Goal: Transaction & Acquisition: Purchase product/service

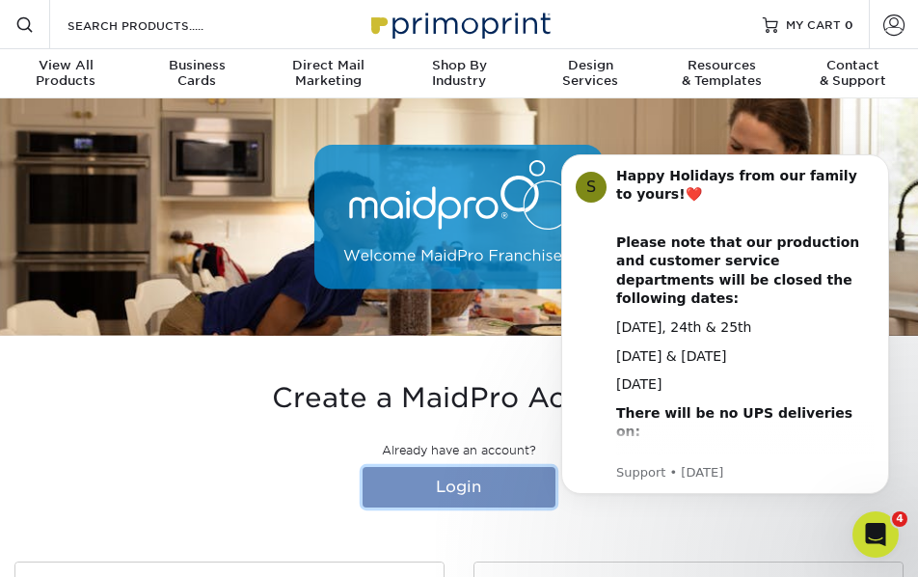
click at [478, 490] on link "Login" at bounding box center [459, 487] width 193 height 41
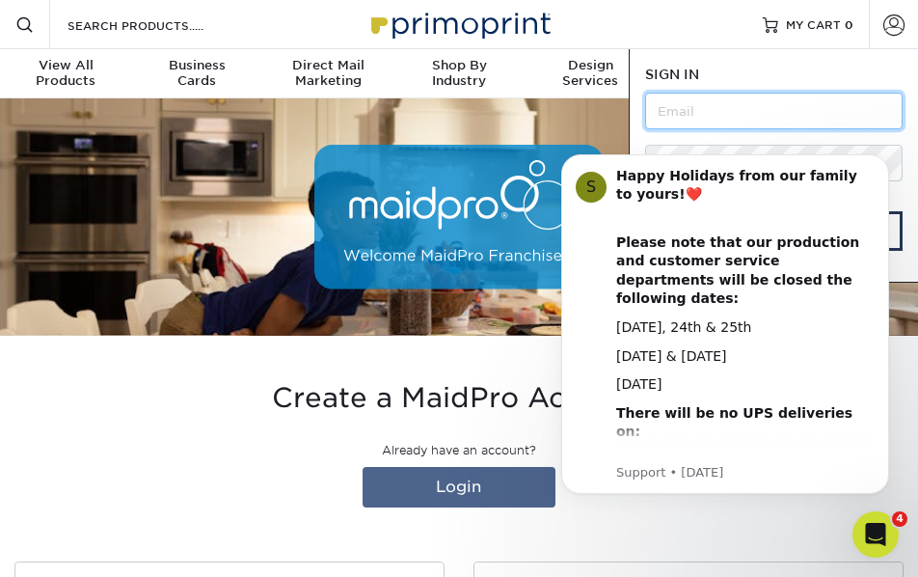
click at [715, 111] on input "text" at bounding box center [774, 111] width 258 height 37
type input "lveve@maidpro.com"
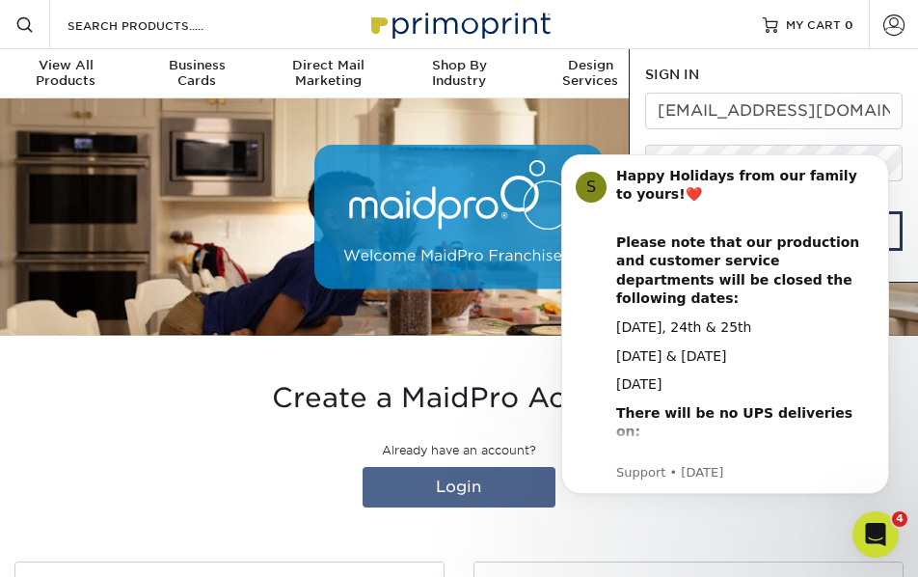
click at [679, 151] on body "S Happy Holidays from our family to yours! ❤️ ​ Please note that our production…" at bounding box center [725, 325] width 370 height 384
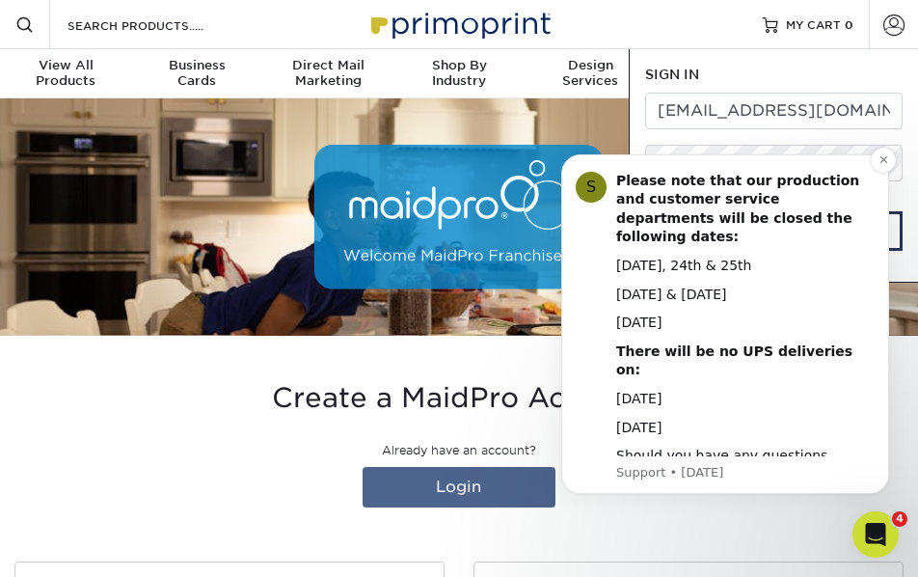
scroll to position [148, 0]
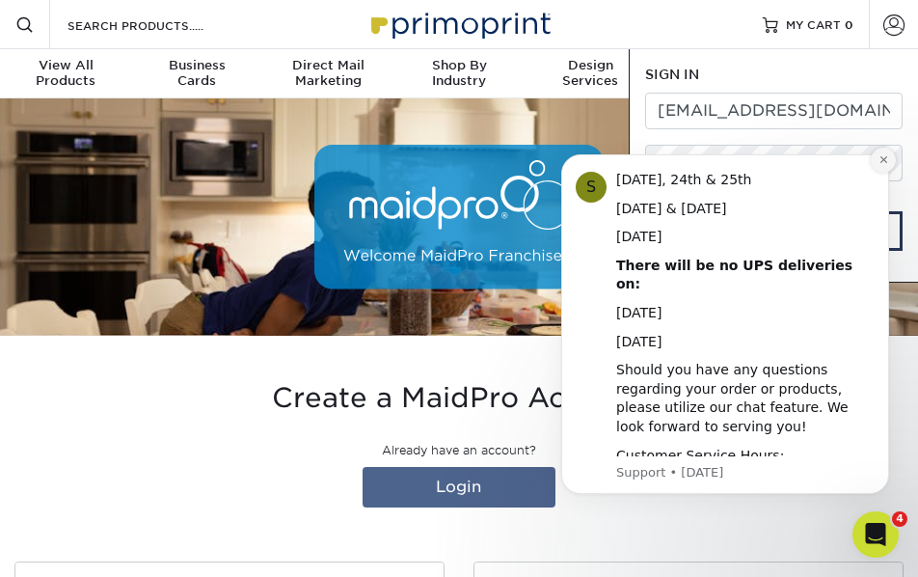
click at [884, 165] on icon "Dismiss notification" at bounding box center [884, 159] width 11 height 11
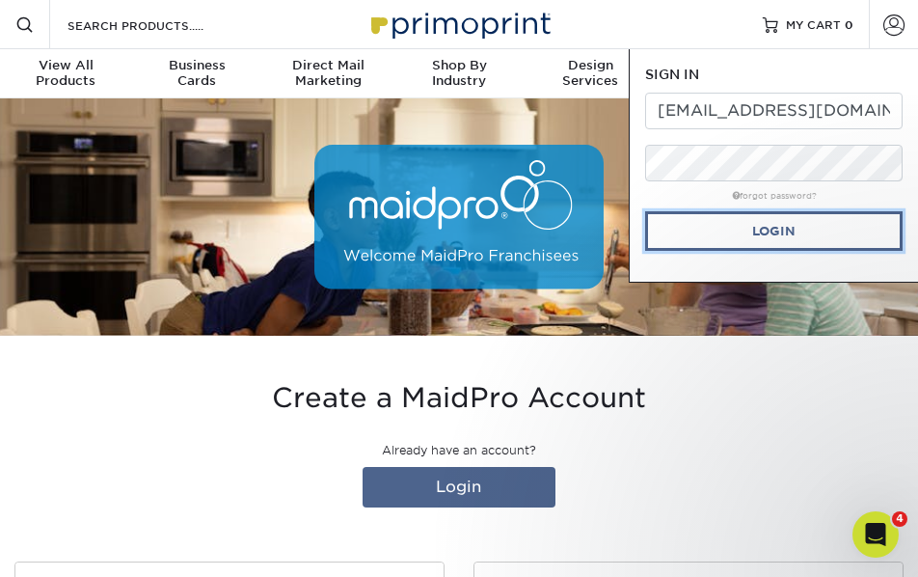
click at [793, 228] on link "Login" at bounding box center [774, 231] width 258 height 40
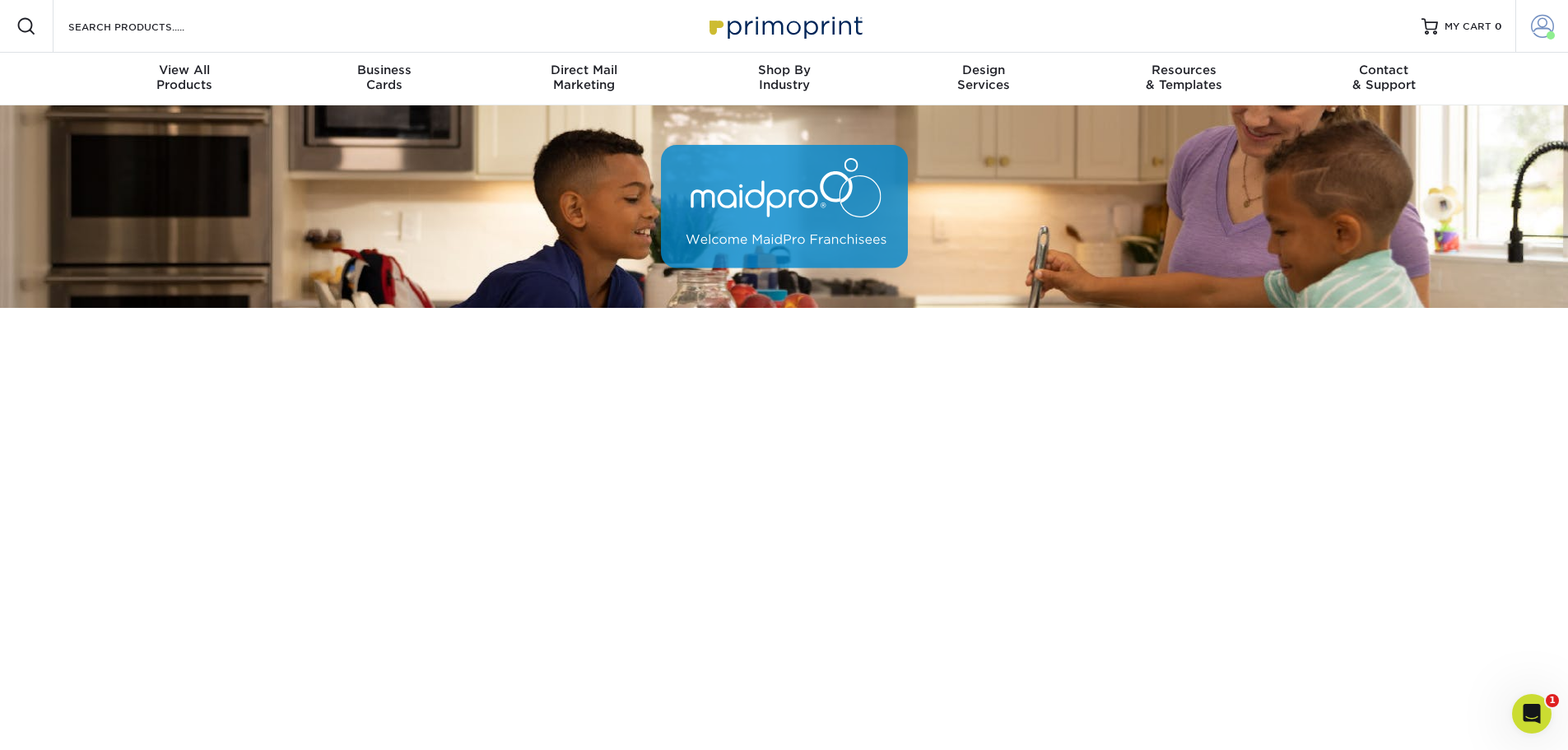
click at [783, 25] on span at bounding box center [1542, 26] width 23 height 23
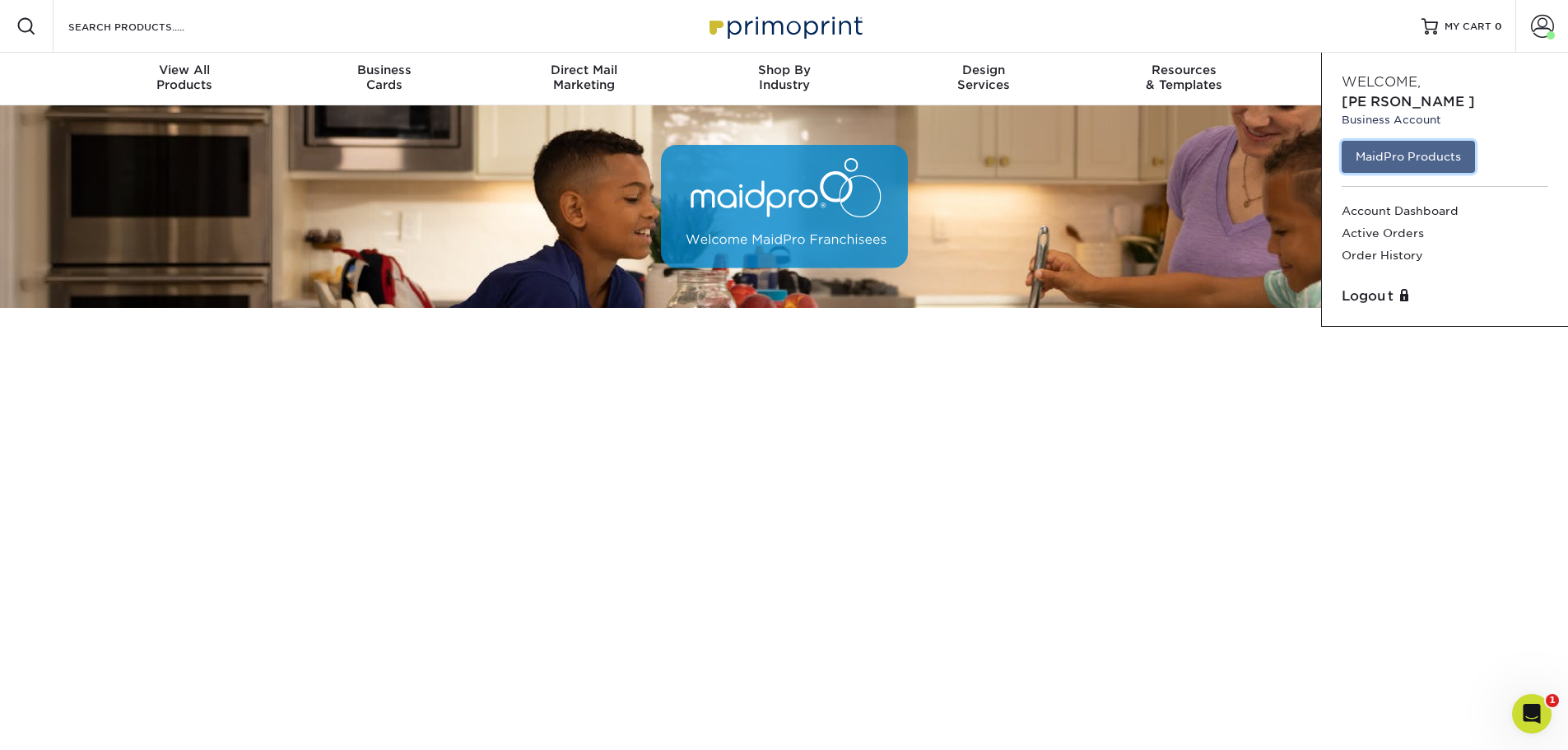
click at [783, 147] on link "MaidPro Products" at bounding box center [1408, 156] width 133 height 32
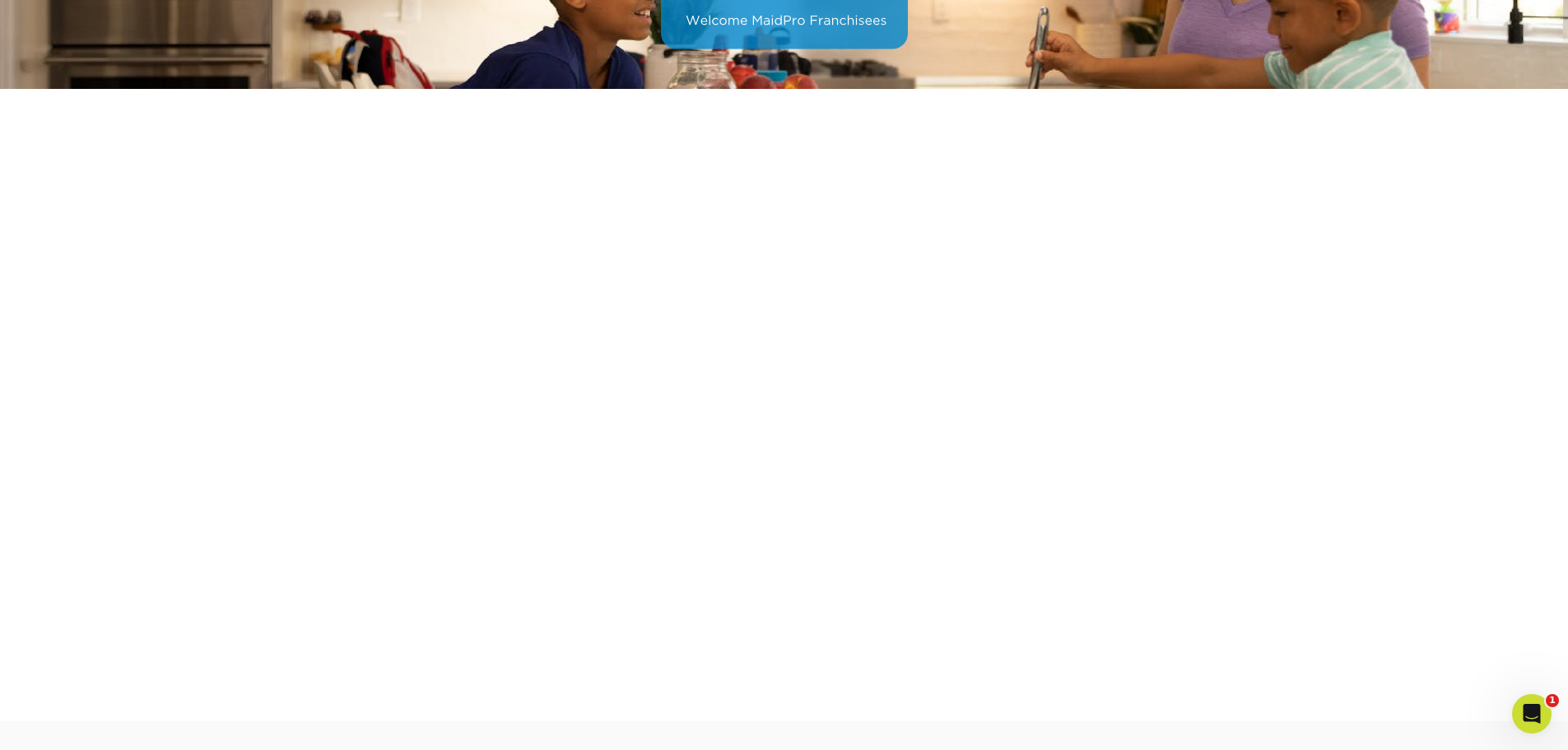
scroll to position [220, 0]
click at [1529, 710] on icon "Open Intercom Messenger" at bounding box center [1532, 714] width 27 height 27
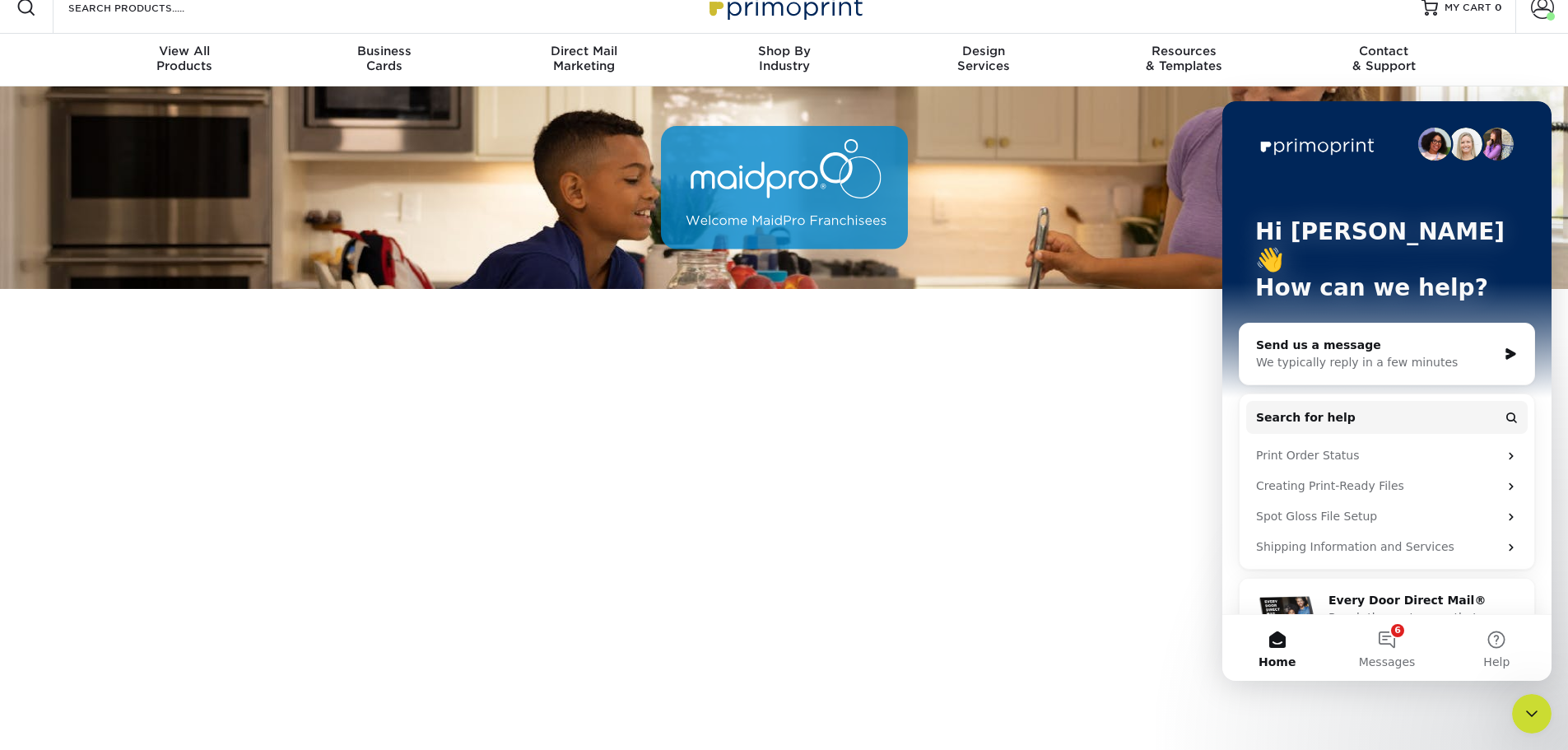
scroll to position [0, 0]
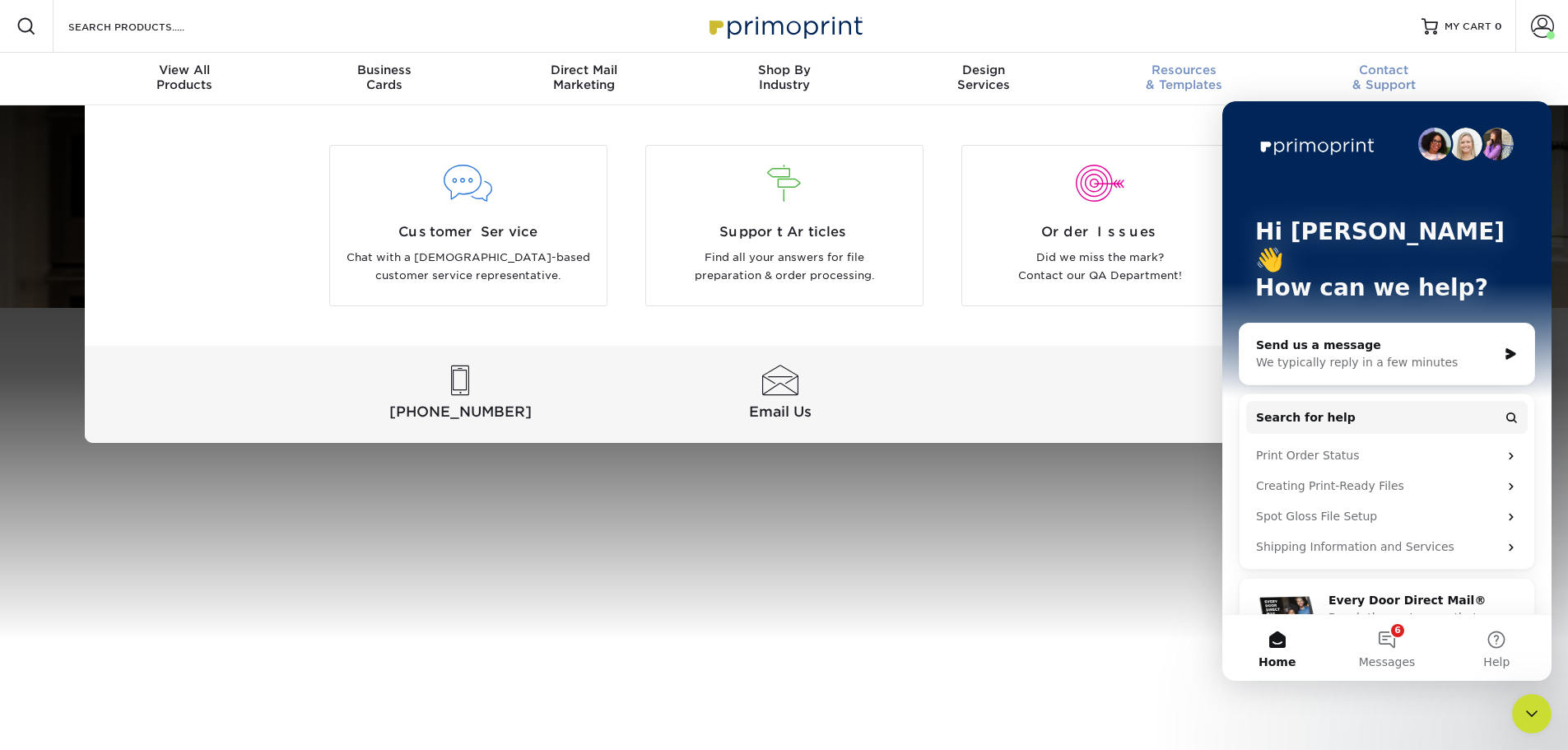
click at [1193, 74] on span "Resources" at bounding box center [1184, 69] width 200 height 15
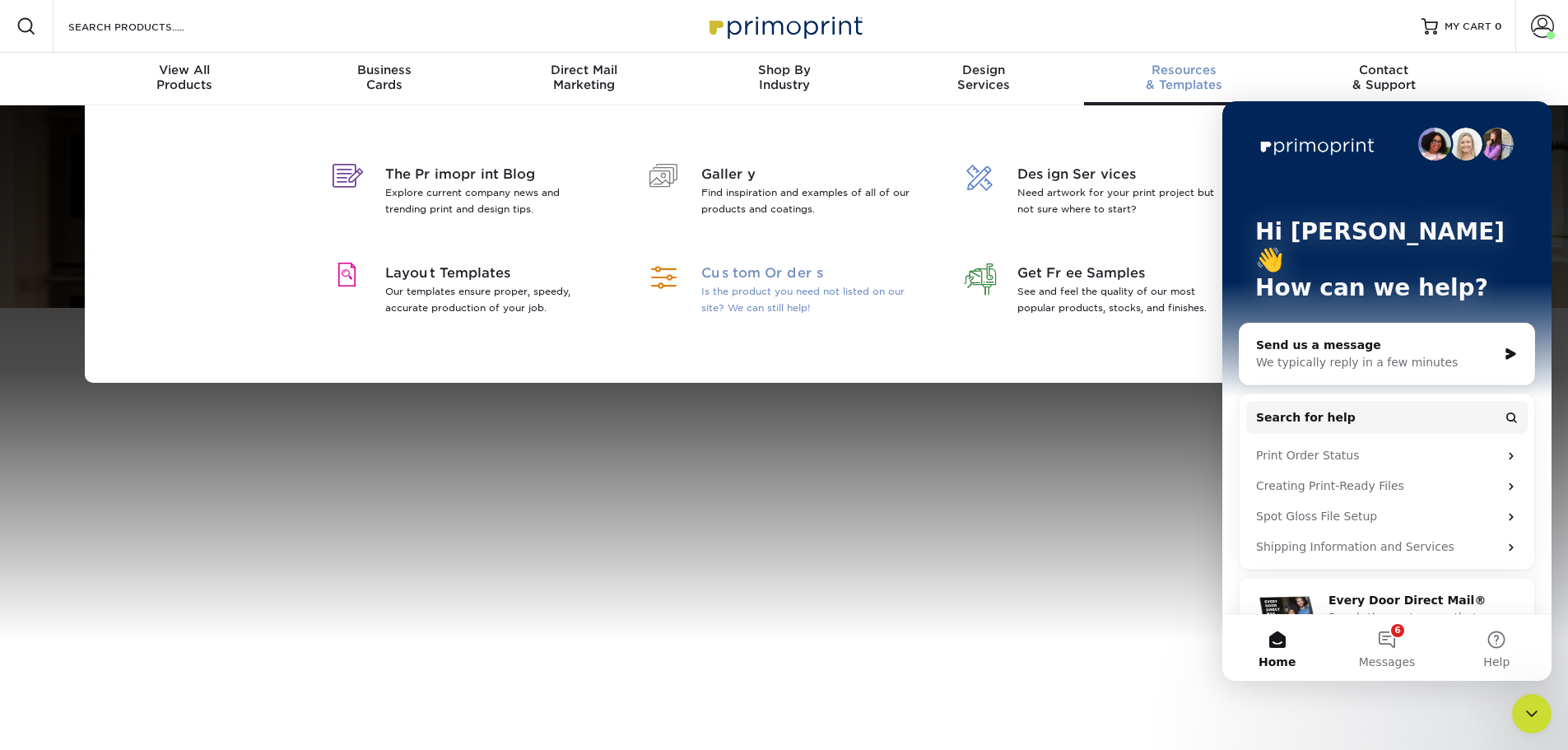
click at [771, 279] on span "Custom Orders" at bounding box center [808, 273] width 213 height 20
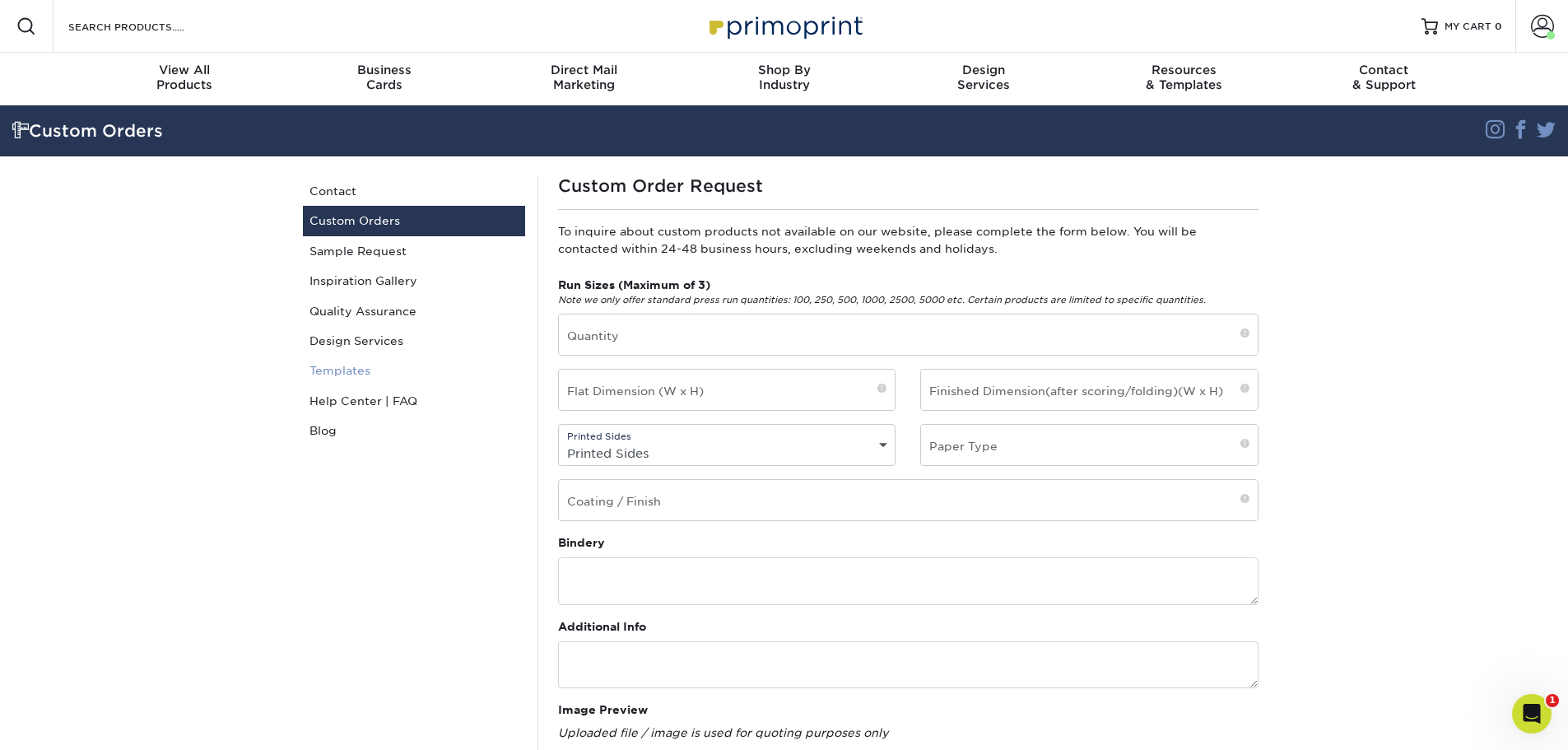
click at [363, 378] on link "Templates" at bounding box center [414, 370] width 222 height 30
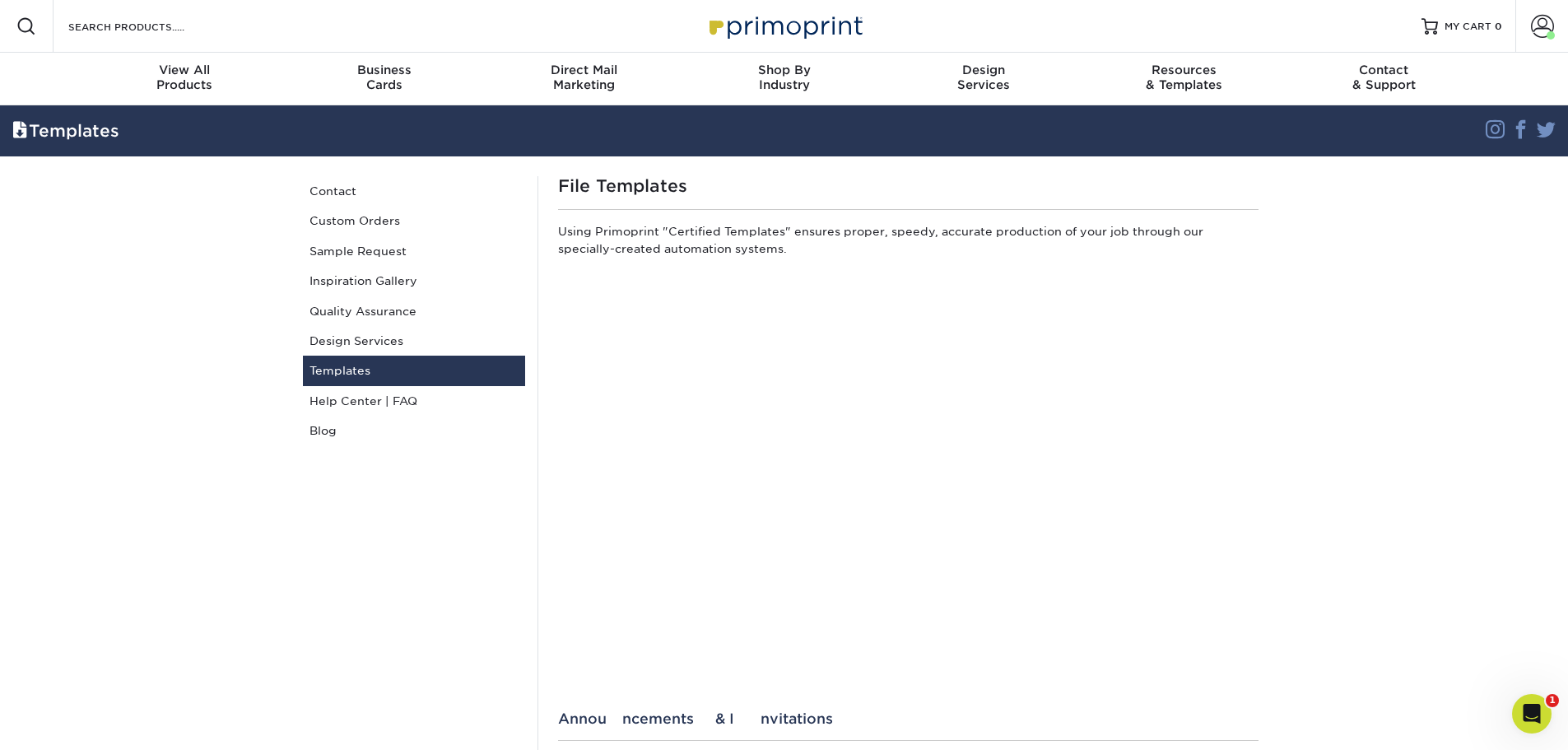
click at [154, 41] on div "Search Products" at bounding box center [141, 26] width 174 height 53
click at [171, 16] on input "Search Products" at bounding box center [147, 26] width 160 height 20
click at [61, 133] on div "Templates" at bounding box center [653, 131] width 1307 height 32
click at [1542, 20] on span at bounding box center [1542, 26] width 23 height 23
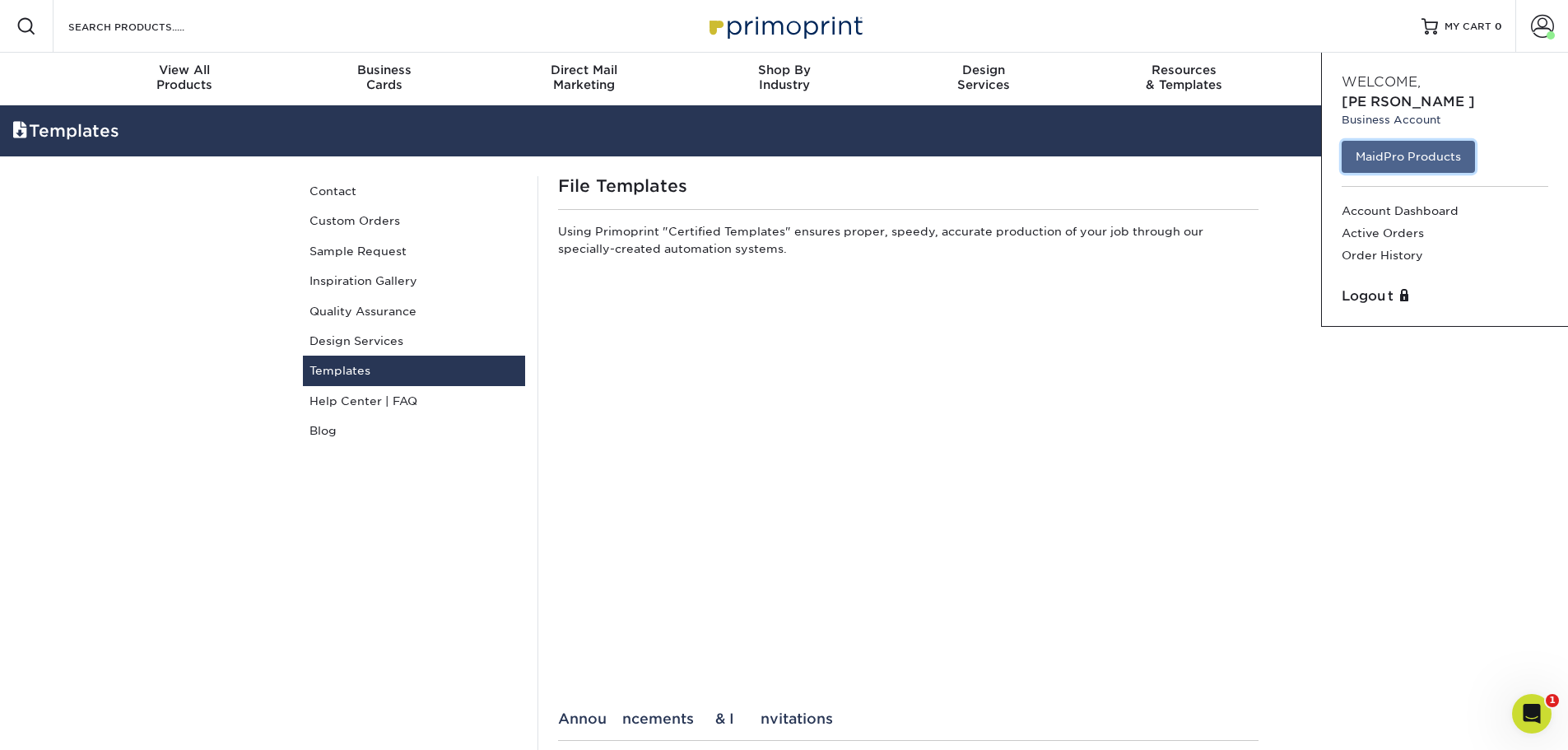
click at [1377, 152] on link "MaidPro Products" at bounding box center [1408, 156] width 133 height 32
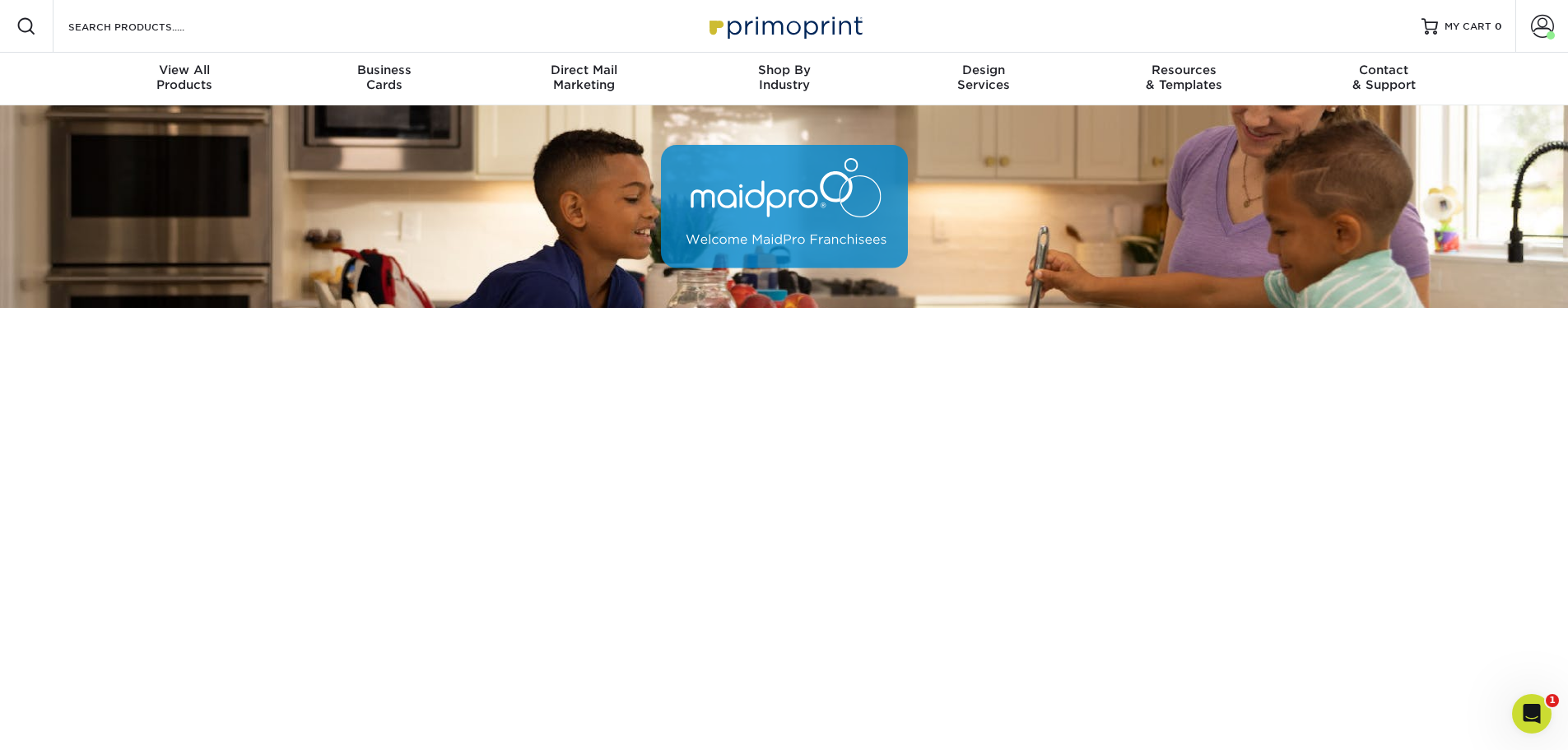
click at [1530, 725] on div "Open Intercom Messenger" at bounding box center [1532, 714] width 55 height 55
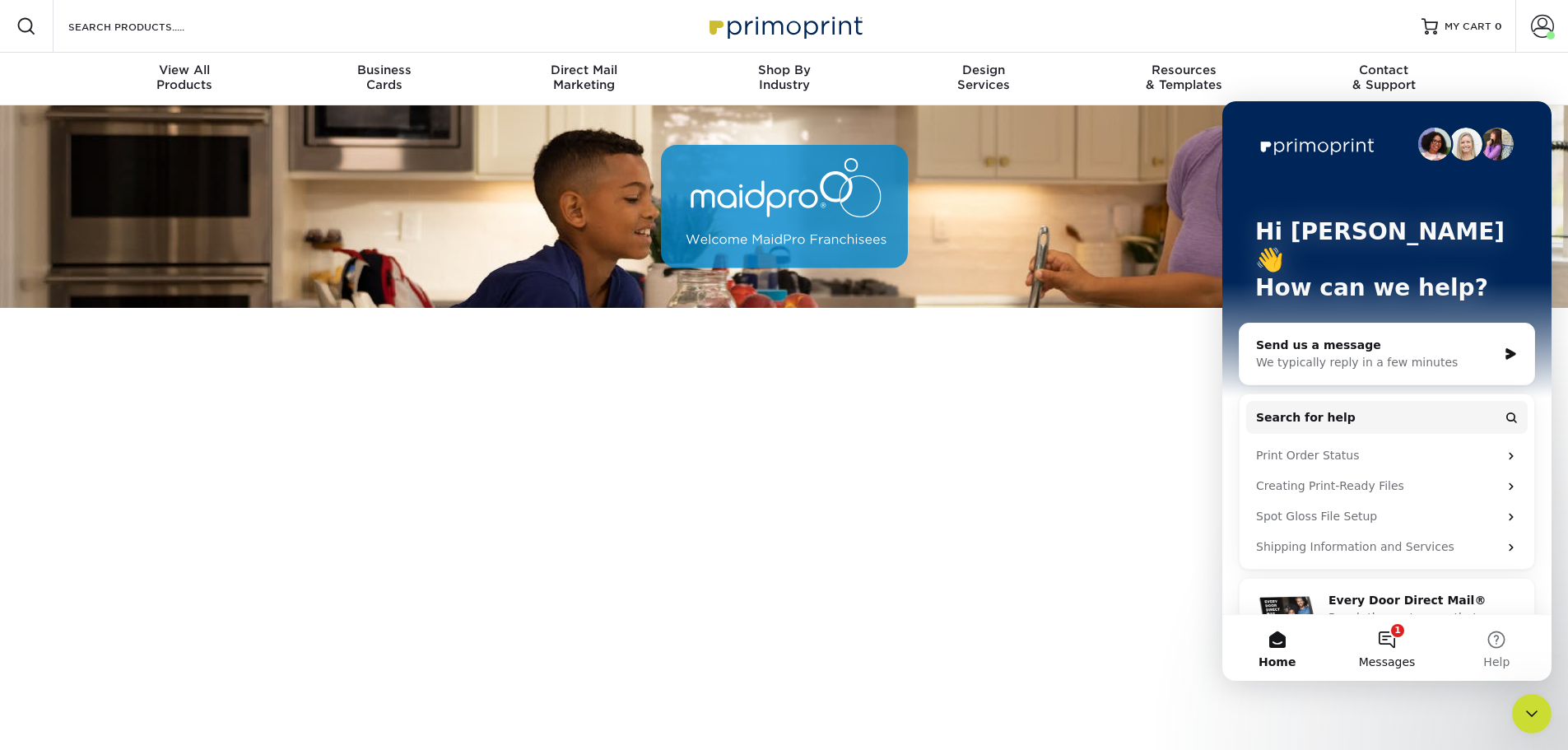
click at [1369, 643] on button "1 Messages" at bounding box center [1386, 648] width 109 height 66
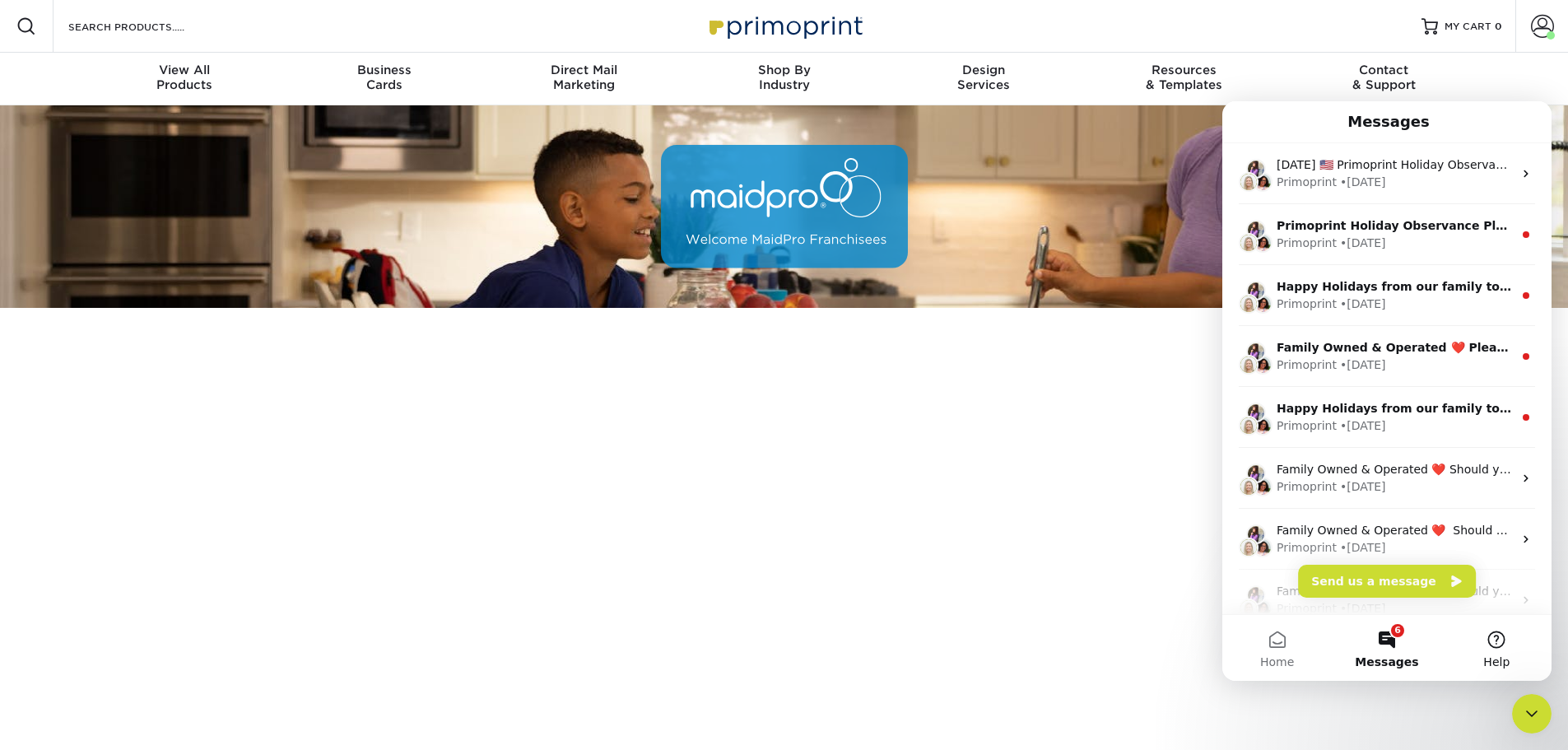
click at [1493, 645] on button "Help" at bounding box center [1496, 648] width 109 height 66
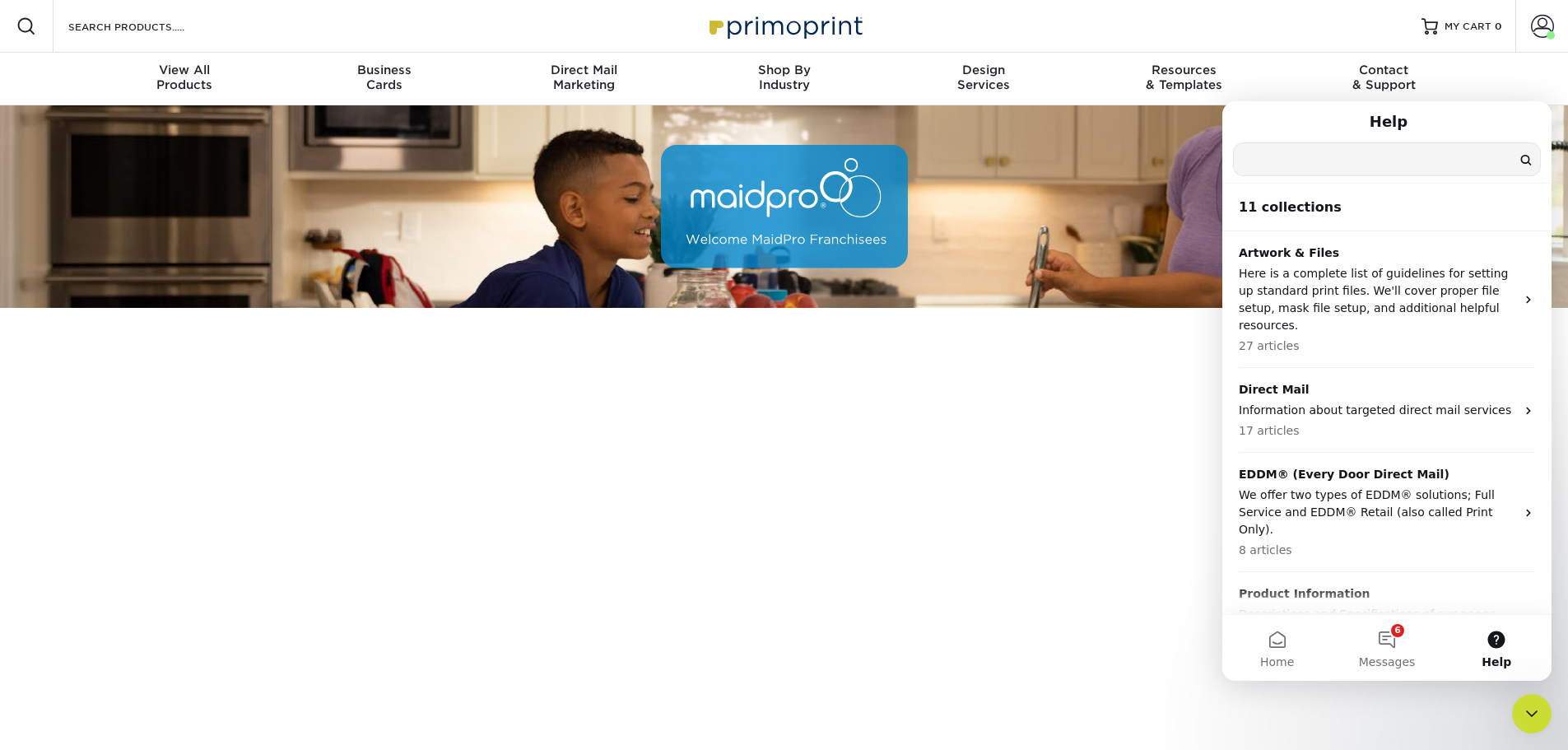
click at [1328, 163] on input "Search for help" at bounding box center [1386, 160] width 306 height 32
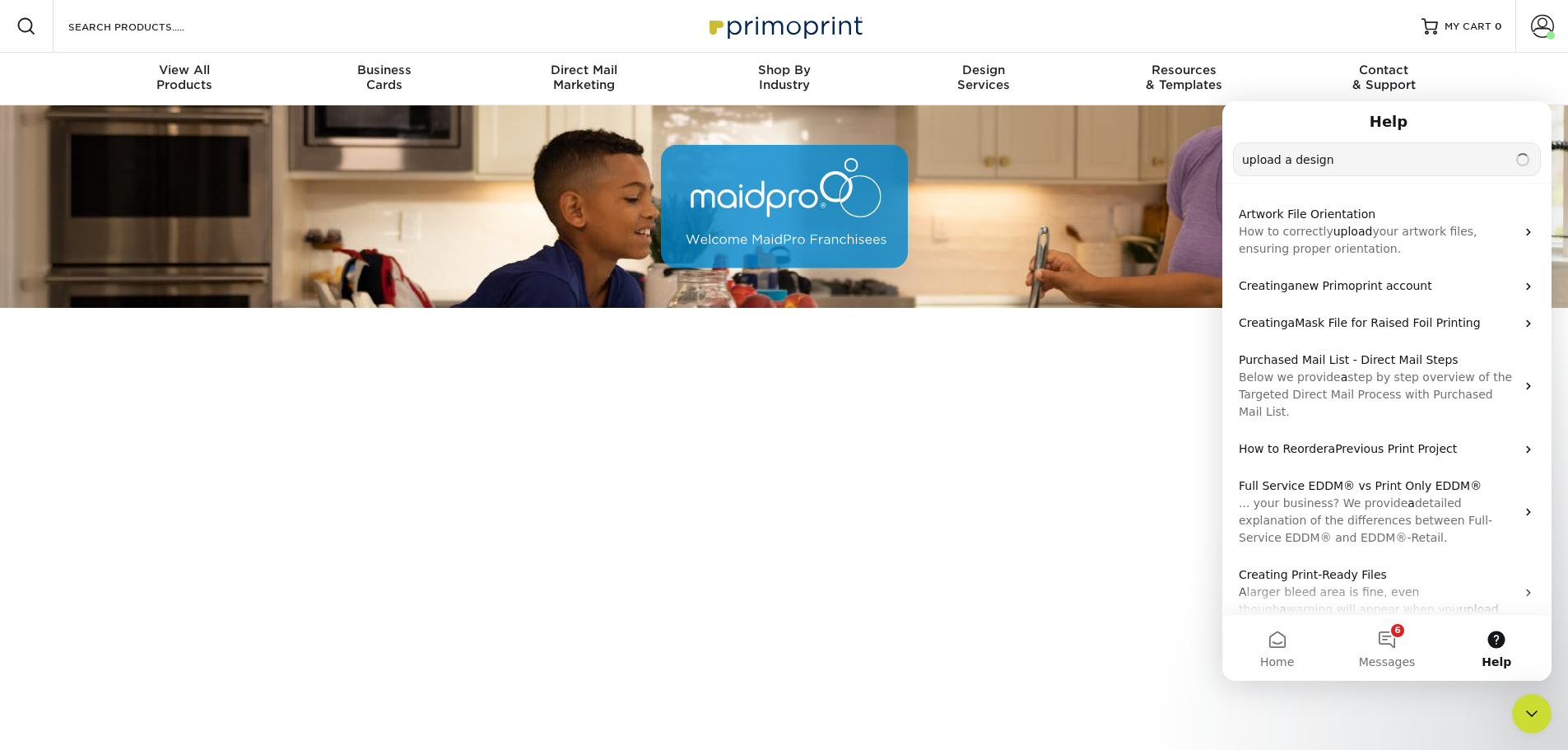
type input "upload a design"
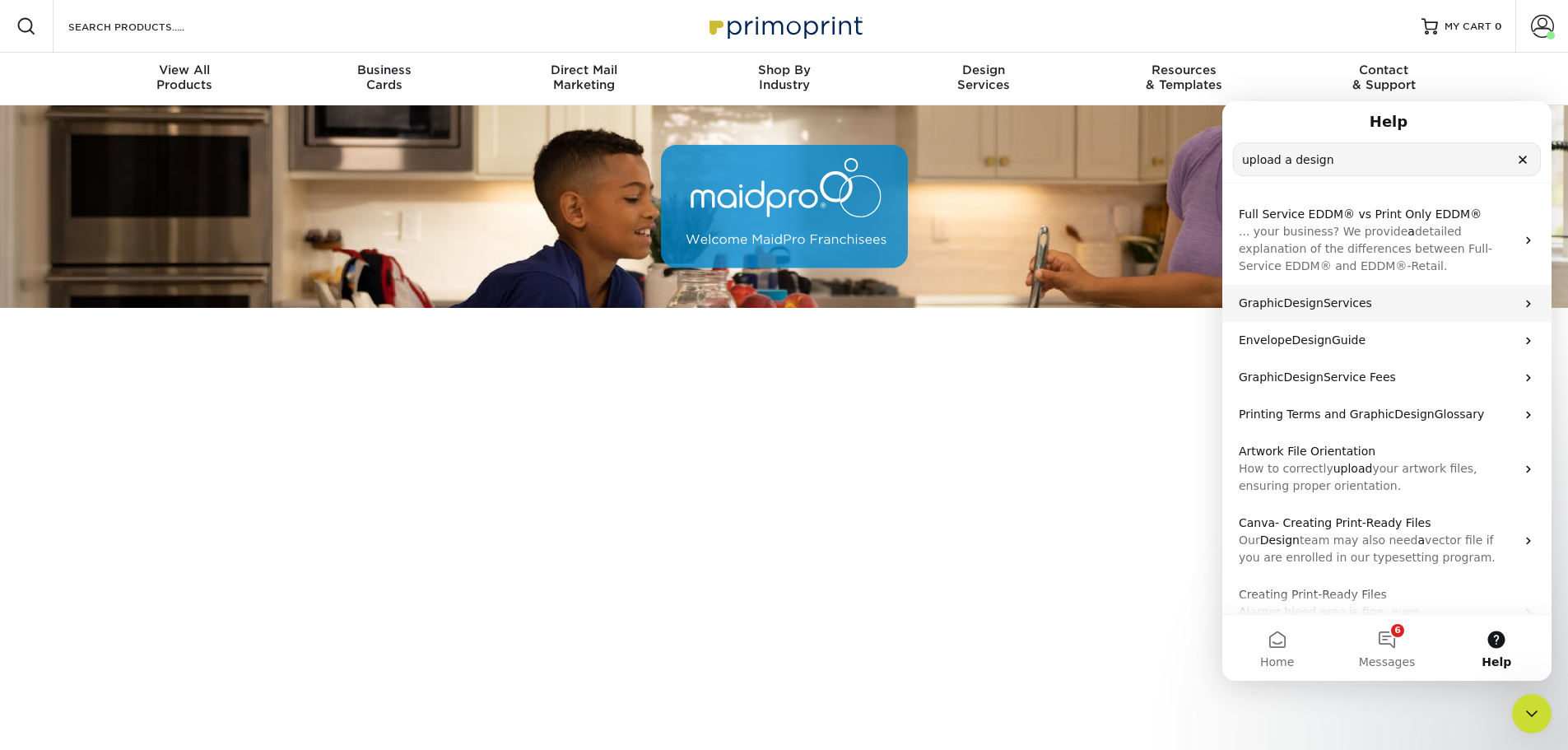
click at [1407, 300] on p "Graphic Design Services" at bounding box center [1377, 303] width 276 height 17
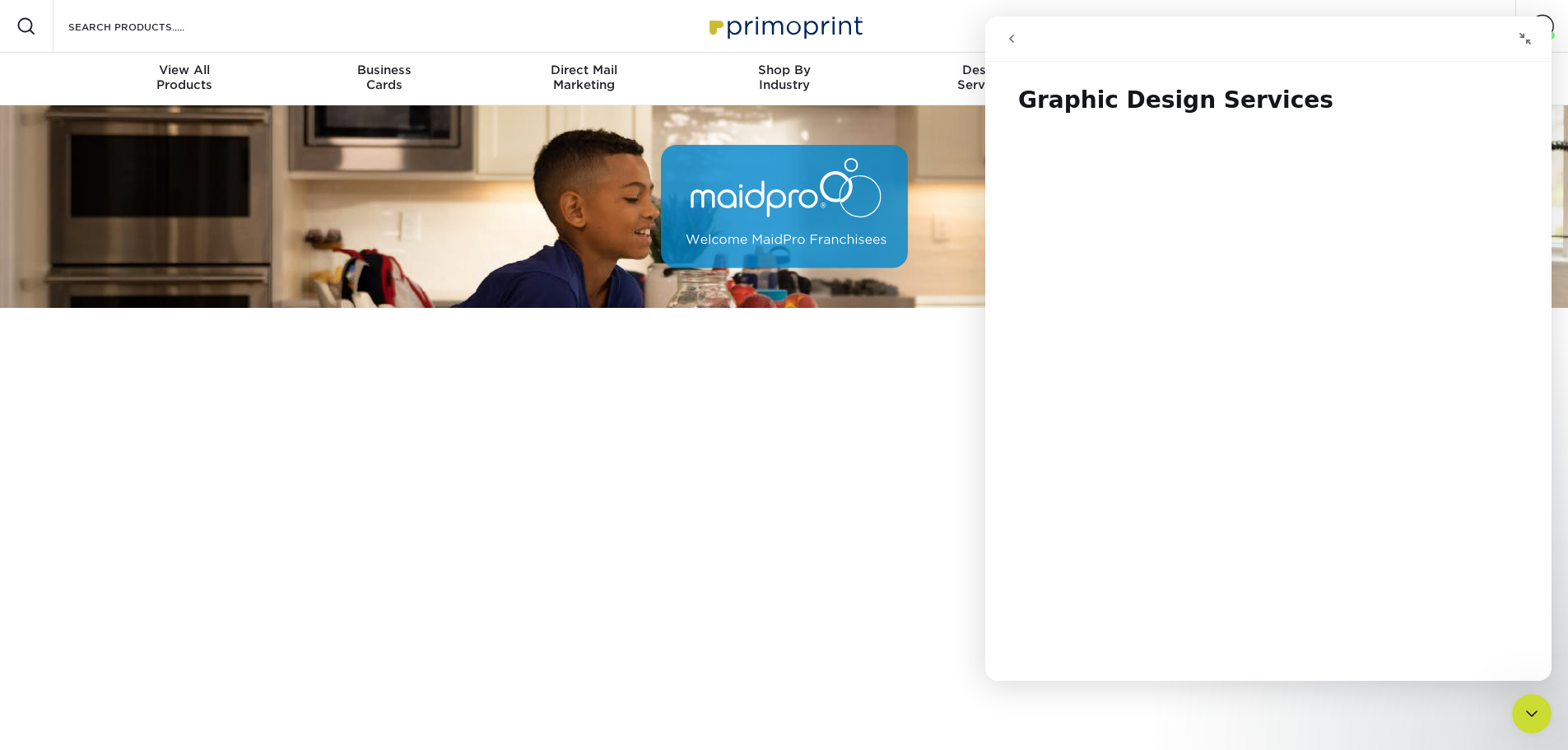
click at [1015, 48] on button "go back" at bounding box center [1011, 38] width 32 height 32
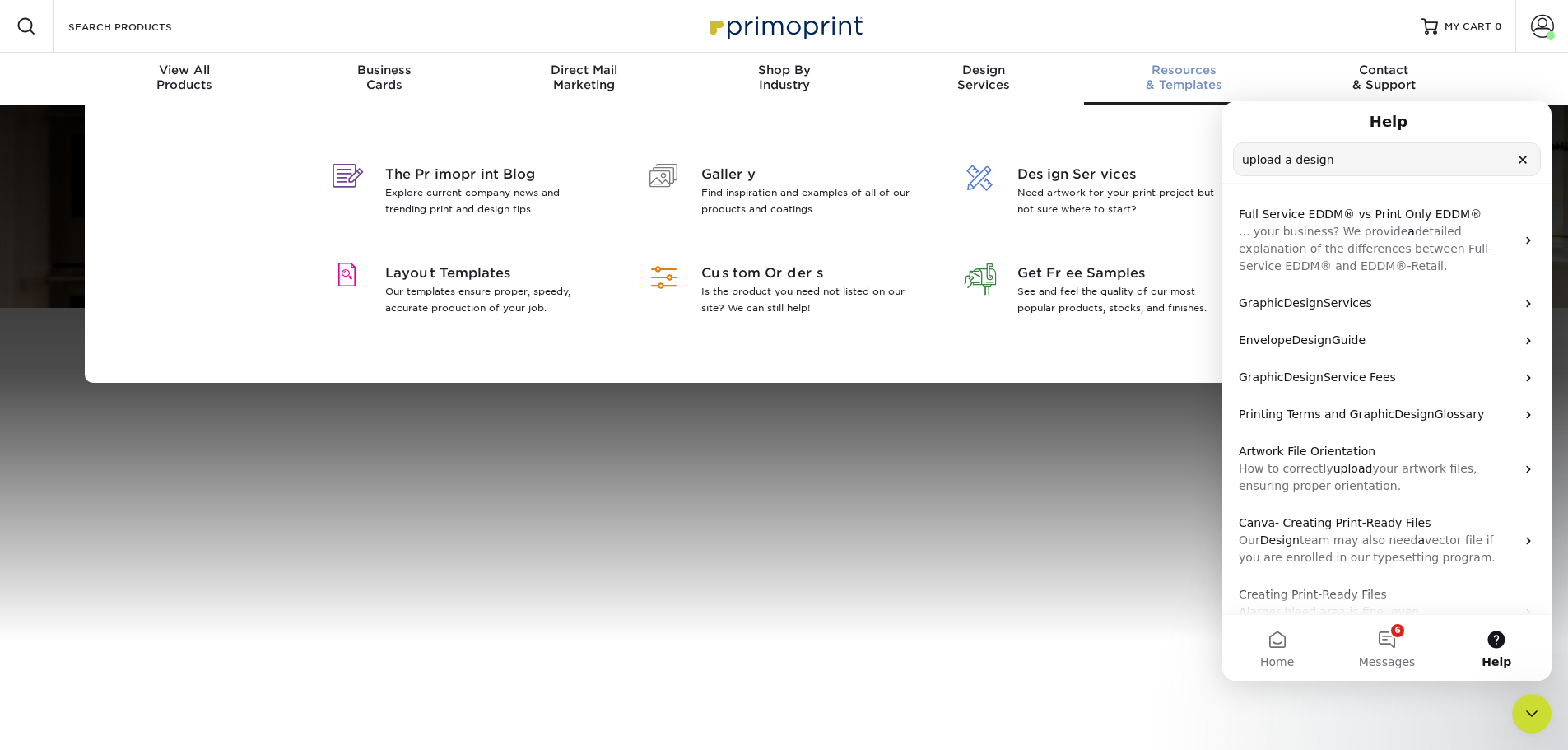
click at [1199, 76] on span "Resources" at bounding box center [1184, 69] width 200 height 15
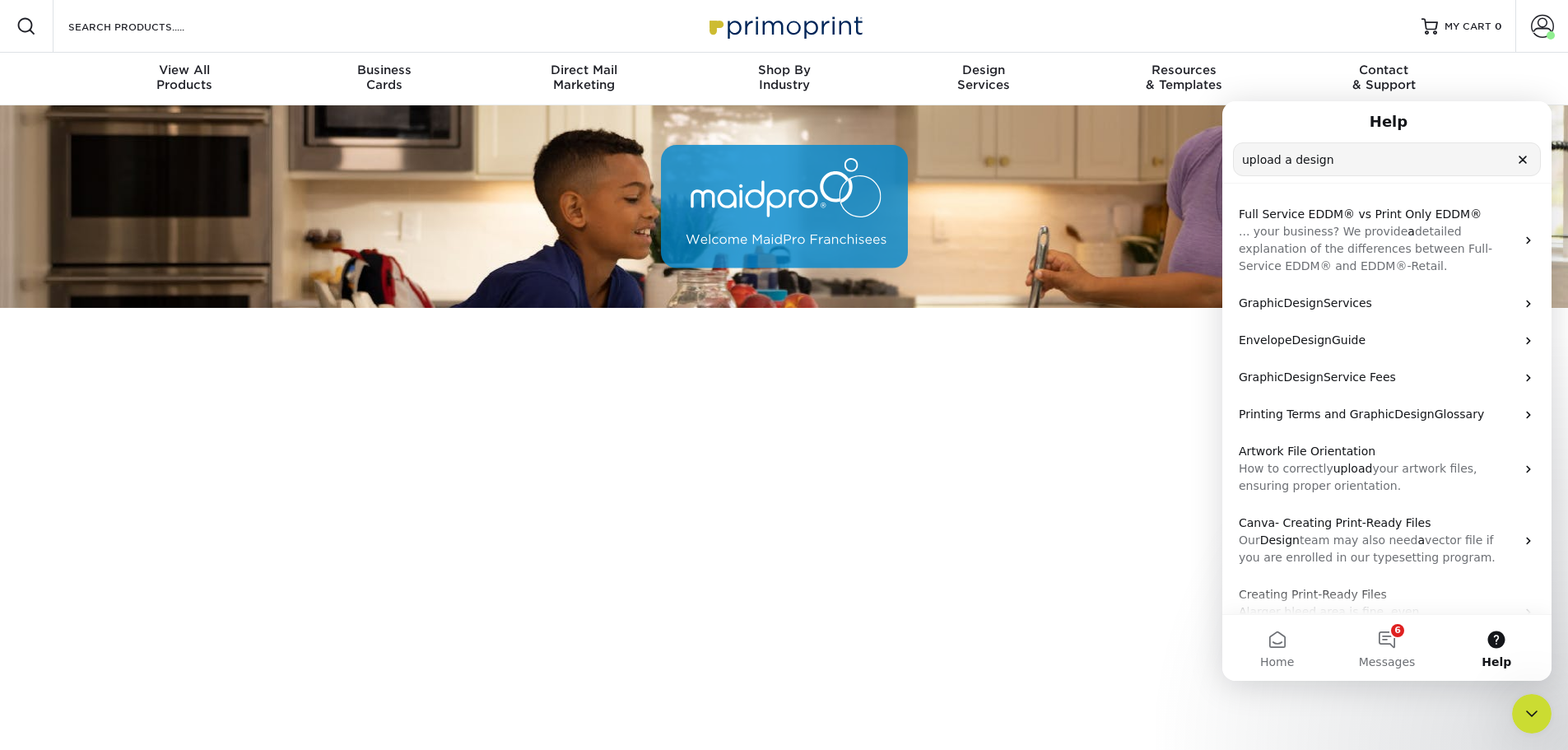
click at [1522, 158] on icon "Clear" at bounding box center [1522, 159] width 13 height 13
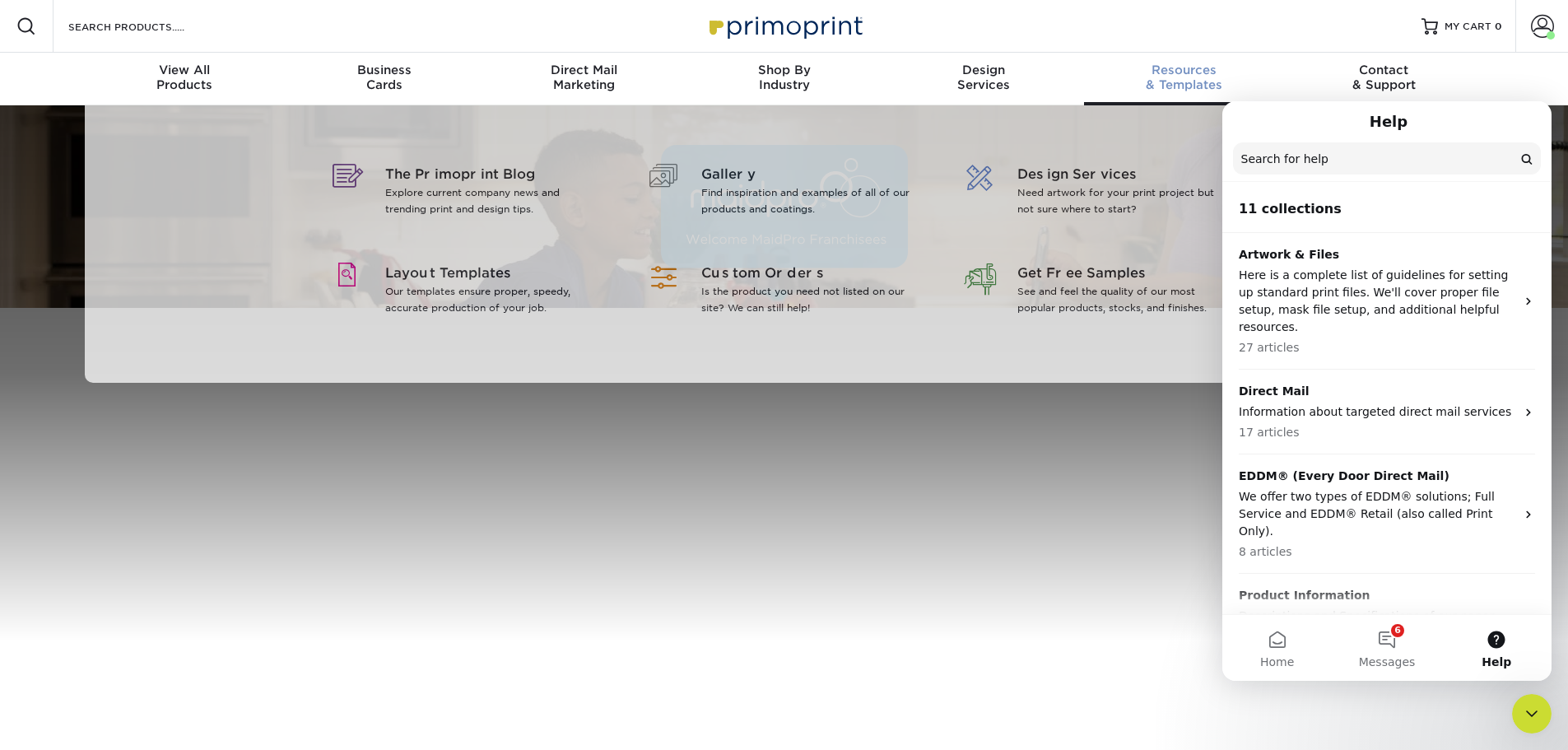
click at [1176, 89] on div "Resources & Templates" at bounding box center [1184, 77] width 200 height 30
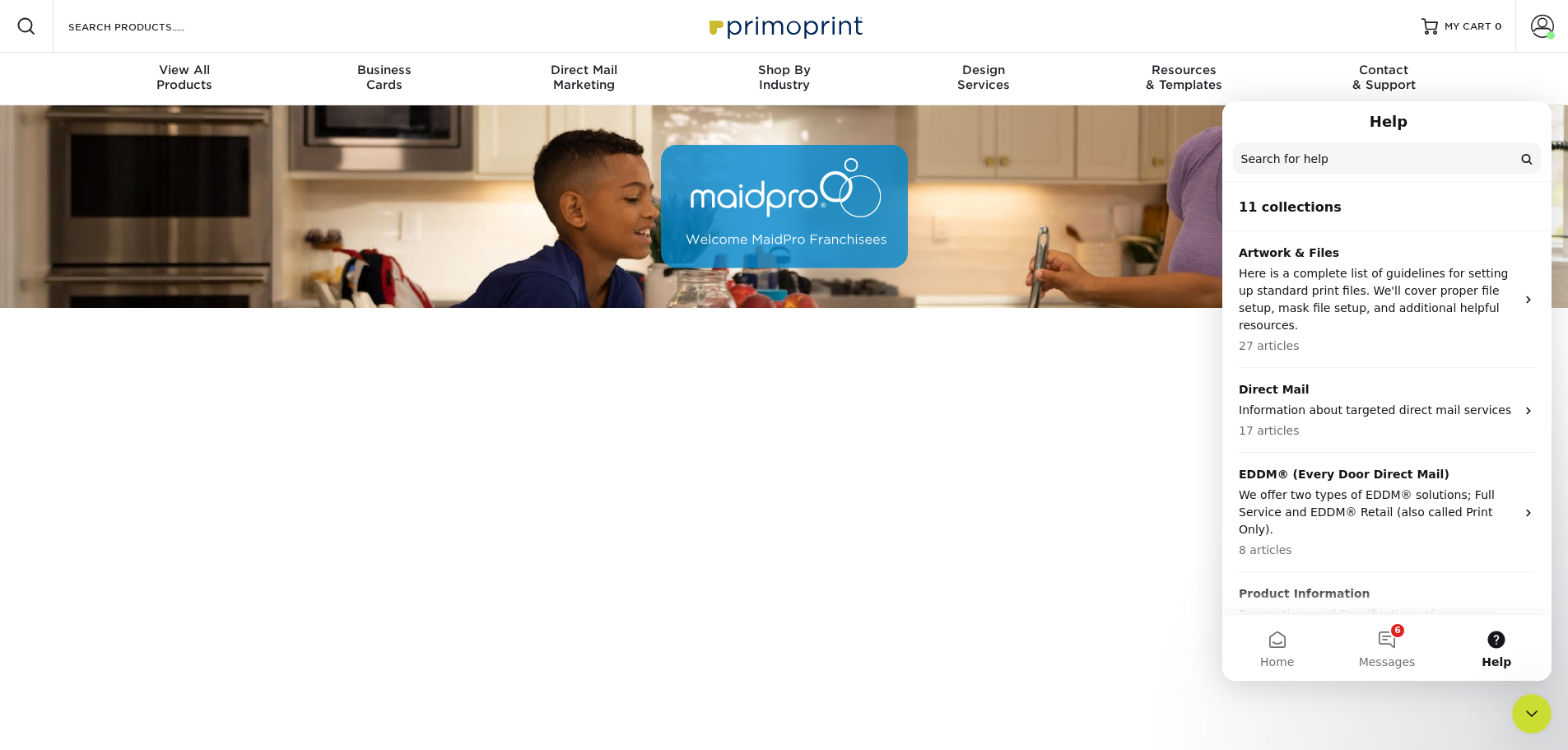
click at [1298, 118] on div "Help" at bounding box center [1386, 121] width 308 height 28
click at [1533, 717] on icon "Close Intercom Messenger" at bounding box center [1531, 713] width 20 height 20
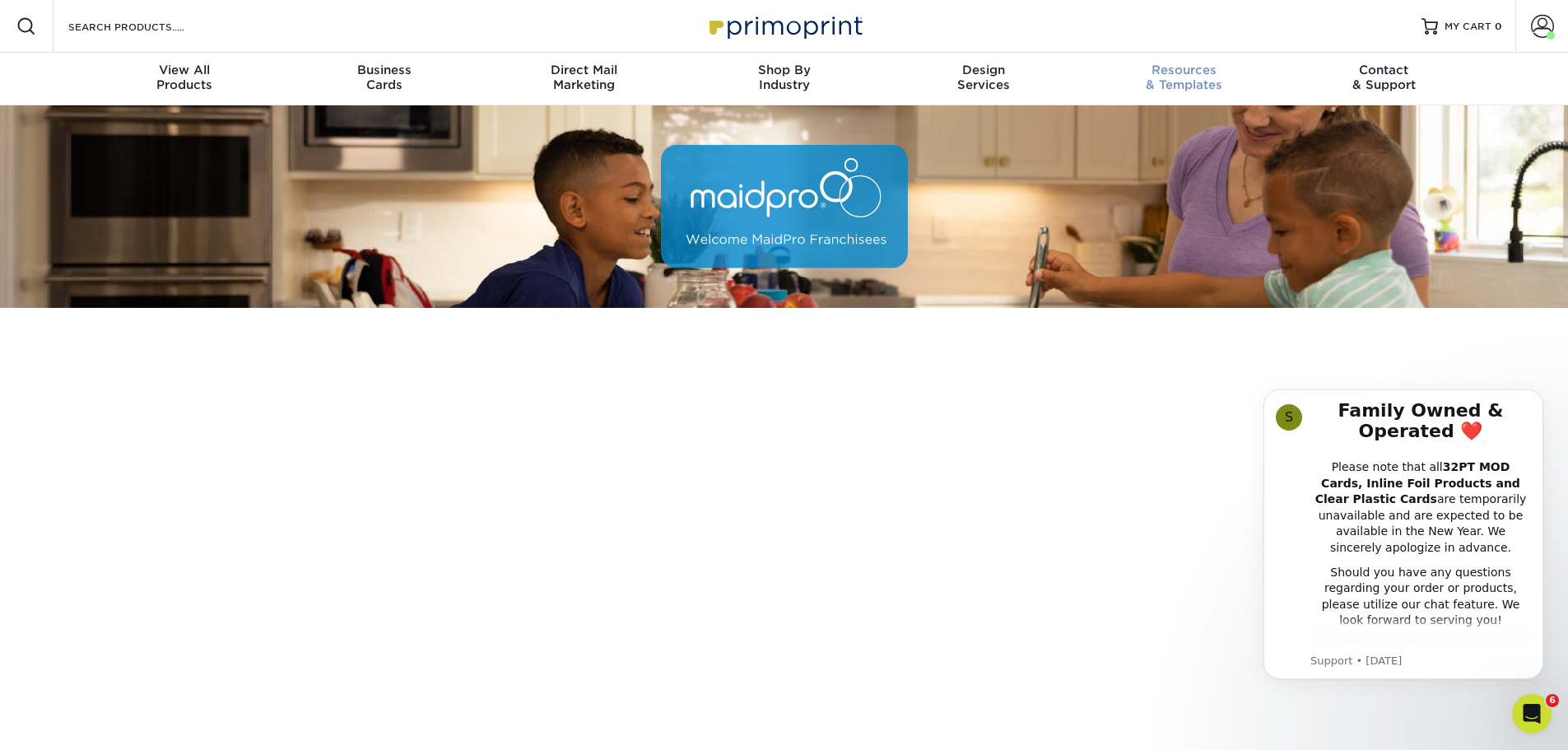
drag, startPoint x: 1196, startPoint y: 45, endPoint x: 1195, endPoint y: 73, distance: 28.0
click at [1195, 52] on div "Resources Menu Search Products Account Welcome, Lara Business Account MaidPro P…" at bounding box center [784, 26] width 1568 height 53
click at [1195, 73] on span "Resources" at bounding box center [1184, 69] width 200 height 15
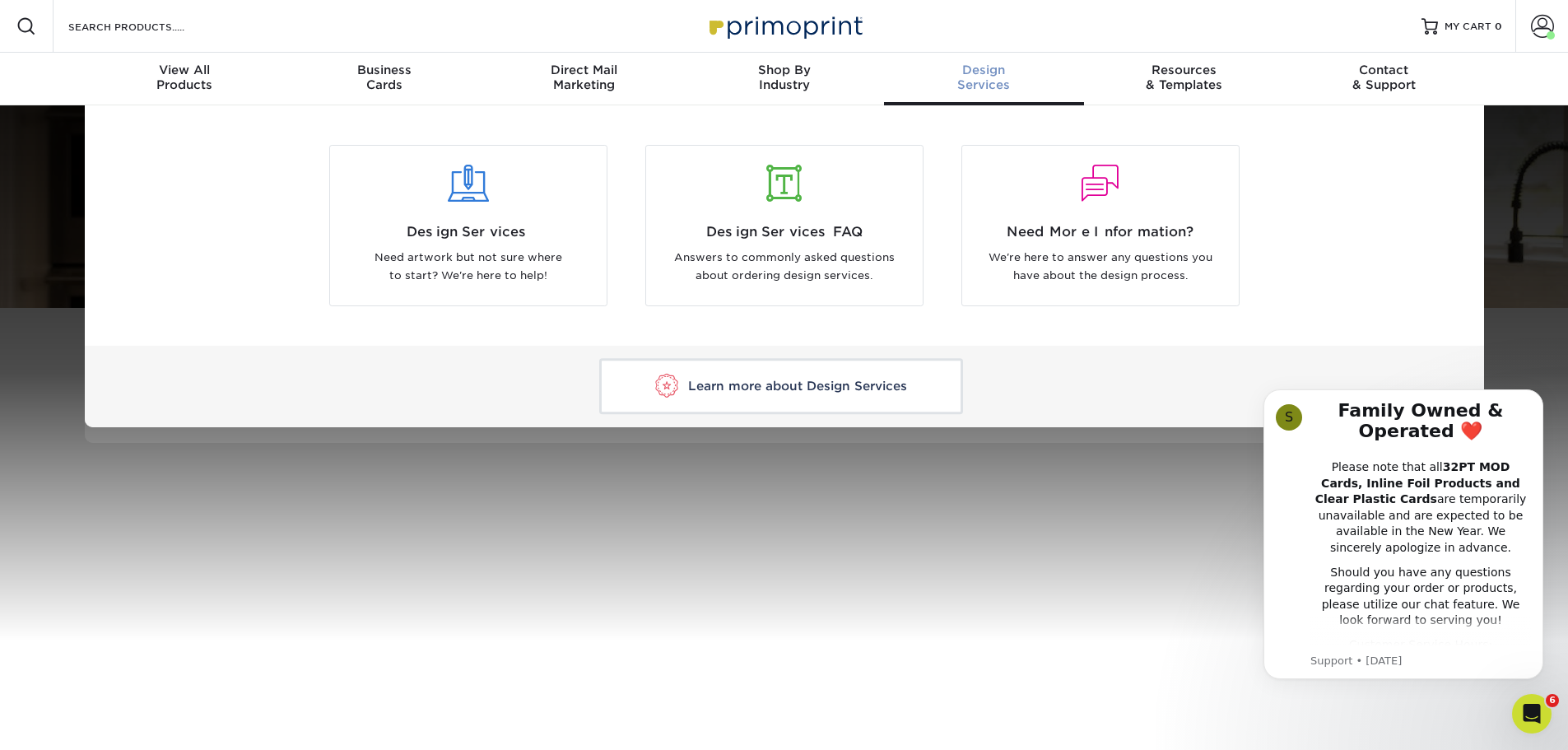
click at [992, 75] on span "Design" at bounding box center [984, 69] width 200 height 15
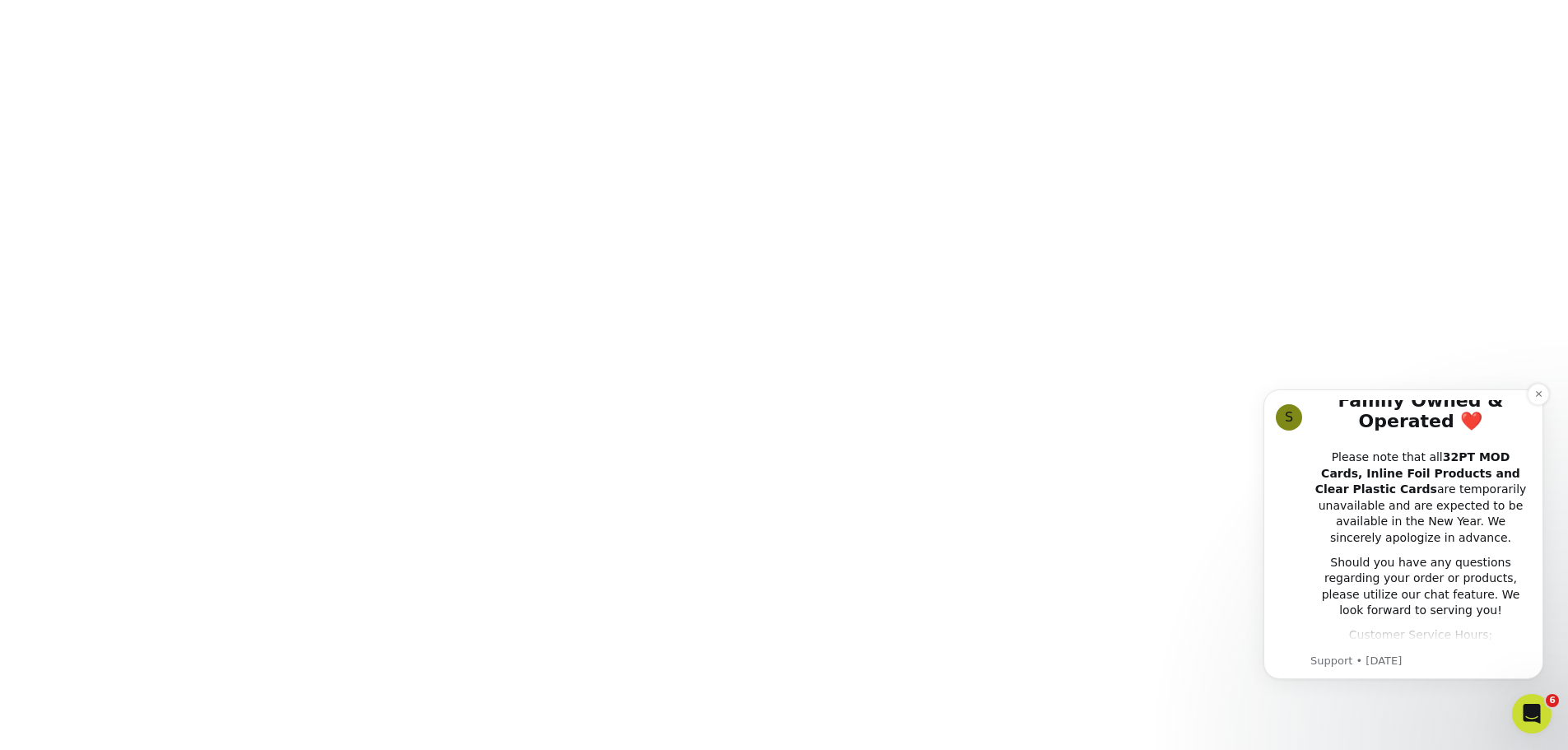
scroll to position [15, 0]
click at [1541, 389] on icon "Dismiss notification" at bounding box center [1538, 393] width 9 height 9
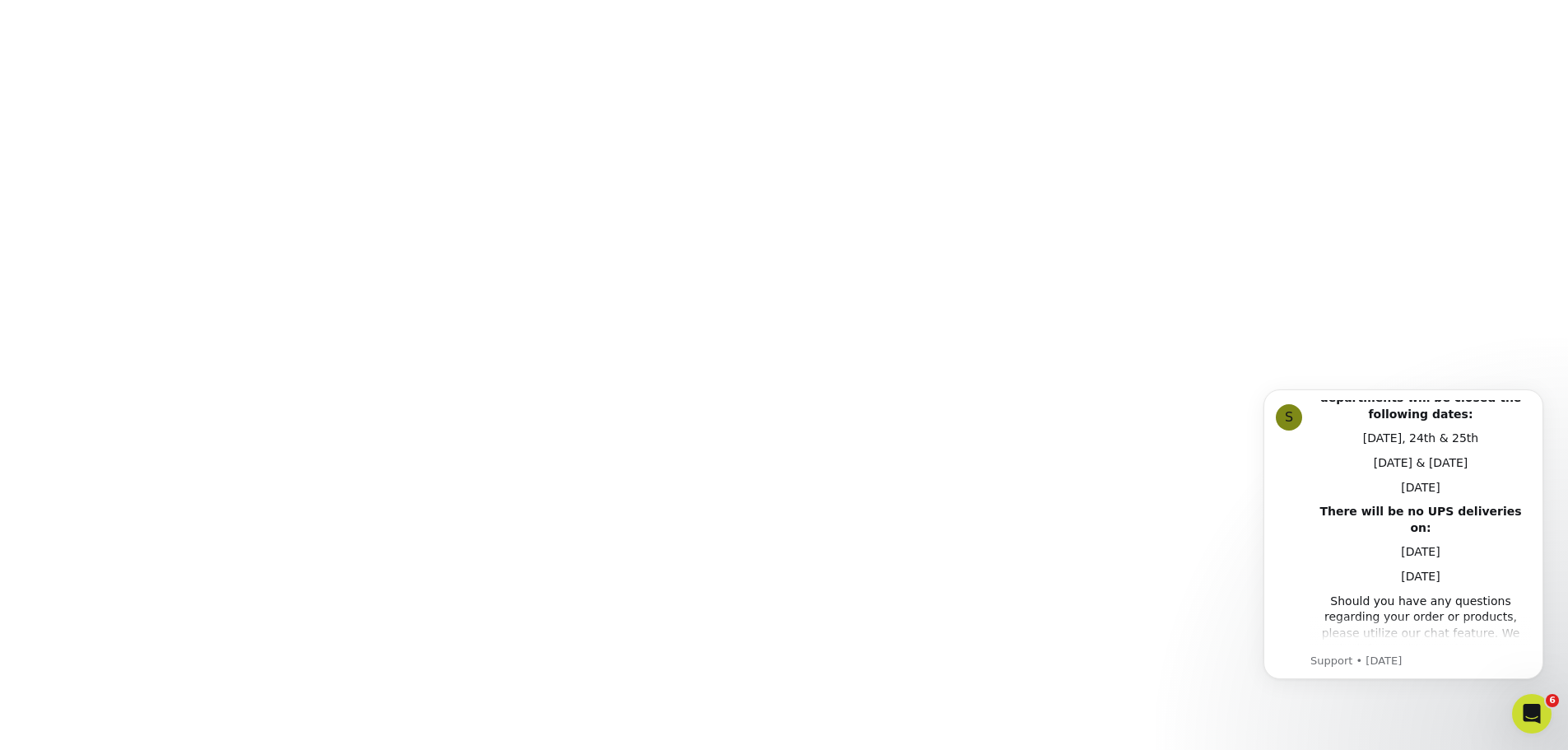
scroll to position [129, 0]
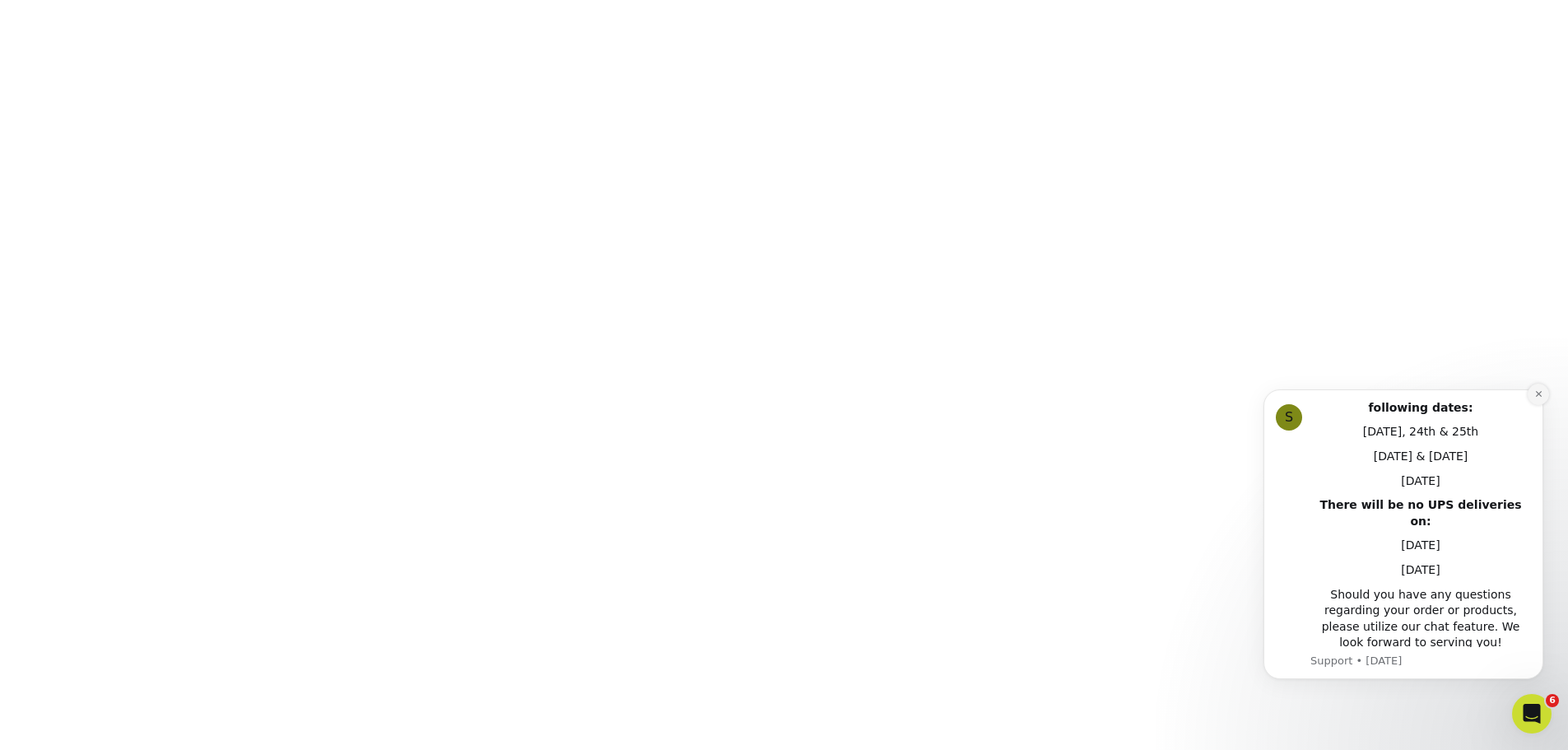
click at [1536, 391] on icon "Dismiss notification" at bounding box center [1538, 393] width 9 height 9
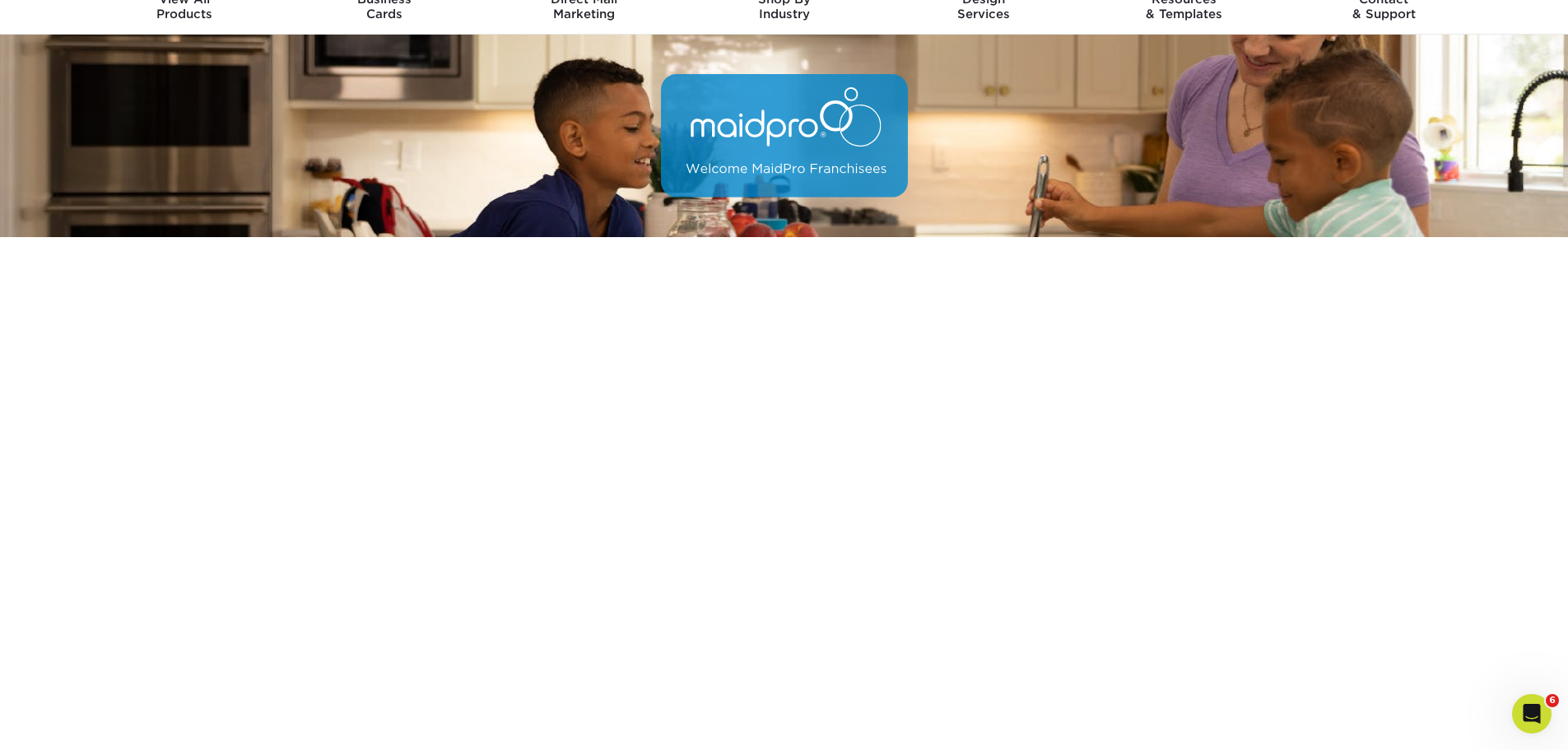
scroll to position [0, 0]
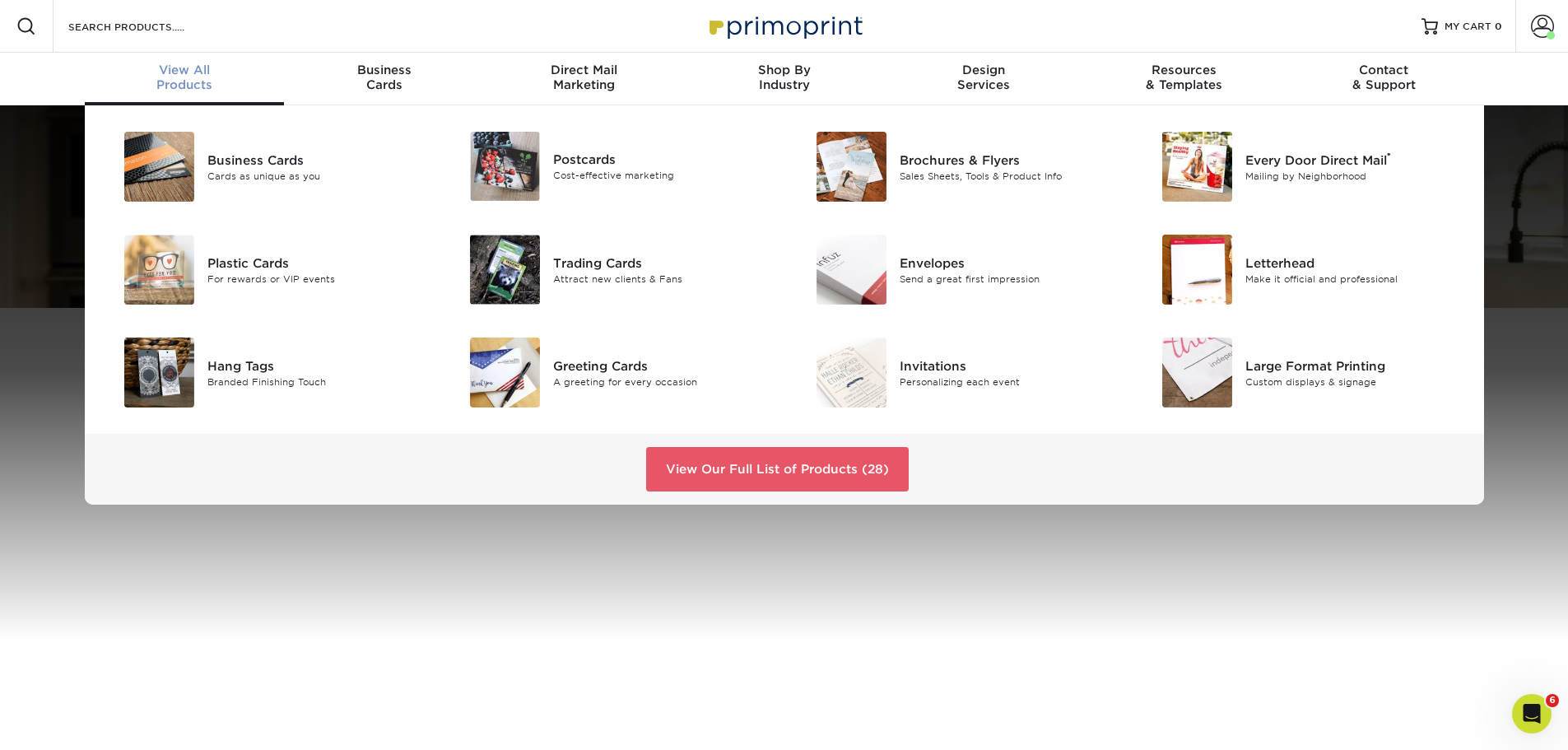
click at [184, 82] on div "View All Products" at bounding box center [184, 77] width 200 height 30
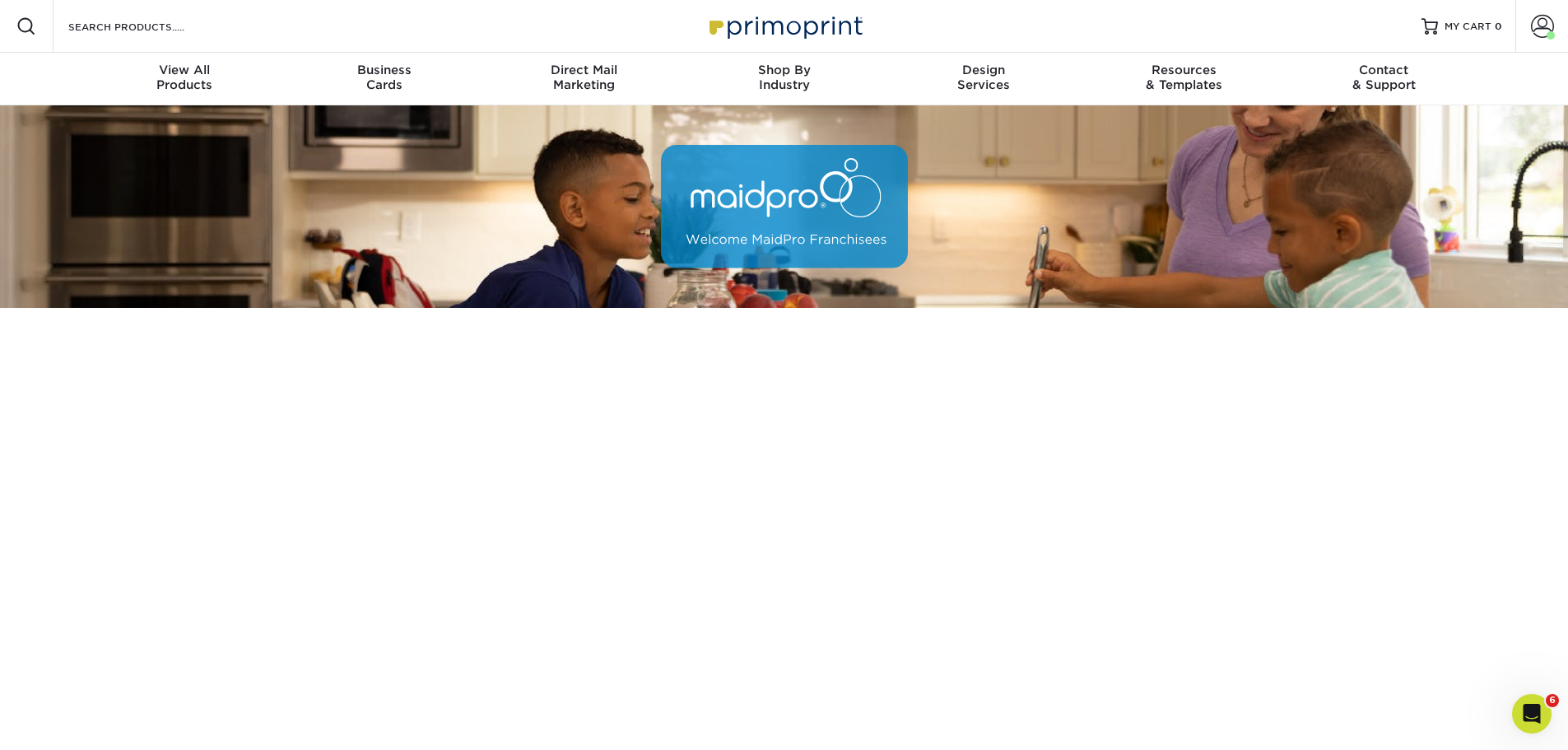
click at [760, 16] on img at bounding box center [784, 26] width 165 height 35
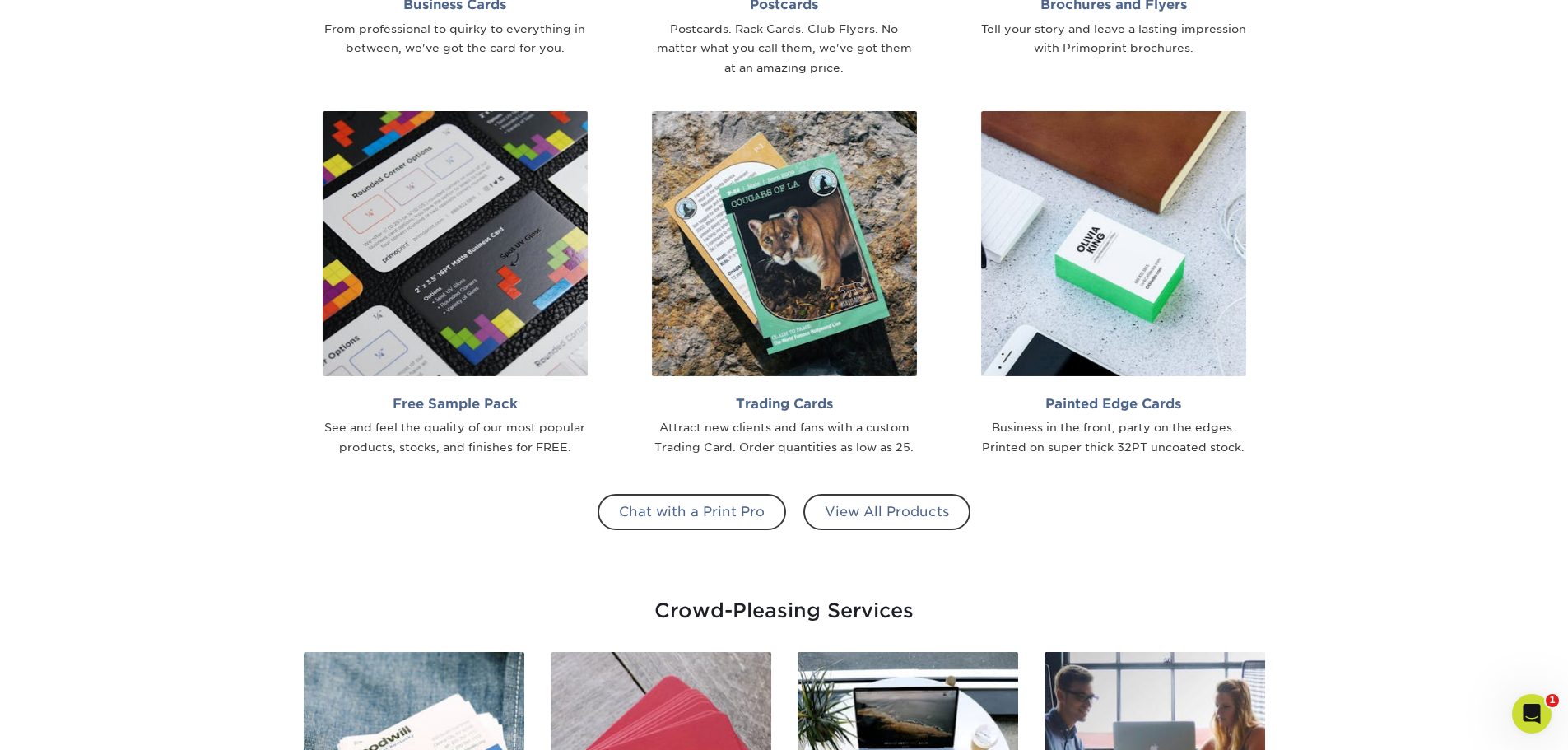
scroll to position [1537, 0]
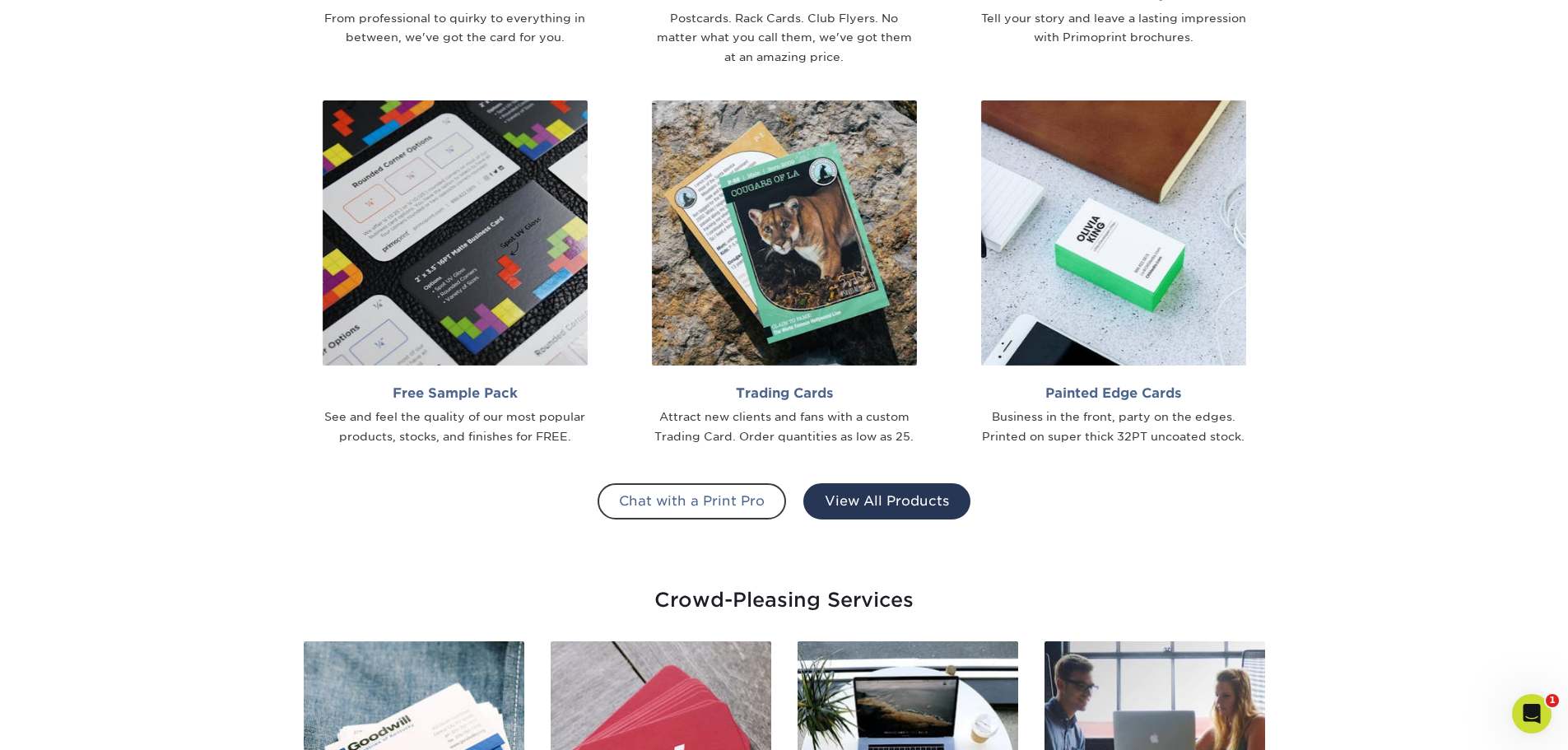
click at [912, 505] on link "View All Products" at bounding box center [887, 501] width 167 height 36
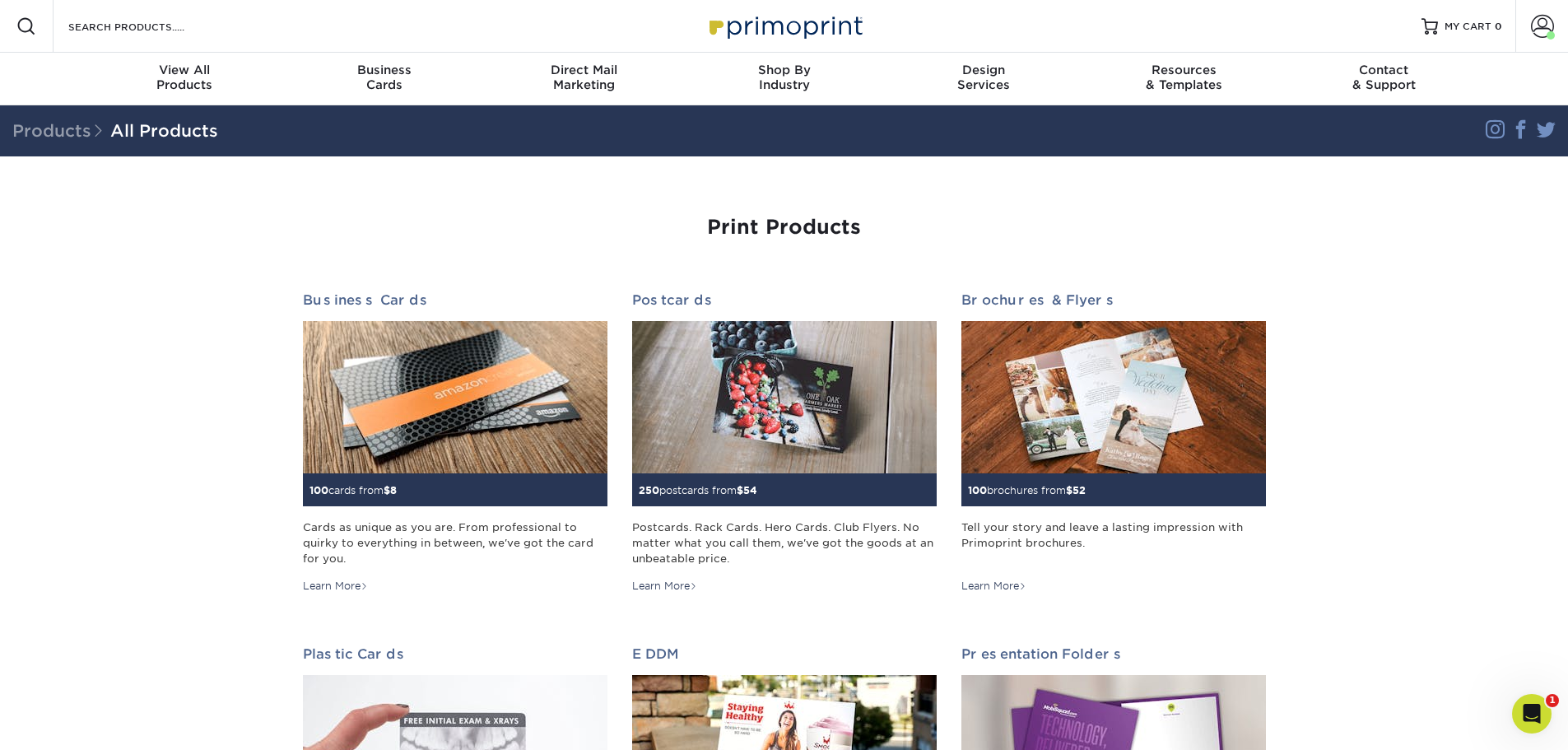
click at [11, 18] on div at bounding box center [26, 26] width 53 height 53
click at [32, 26] on span at bounding box center [26, 26] width 20 height 20
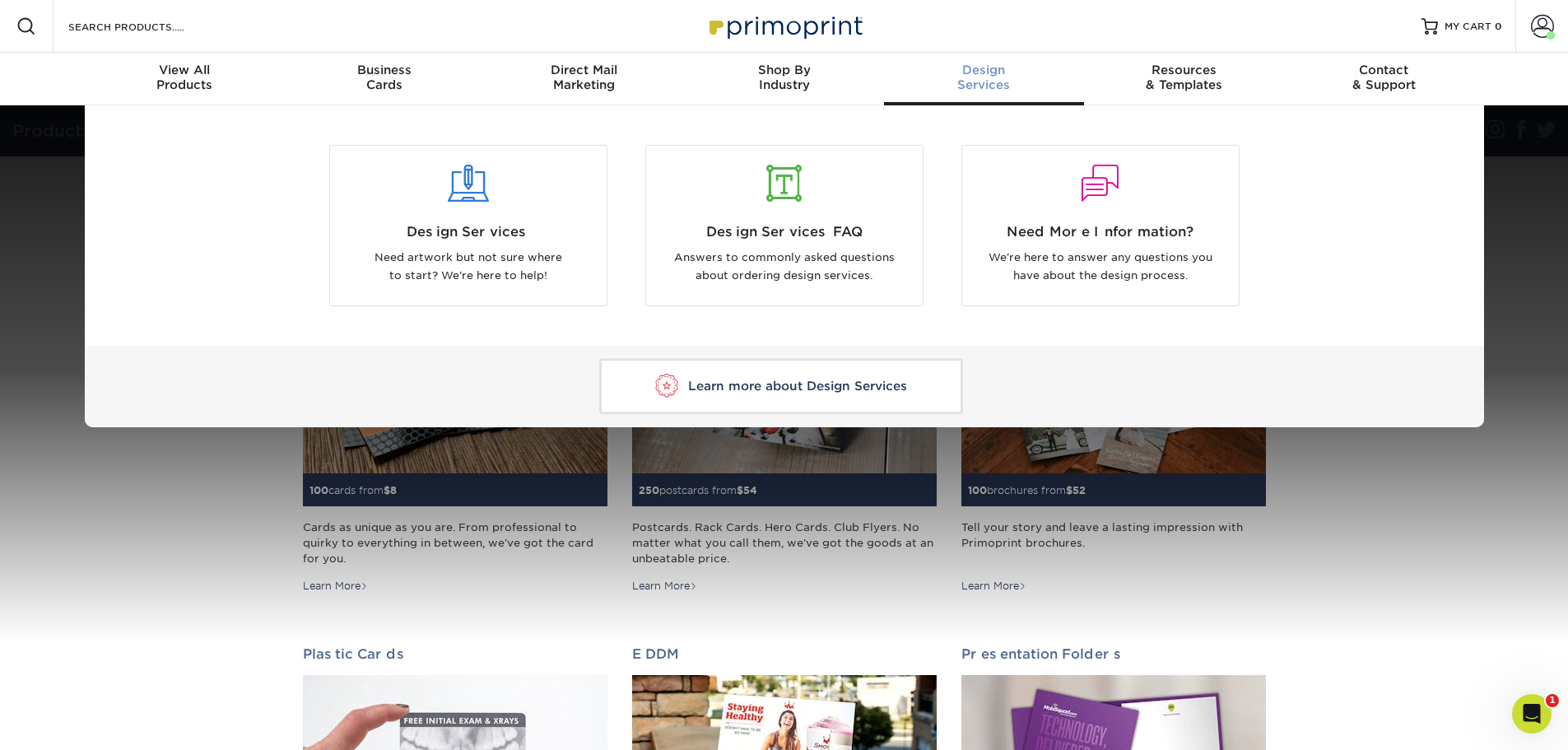
click at [983, 72] on span "Design" at bounding box center [984, 69] width 200 height 15
click at [485, 185] on div at bounding box center [467, 183] width 252 height 37
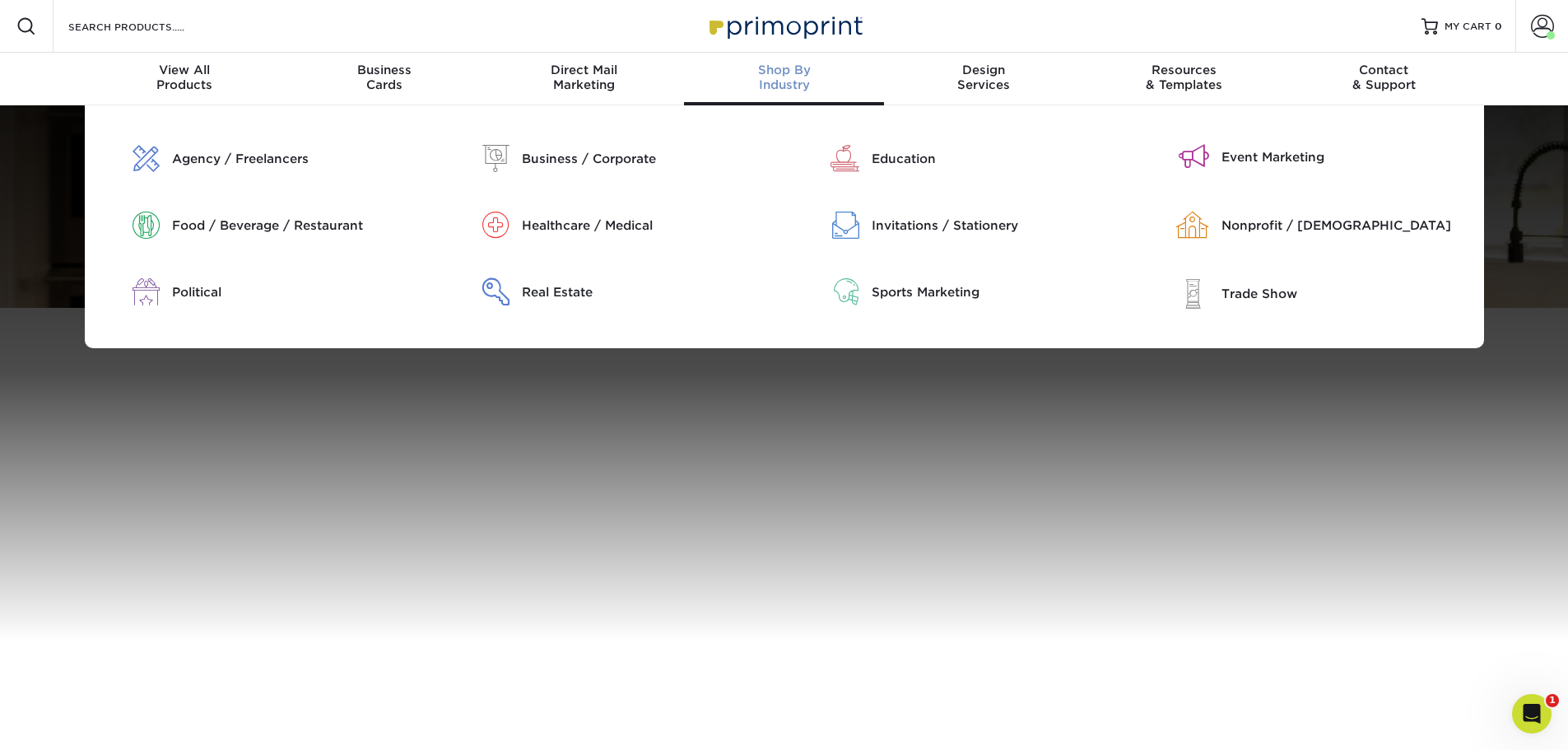
click at [782, 61] on link "Shop By Industry" at bounding box center [784, 79] width 200 height 53
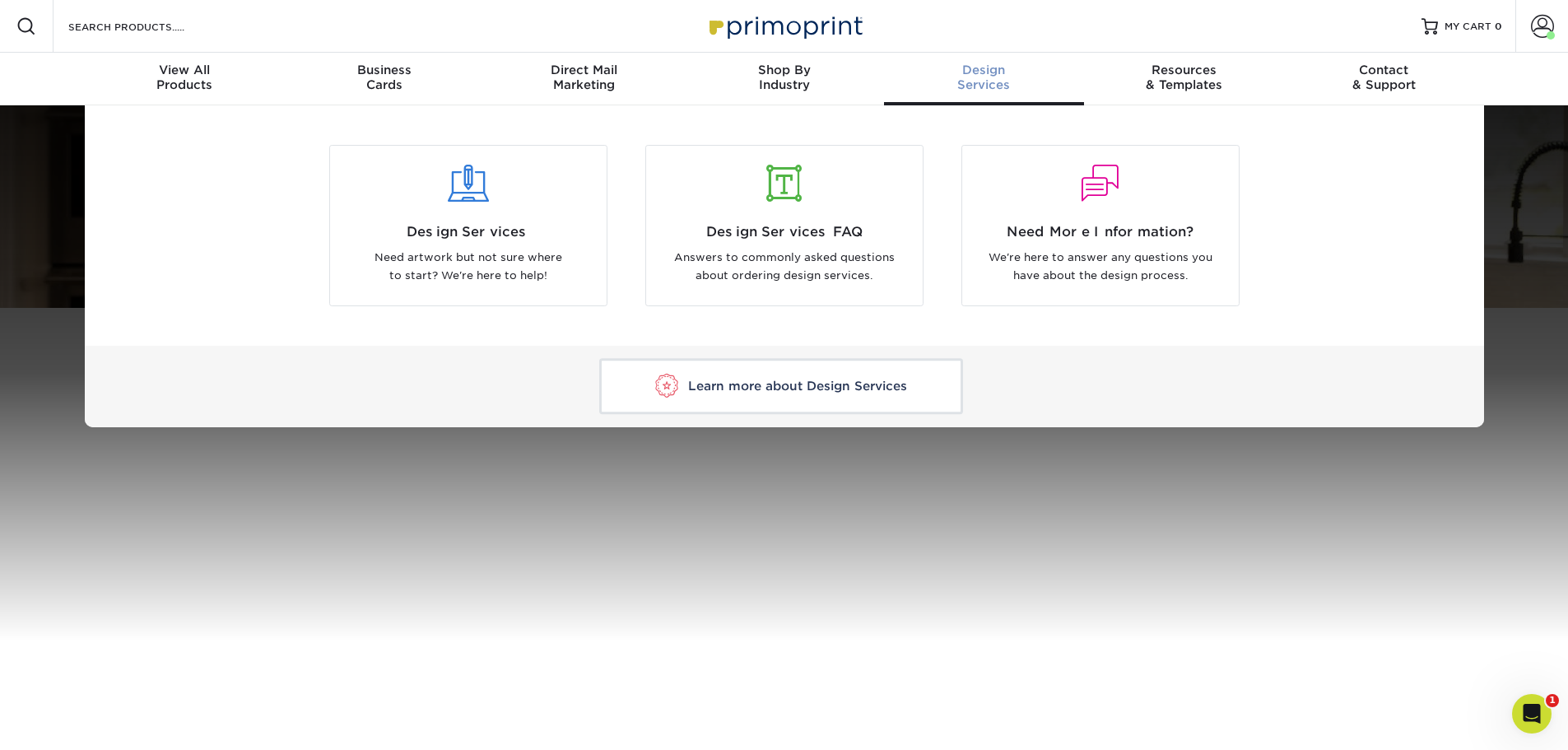
click at [984, 67] on span "Design" at bounding box center [984, 69] width 200 height 15
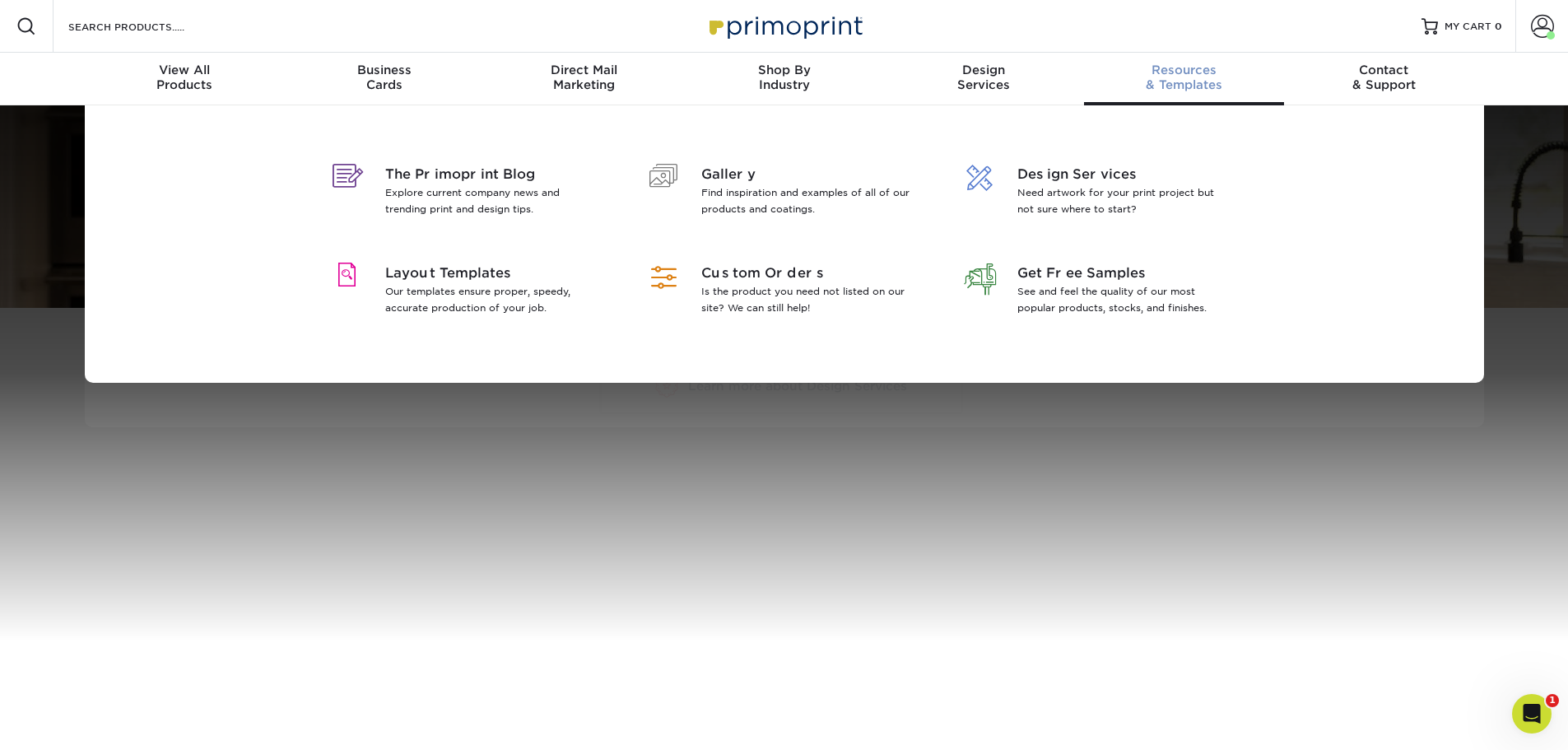
click at [1184, 82] on div "Resources & Templates" at bounding box center [1184, 77] width 200 height 30
click at [448, 293] on p "Our templates ensure proper, speedy, accurate production of your job." at bounding box center [492, 299] width 213 height 33
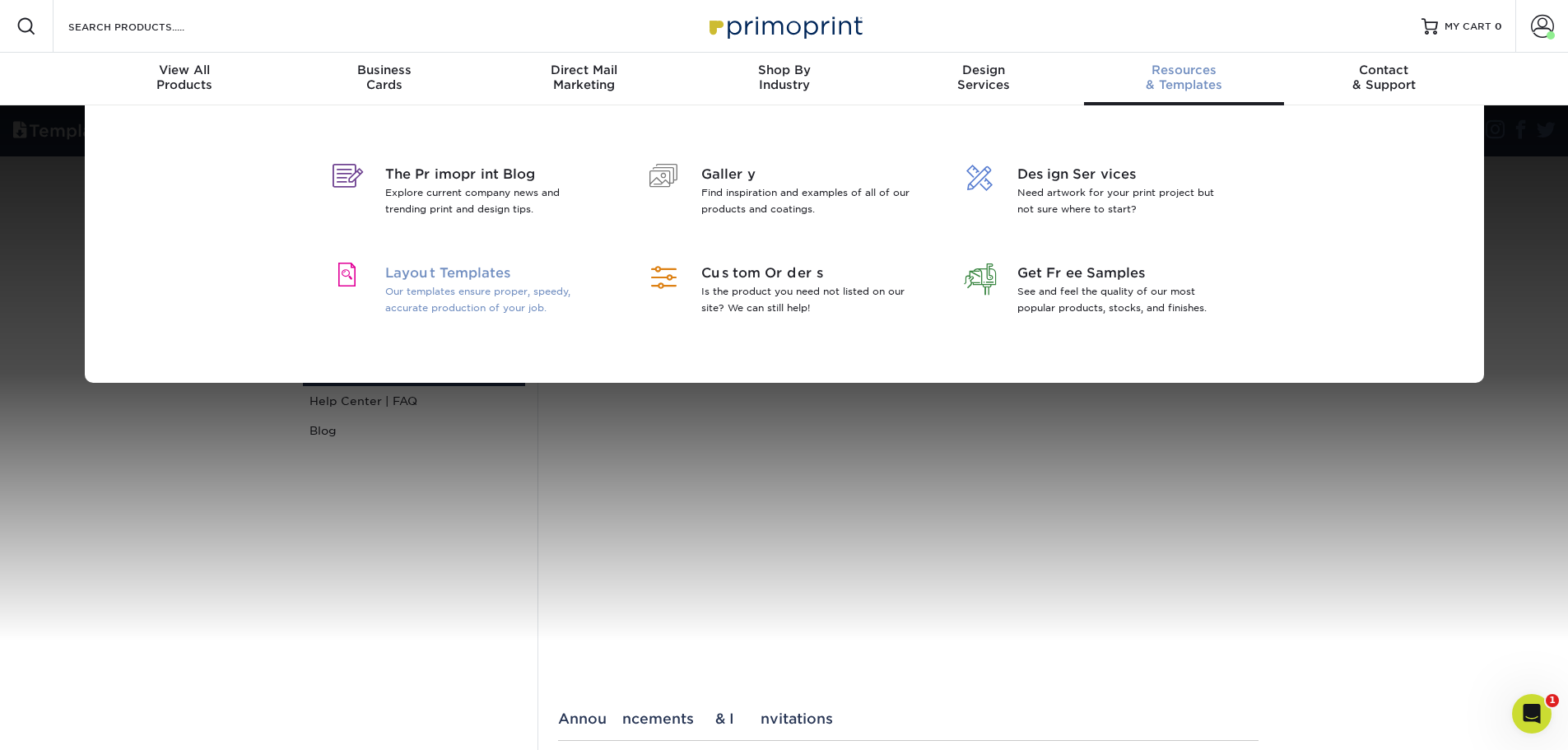
click at [505, 299] on p "Our templates ensure proper, speedy, accurate production of your job." at bounding box center [492, 299] width 213 height 33
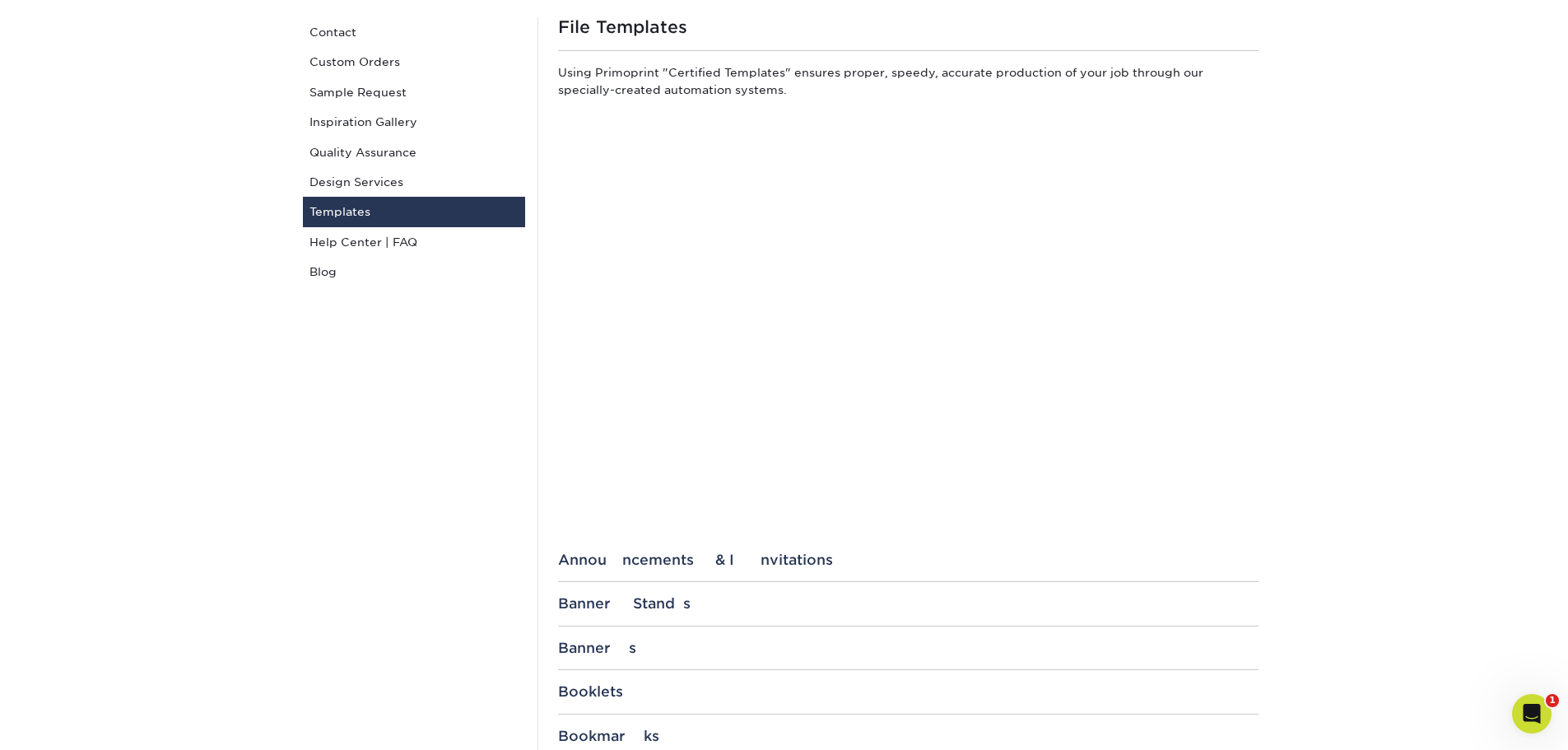
scroll to position [165, 0]
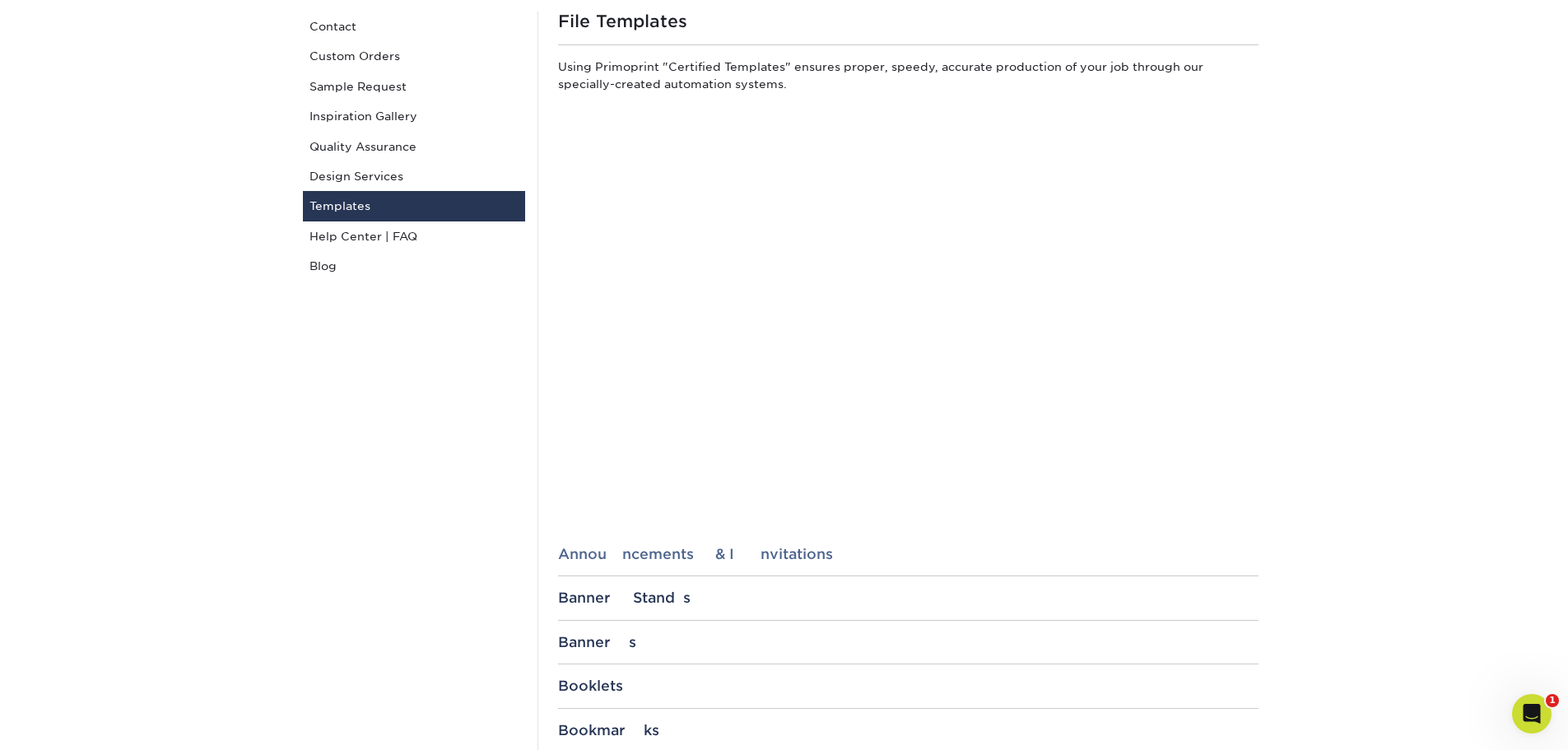
click at [709, 549] on div "Announcements & Invitations" at bounding box center [908, 554] width 700 height 16
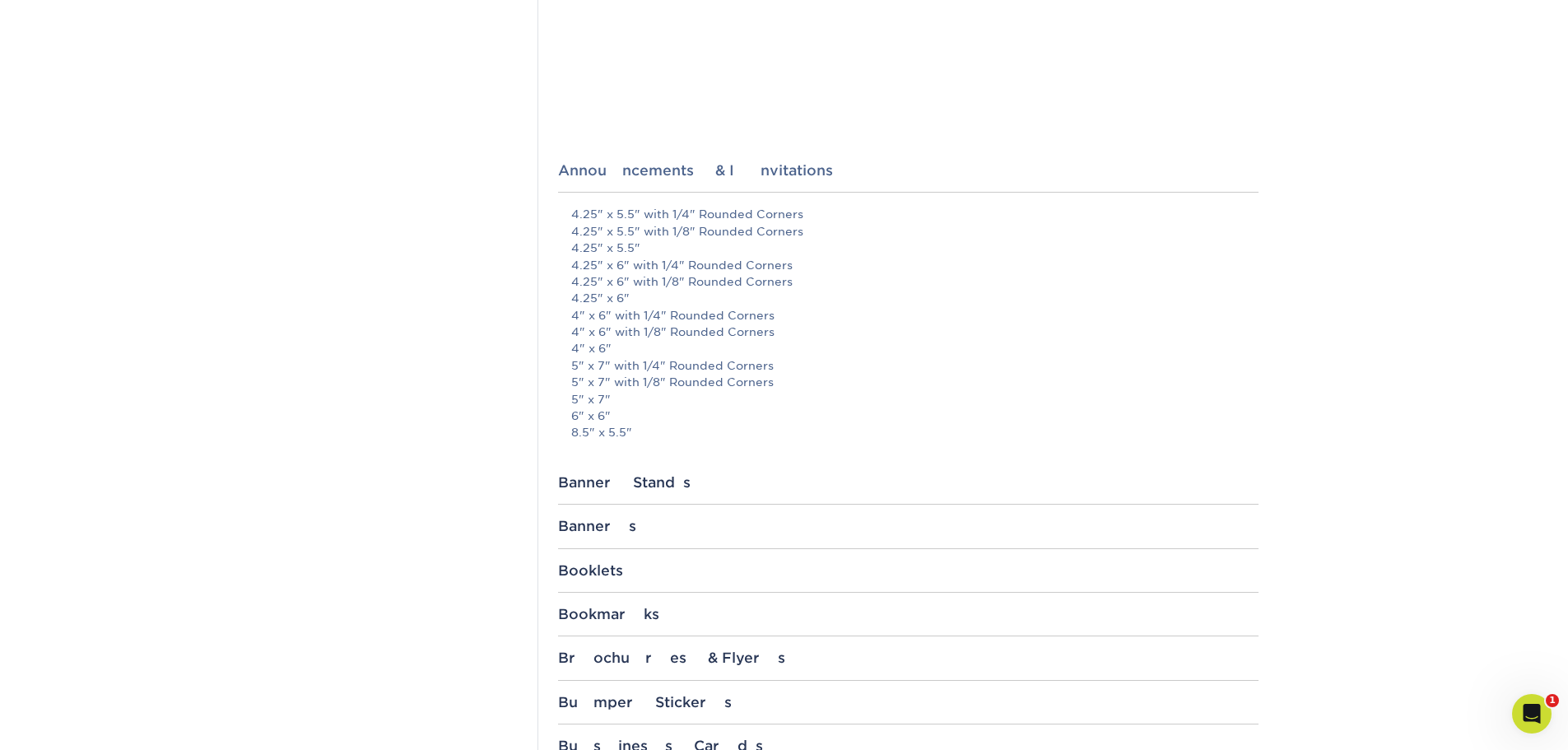
scroll to position [549, 0]
click at [581, 480] on div "Banner Stands" at bounding box center [908, 481] width 700 height 16
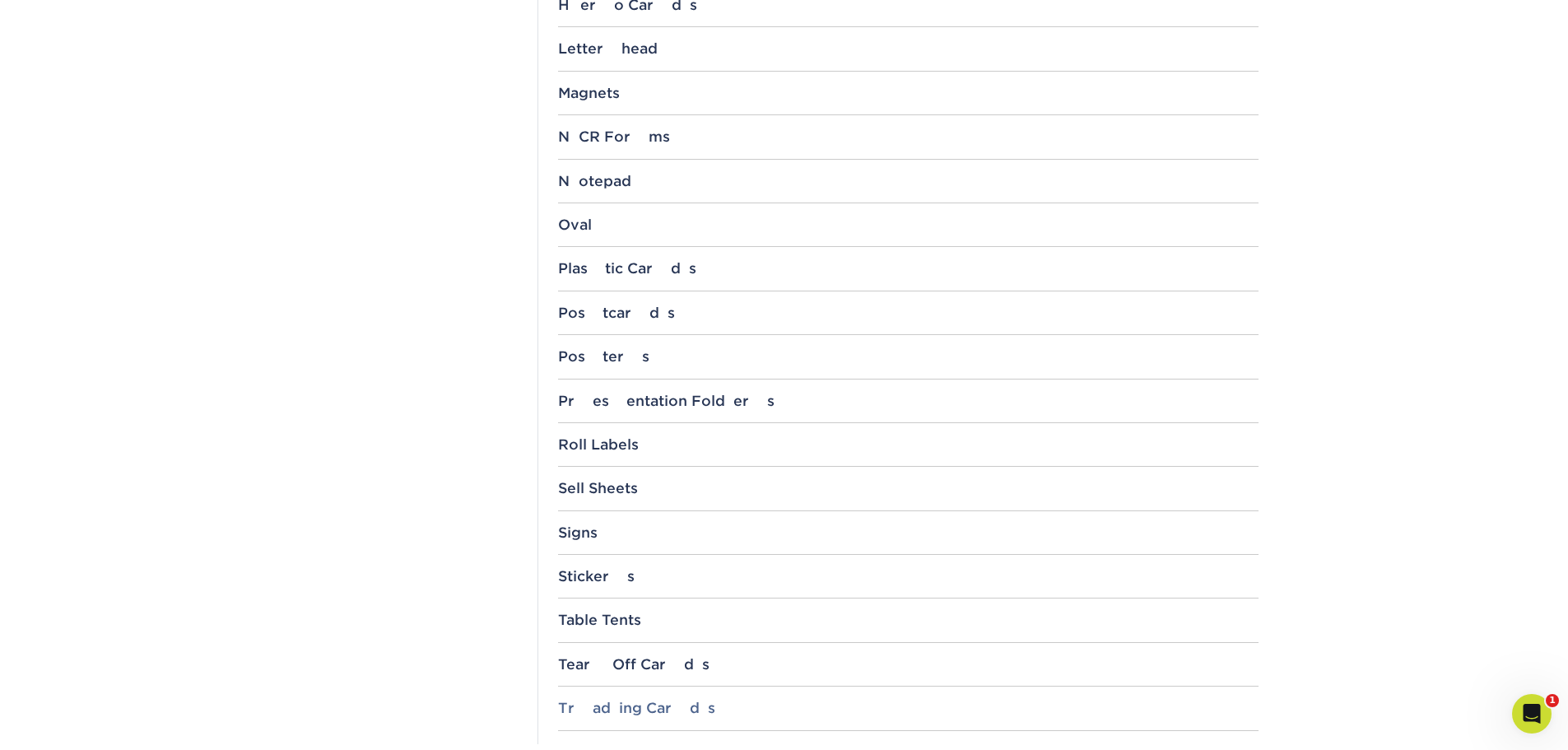
scroll to position [1921, 0]
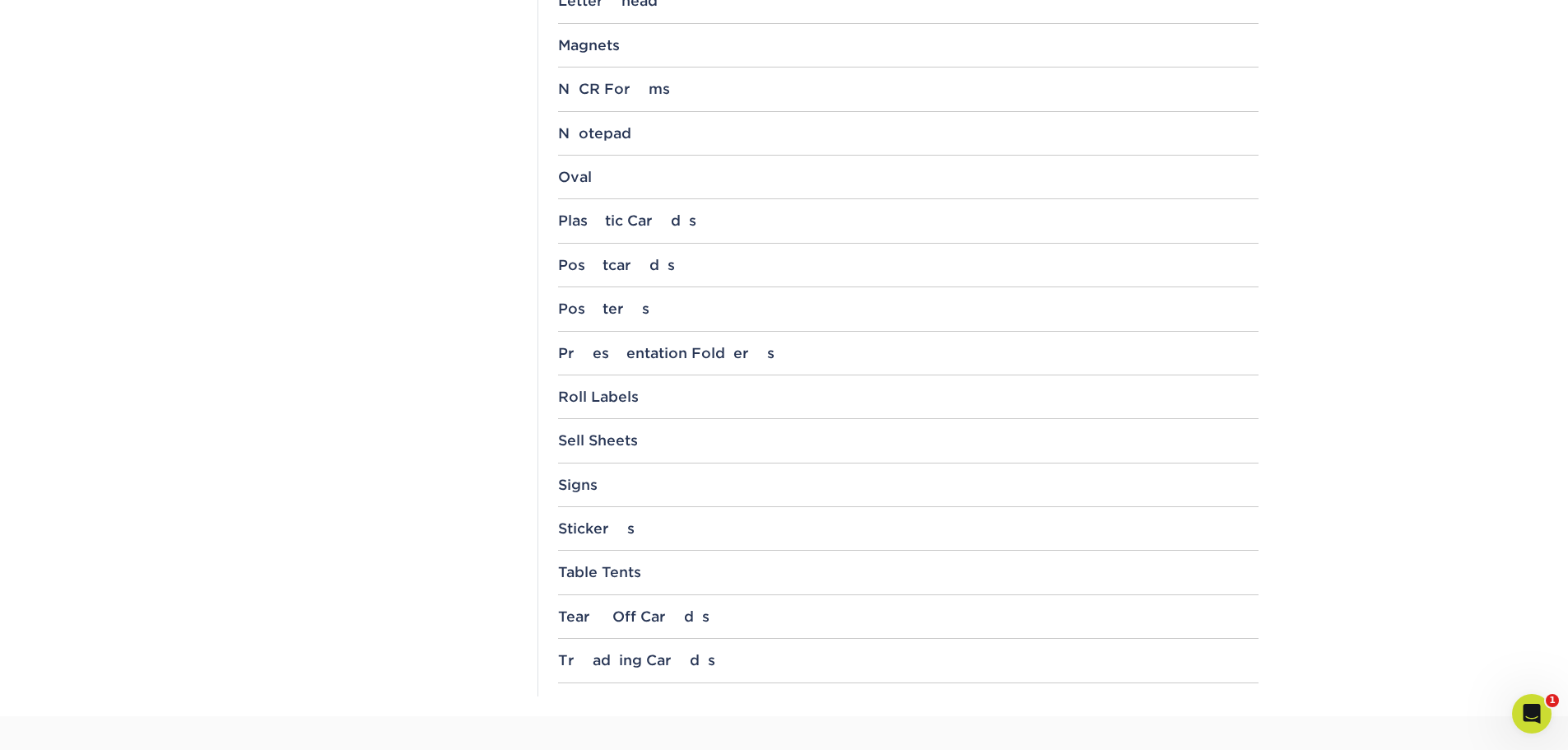
click at [1524, 715] on icon "Open Intercom Messenger" at bounding box center [1532, 714] width 27 height 27
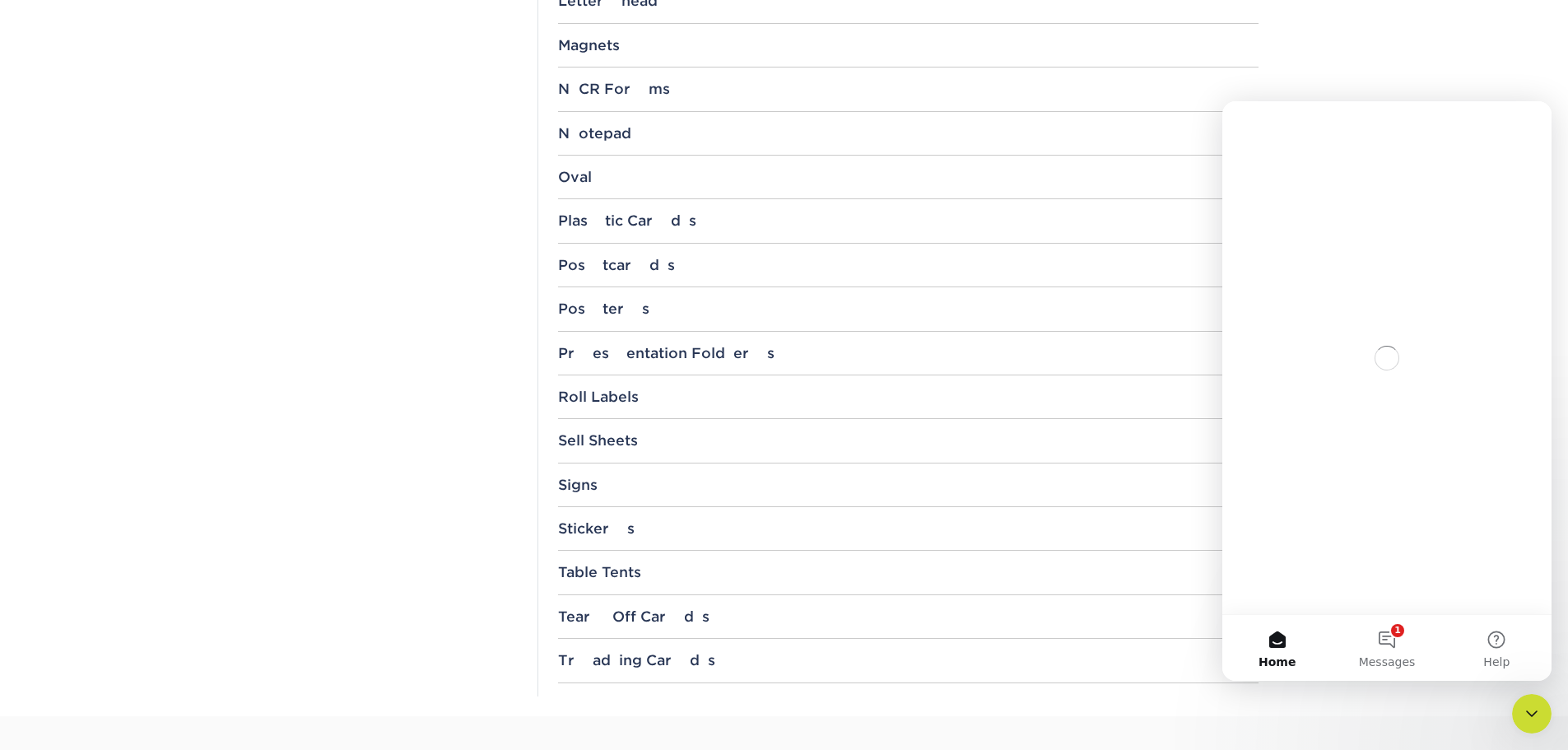
scroll to position [0, 0]
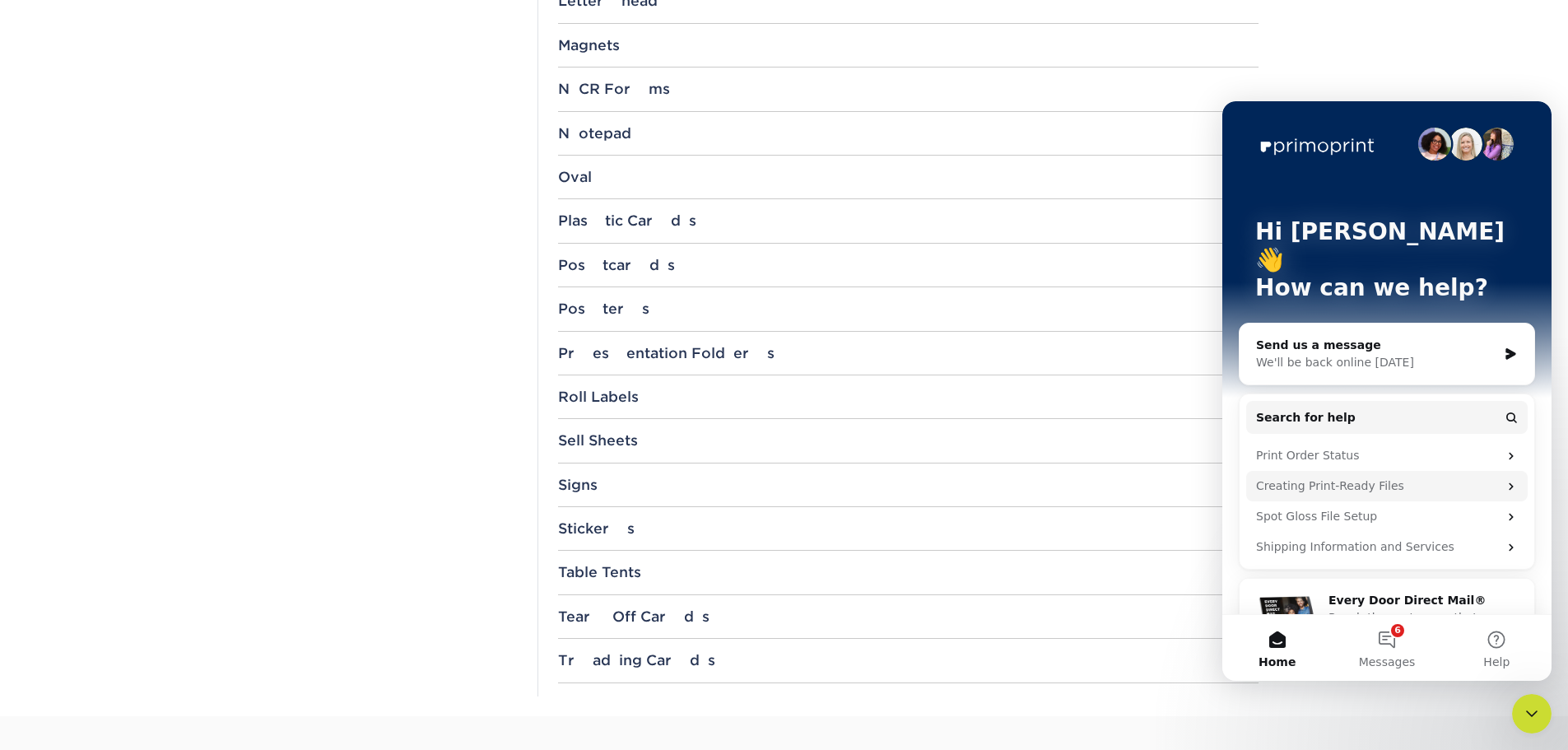
click at [1275, 478] on div "Creating Print-Ready Files" at bounding box center [1377, 486] width 242 height 17
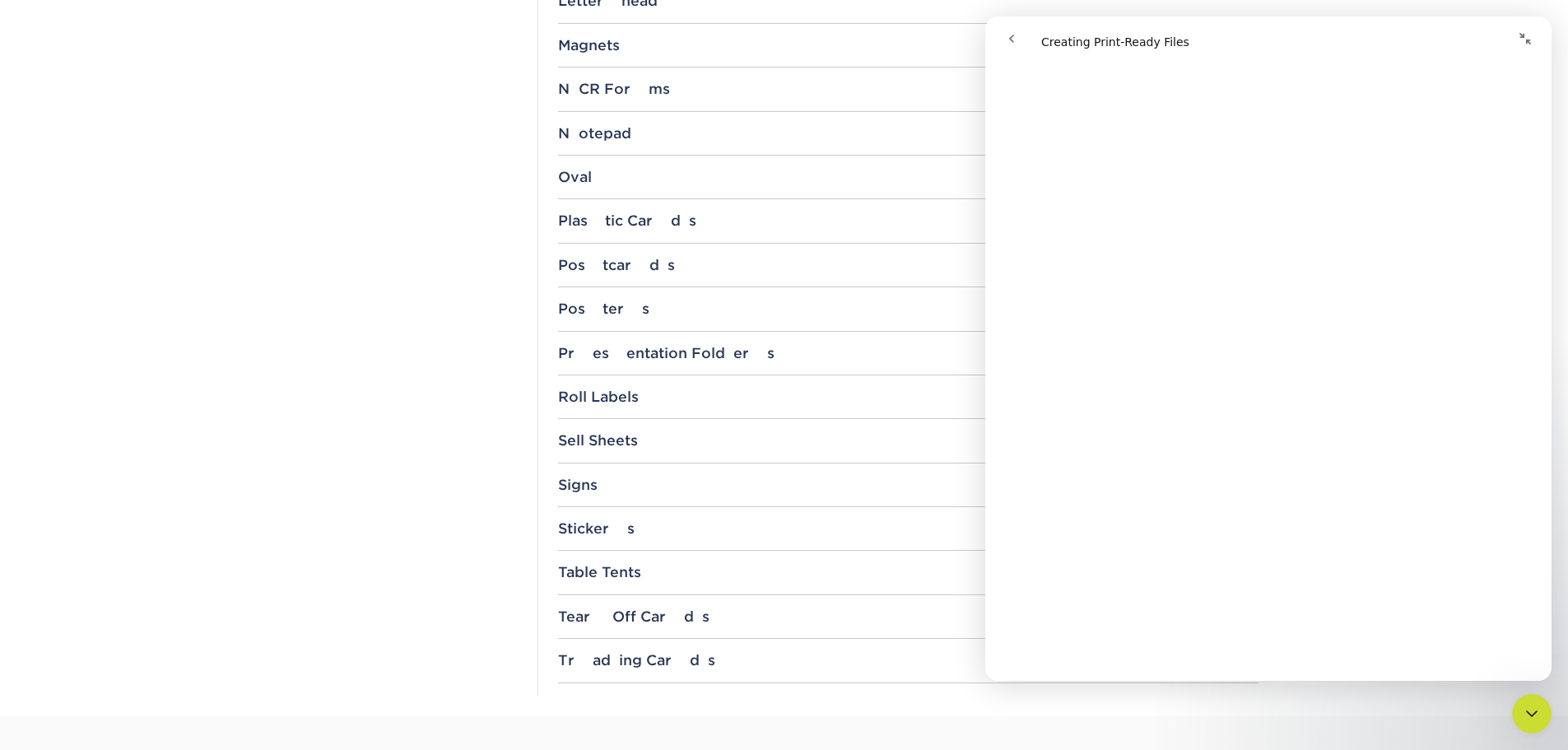
scroll to position [639, 0]
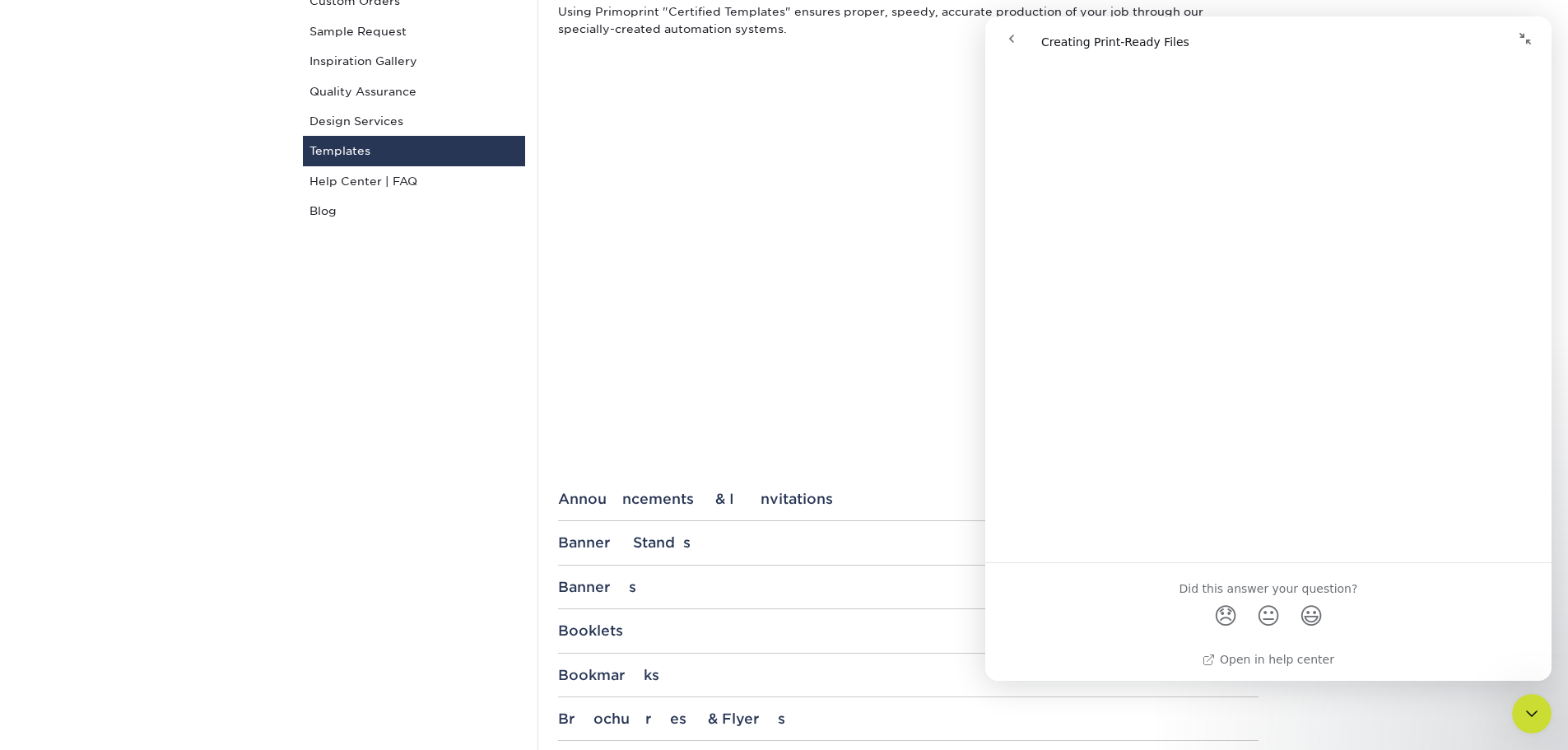
scroll to position [1572, 0]
click at [1520, 37] on icon "Collapse window" at bounding box center [1525, 39] width 12 height 12
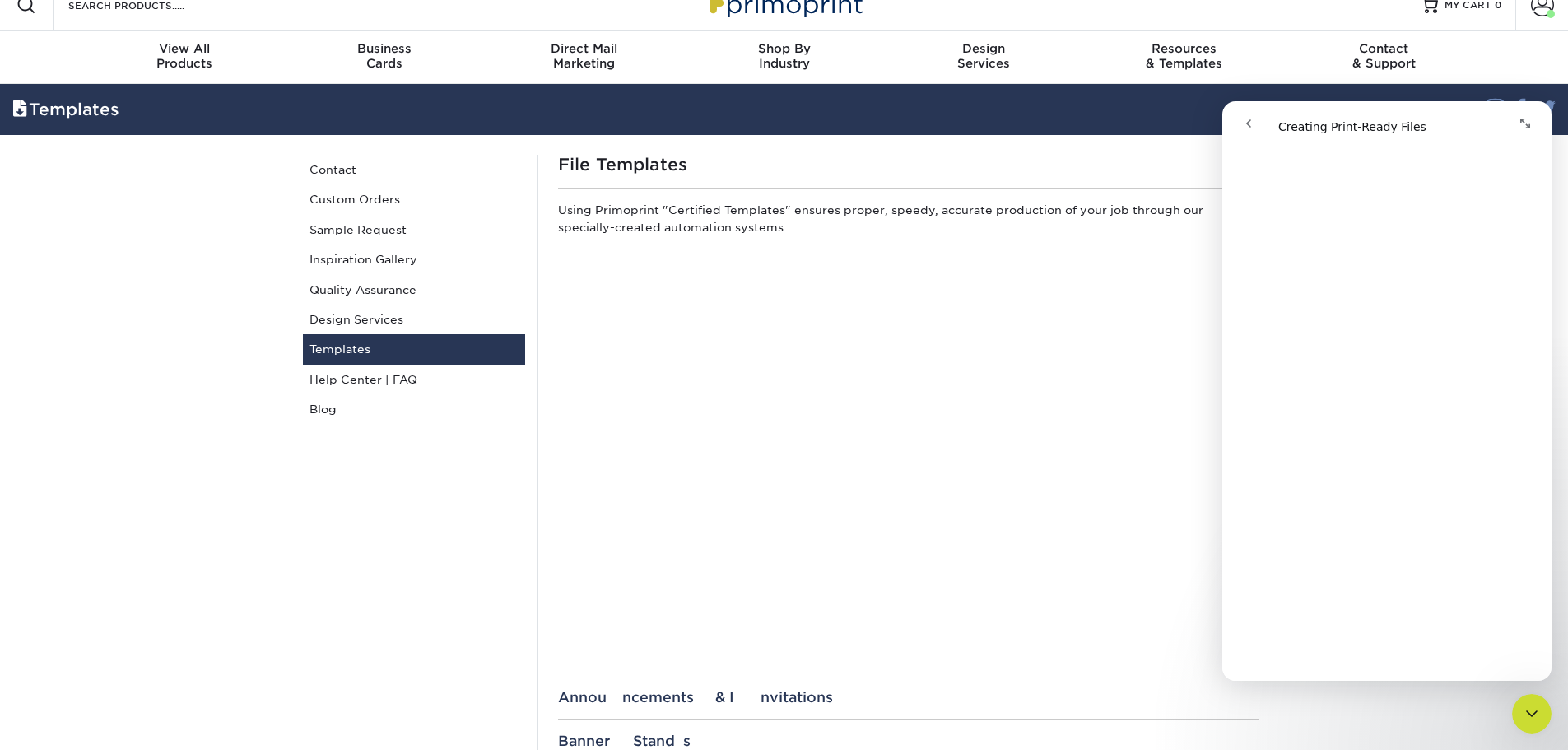
scroll to position [0, 0]
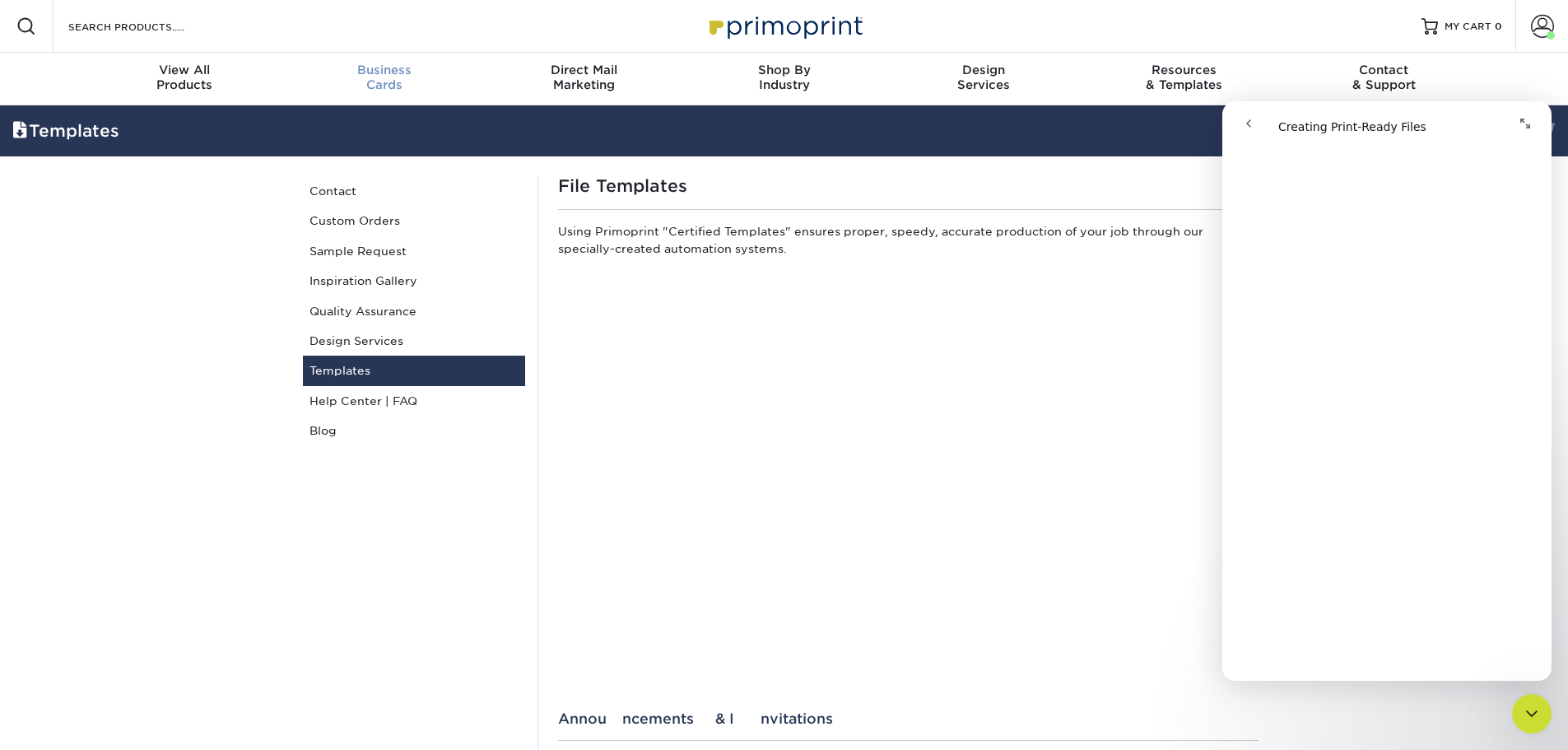
click at [386, 84] on div "Business Cards" at bounding box center [384, 77] width 200 height 30
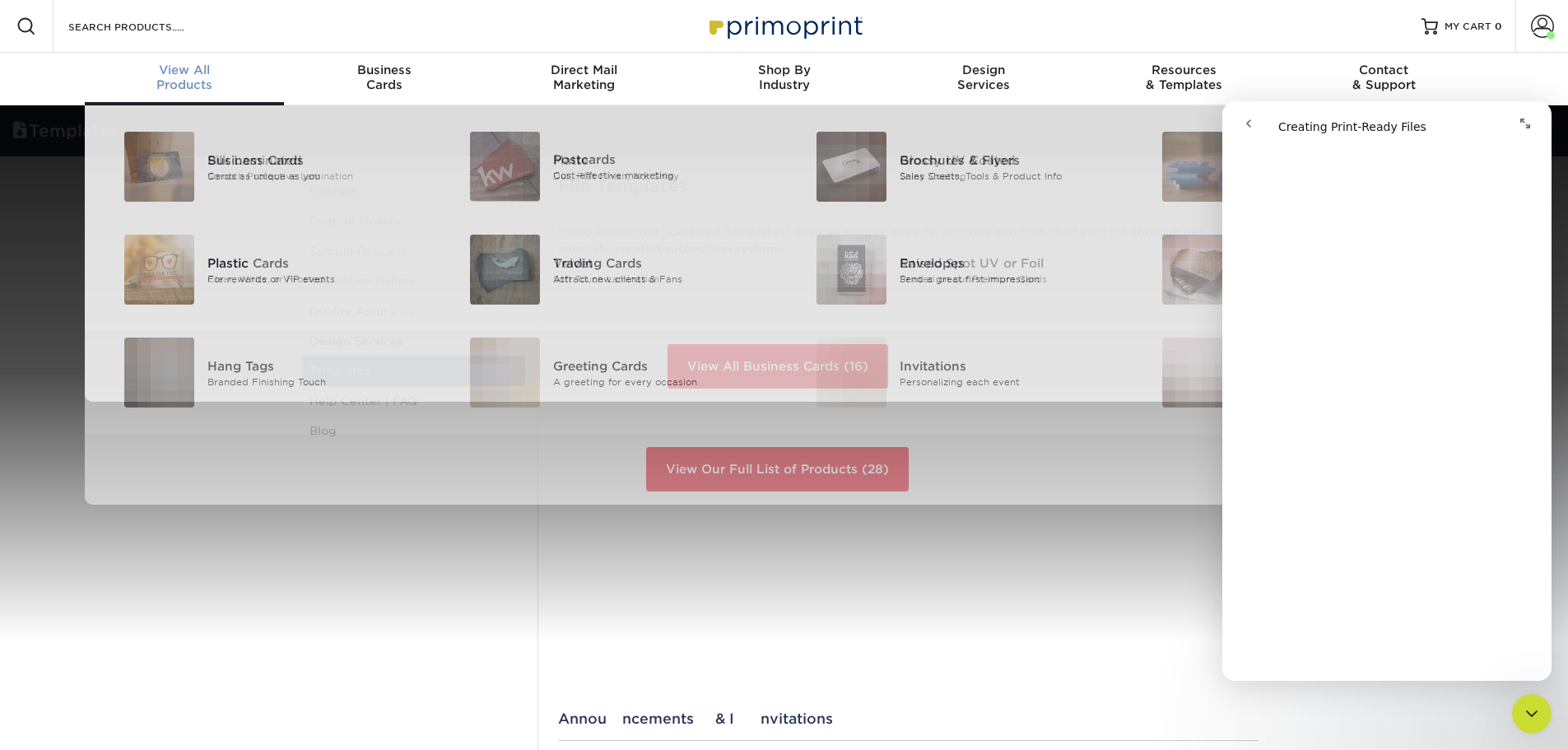
click at [187, 58] on link "View All Products" at bounding box center [184, 79] width 200 height 53
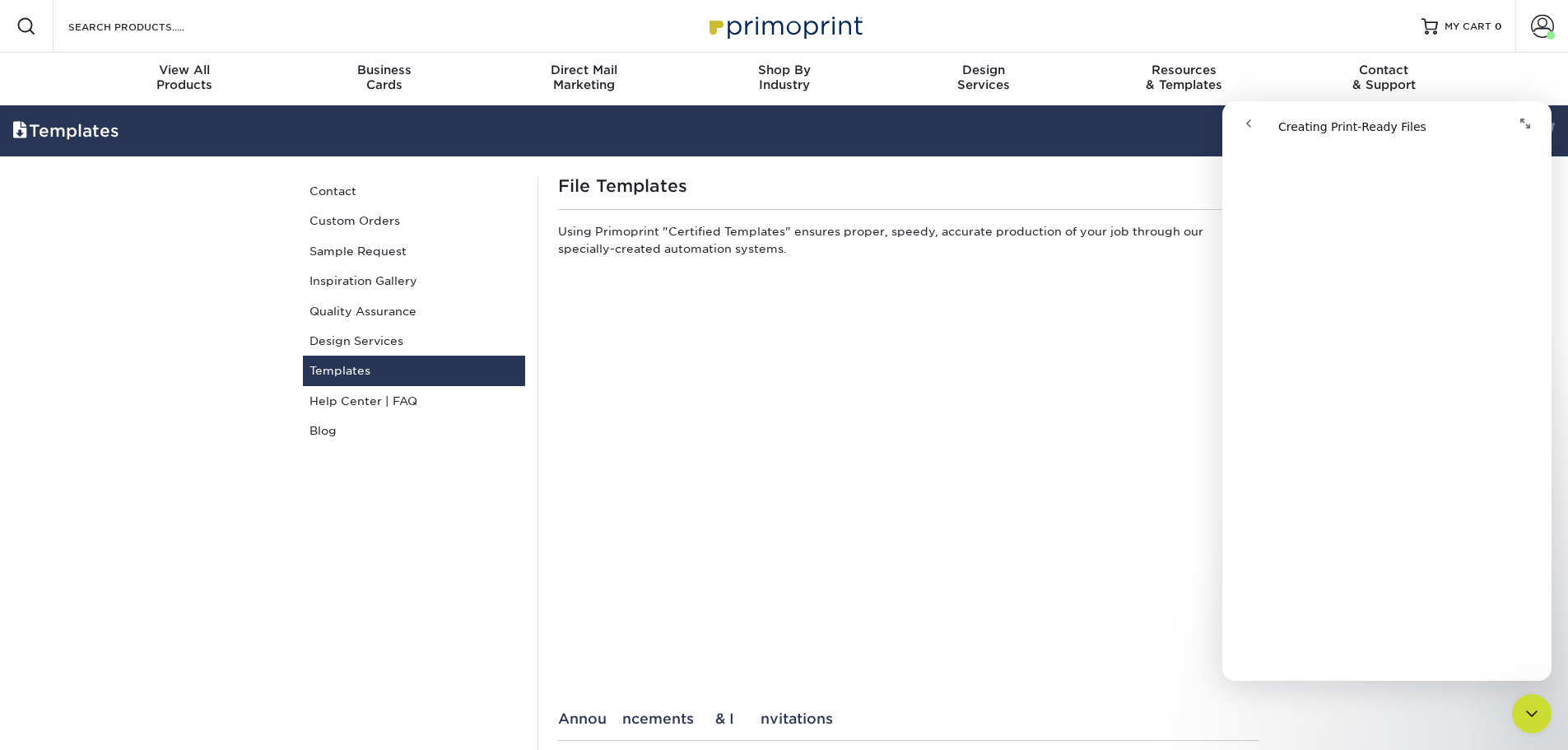
scroll to position [869, 0]
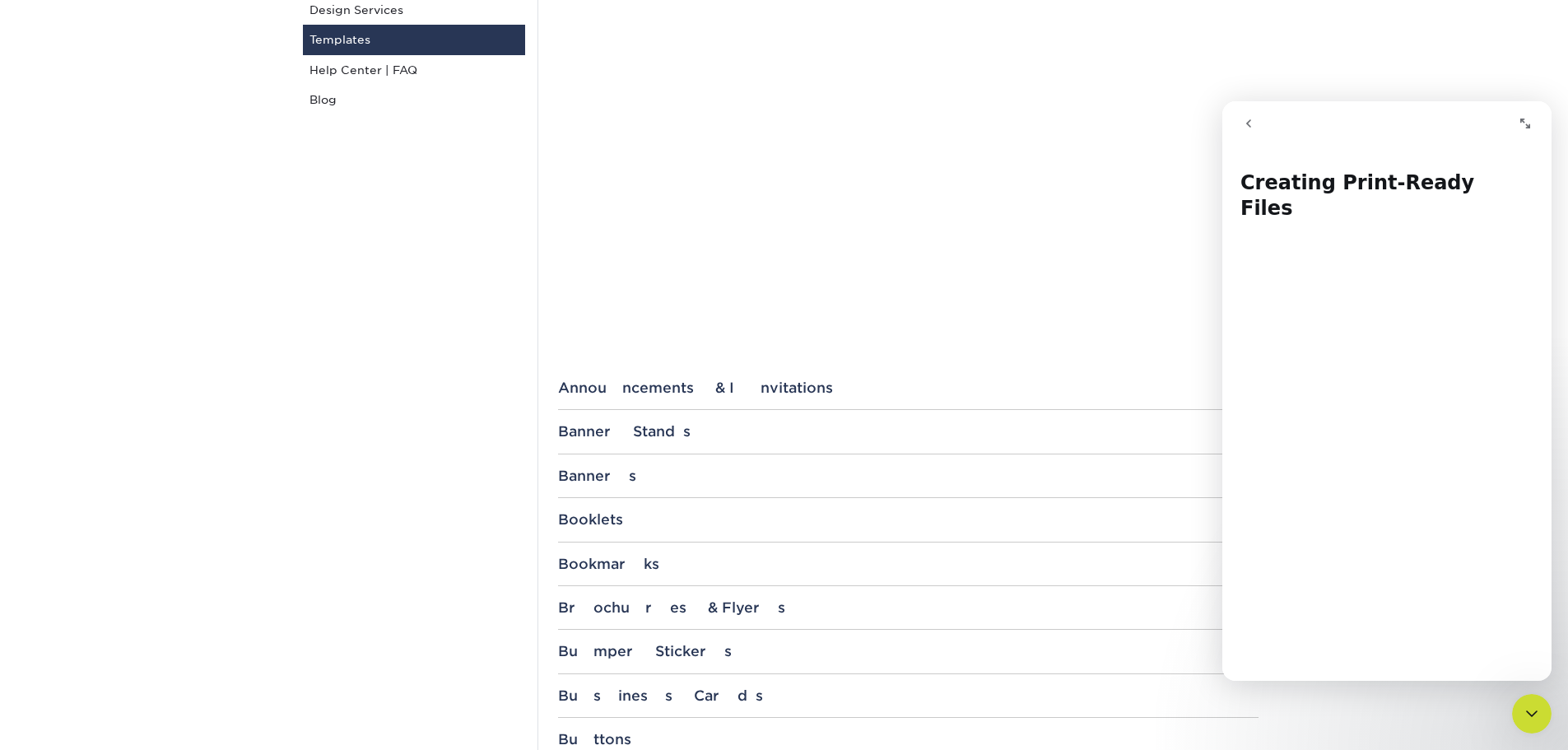
scroll to position [329, 0]
click at [712, 396] on div "Announcements & Invitations" at bounding box center [908, 389] width 700 height 16
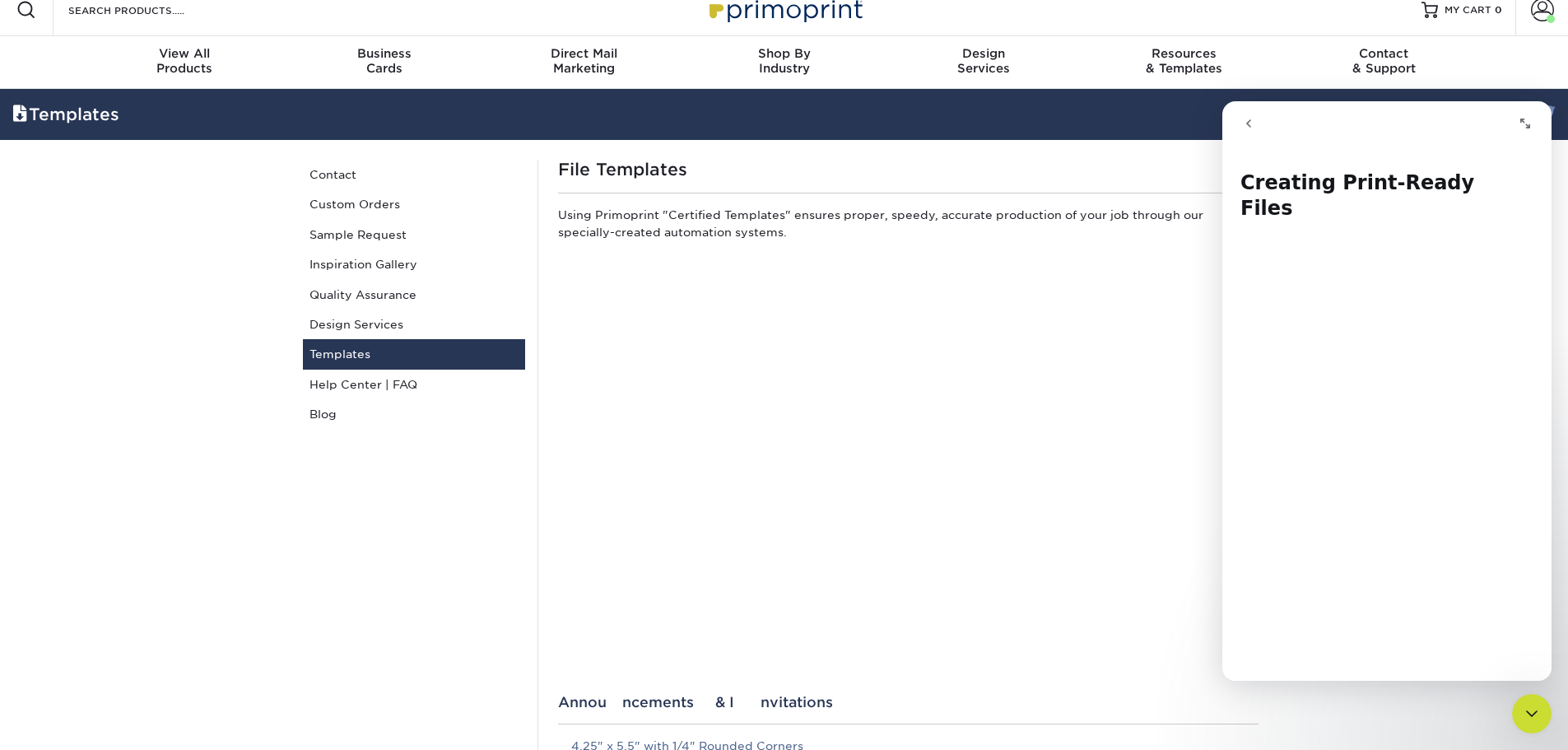
scroll to position [0, 0]
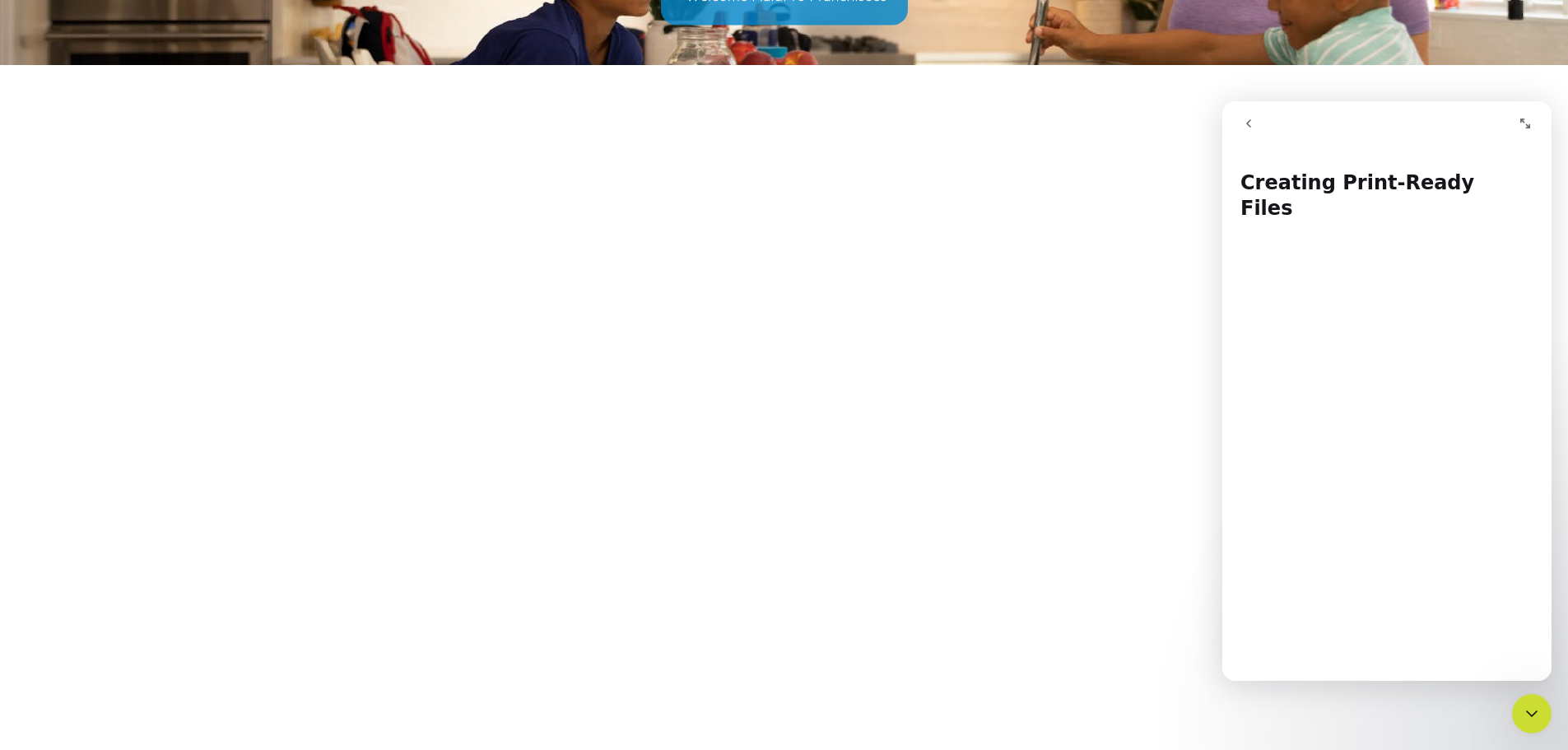
scroll to position [329, 0]
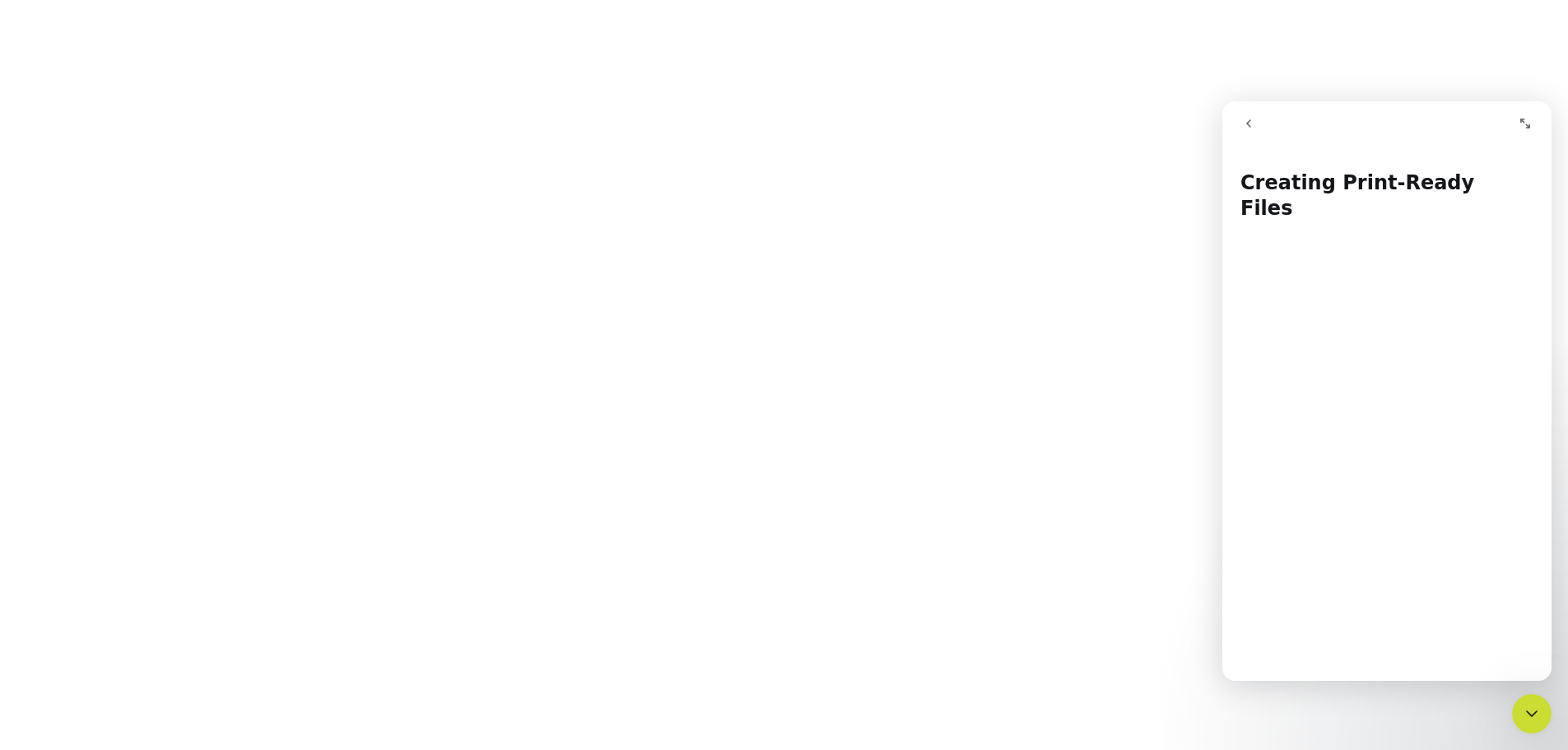
click at [1255, 120] on button "go back" at bounding box center [1248, 123] width 32 height 32
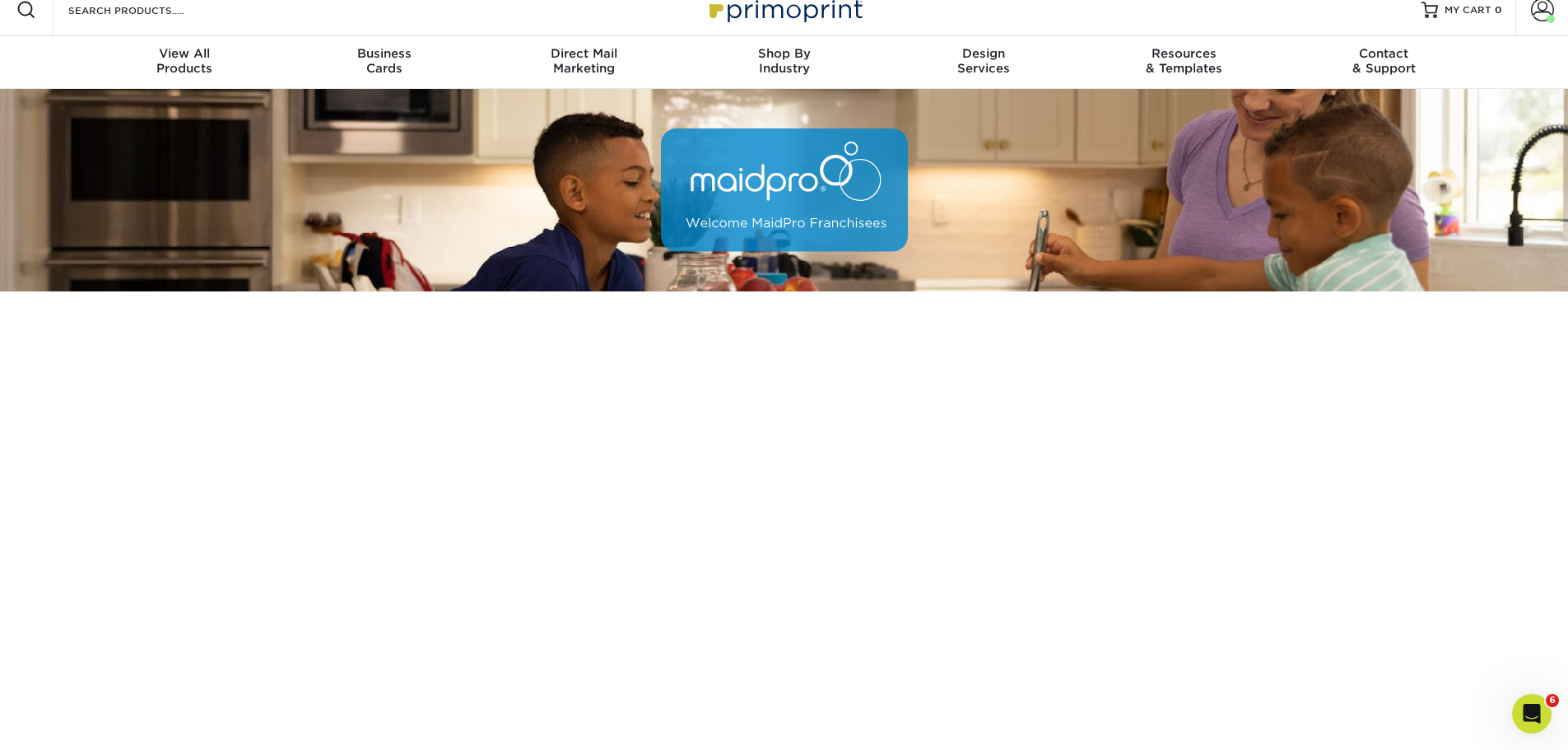
scroll to position [0, 0]
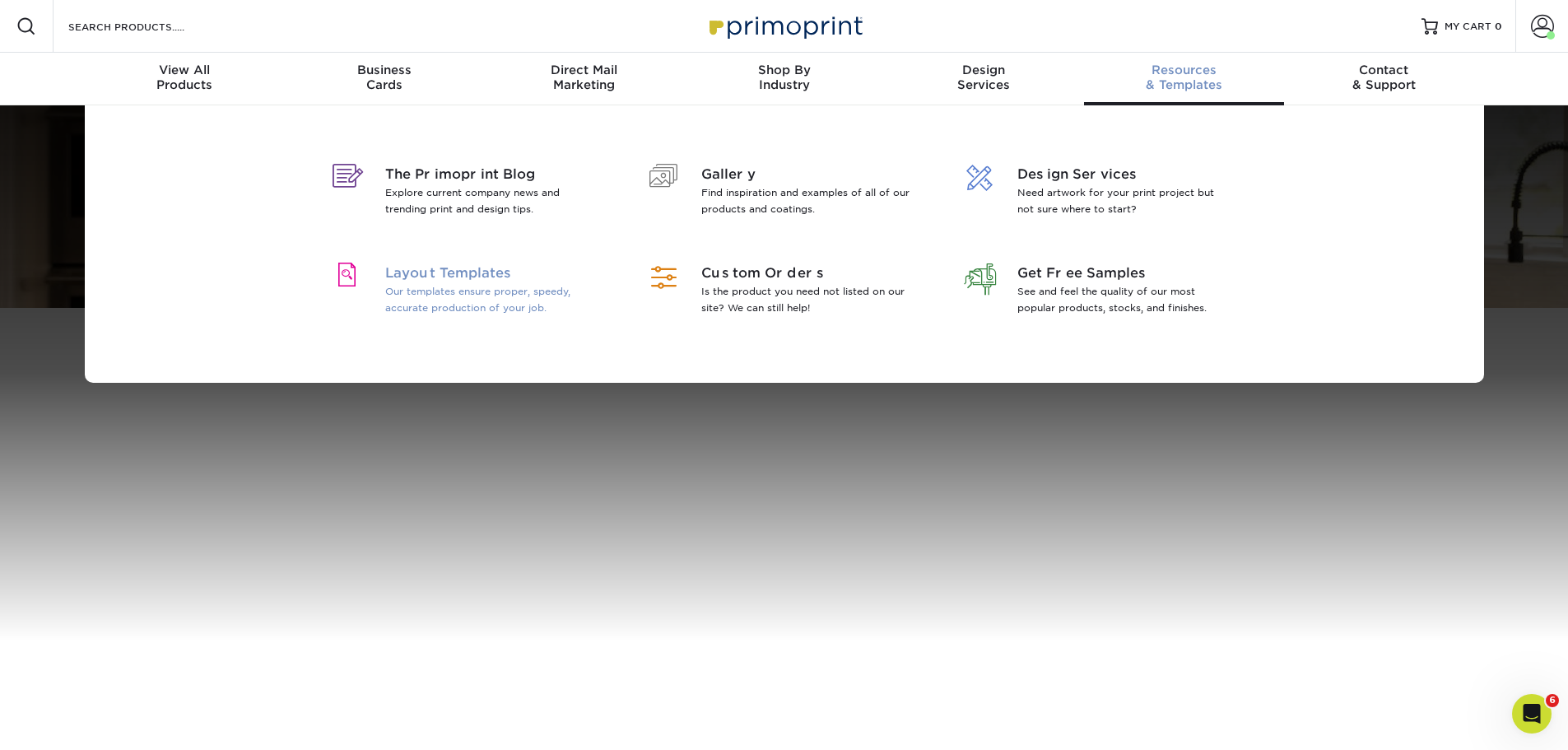
click at [470, 293] on p "Our templates ensure proper, speedy, accurate production of your job." at bounding box center [492, 299] width 213 height 33
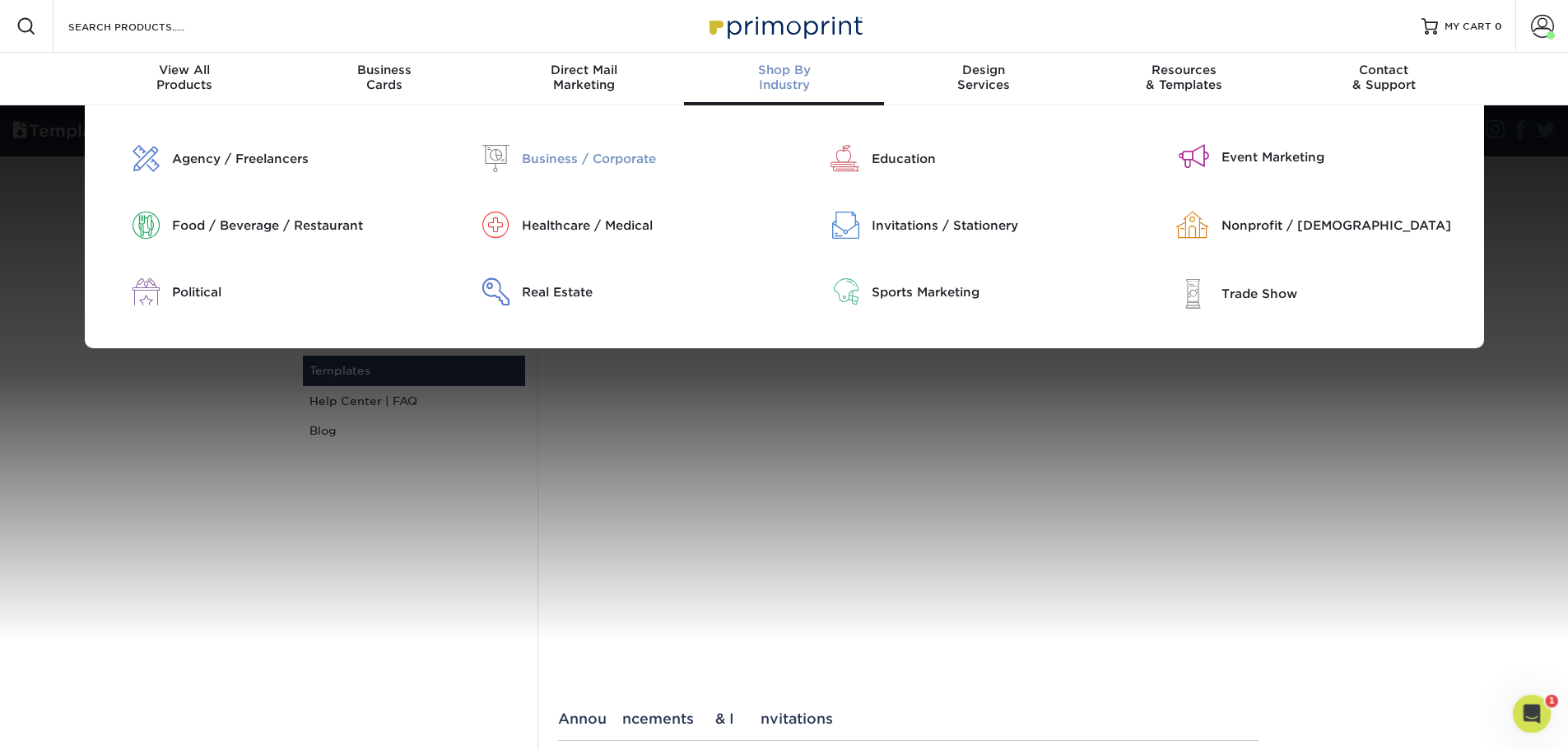
click at [543, 160] on div "Business / Corporate" at bounding box center [647, 159] width 250 height 18
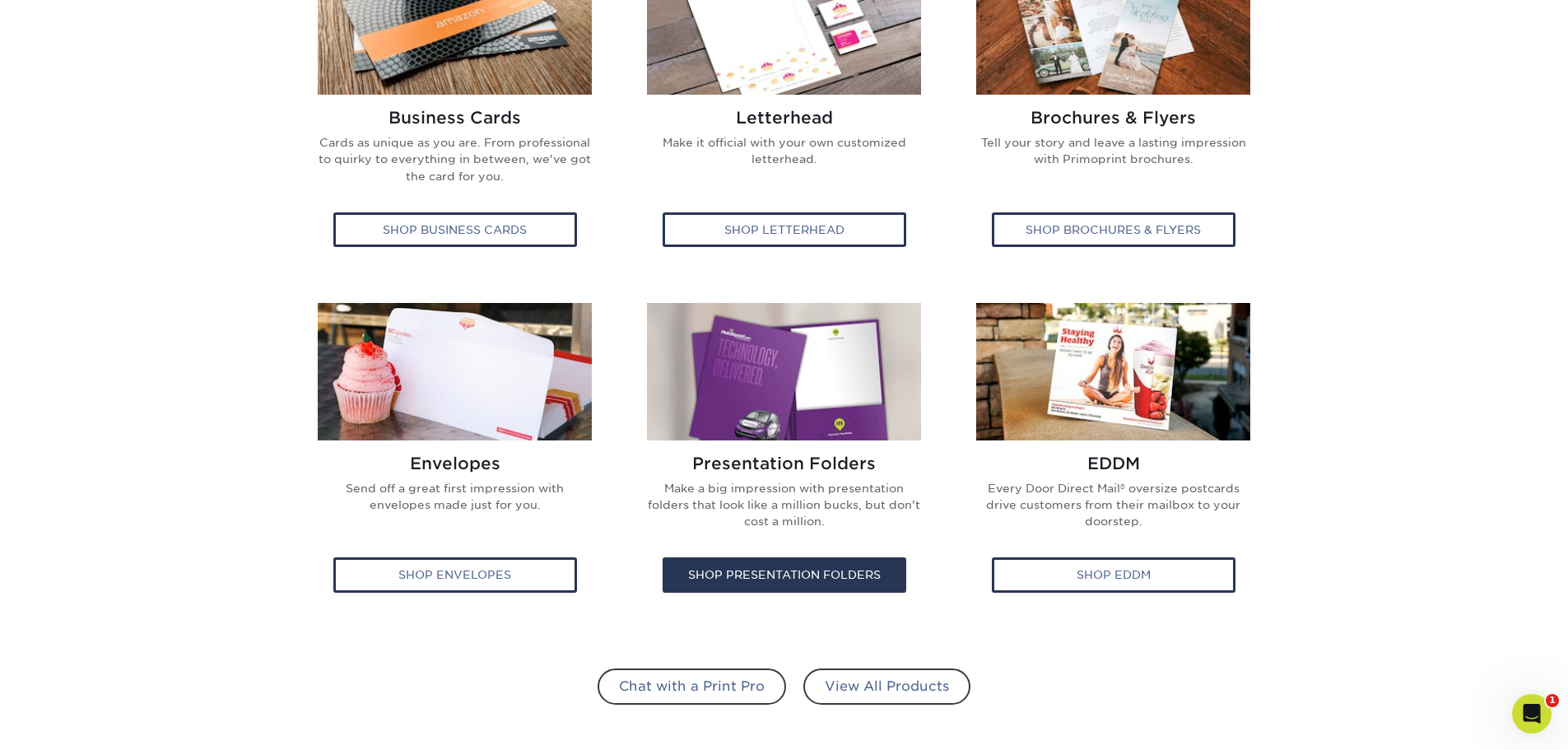
scroll to position [768, 0]
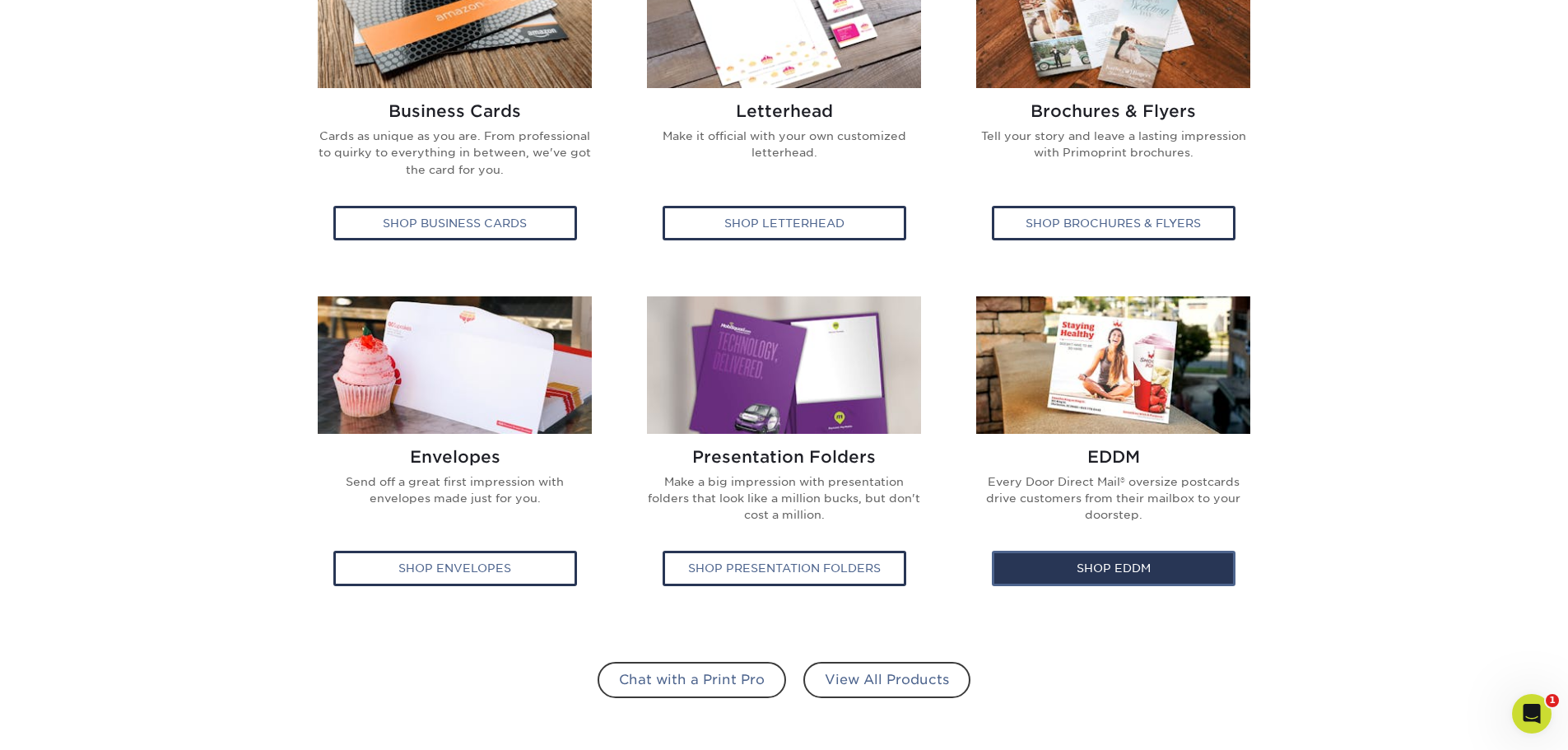
click at [1112, 575] on div "Shop EDDM" at bounding box center [1114, 567] width 244 height 35
click at [1121, 538] on div "EDDM Every Door Direct Mail® oversize postcards drive customers from their mail…" at bounding box center [1113, 497] width 305 height 129
click at [1122, 433] on img at bounding box center [1112, 364] width 274 height 137
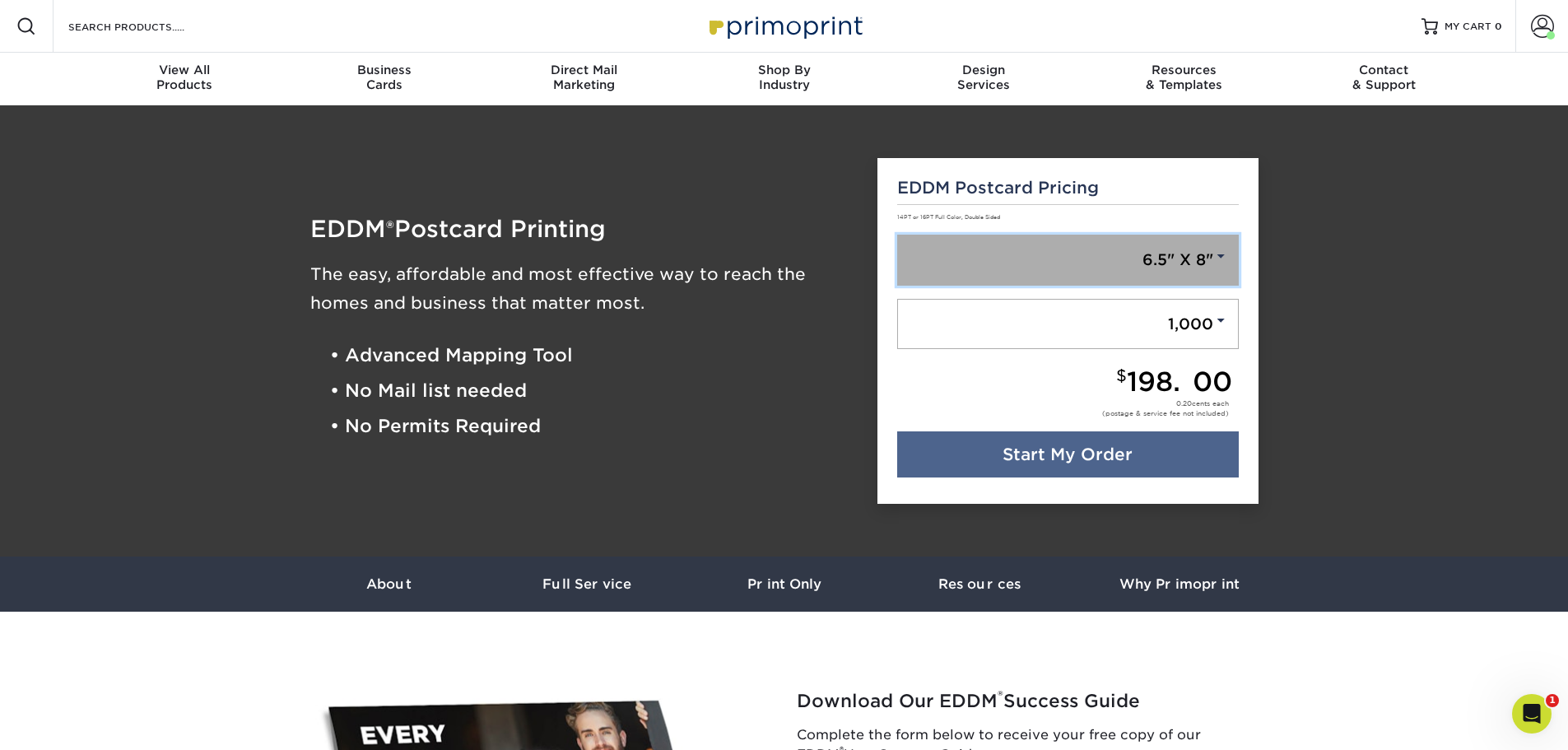
click at [1219, 270] on link "6.5" X 8"" at bounding box center [1068, 260] width 341 height 51
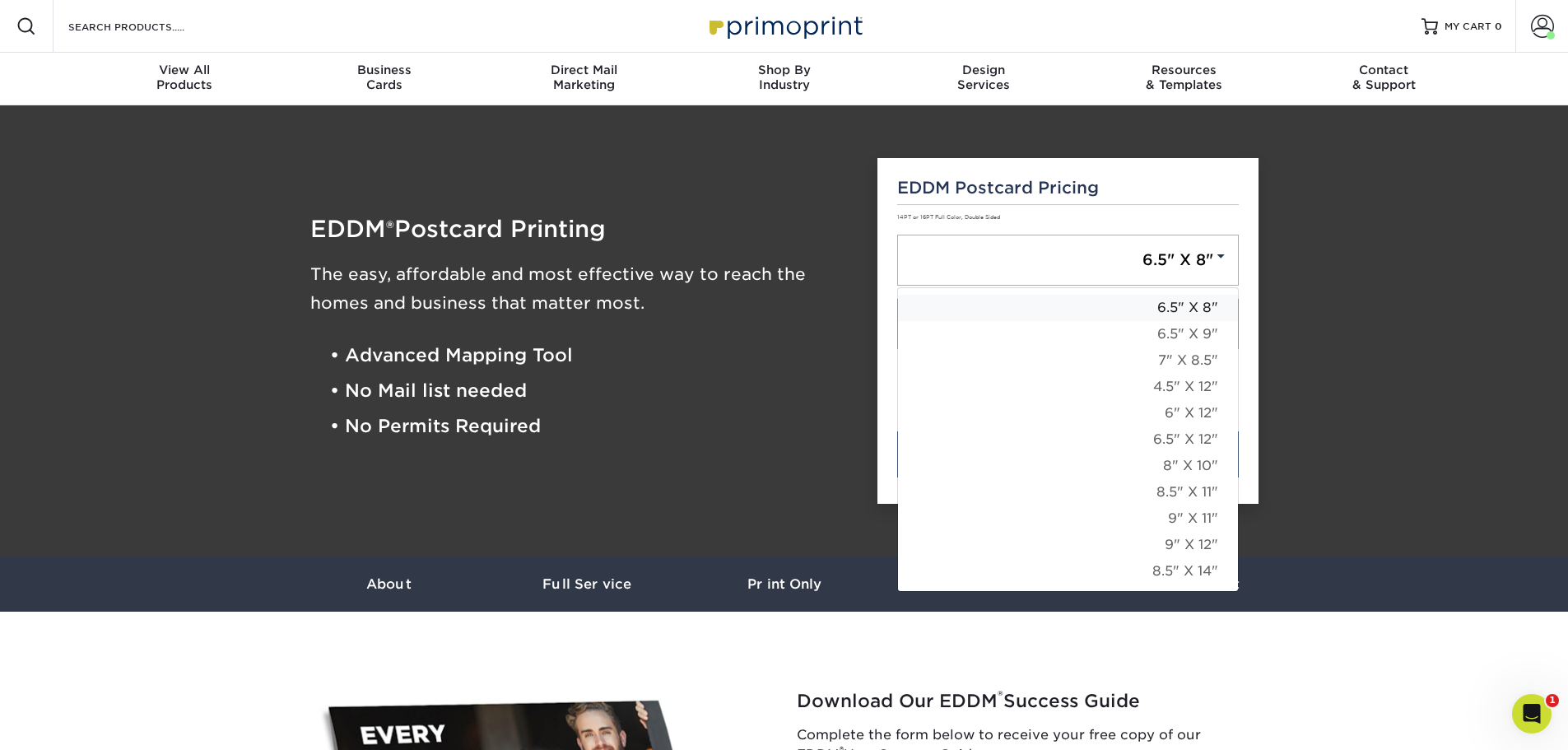
click at [1193, 302] on link "6.5" X 8"" at bounding box center [1068, 307] width 340 height 26
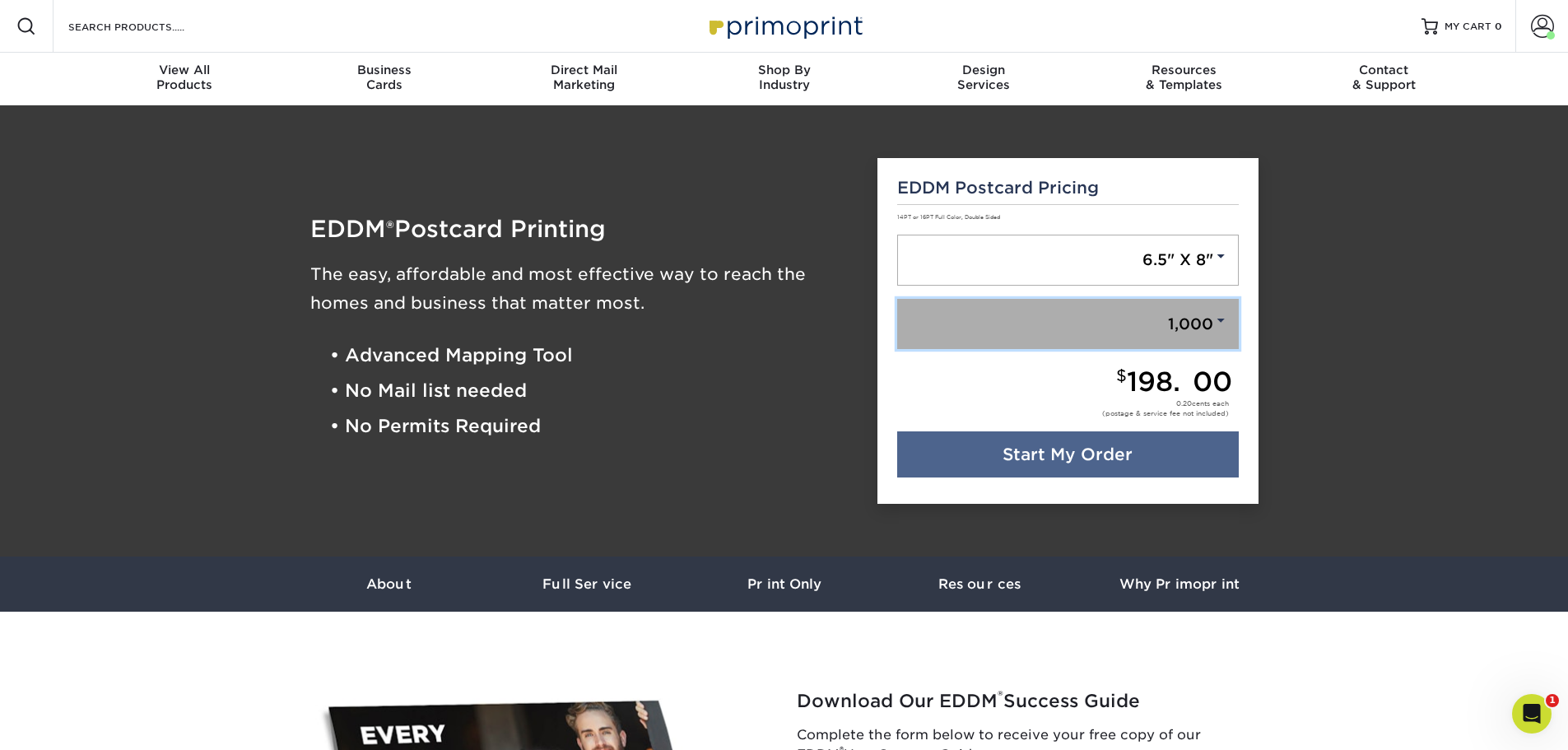
click at [1193, 319] on link "1,000" at bounding box center [1068, 324] width 341 height 51
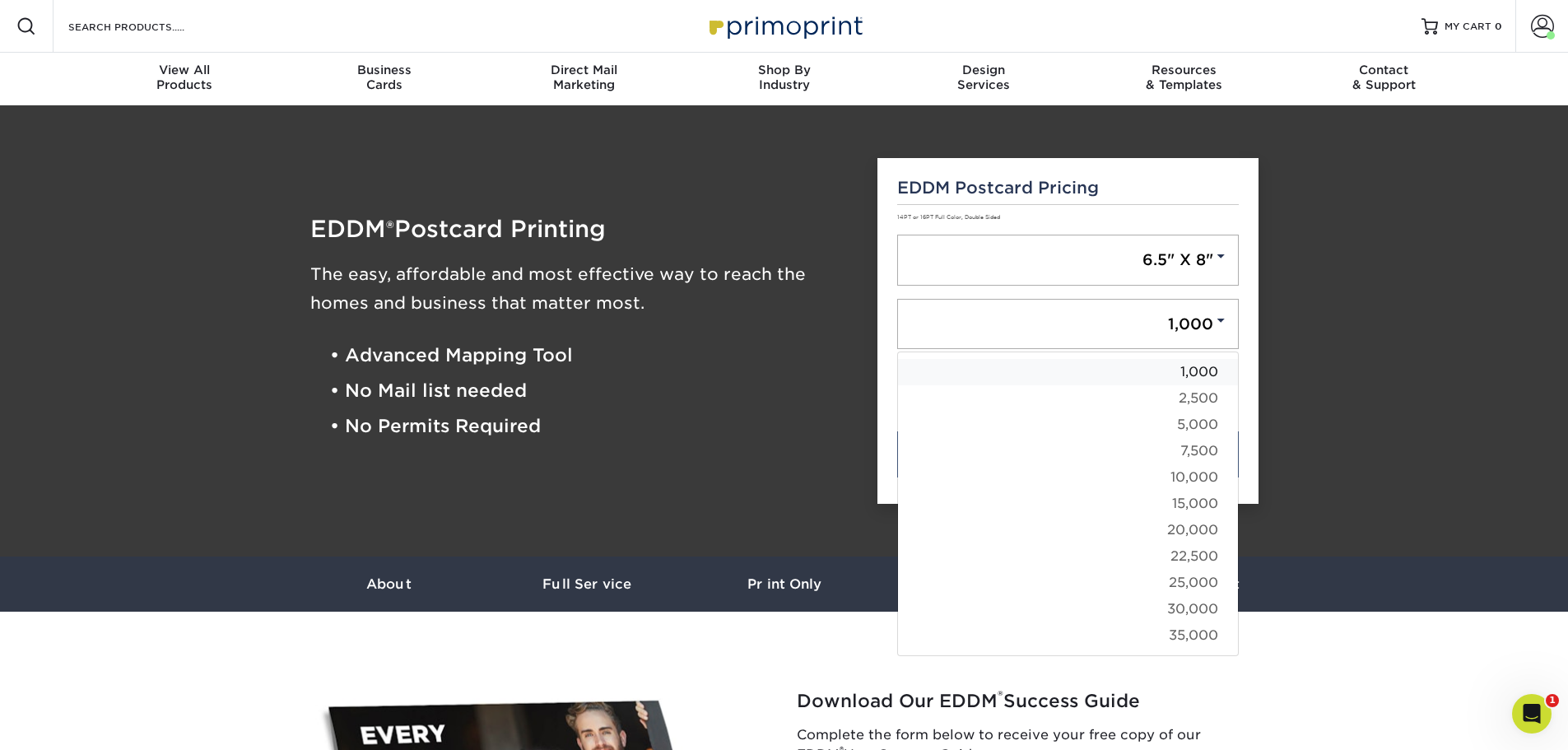
click at [1193, 375] on link "1,000" at bounding box center [1068, 372] width 340 height 26
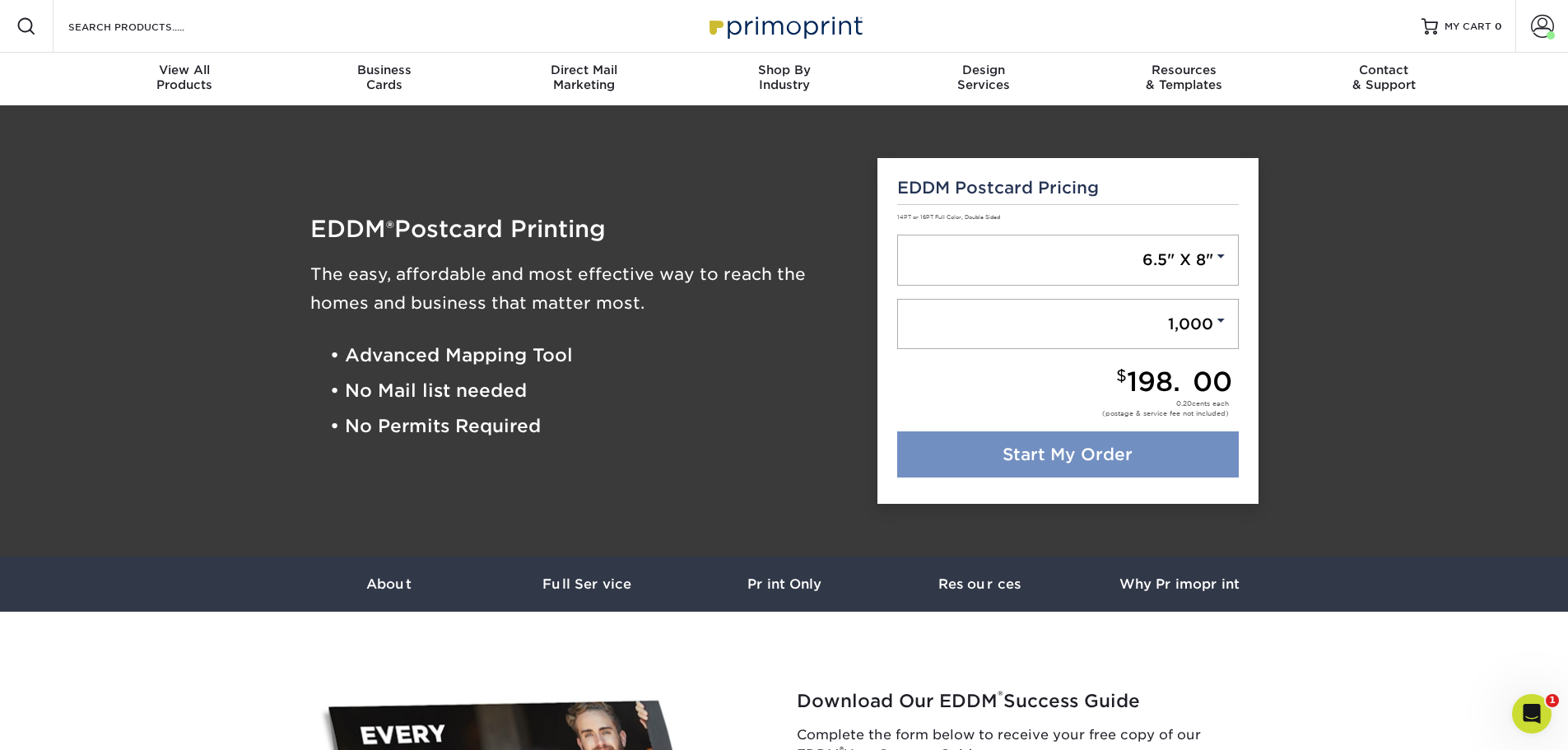
click at [1083, 452] on link "Start My Order" at bounding box center [1068, 455] width 341 height 46
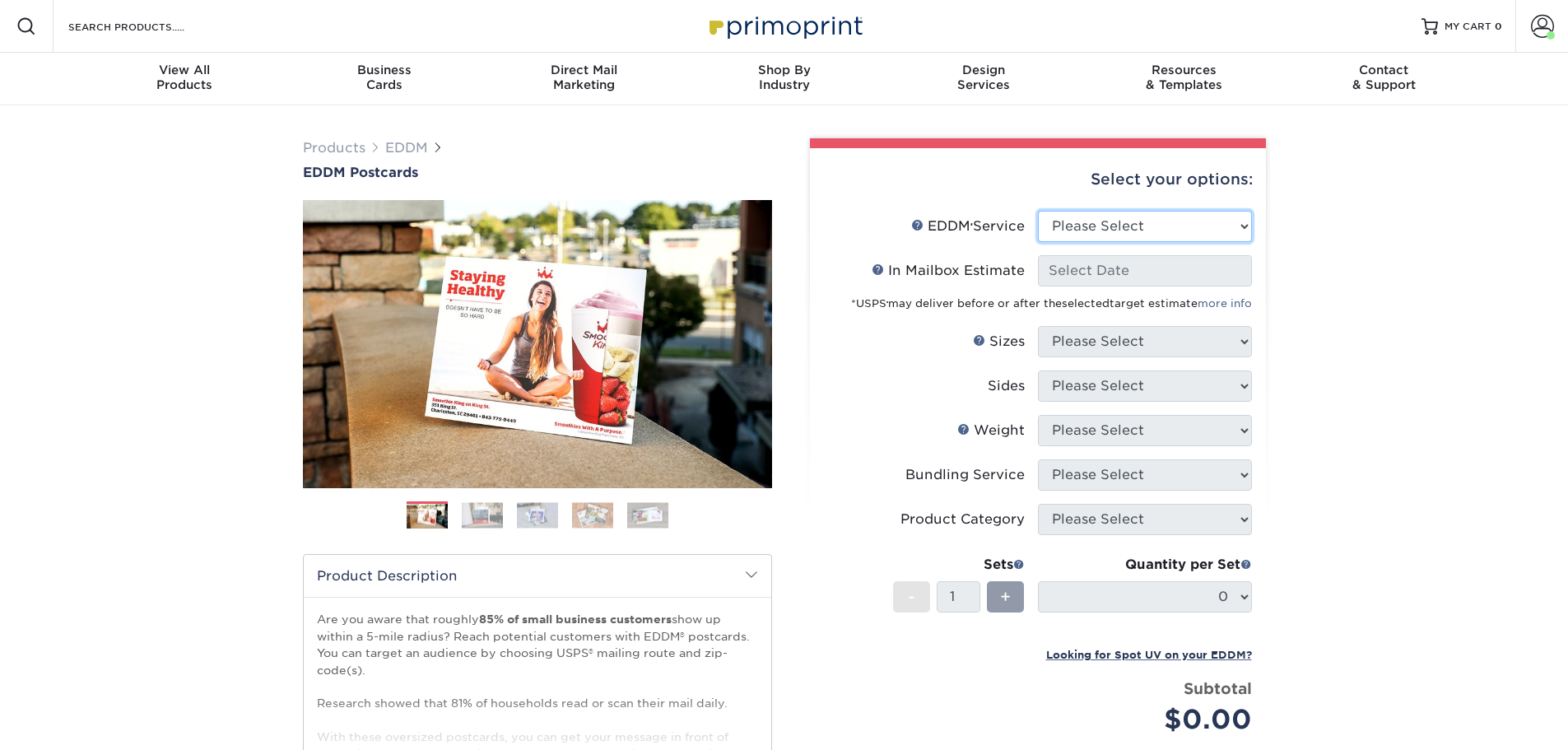
click at [1084, 235] on select "Please Select Full Service Print Only" at bounding box center [1145, 226] width 214 height 32
select select "print_only"
click at [1038, 211] on select "Please Select Full Service Print Only" at bounding box center [1145, 226] width 214 height 32
select select "-1"
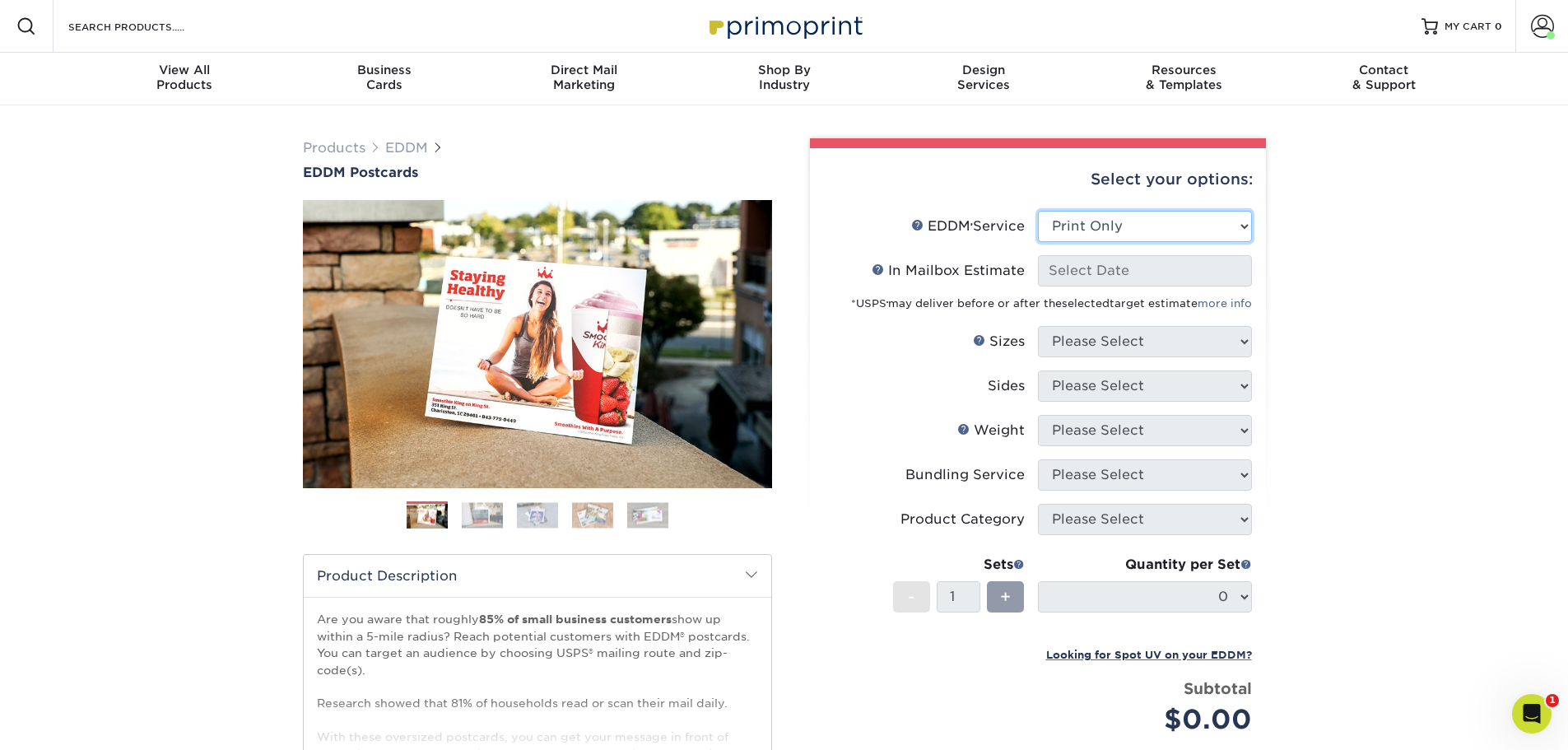
select select "-1"
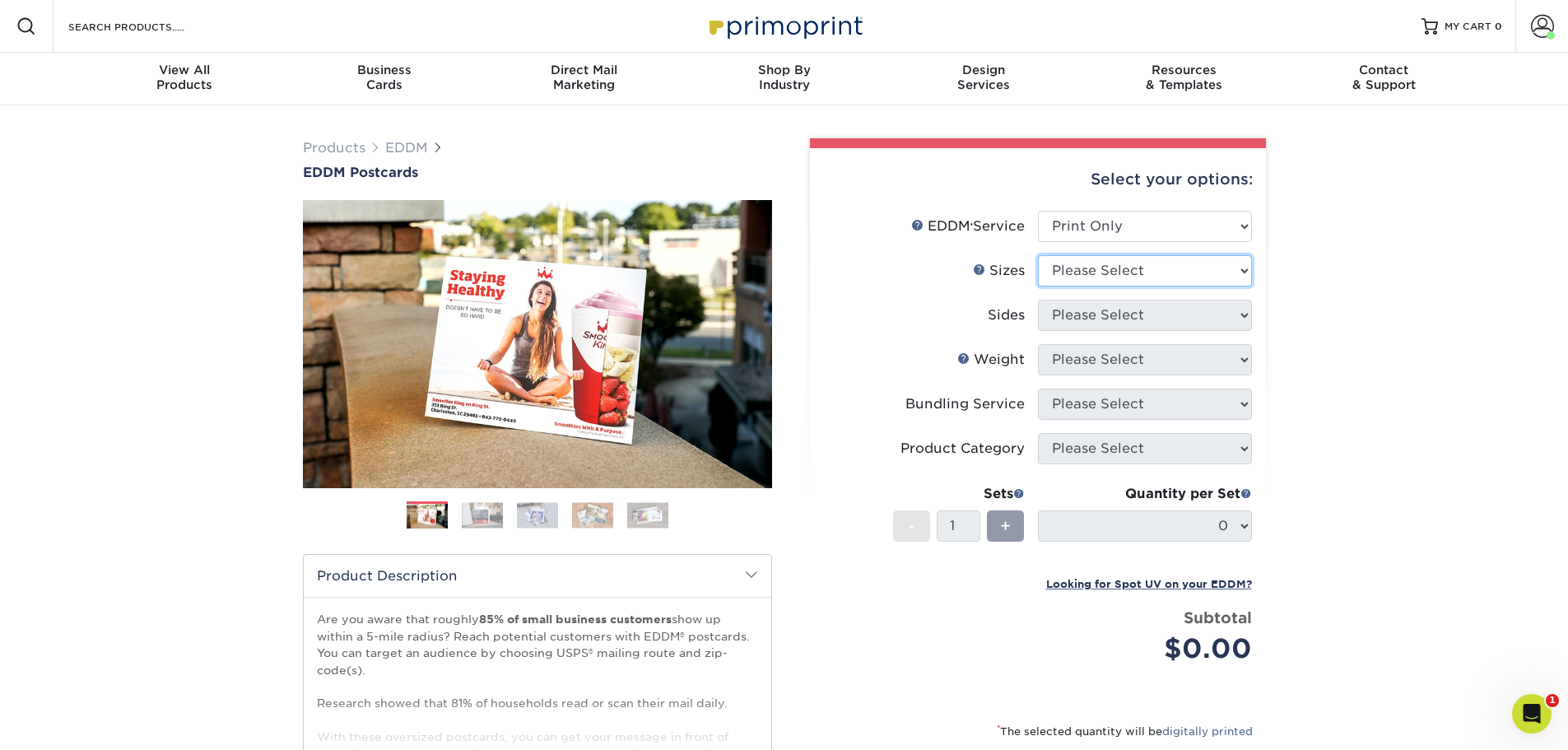
click at [1096, 270] on select "Please Select 4.5" x 12" 6" x 12" 6.5" x 8" 6.5" x 9" 6.5" x 12" 7" x 8.5" 8" x…" at bounding box center [1145, 270] width 214 height 32
select select "6.50x8.00"
click at [1038, 255] on select "Please Select 4.5" x 12" 6" x 12" 6.5" x 8" 6.5" x 9" 6.5" x 12" 7" x 8.5" 8" x…" at bounding box center [1145, 270] width 214 height 32
click at [1095, 308] on select "Please Select Print Both Sides Print Front Only" at bounding box center [1145, 315] width 214 height 32
select select "13abbda7-1d64-4f25-8bb2-c179b224825d"
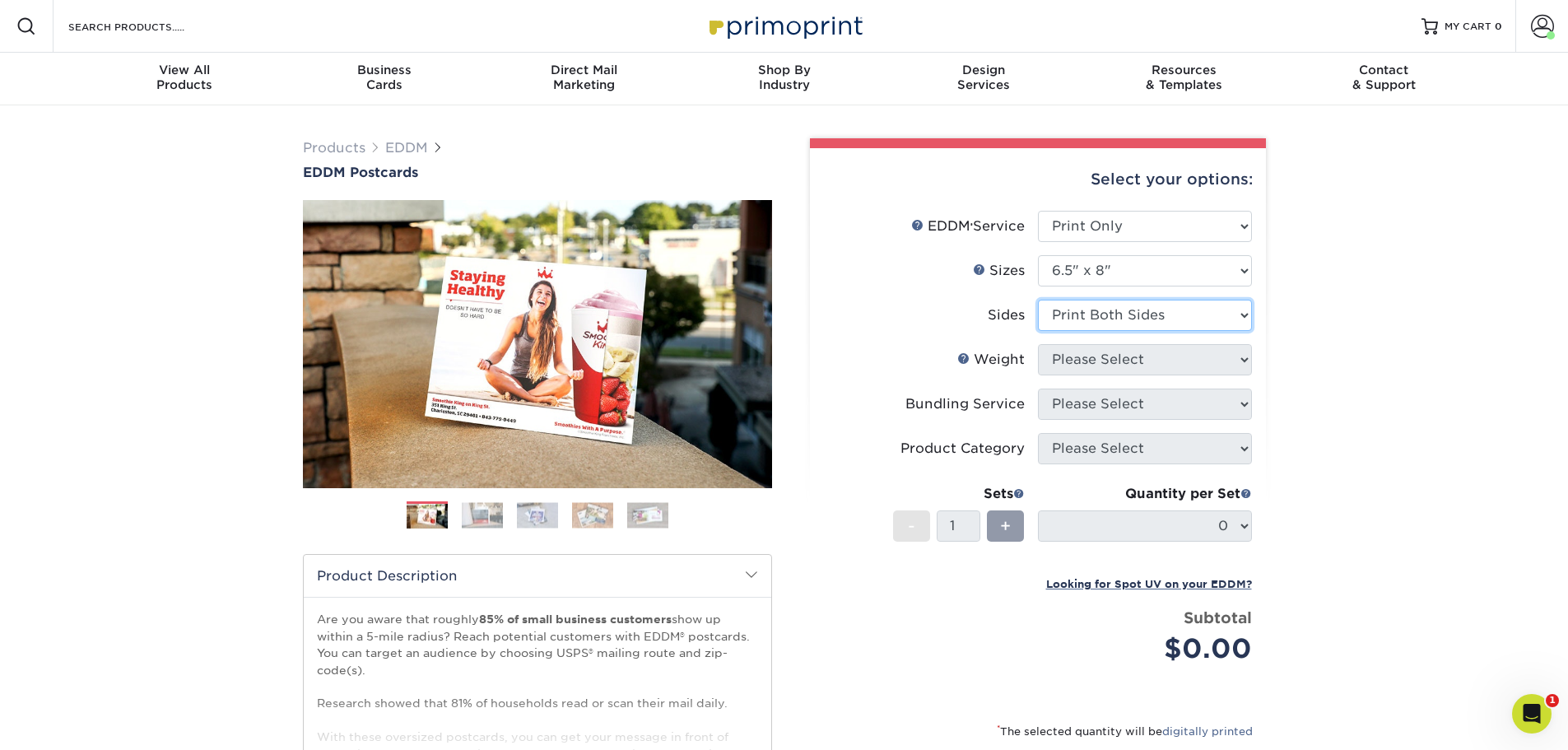
click at [1038, 299] on select "Please Select Print Both Sides Print Front Only" at bounding box center [1145, 315] width 214 height 32
click at [1104, 362] on select "Please Select 16PT 14PT" at bounding box center [1145, 359] width 214 height 32
select select "14PT"
click at [1038, 344] on select "Please Select 16PT 14PT" at bounding box center [1145, 359] width 214 height 32
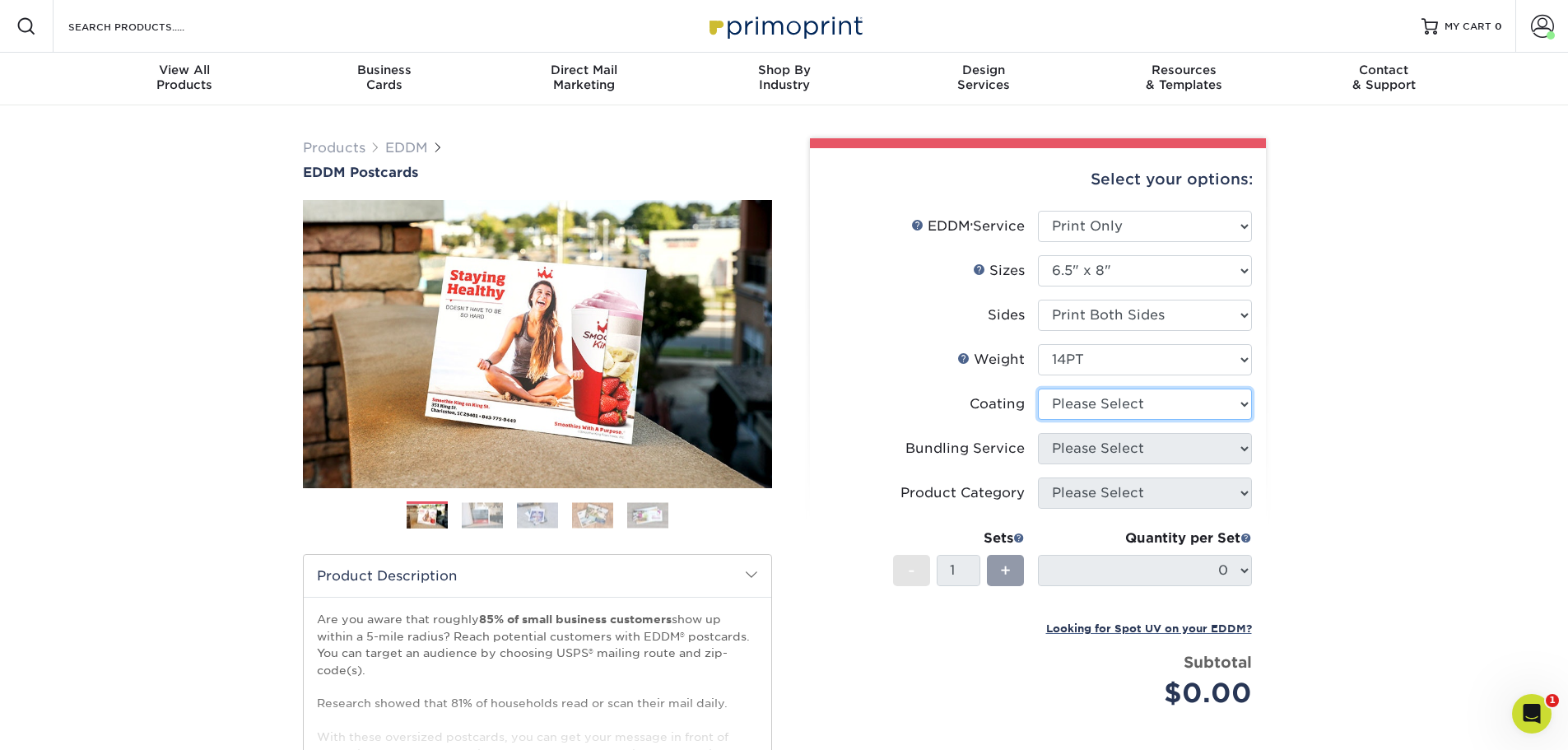
click at [1077, 399] on select at bounding box center [1145, 404] width 214 height 32
select select "121bb7b5-3b4d-429f-bd8d-bbf80e953313"
click at [1038, 388] on select at bounding box center [1145, 404] width 214 height 32
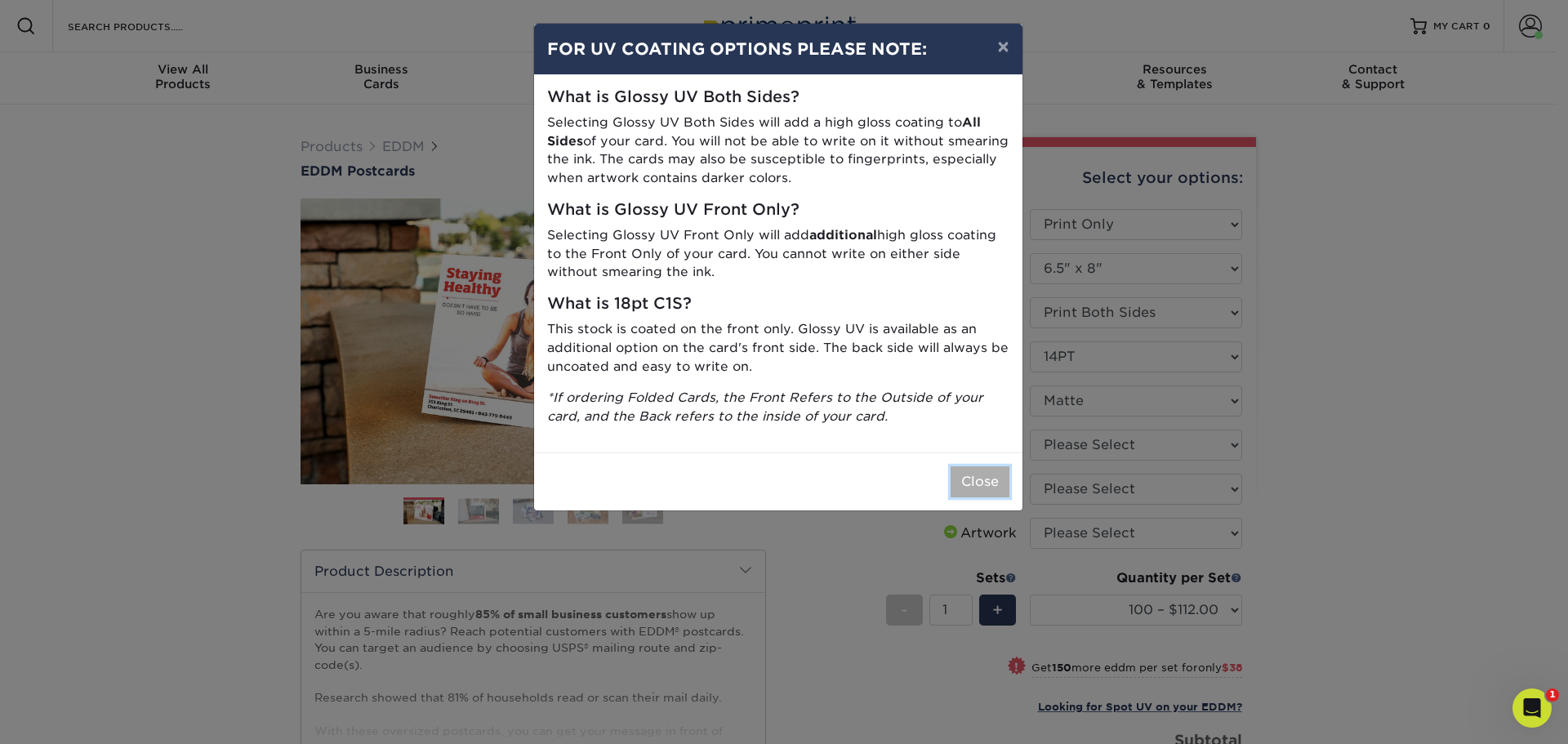
click at [983, 479] on button "Close" at bounding box center [980, 482] width 58 height 31
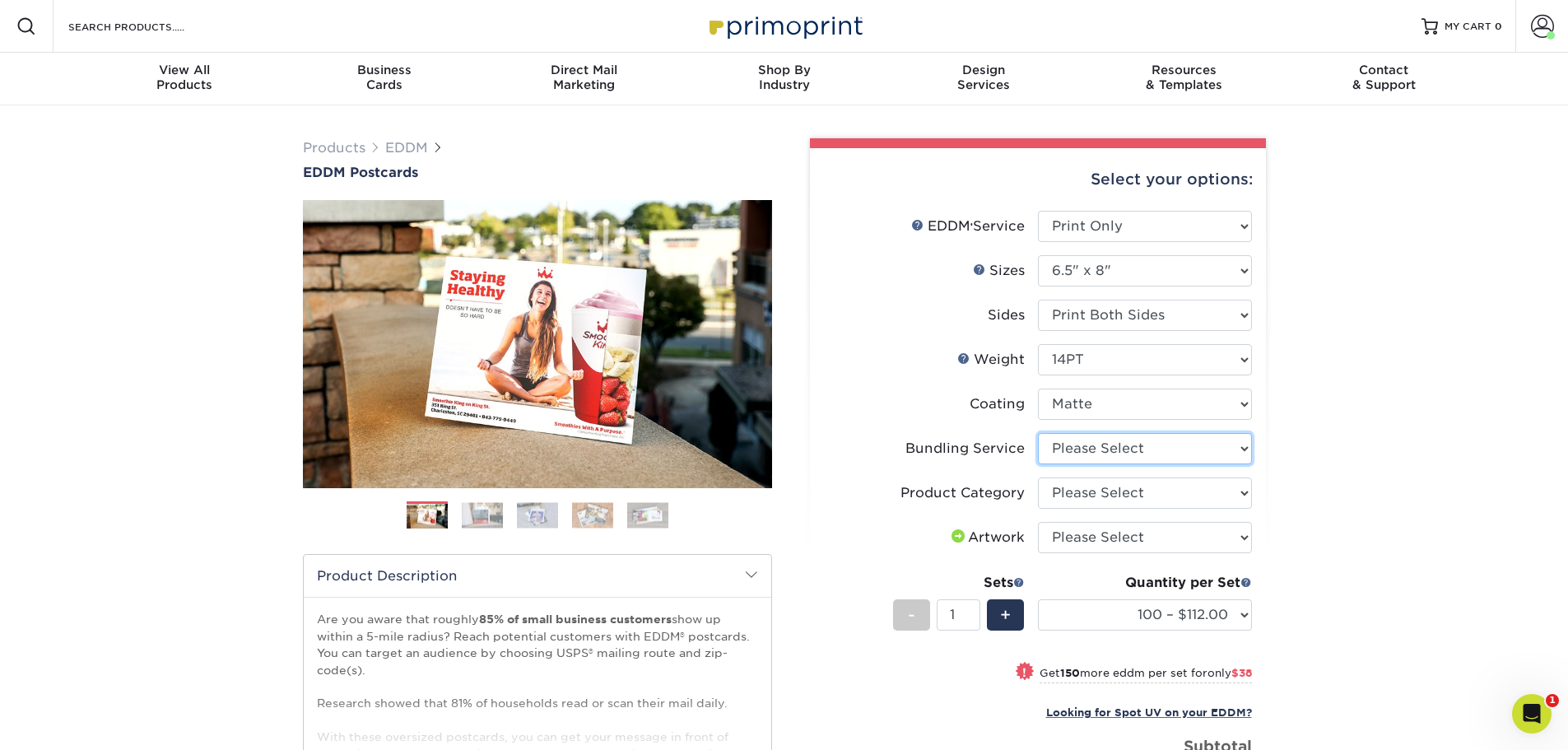
click at [1104, 452] on select "Please Select No Bundling Services Yes, Bundles of 50 (+2 Days) Yes, Bundles of…" at bounding box center [1145, 448] width 214 height 32
select select "58689abb-25c0-461c-a4c3-a80b627d6649"
click at [1038, 433] on select "Please Select No Bundling Services Yes, Bundles of 50 (+2 Days) Yes, Bundles of…" at bounding box center [1145, 448] width 214 height 32
click at [1104, 496] on select "Please Select Postcards" at bounding box center [1145, 493] width 214 height 32
select select "9b7272e0-d6c8-4c3c-8e97-d3a1bcdab858"
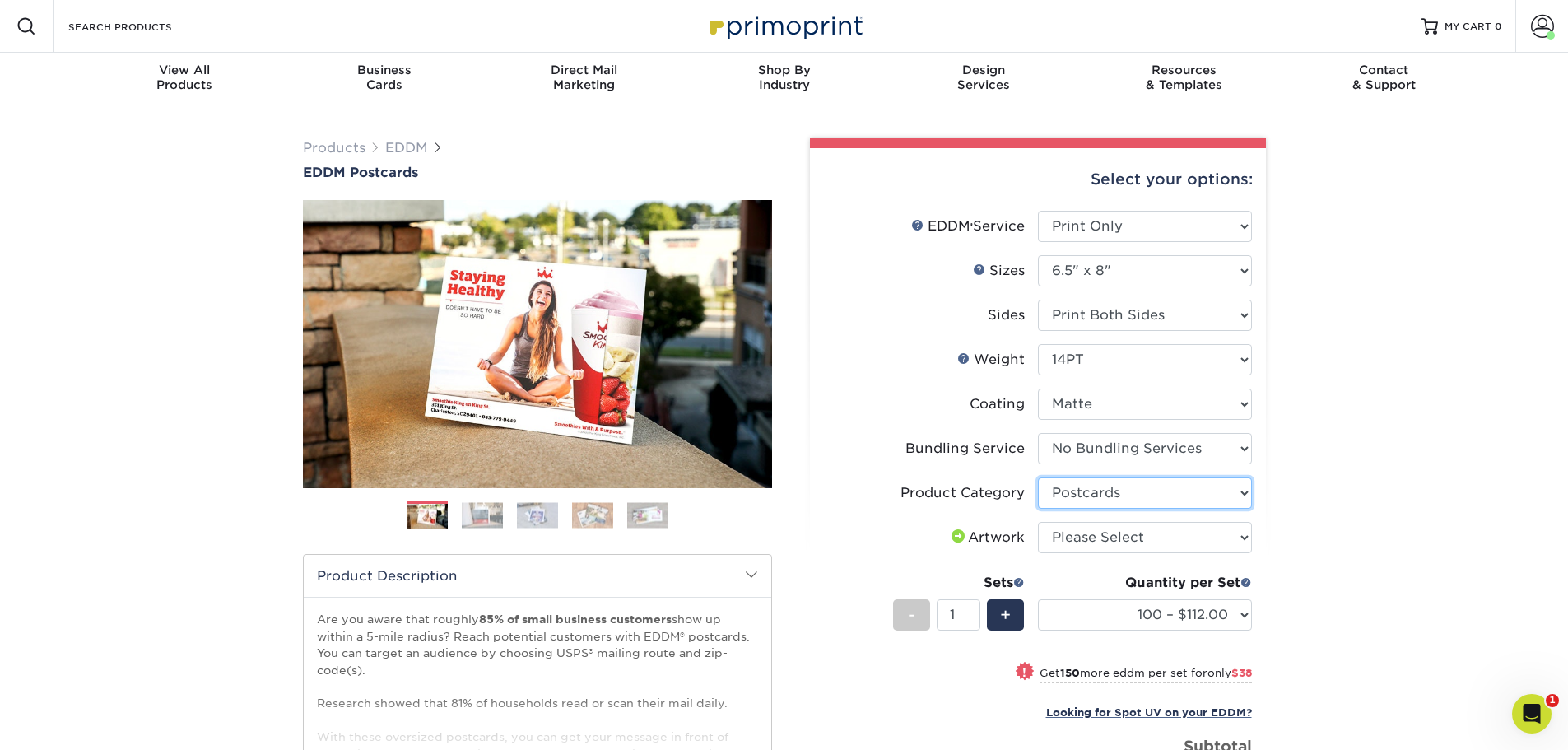
click at [1038, 478] on select "Please Select Postcards" at bounding box center [1145, 493] width 214 height 32
click at [1095, 540] on select "Please Select I will upload files I need a design - $150" at bounding box center [1145, 538] width 214 height 32
select select "upload"
click at [1038, 522] on select "Please Select I will upload files I need a design - $150" at bounding box center [1145, 538] width 214 height 32
click at [1106, 272] on select "Please Select 4.5" x 12" 6" x 12" 6.5" x 8" 6.5" x 9" 6.5" x 12" 7" x 8.5" 8" x…" at bounding box center [1145, 270] width 214 height 32
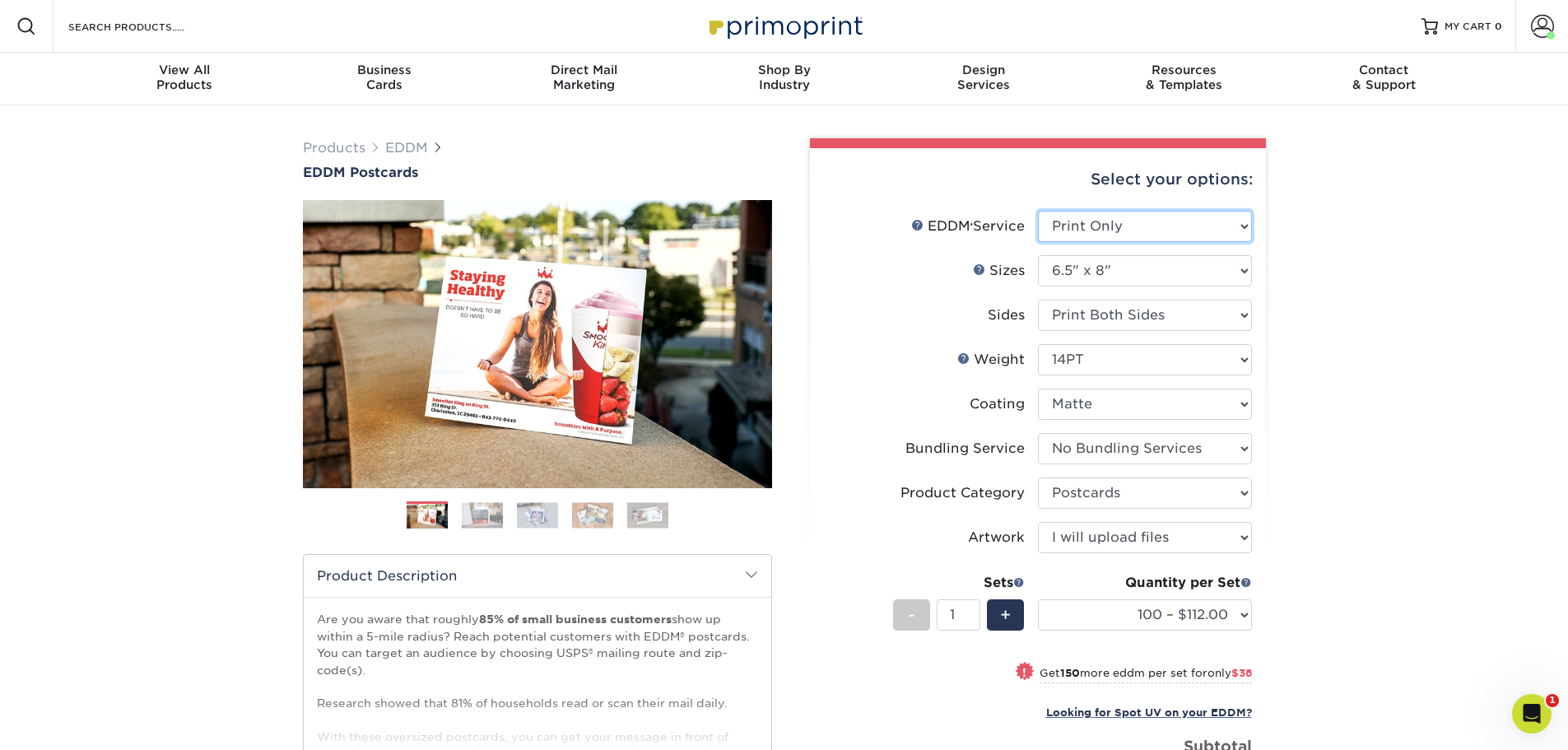
click at [1101, 221] on select "Please Select Full Service Print Only" at bounding box center [1145, 226] width 214 height 32
click at [1095, 268] on select "Please Select 4.5" x 12" 6" x 12" 6.5" x 8" 6.5" x 9" 6.5" x 12" 7" x 8.5" 8" x…" at bounding box center [1145, 270] width 214 height 32
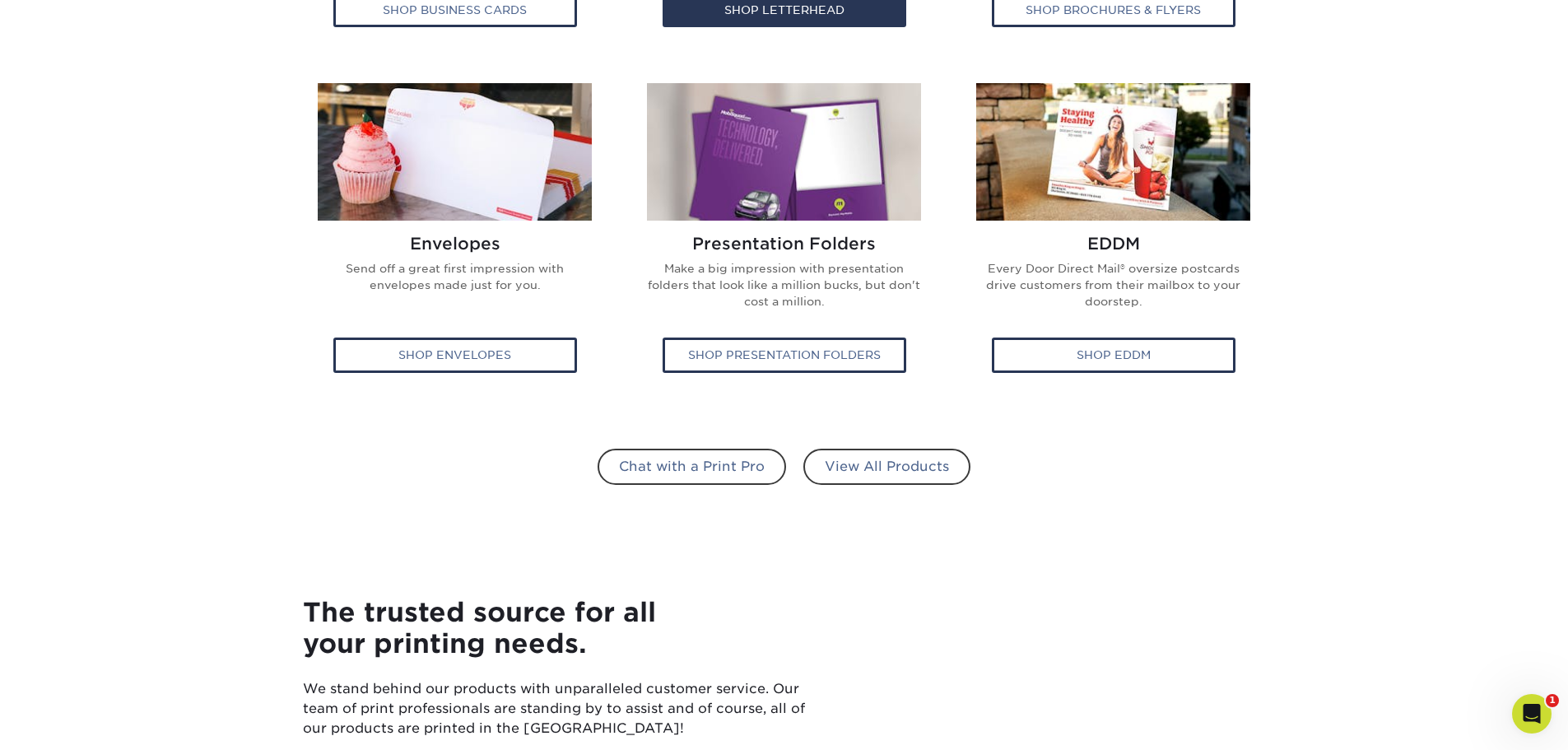
scroll to position [988, 0]
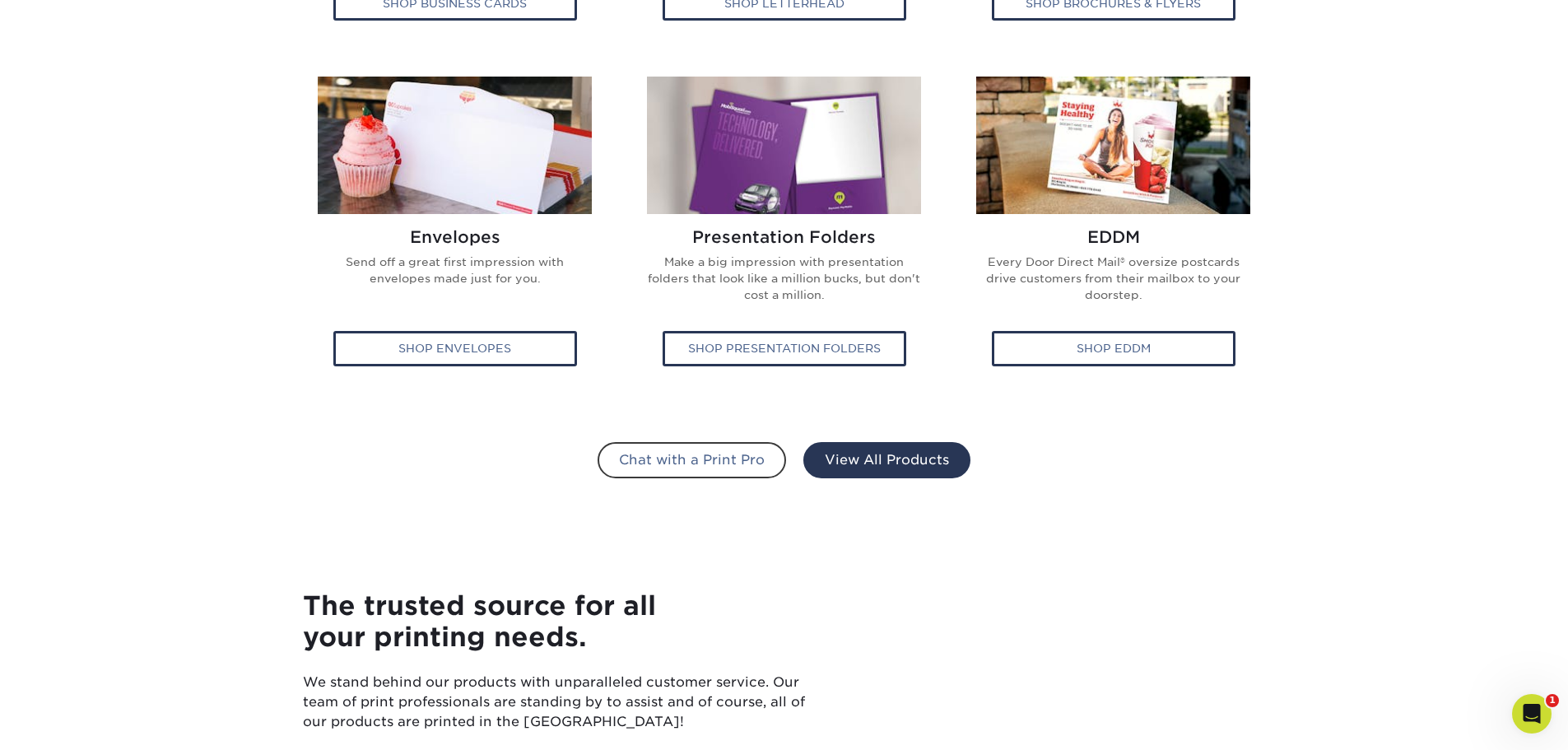
click at [862, 452] on link "View All Products" at bounding box center [887, 460] width 167 height 36
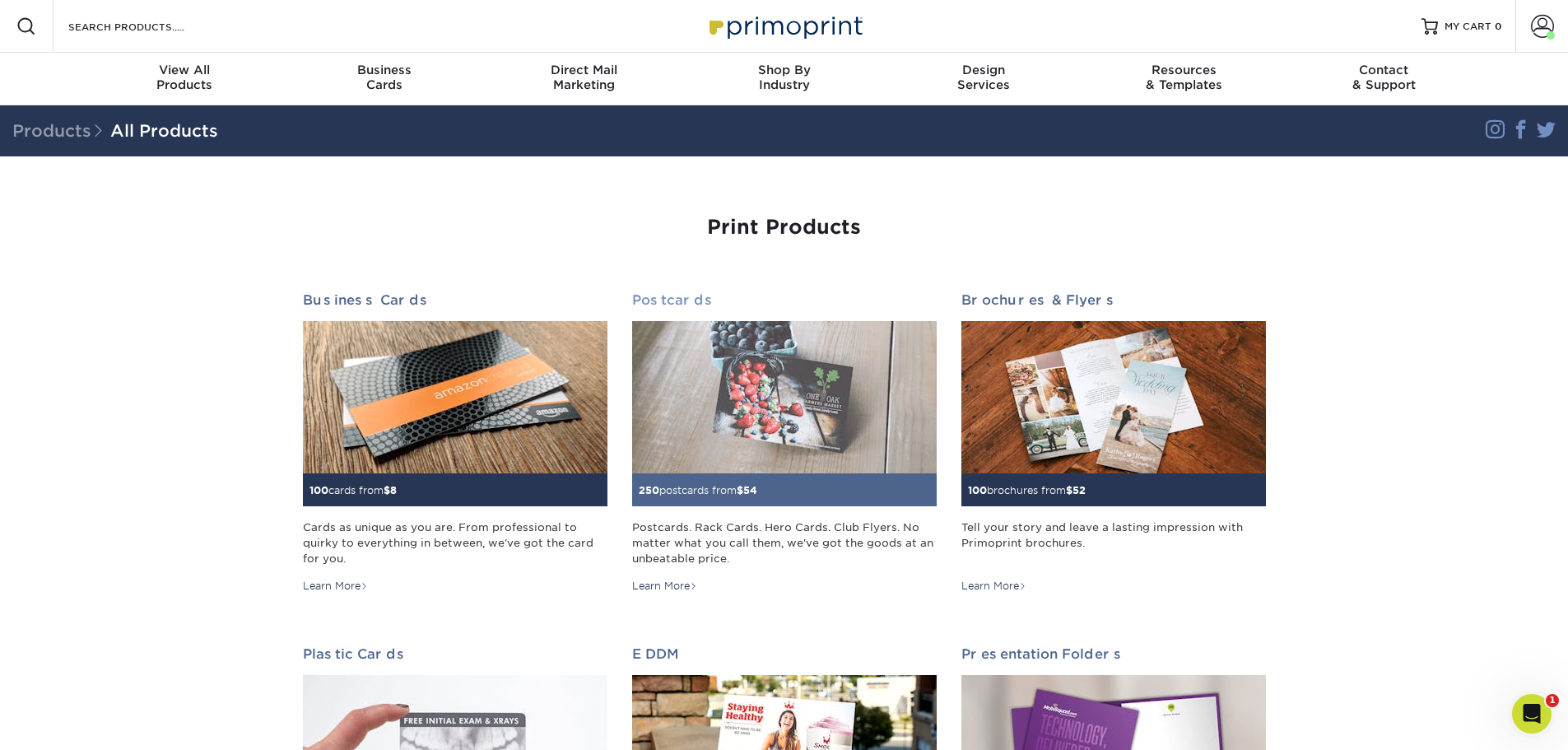
click at [766, 437] on img at bounding box center [784, 397] width 305 height 152
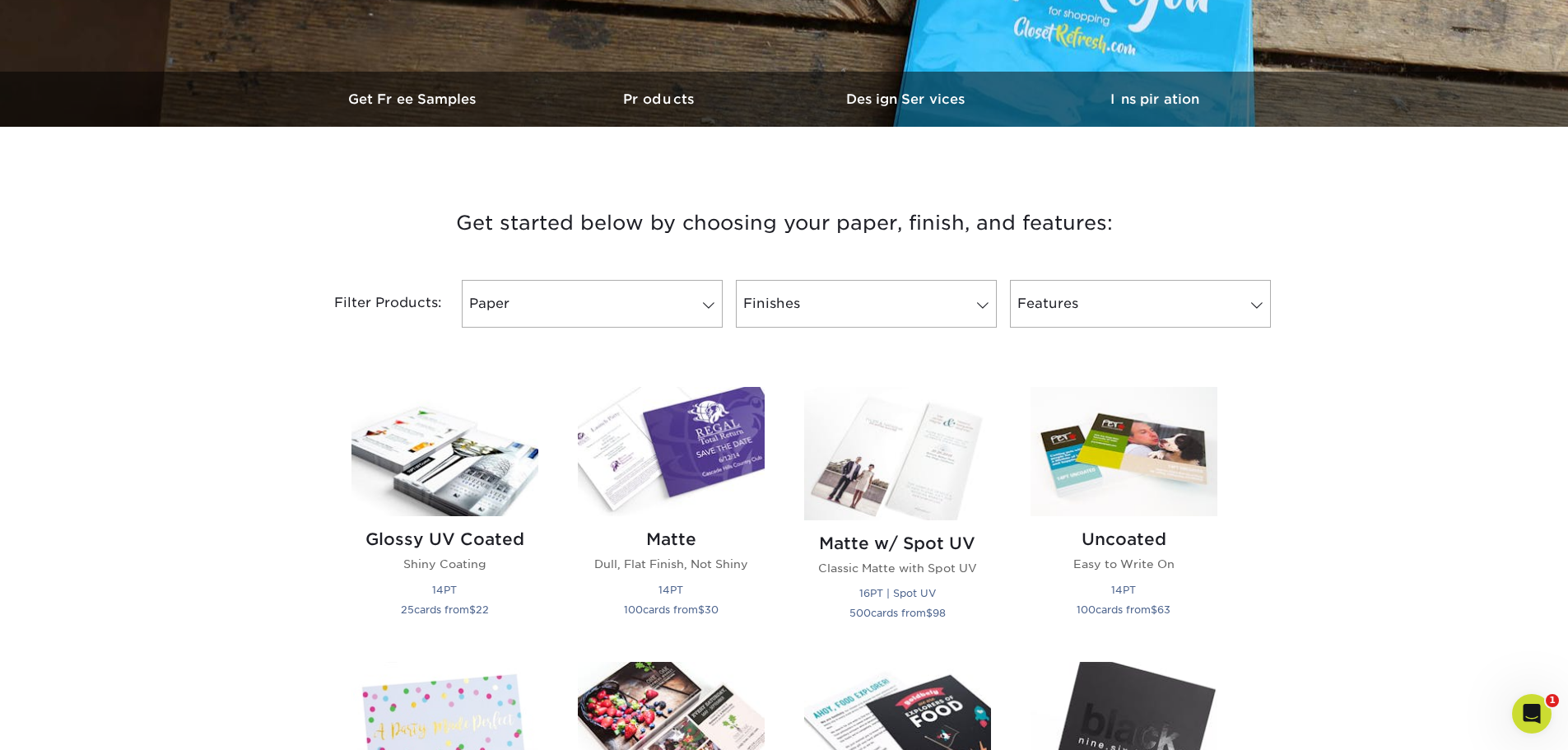
scroll to position [494, 0]
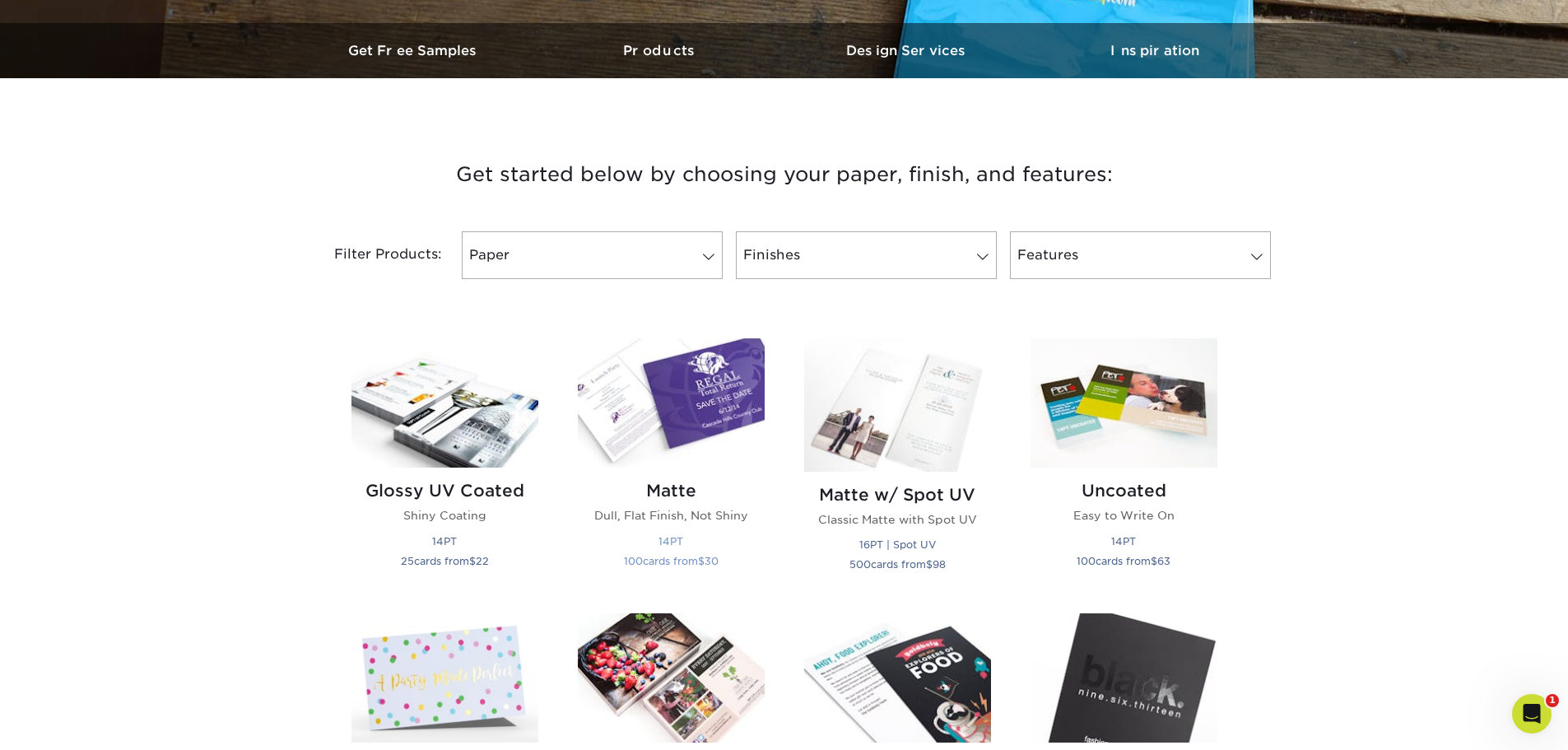
click at [682, 405] on img at bounding box center [671, 403] width 187 height 129
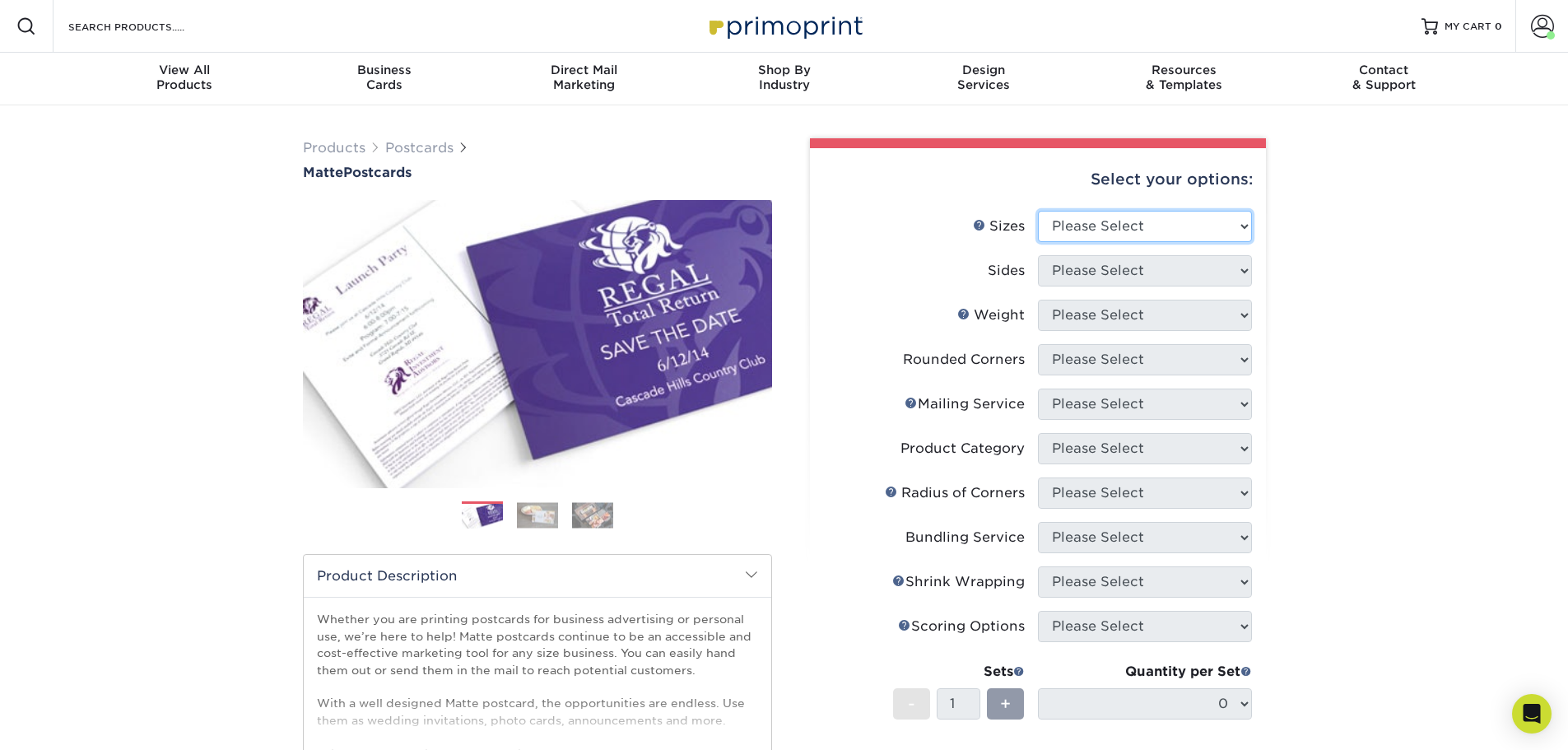
click at [1120, 215] on select "Please Select 1.5" x 7" 2" x 4" 2" x 6" 2" x 7" 2" x 8" 2.12" x 5.5" 2.125" x 5…" at bounding box center [1145, 226] width 214 height 32
select select "5.00x7.00"
click at [1038, 211] on select "Please Select 1.5" x 7" 2" x 4" 2" x 6" 2" x 7" 2" x 8" 2.12" x 5.5" 2.125" x 5…" at bounding box center [1145, 226] width 214 height 32
click at [1063, 267] on select "Please Select Print Both Sides Print Front Only" at bounding box center [1145, 270] width 214 height 32
select select "13abbda7-1d64-4f25-8bb2-c179b224825d"
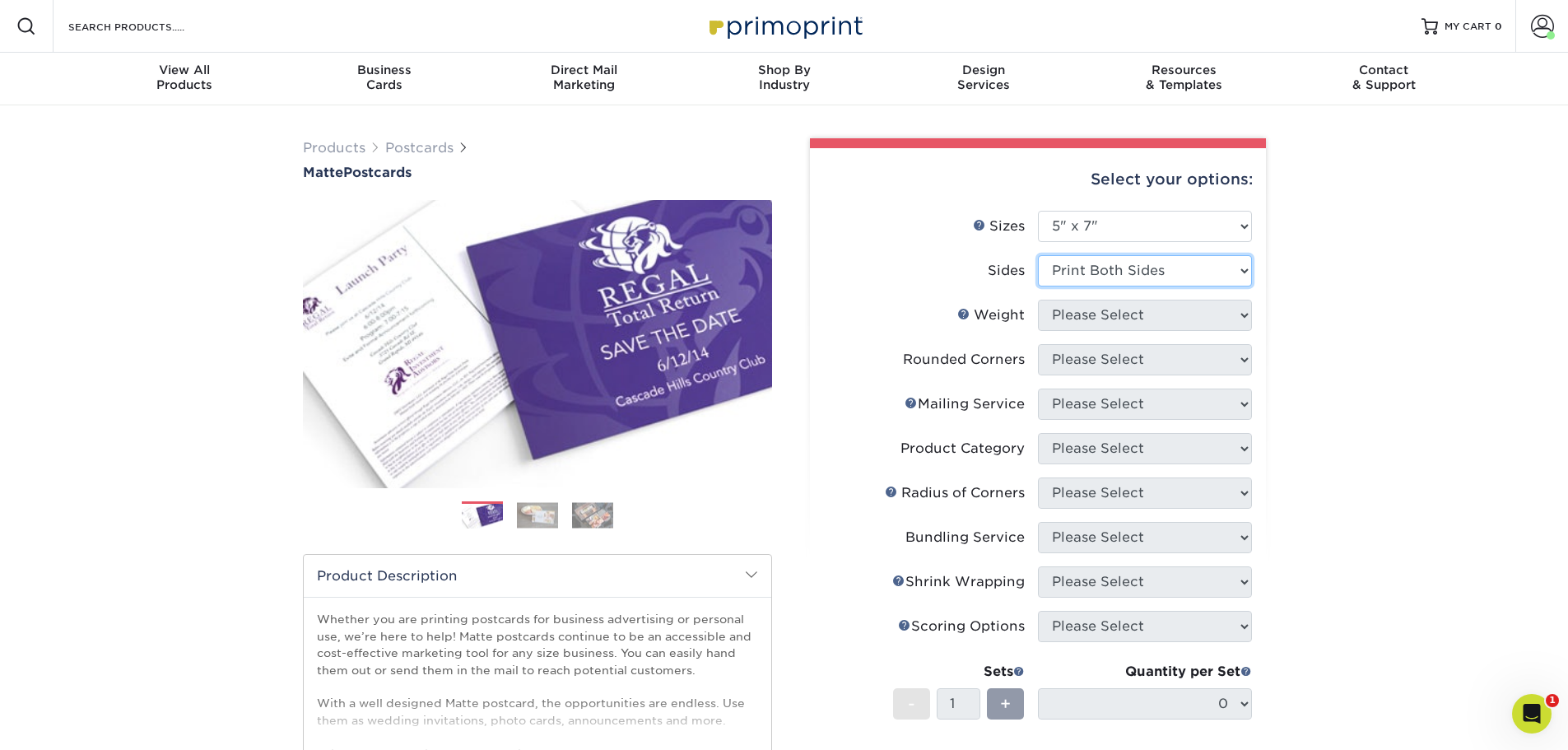
click at [1038, 255] on select "Please Select Print Both Sides Print Front Only" at bounding box center [1145, 270] width 214 height 32
click at [1072, 316] on select "Please Select 14PT 16PT" at bounding box center [1145, 315] width 214 height 32
select select "14PT"
click at [1038, 299] on select "Please Select 14PT 16PT" at bounding box center [1145, 315] width 214 height 32
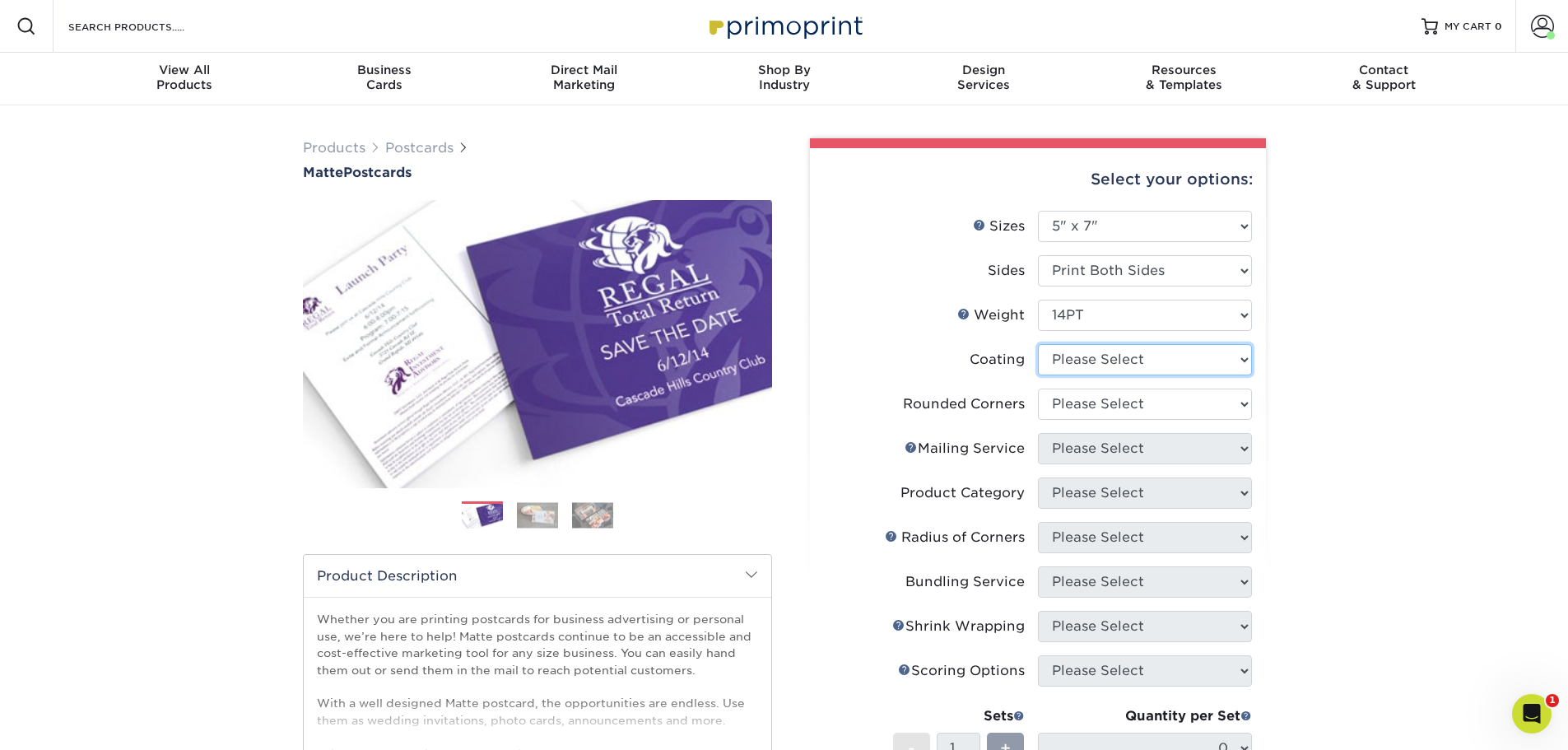
click at [1067, 361] on select at bounding box center [1145, 359] width 214 height 32
select select "121bb7b5-3b4d-429f-bd8d-bbf80e953313"
click at [1038, 344] on select at bounding box center [1145, 359] width 214 height 32
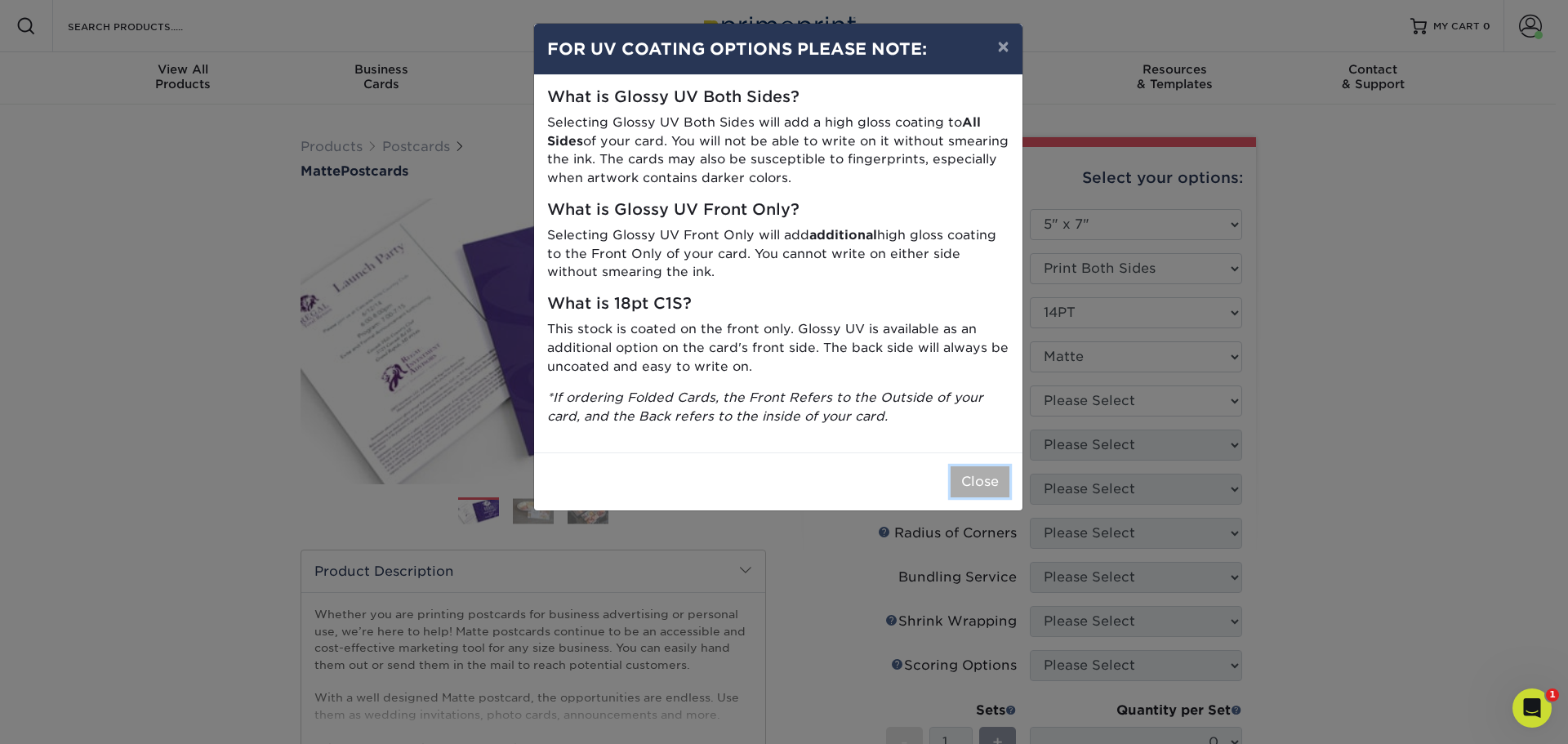
click at [1001, 485] on button "Close" at bounding box center [980, 482] width 58 height 31
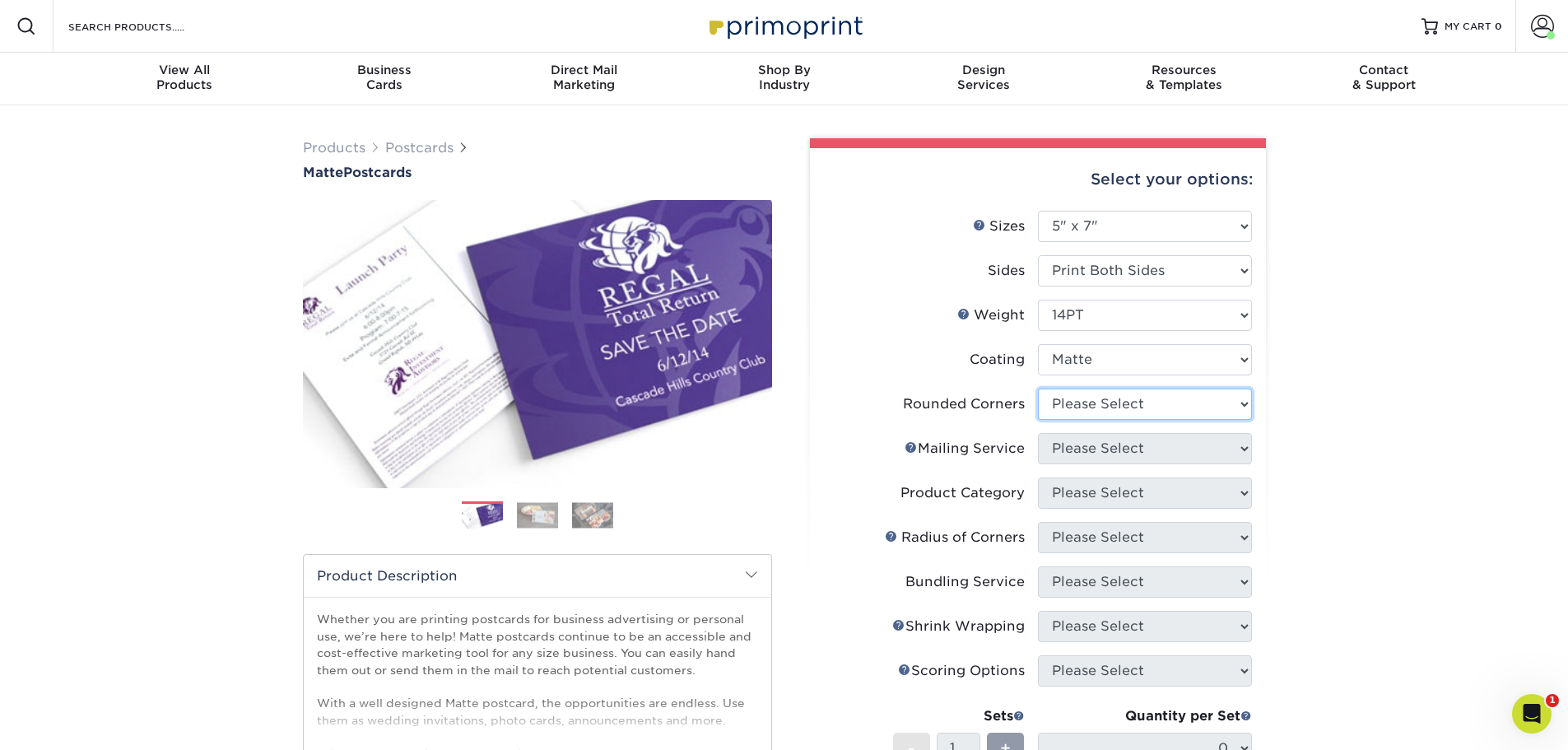
click at [1073, 404] on select "Please Select Yes - Round 4 Corners No" at bounding box center [1145, 404] width 214 height 32
select select "0"
click at [1038, 388] on select "Please Select Yes - Round 4 Corners No" at bounding box center [1145, 404] width 214 height 32
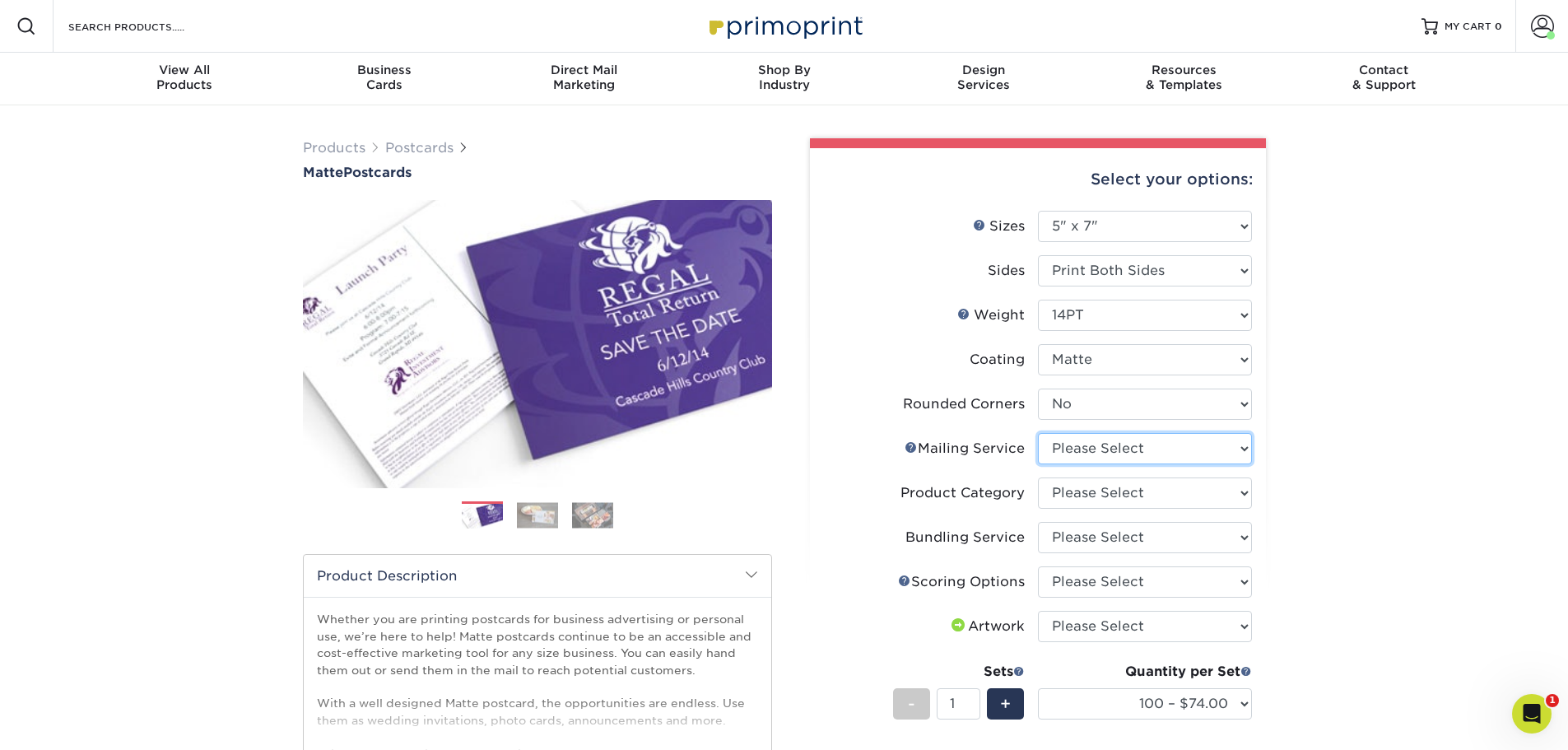
click at [1067, 456] on select "Please Select No Direct Mailing Service No, I will mail/stamp/imprint Direct Ma…" at bounding box center [1145, 448] width 214 height 32
select select "3e5e9bdd-d78a-4c28-a41d-fe1407925ca6"
click at [1038, 433] on select "Please Select No Direct Mailing Service No, I will mail/stamp/imprint Direct Ma…" at bounding box center [1145, 448] width 214 height 32
click at [1107, 498] on select "Please Select Postcards" at bounding box center [1145, 493] width 214 height 32
select select "9b7272e0-d6c8-4c3c-8e97-d3a1bcdab858"
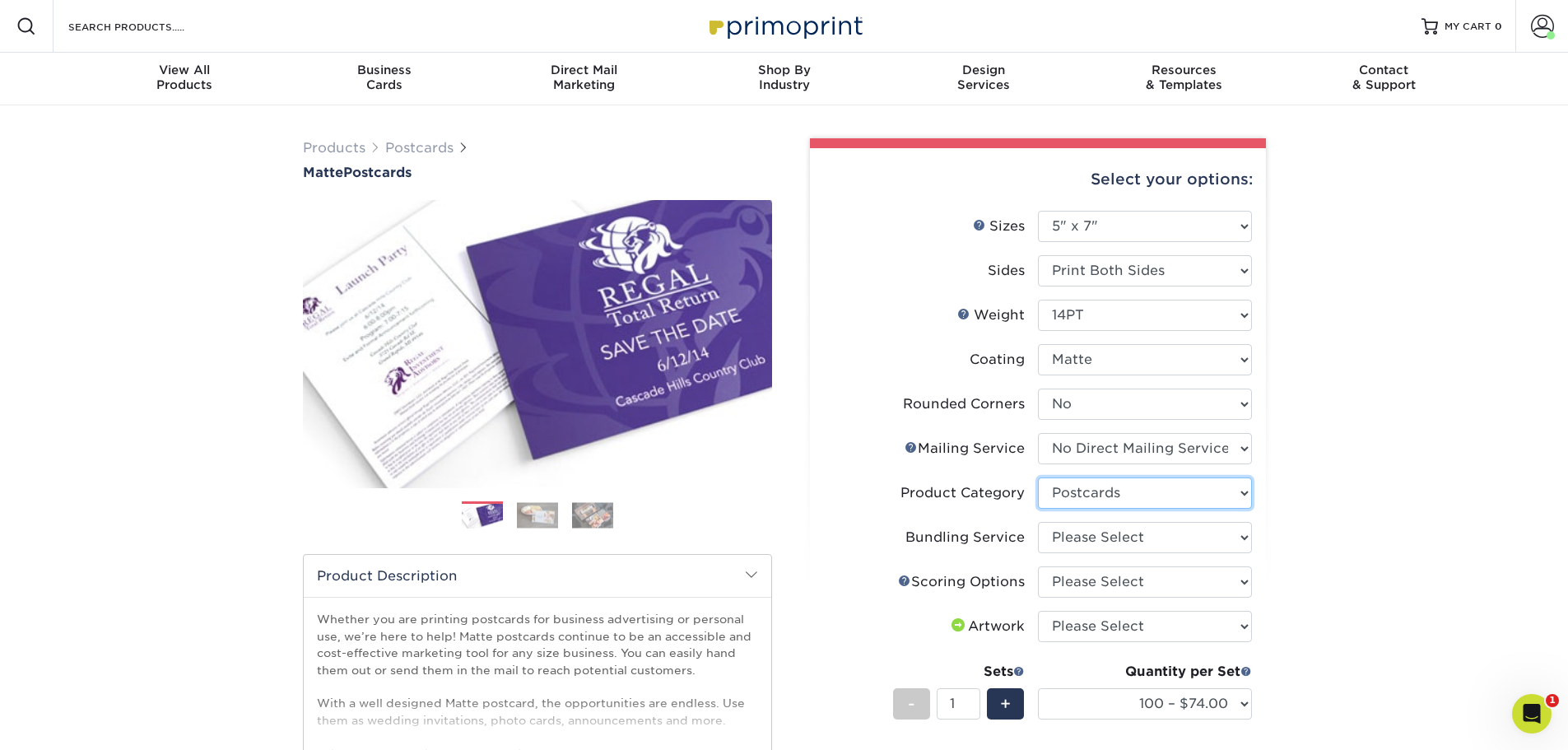
click at [1038, 478] on select "Please Select Postcards" at bounding box center [1145, 493] width 214 height 32
click at [1085, 536] on select "Please Select No Bundling Services Yes, Bundles of 50 (+2 Days) Yes, Bundles of…" at bounding box center [1145, 538] width 214 height 32
click at [1038, 522] on select "Please Select No Bundling Services Yes, Bundles of 50 (+2 Days) Yes, Bundles of…" at bounding box center [1145, 538] width 214 height 32
click at [1087, 538] on select "Please Select No Bundling Services Yes, Bundles of 50 (+2 Days) Yes, Bundles of…" at bounding box center [1145, 538] width 214 height 32
select select "58689abb-25c0-461c-a4c3-a80b627d6649"
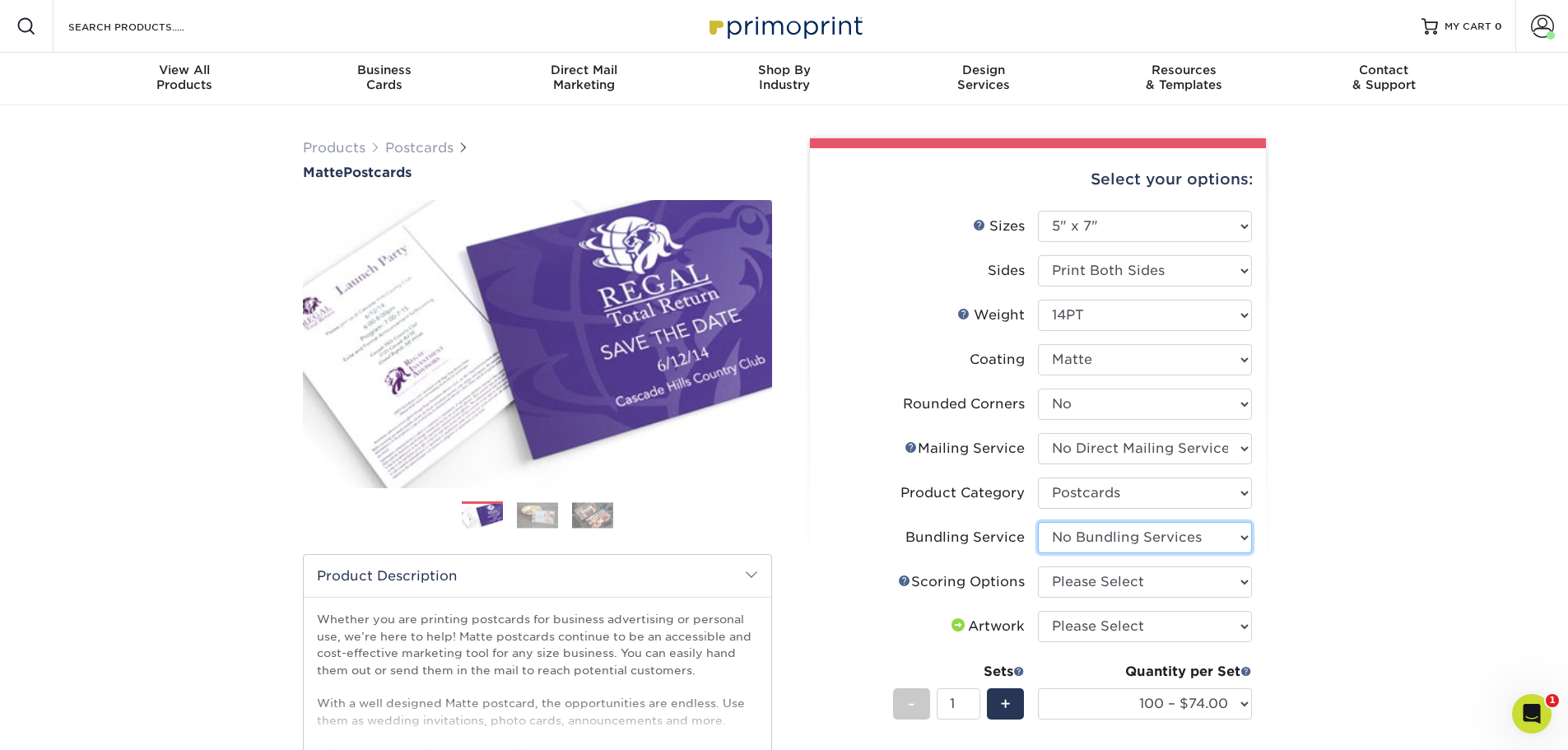
click at [1038, 522] on select "Please Select No Bundling Services Yes, Bundles of 50 (+2 Days) Yes, Bundles of…" at bounding box center [1145, 538] width 214 height 32
click at [1080, 582] on select "Please Select No Scoring One Score" at bounding box center [1145, 582] width 214 height 32
click at [900, 579] on link "Scoring Help" at bounding box center [904, 579] width 13 height 13
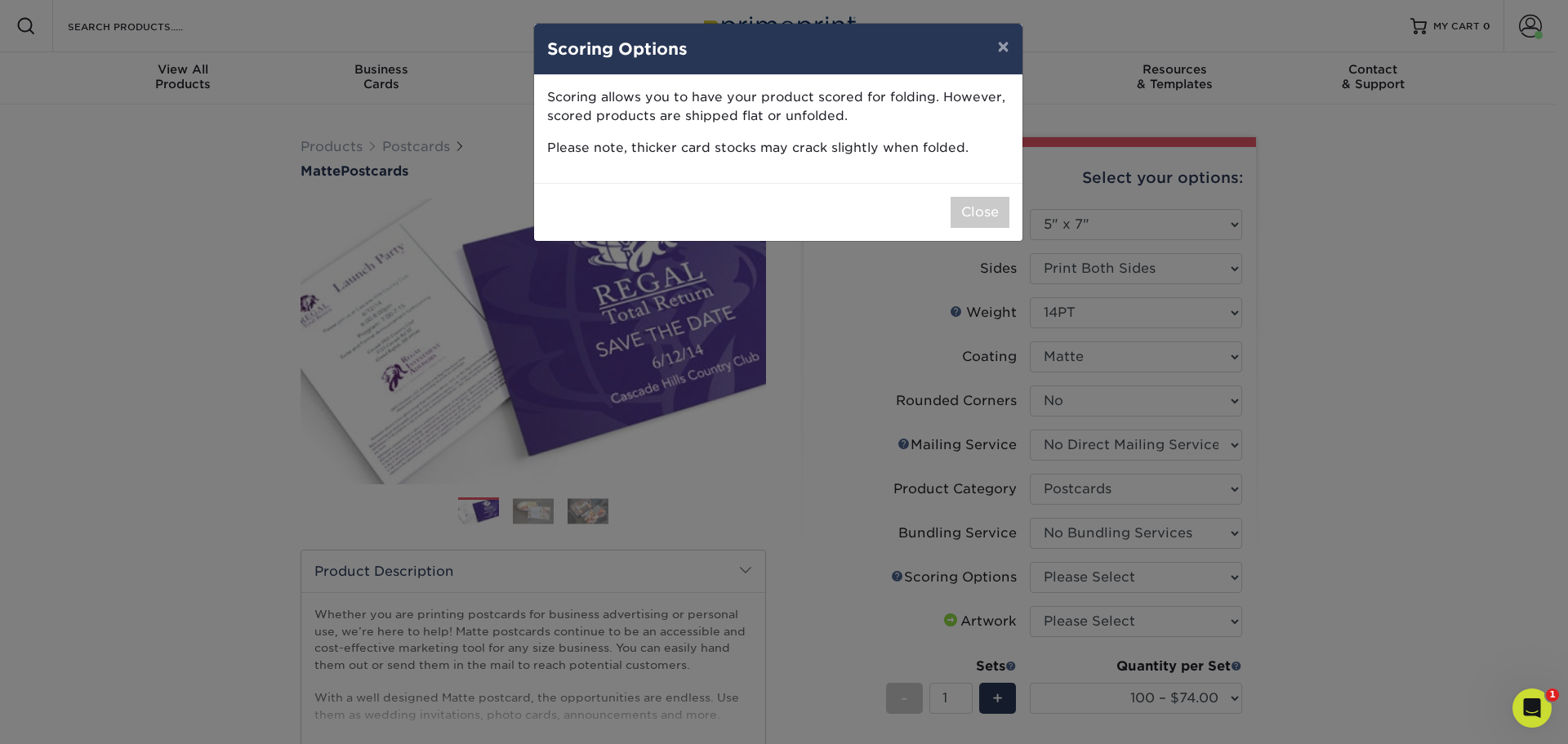
click at [1087, 561] on div "× Scoring Options Scoring allows you to have your product scored for folding. H…" at bounding box center [784, 372] width 1568 height 744
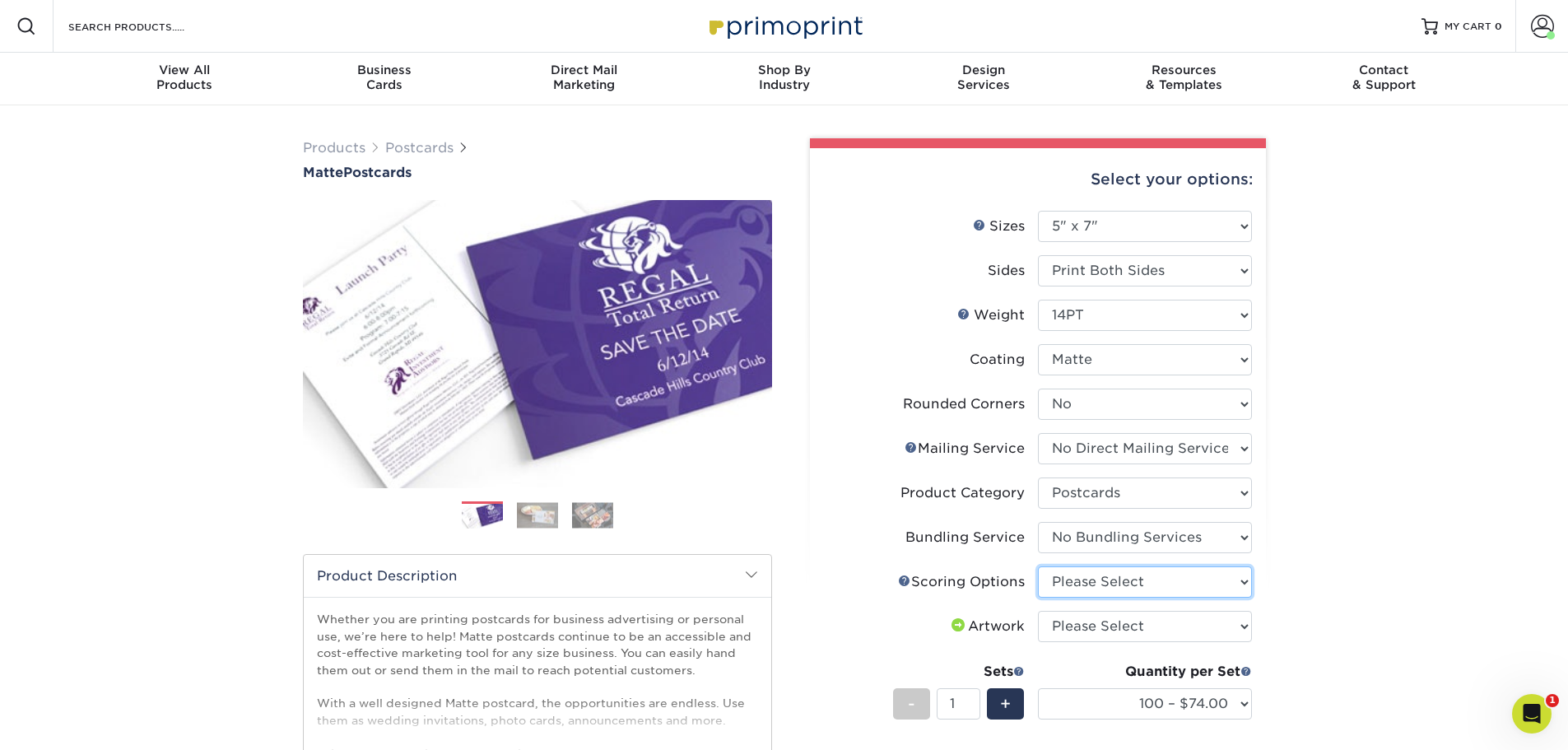
click at [1091, 584] on select "Please Select No Scoring One Score" at bounding box center [1145, 582] width 214 height 32
select select "16ebe401-5398-422d-8cb0-f3adbb82deb5"
click at [1038, 567] on select "Please Select No Scoring One Score" at bounding box center [1145, 582] width 214 height 32
click at [1085, 626] on select "Please Select I will upload files I need a design - $150" at bounding box center [1145, 626] width 214 height 32
select select "upload"
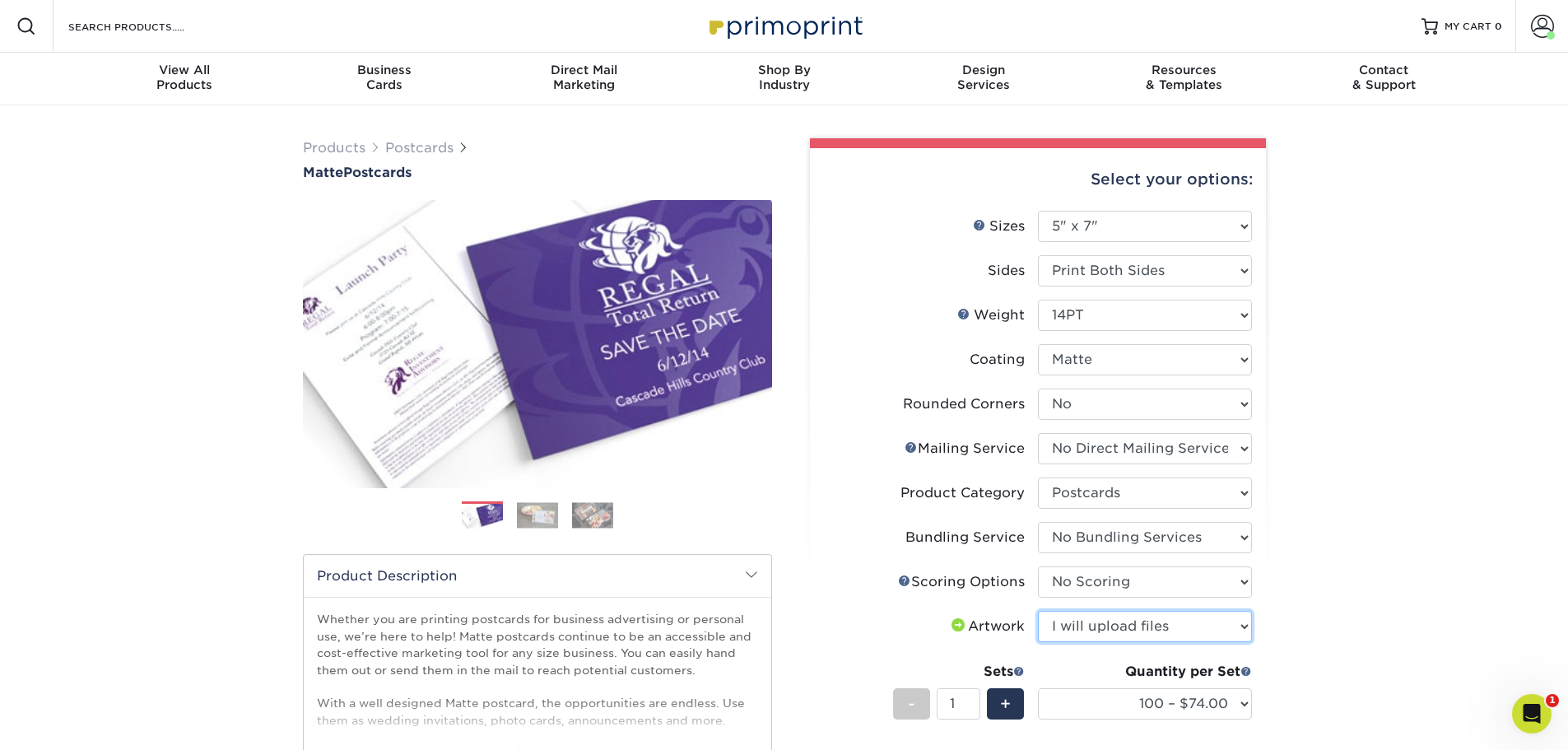
click at [1038, 611] on select "Please Select I will upload files I need a design - $150" at bounding box center [1145, 626] width 214 height 32
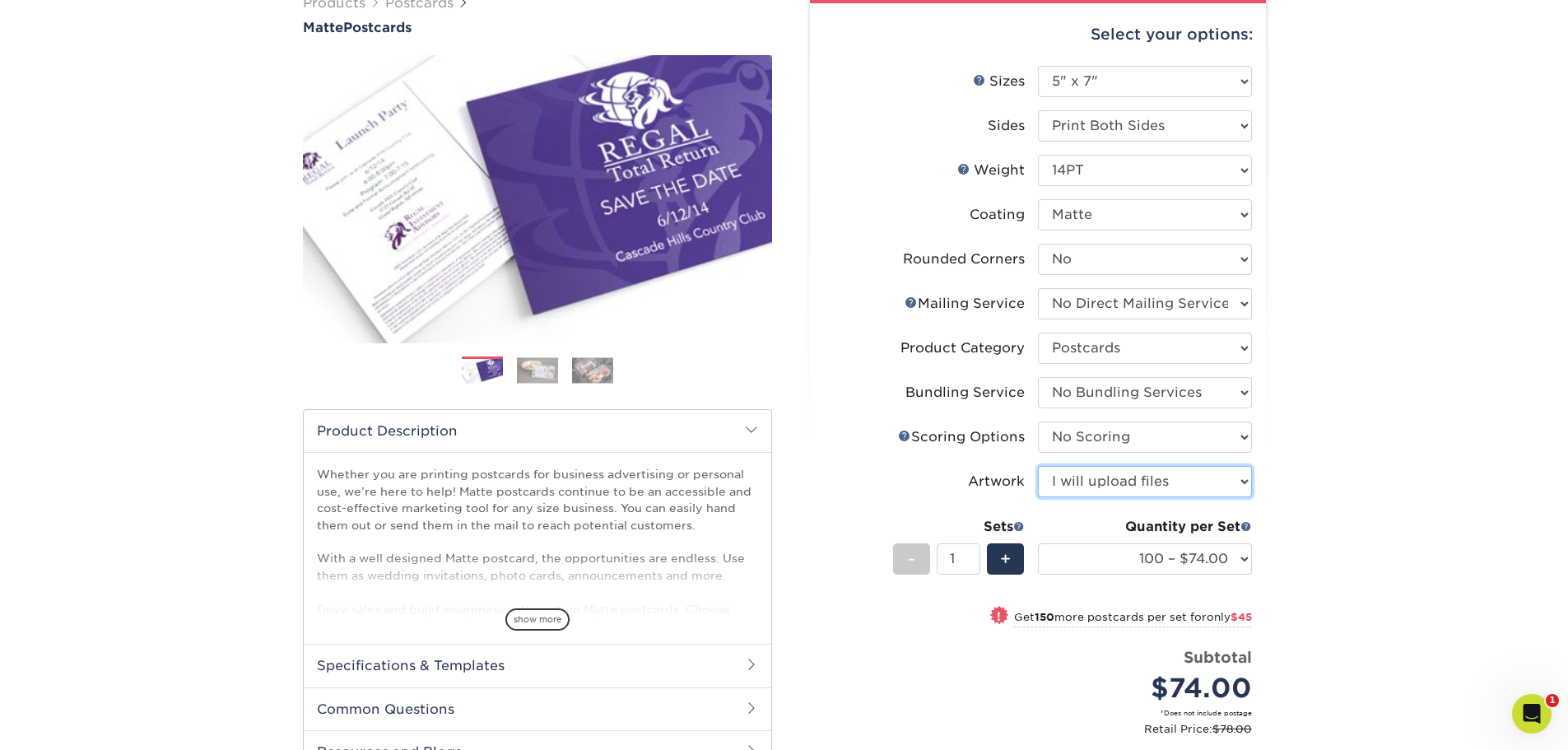
scroll to position [165, 0]
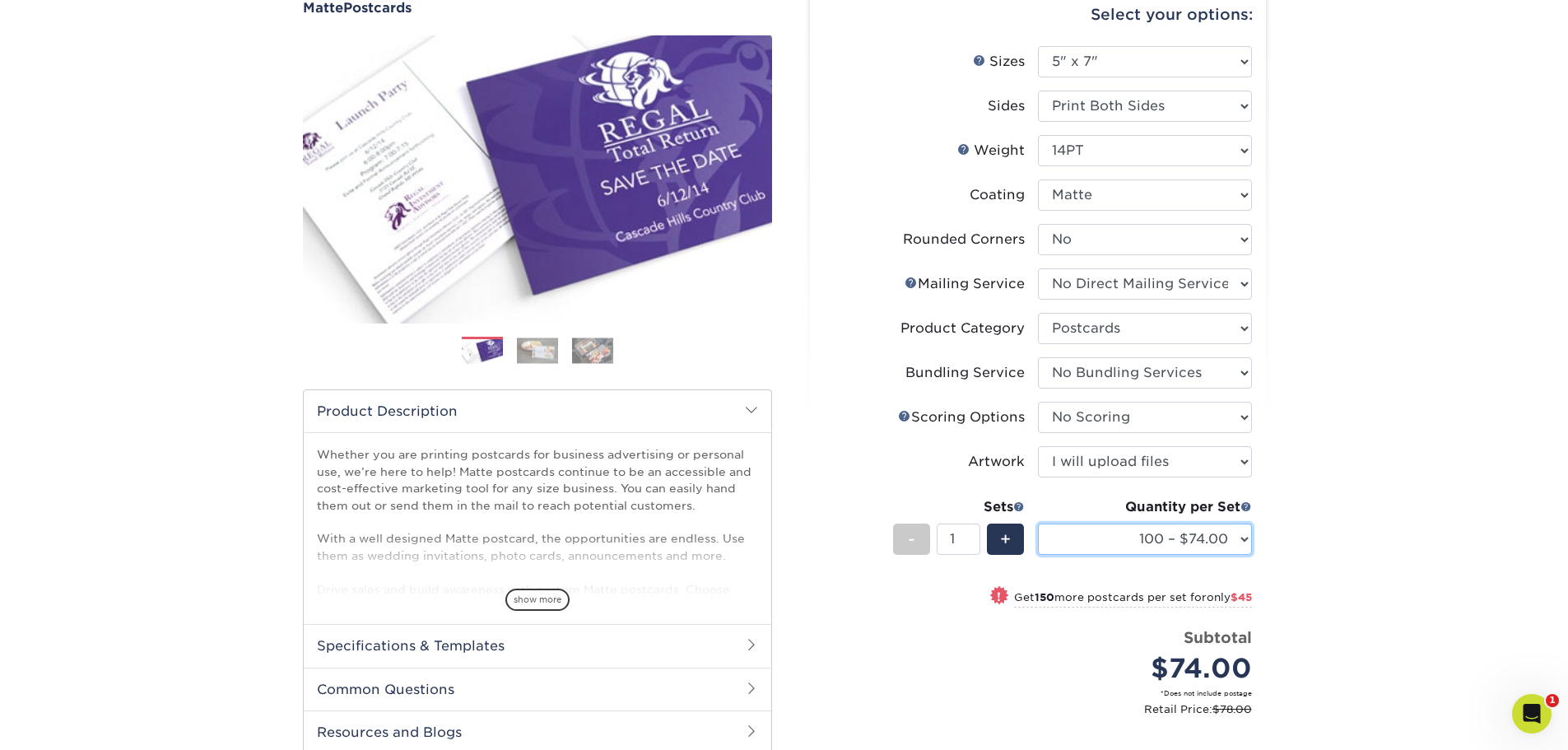
click at [1100, 547] on select "100 – $74.00 250 – $119.00 500 – $153.00 1000 – $172.00 2500 – $277.00 5000 – $…" at bounding box center [1145, 539] width 214 height 32
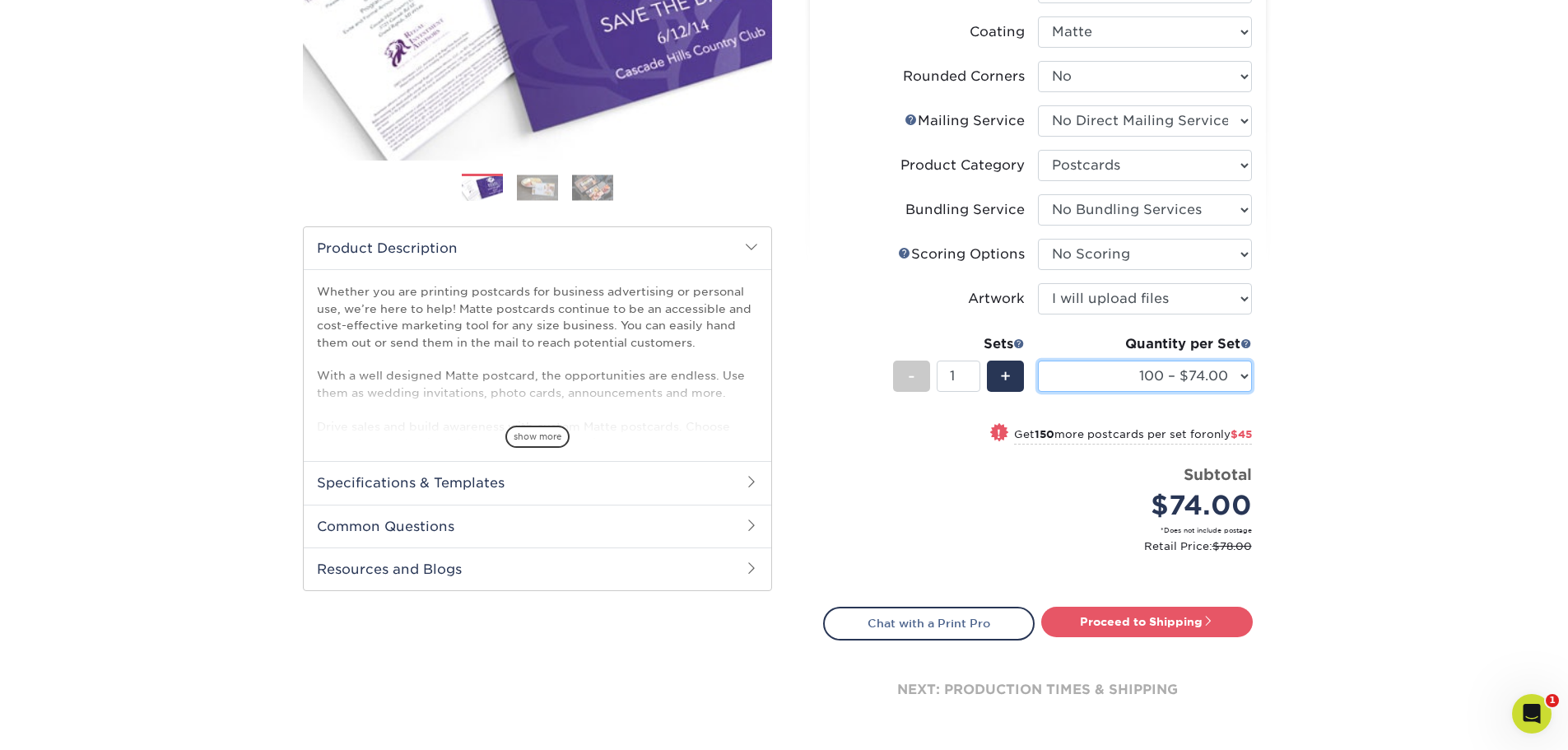
scroll to position [329, 0]
click at [1095, 618] on link "Proceed to Shipping" at bounding box center [1147, 619] width 212 height 30
type input "Set 1"
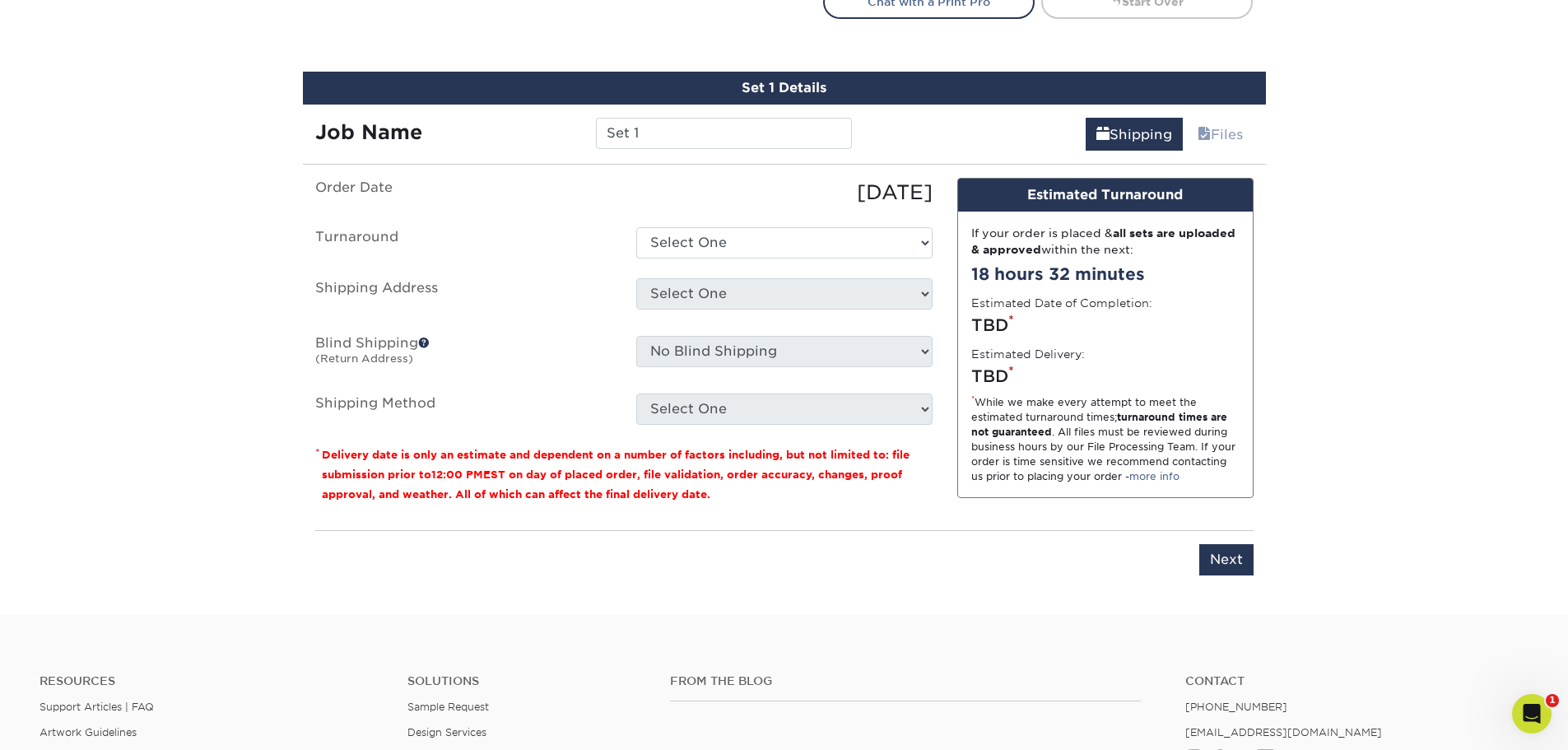
scroll to position [980, 0]
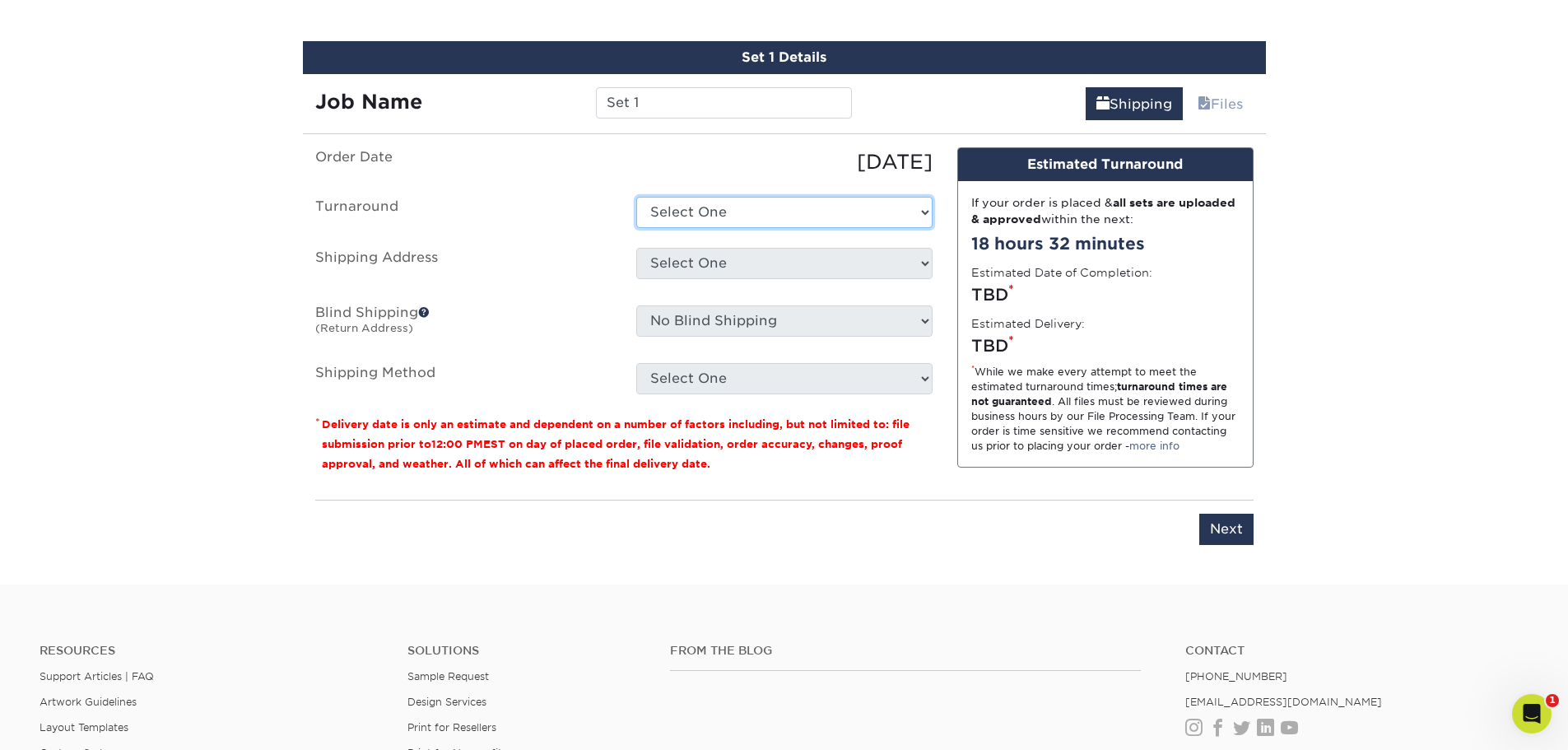
click at [717, 216] on select "Select One 2-4 Business Days 2 Day Next Business Day" at bounding box center [784, 212] width 296 height 32
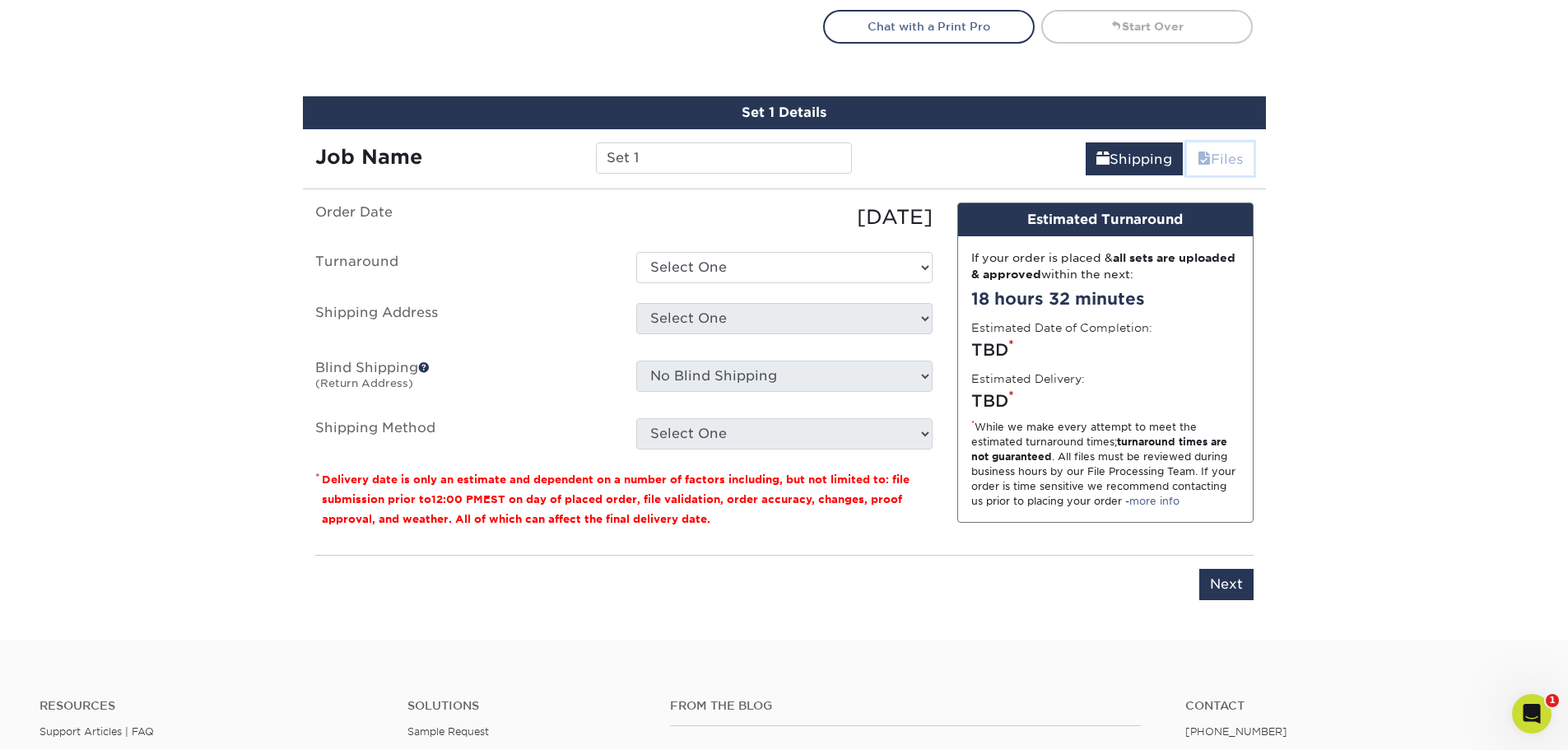
click at [1205, 160] on span at bounding box center [1204, 160] width 13 height 15
click at [857, 263] on select "Select One 2-4 Business Days 2 Day Next Business Day" at bounding box center [784, 267] width 296 height 32
select select "65517149-9794-4d71-a466-09079f64816d"
click at [636, 252] on select "Select One 2-4 Business Days 2 Day Next Business Day" at bounding box center [784, 267] width 296 height 32
click at [694, 315] on select "Select One Maidpro [GEOGRAPHIC_DATA] Veve yard signs yard signs + Add New Addre…" at bounding box center [784, 318] width 296 height 32
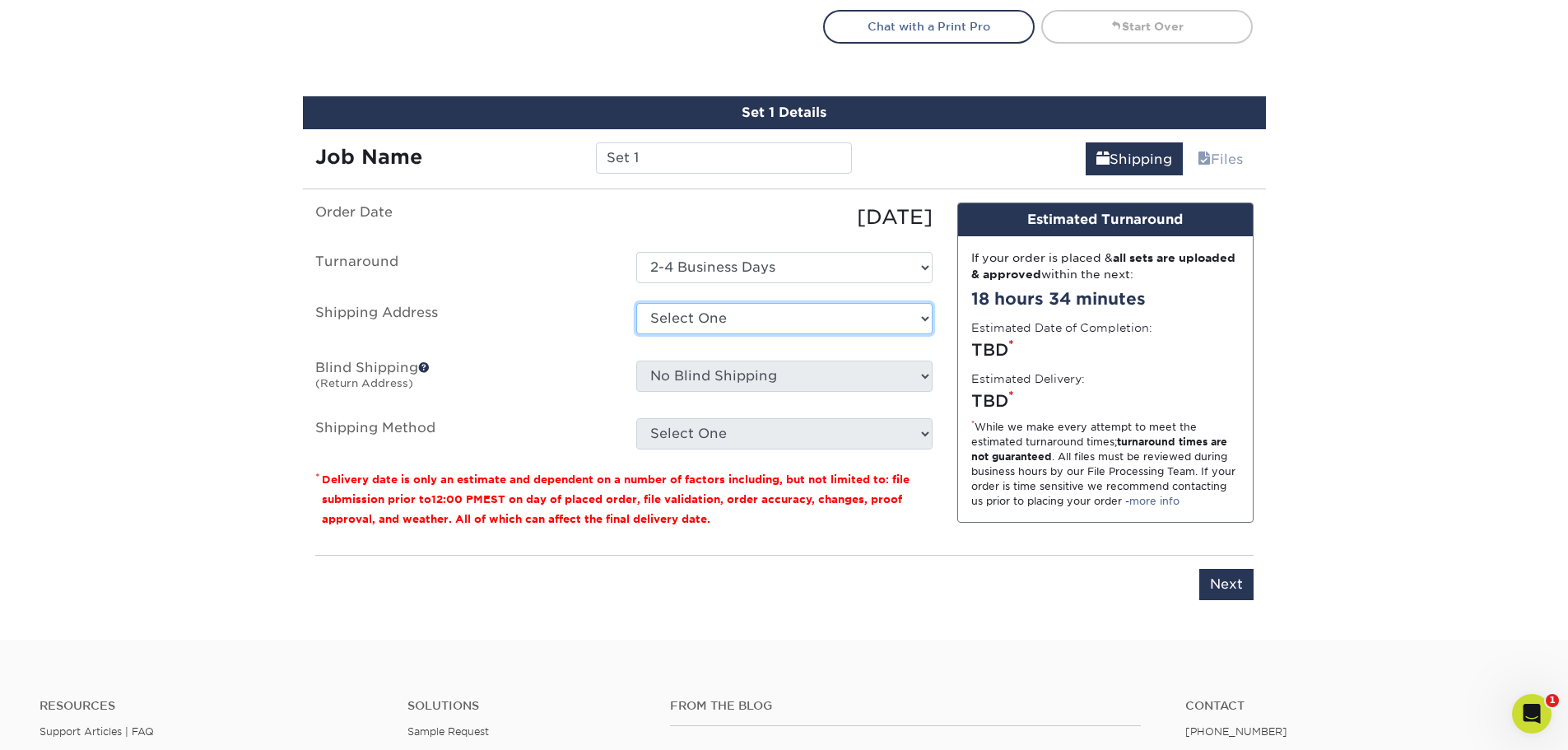
select select "281814"
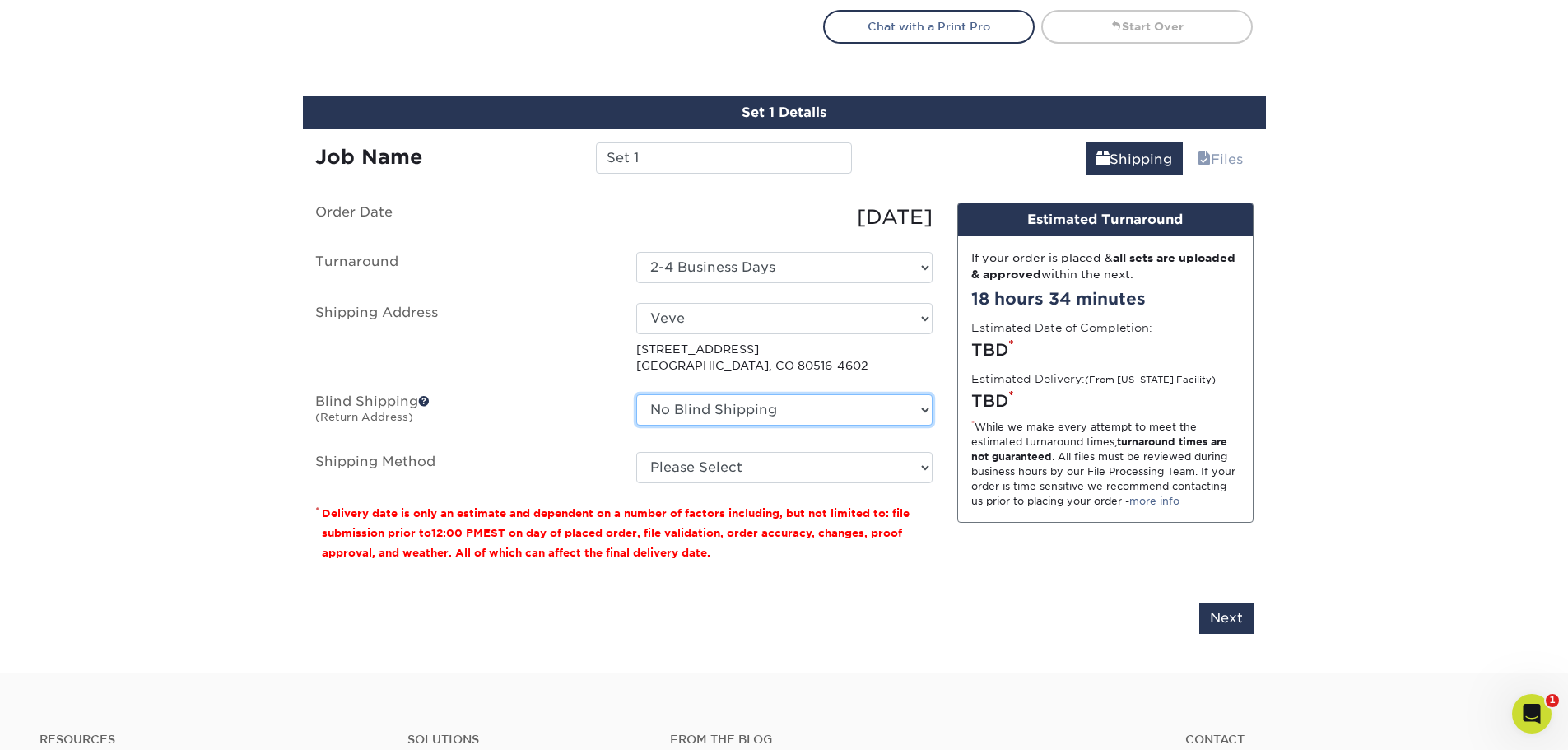
click at [850, 414] on select "No Blind Shipping Maidpro [GEOGRAPHIC_DATA] Veve yard signs yard signs + Add Ne…" at bounding box center [784, 410] width 296 height 32
click at [424, 402] on span at bounding box center [424, 401] width 12 height 12
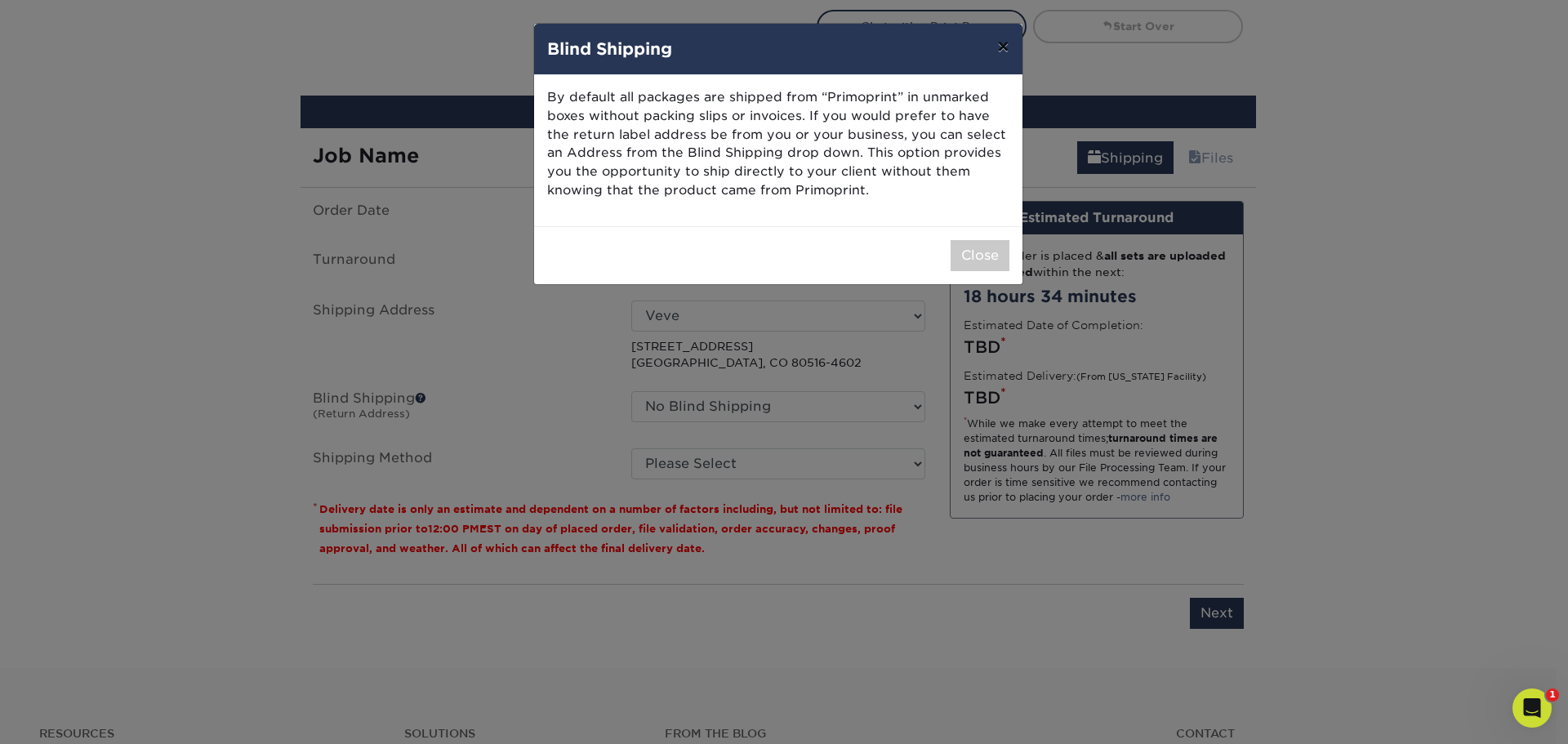
click at [999, 42] on button "×" at bounding box center [1003, 47] width 37 height 46
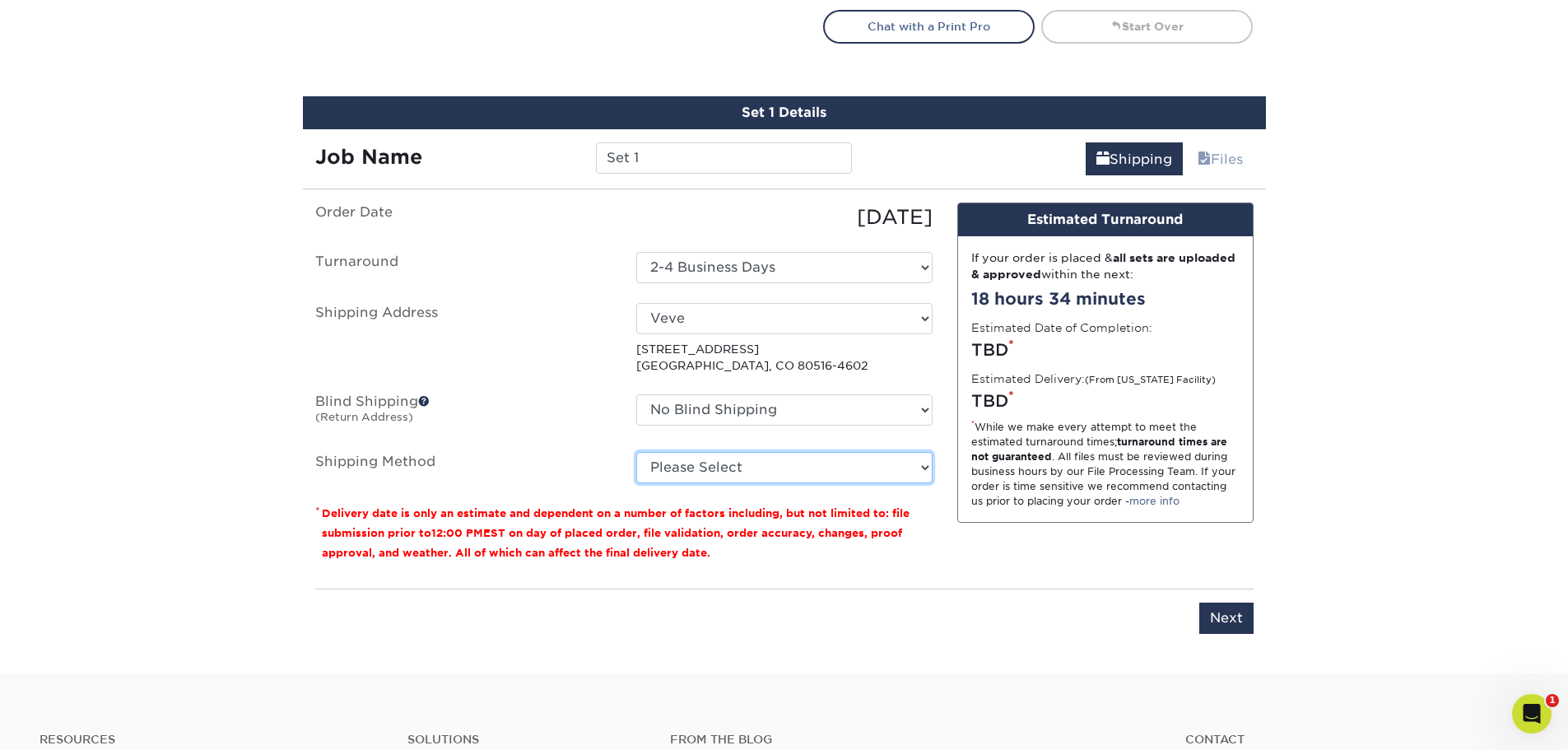
click at [757, 463] on select "Please Select Ground Shipping (+$25.00) 3 Day Shipping Service (+$31.27) 2 Day …" at bounding box center [784, 468] width 296 height 32
select select "03"
click at [636, 452] on select "Please Select Ground Shipping (+$25.00) 3 Day Shipping Service (+$31.27) 2 Day …" at bounding box center [784, 468] width 296 height 32
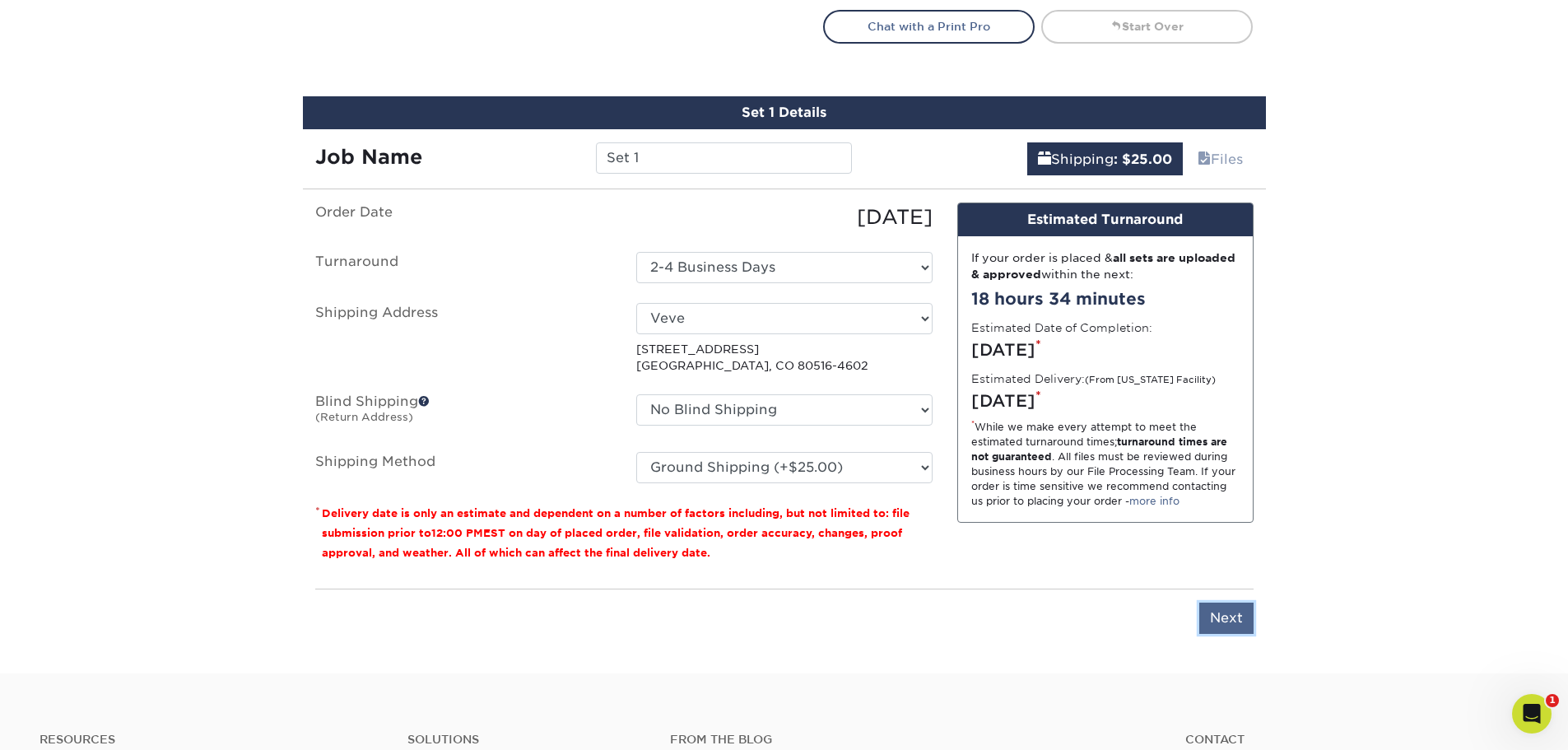
click at [1215, 609] on input "Next" at bounding box center [1227, 618] width 55 height 32
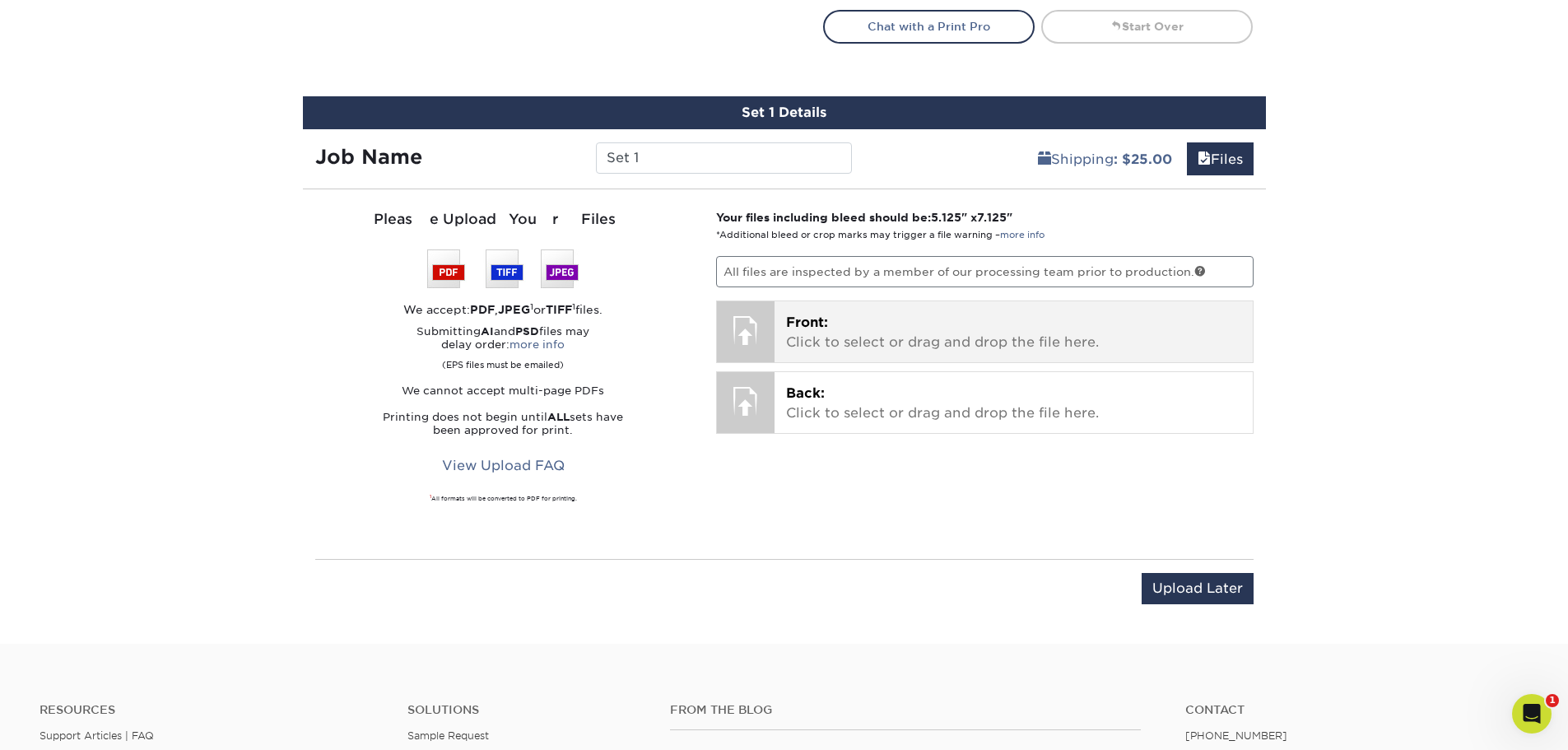
click at [791, 332] on p "Front: Click to select or drag and drop the file here." at bounding box center [1013, 333] width 456 height 39
click at [820, 327] on span "Front:" at bounding box center [806, 323] width 42 height 15
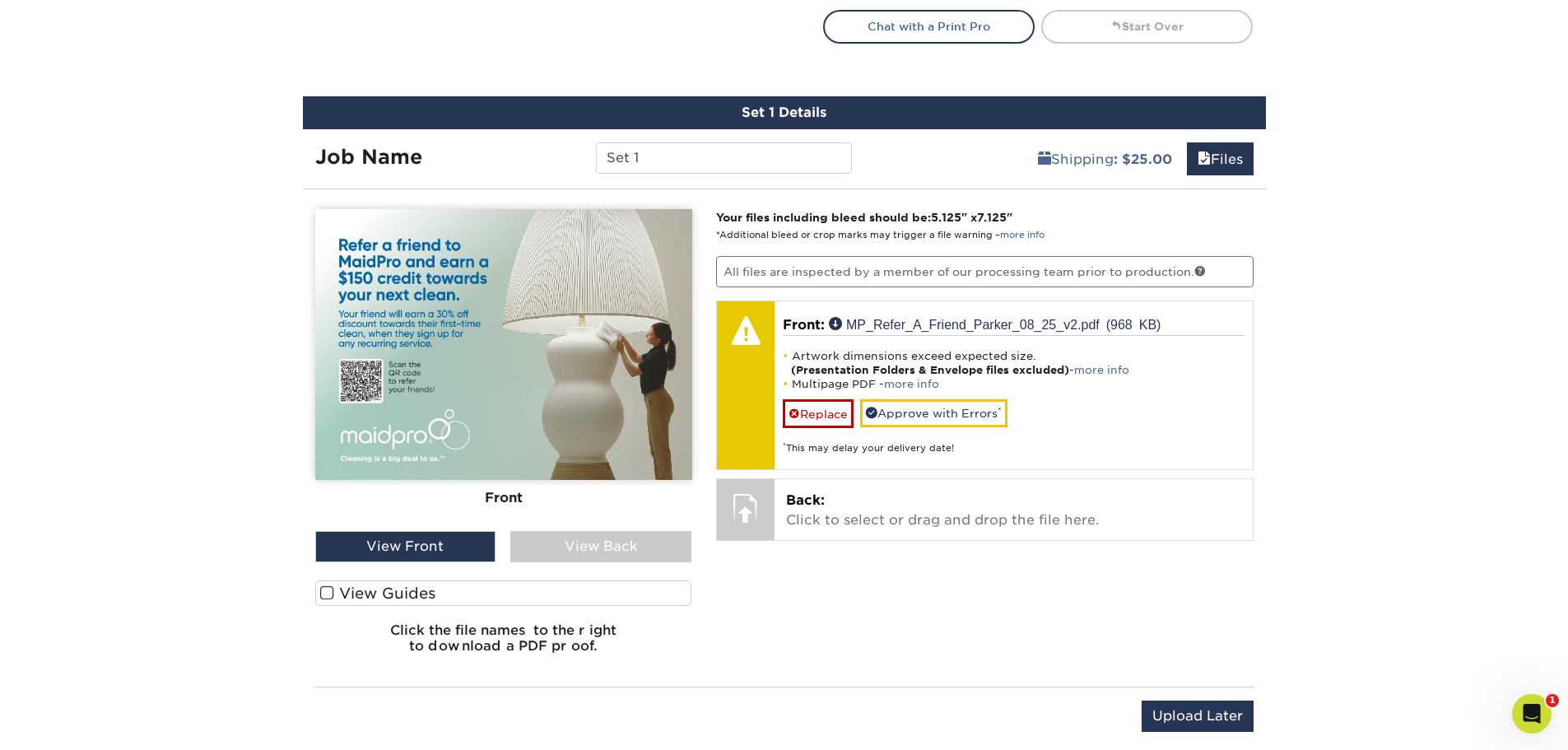
click at [599, 543] on div "View Back" at bounding box center [601, 546] width 181 height 32
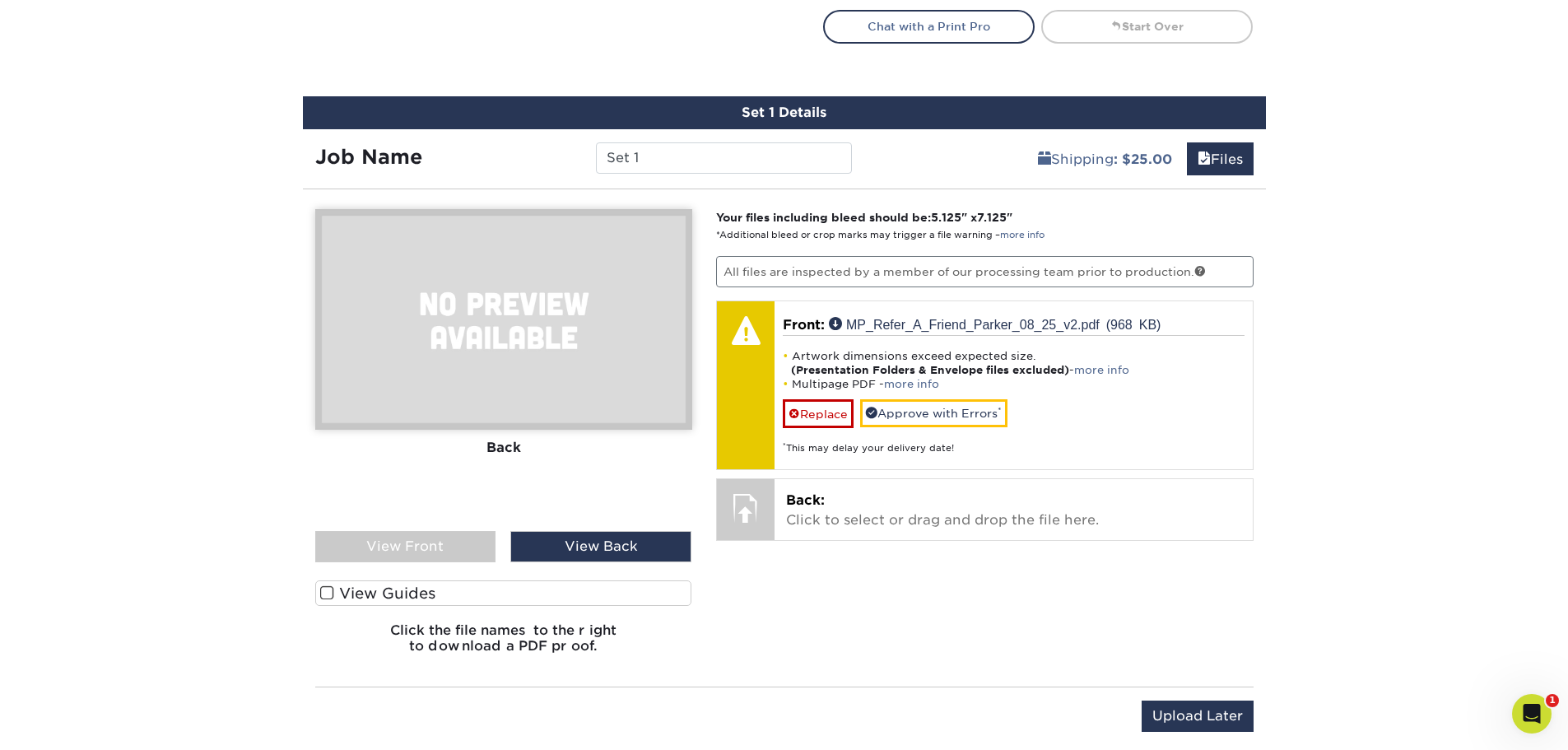
click at [411, 547] on div "View Front" at bounding box center [406, 546] width 181 height 32
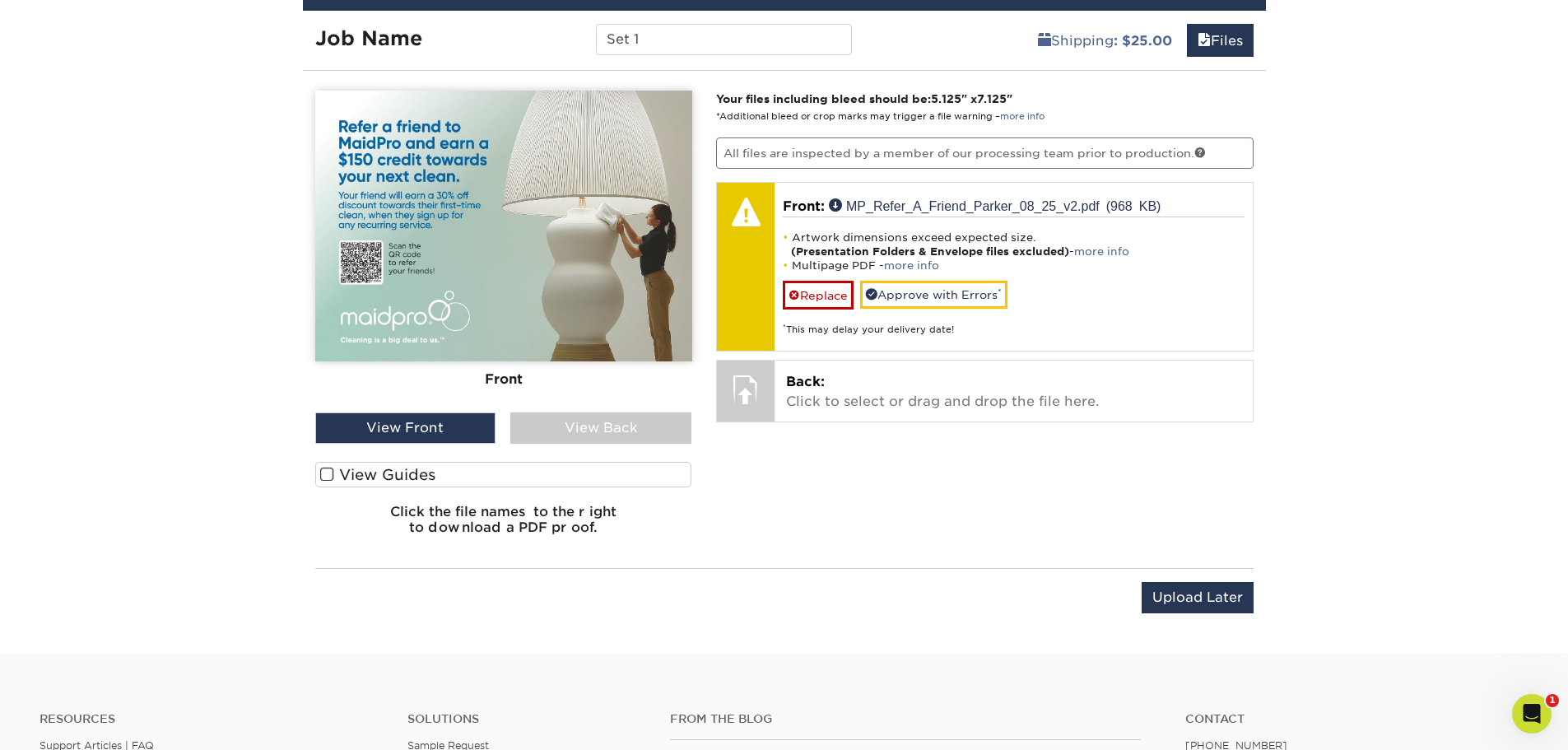
scroll to position [1035, 0]
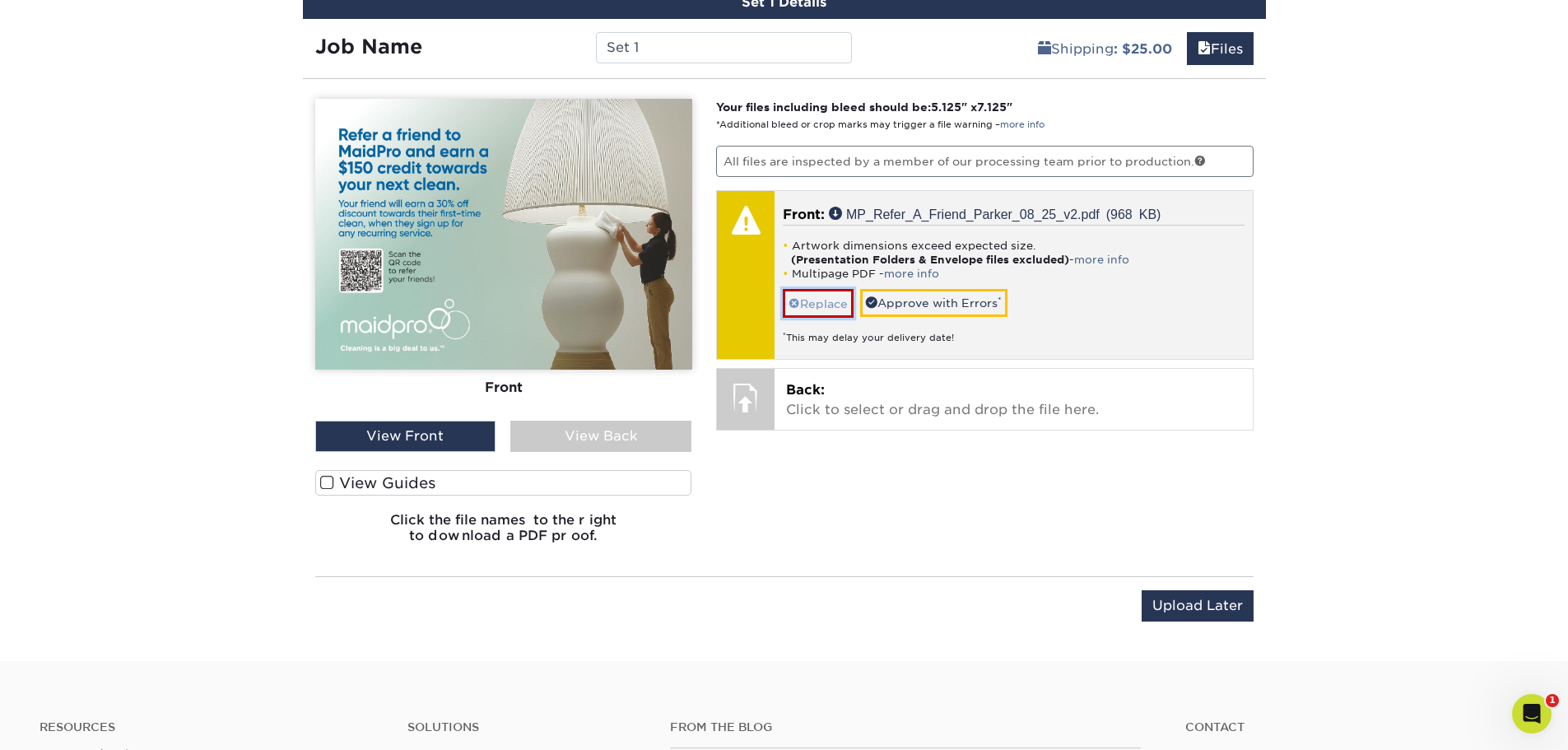
click at [833, 305] on link "Replace" at bounding box center [818, 304] width 71 height 29
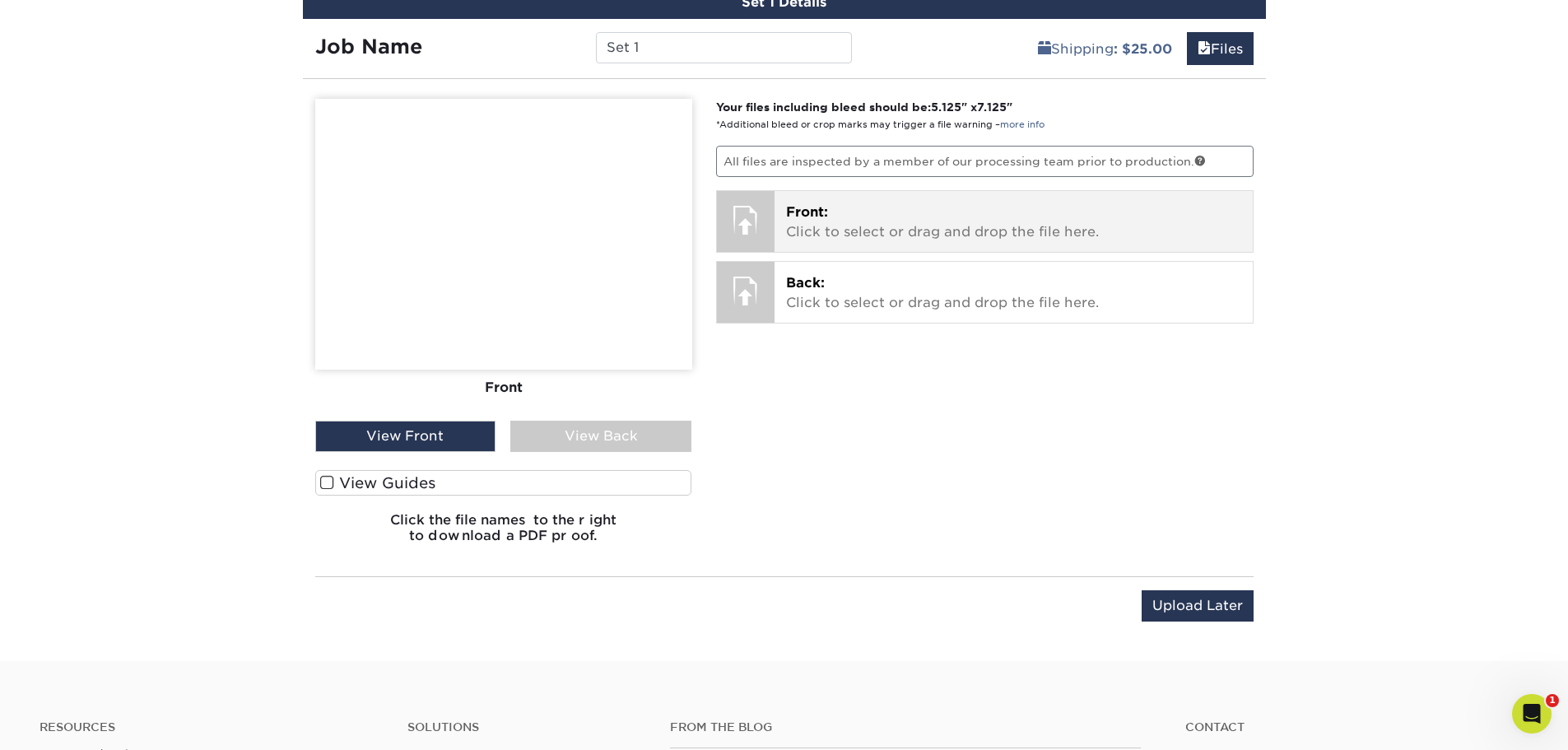
click at [833, 206] on p "Front: Click to select or drag and drop the file here." at bounding box center [1013, 222] width 456 height 39
click at [829, 222] on p "Front: Click to select or drag and drop the file here." at bounding box center [1013, 222] width 456 height 39
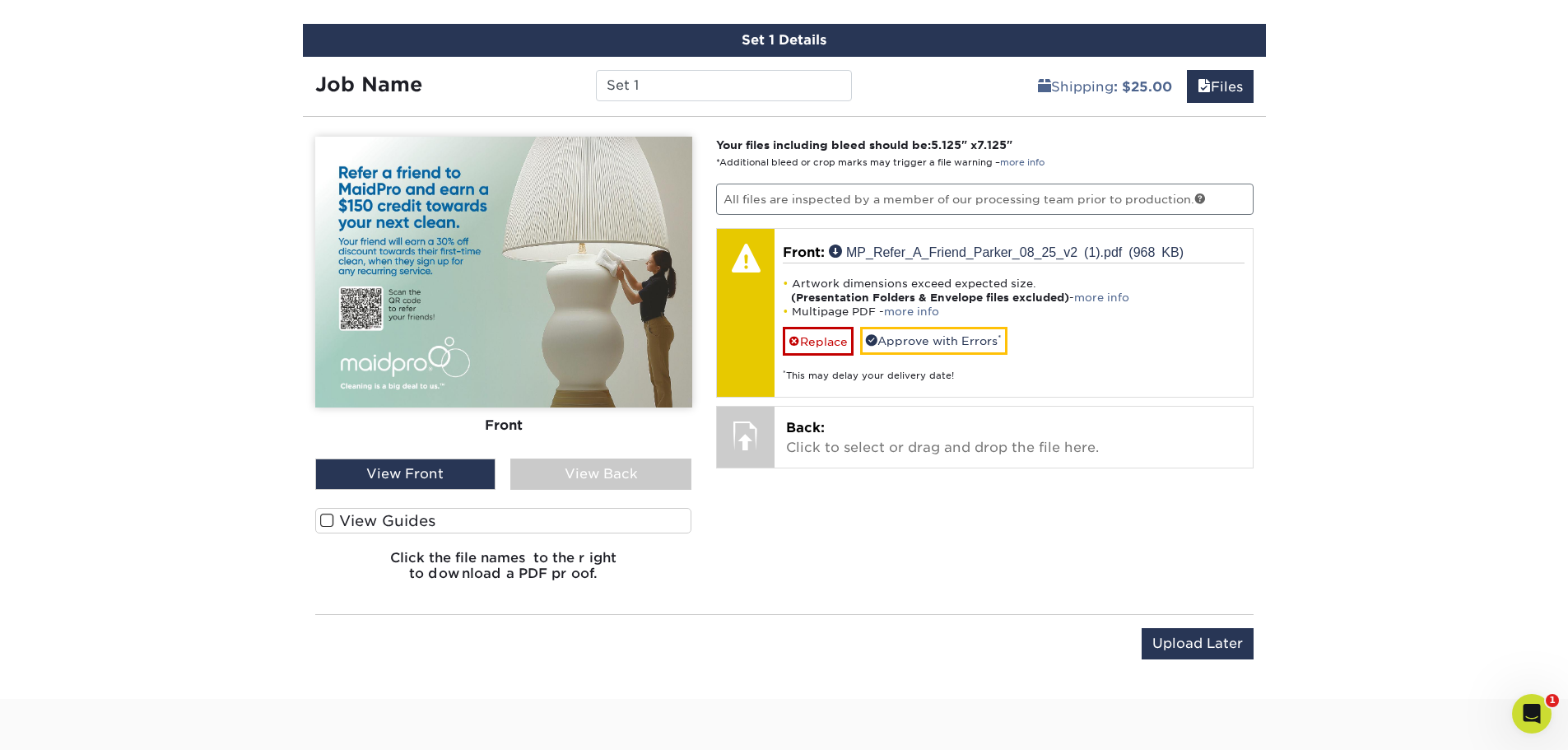
scroll to position [980, 0]
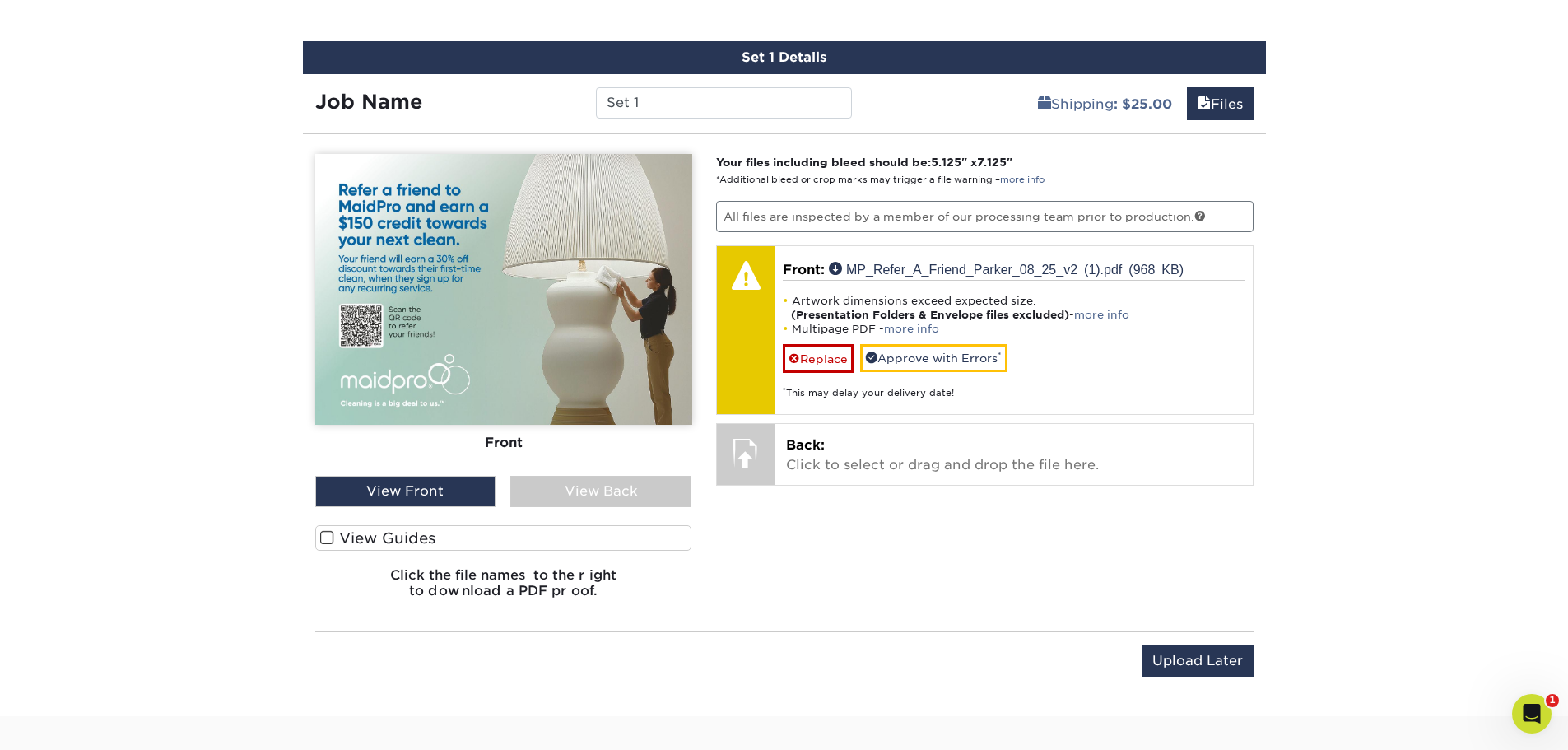
click at [611, 486] on div "View Back" at bounding box center [601, 491] width 181 height 32
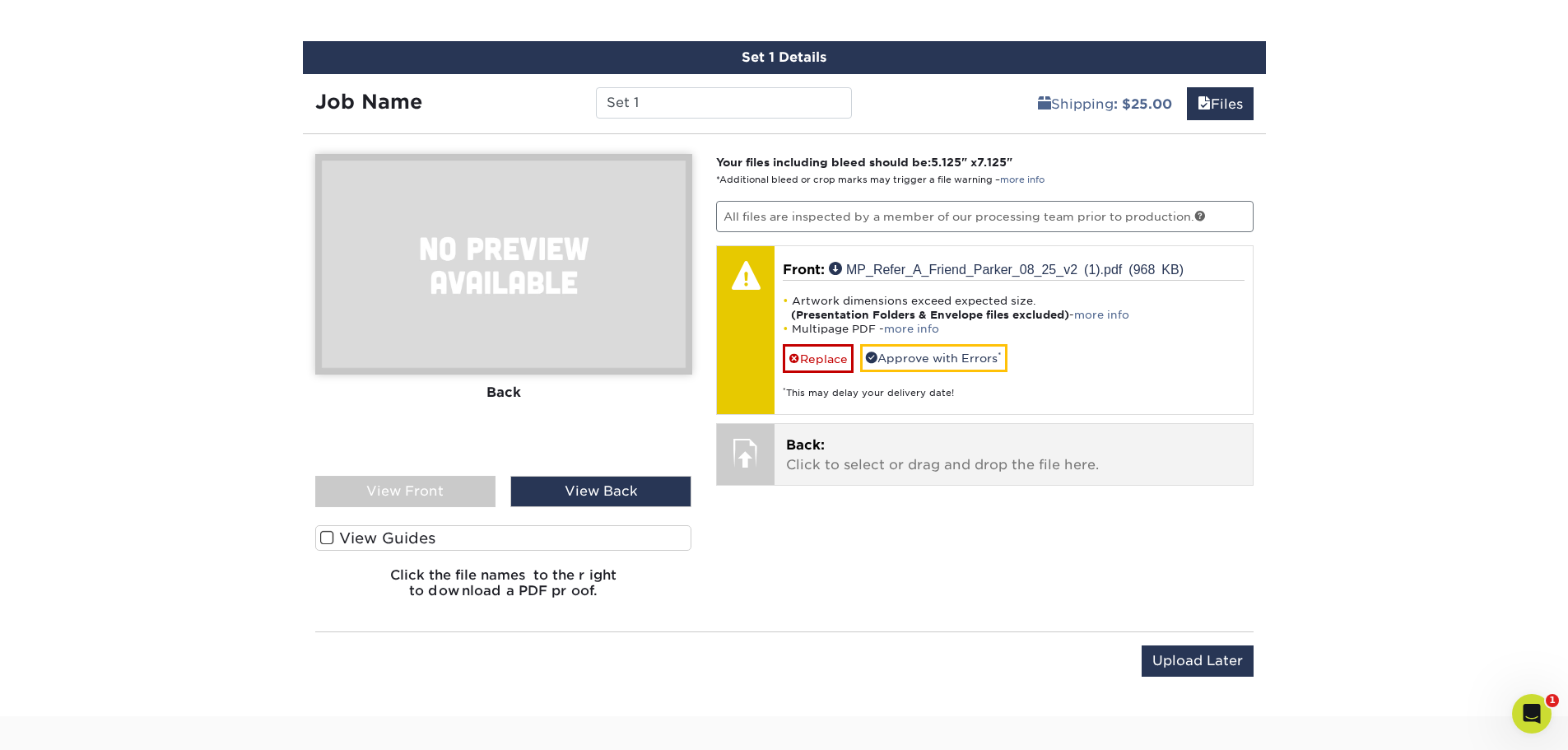
click at [840, 456] on p "Back: Click to select or drag and drop the file here." at bounding box center [1013, 455] width 456 height 39
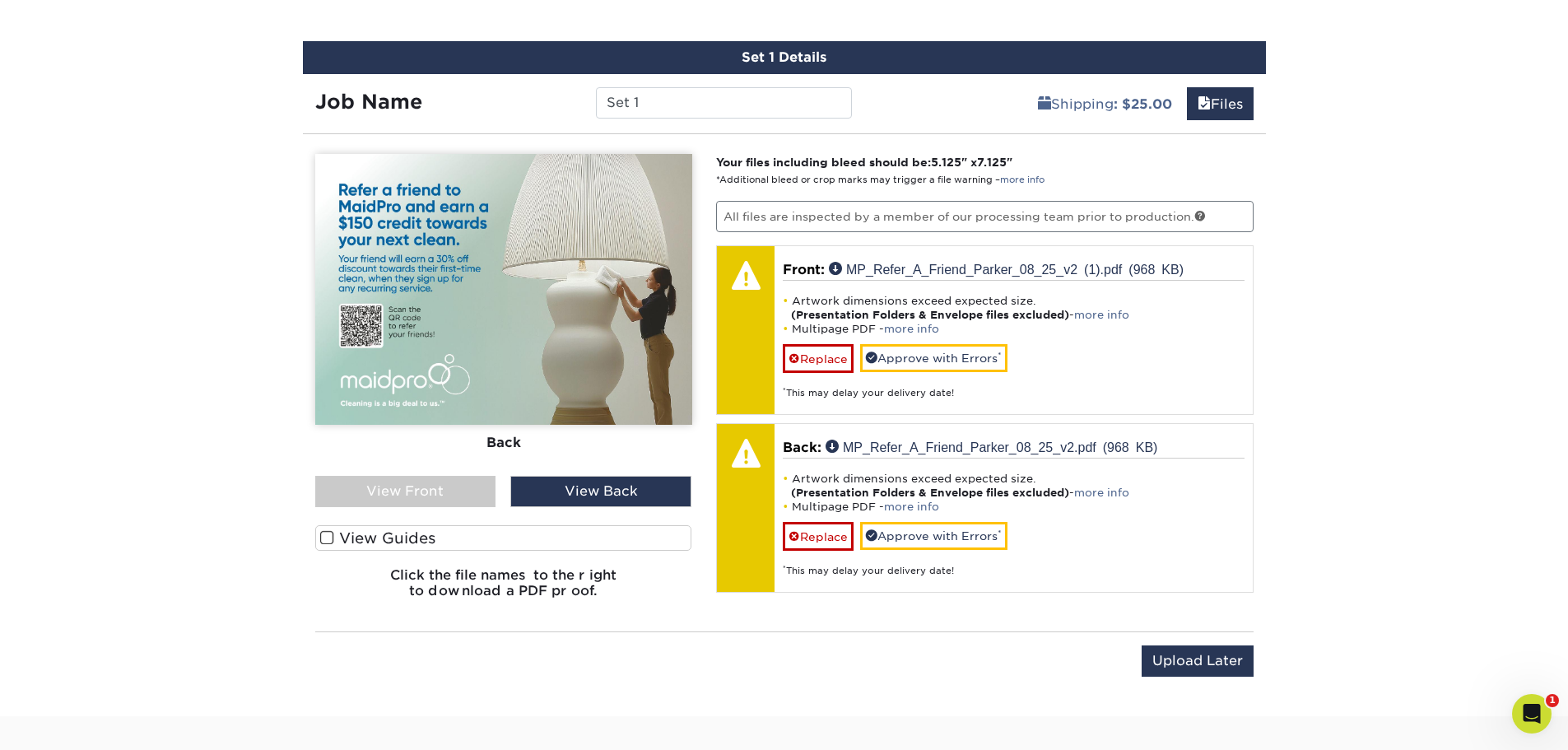
click at [454, 484] on div "View Front" at bounding box center [406, 491] width 181 height 32
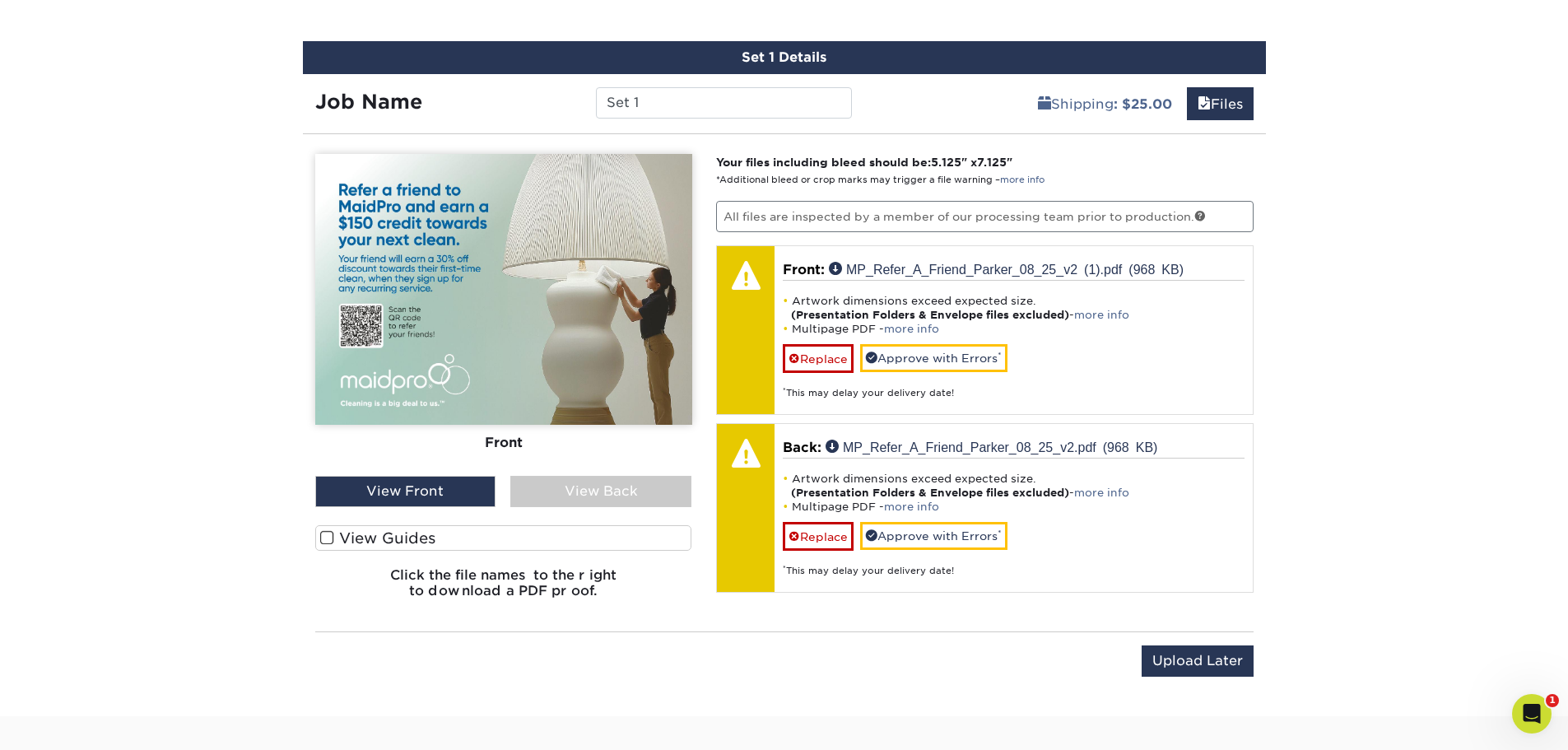
click at [550, 496] on div "View Back" at bounding box center [601, 491] width 181 height 32
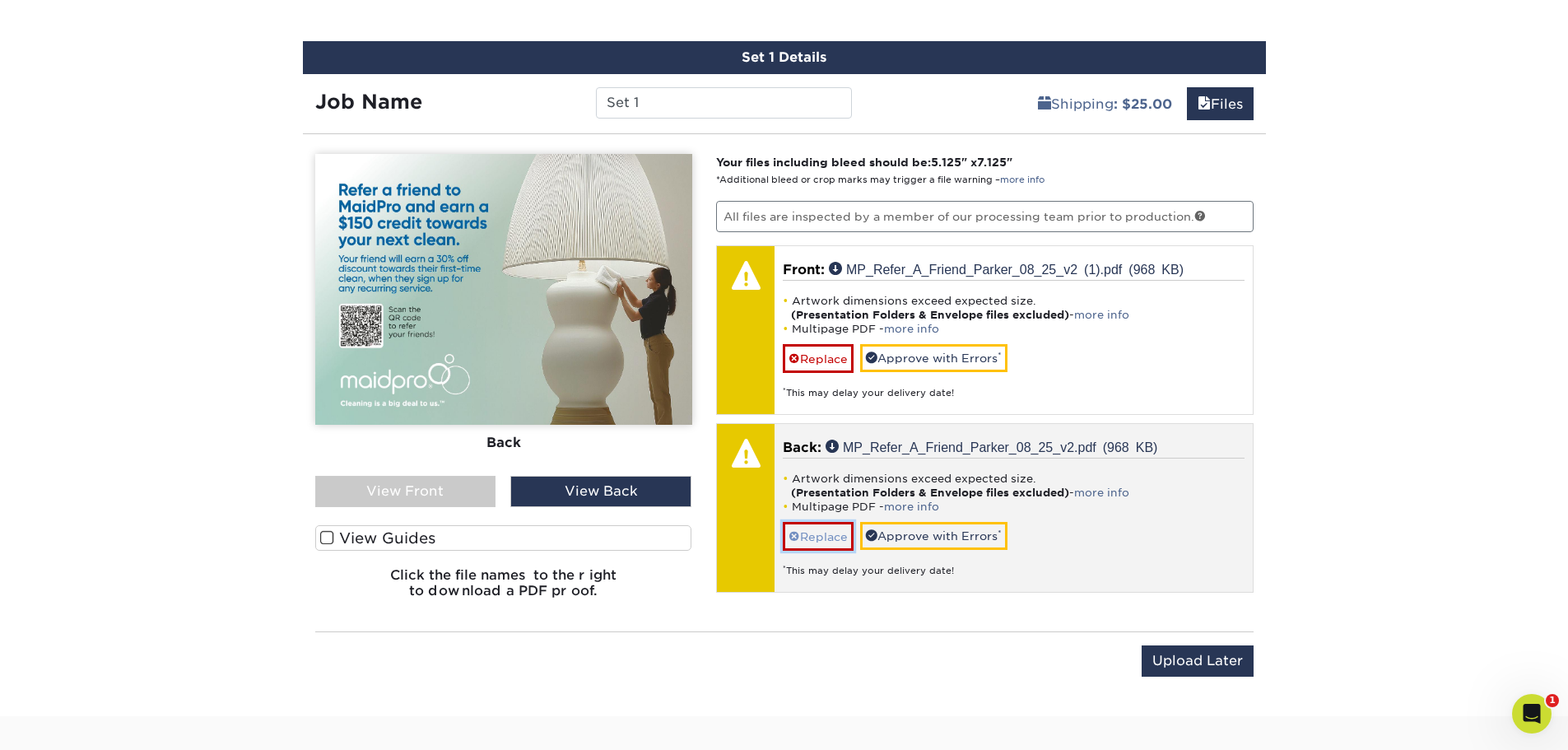
click at [835, 535] on link "Replace" at bounding box center [818, 537] width 71 height 29
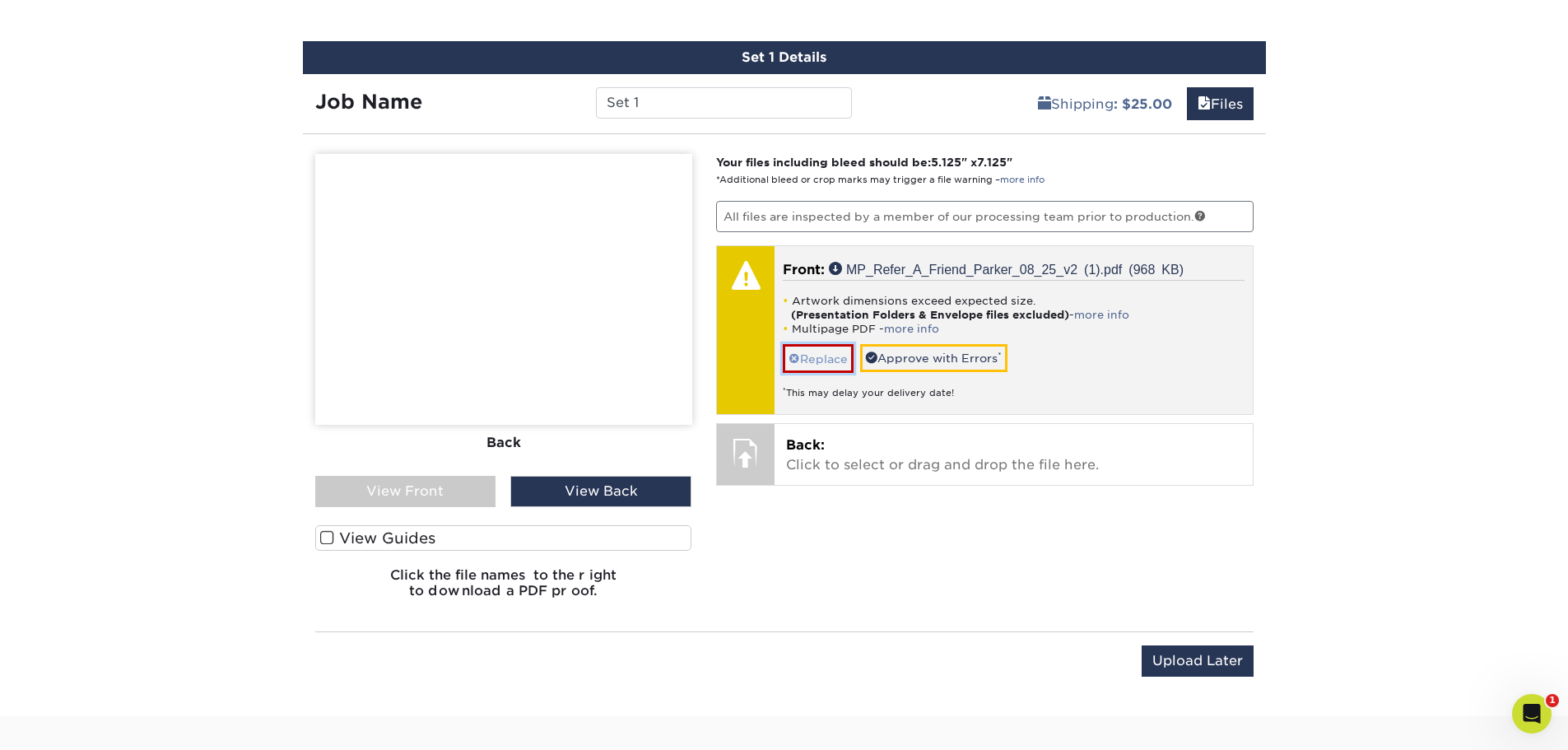
click at [827, 359] on link "Replace" at bounding box center [818, 358] width 71 height 29
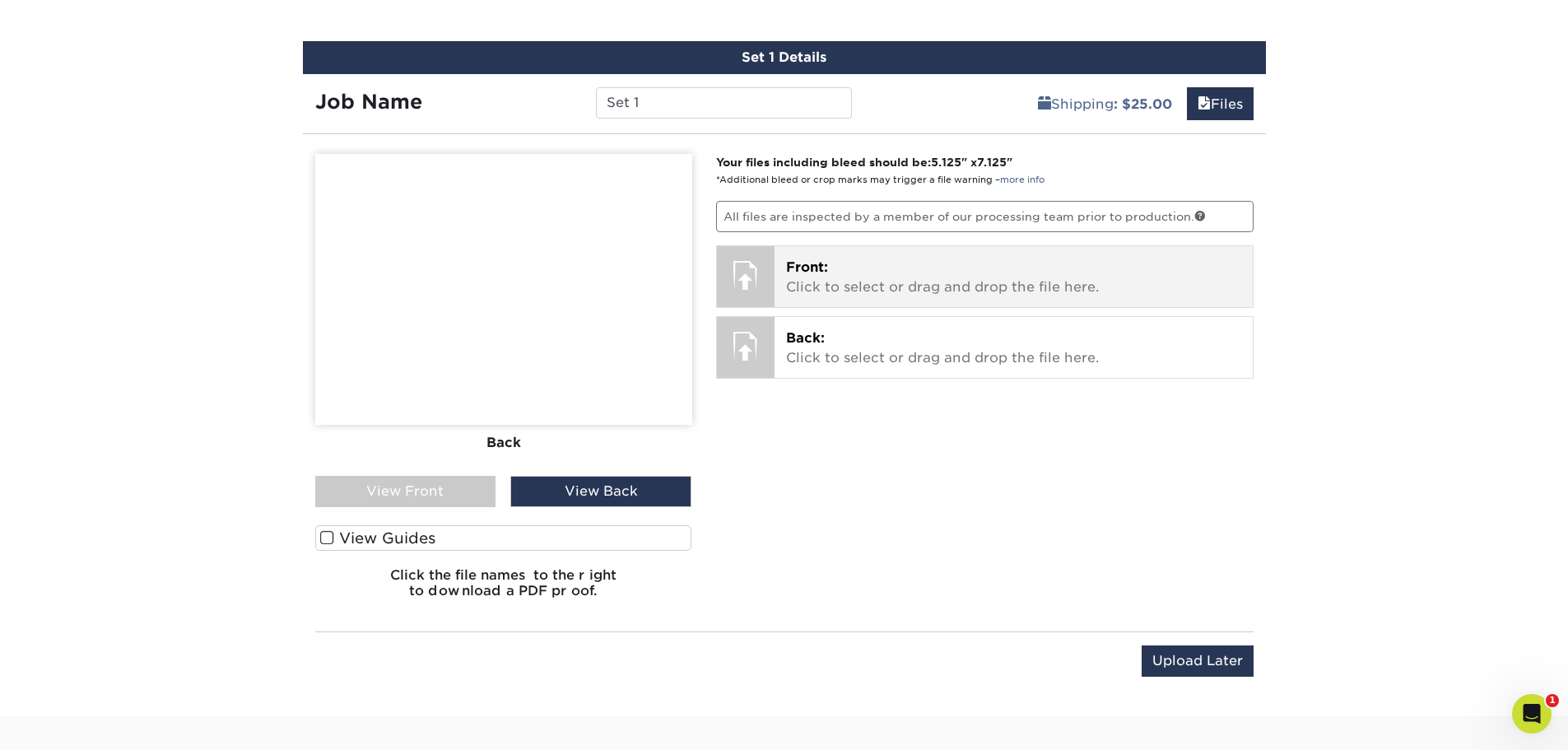
click at [833, 288] on p "Front: Click to select or drag and drop the file here." at bounding box center [1013, 277] width 456 height 39
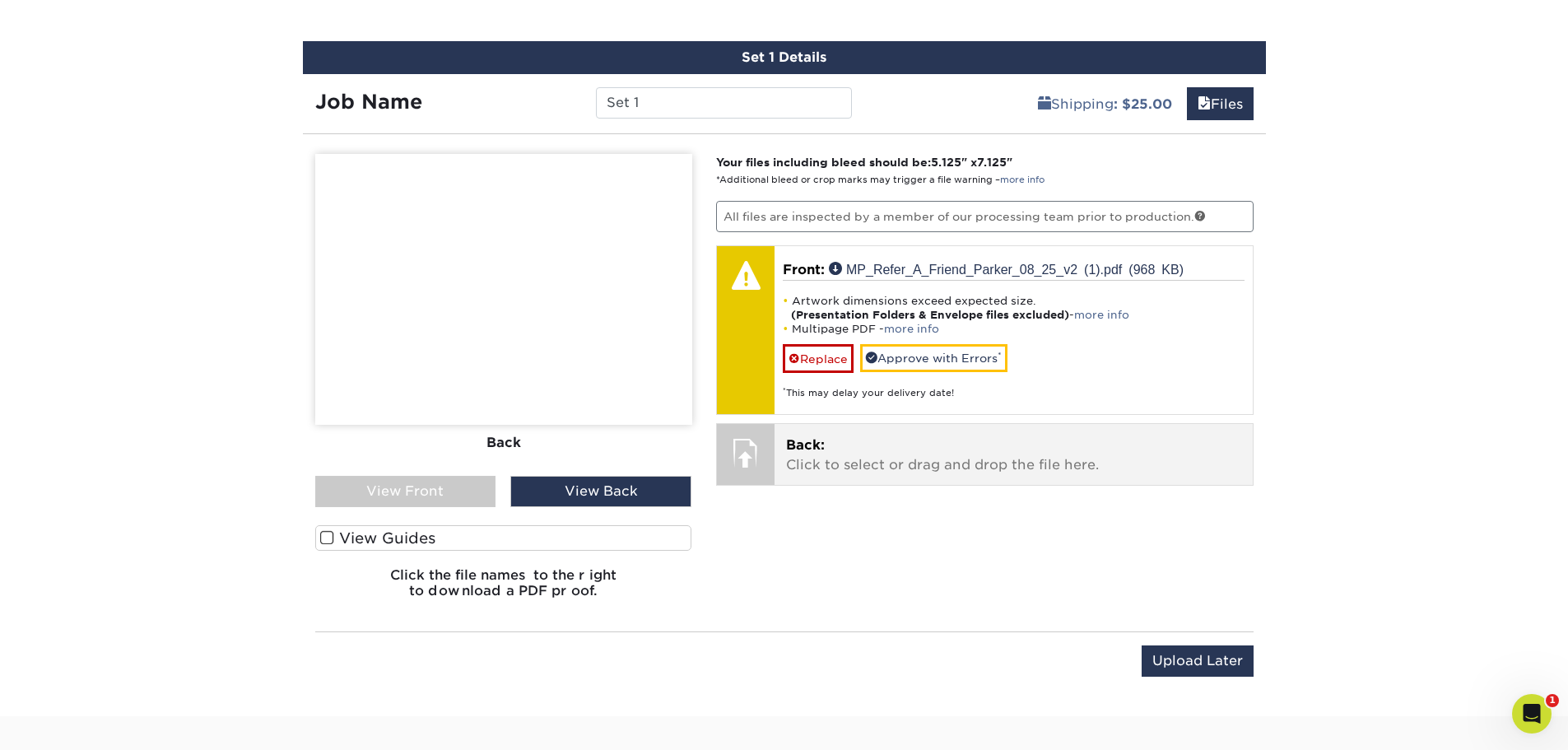
click at [788, 456] on p "Back: Click to select or drag and drop the file here." at bounding box center [1013, 455] width 456 height 39
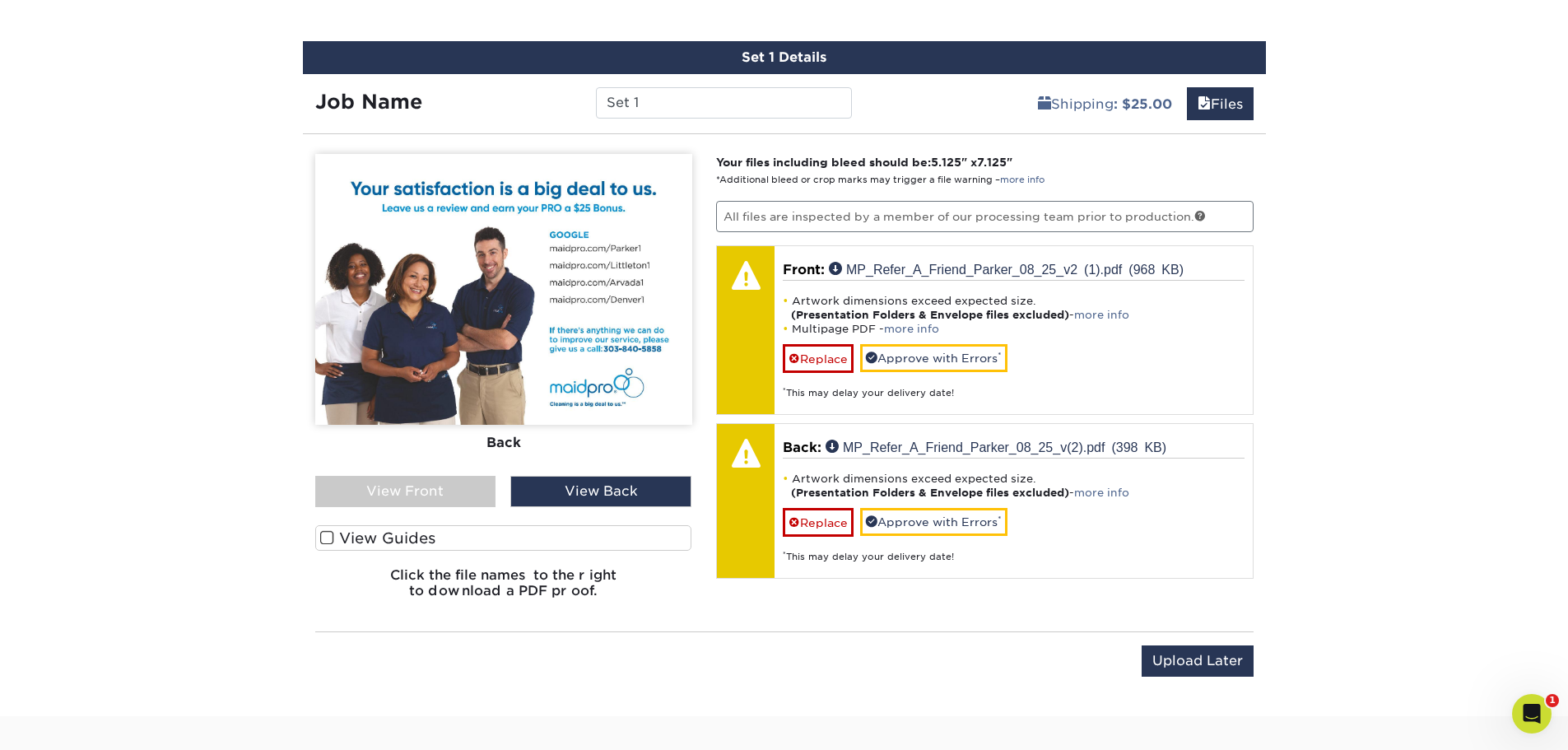
click at [430, 492] on div "View Front" at bounding box center [406, 491] width 181 height 32
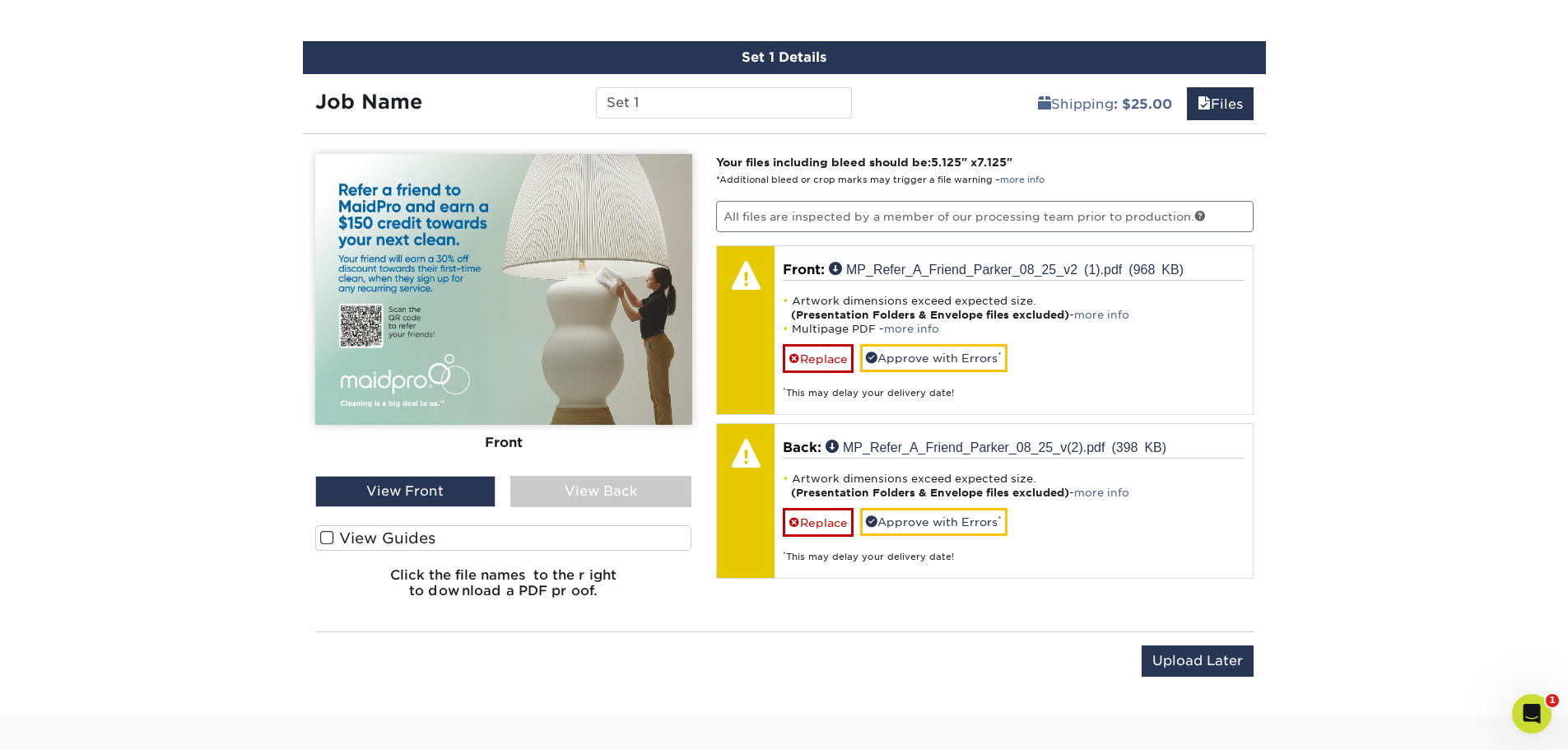
click at [572, 495] on div "View Back" at bounding box center [601, 491] width 181 height 32
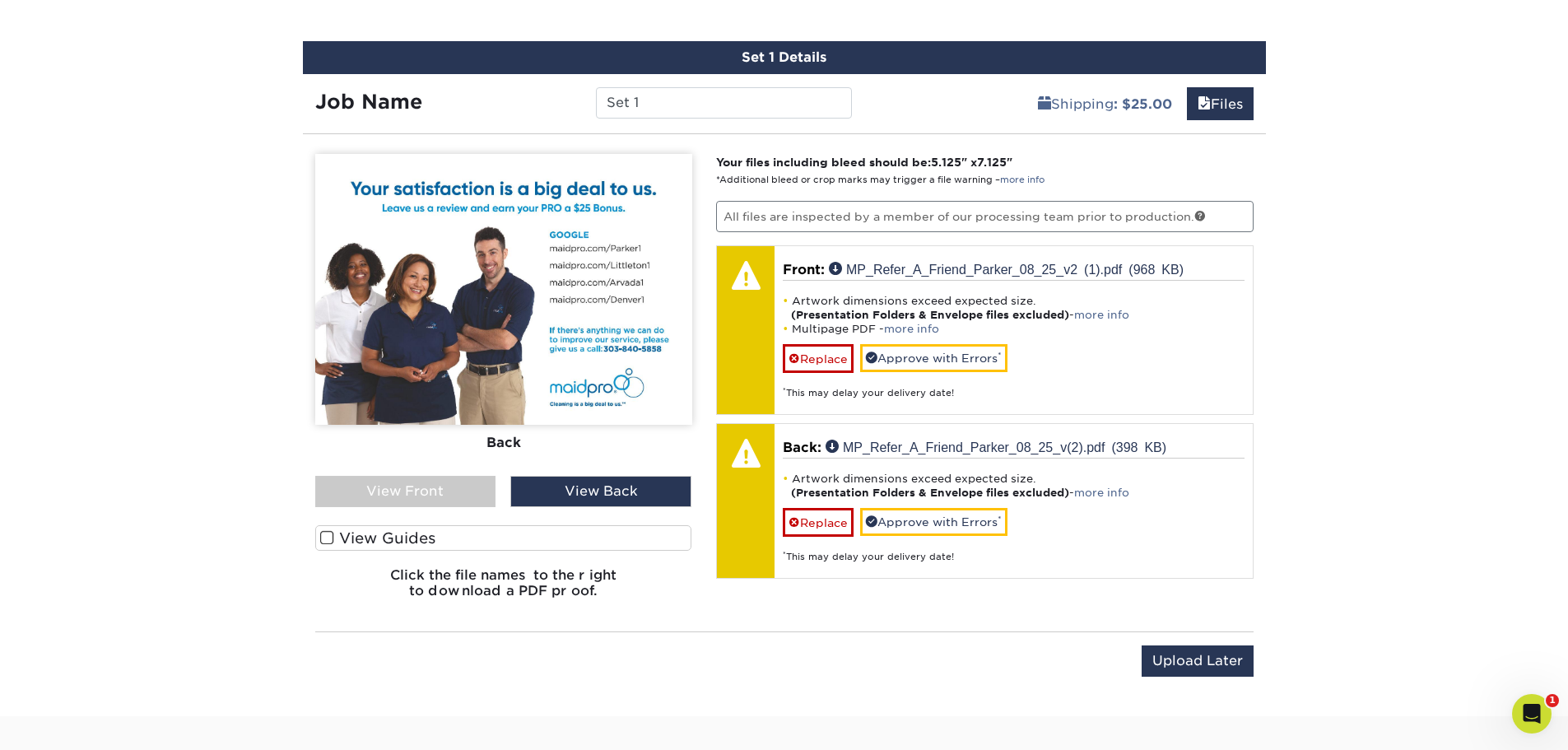
click at [321, 535] on span at bounding box center [327, 538] width 14 height 15
click at [0, 0] on input "View Guides" at bounding box center [0, 0] width 0 height 0
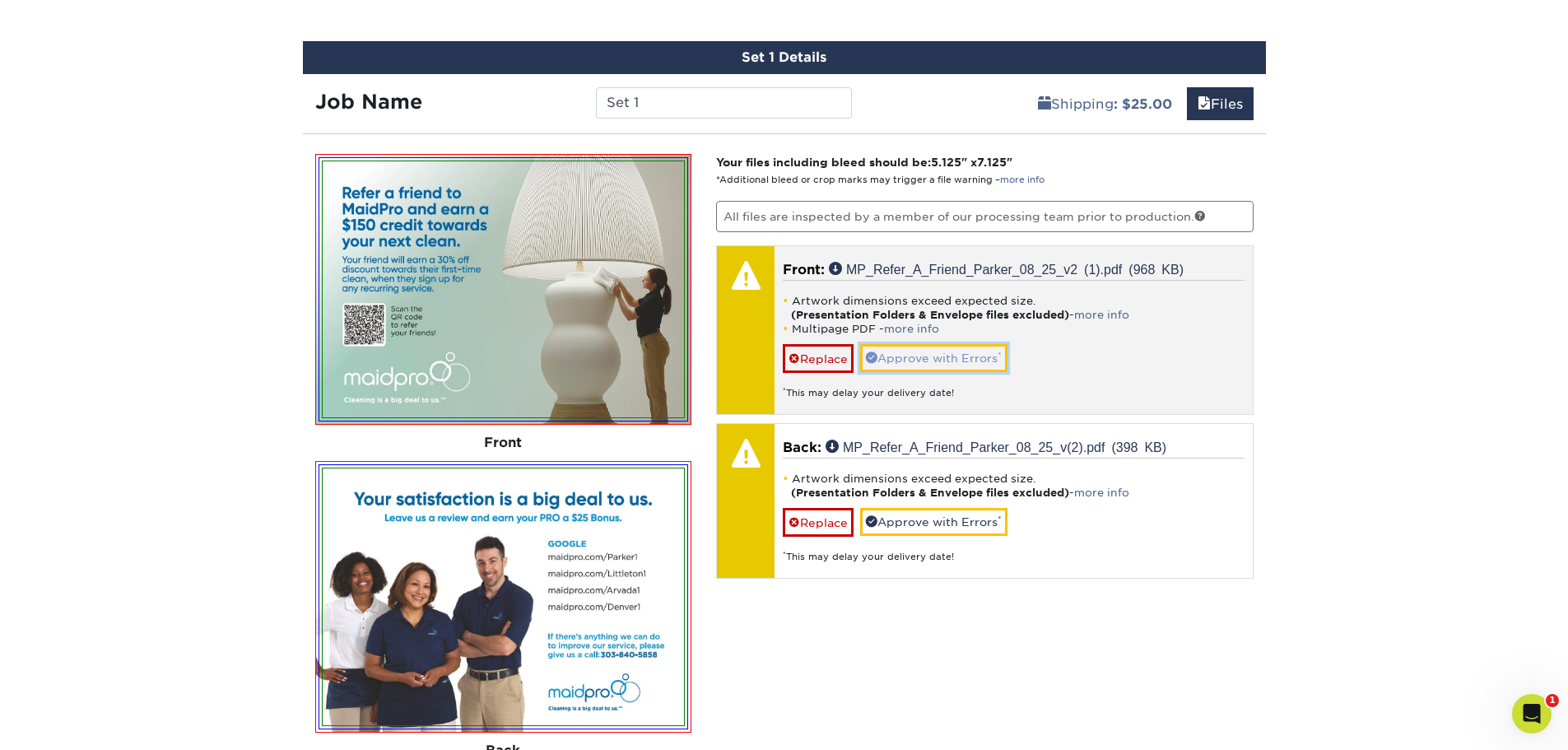
click at [915, 355] on link "Approve with Errors *" at bounding box center [933, 358] width 148 height 28
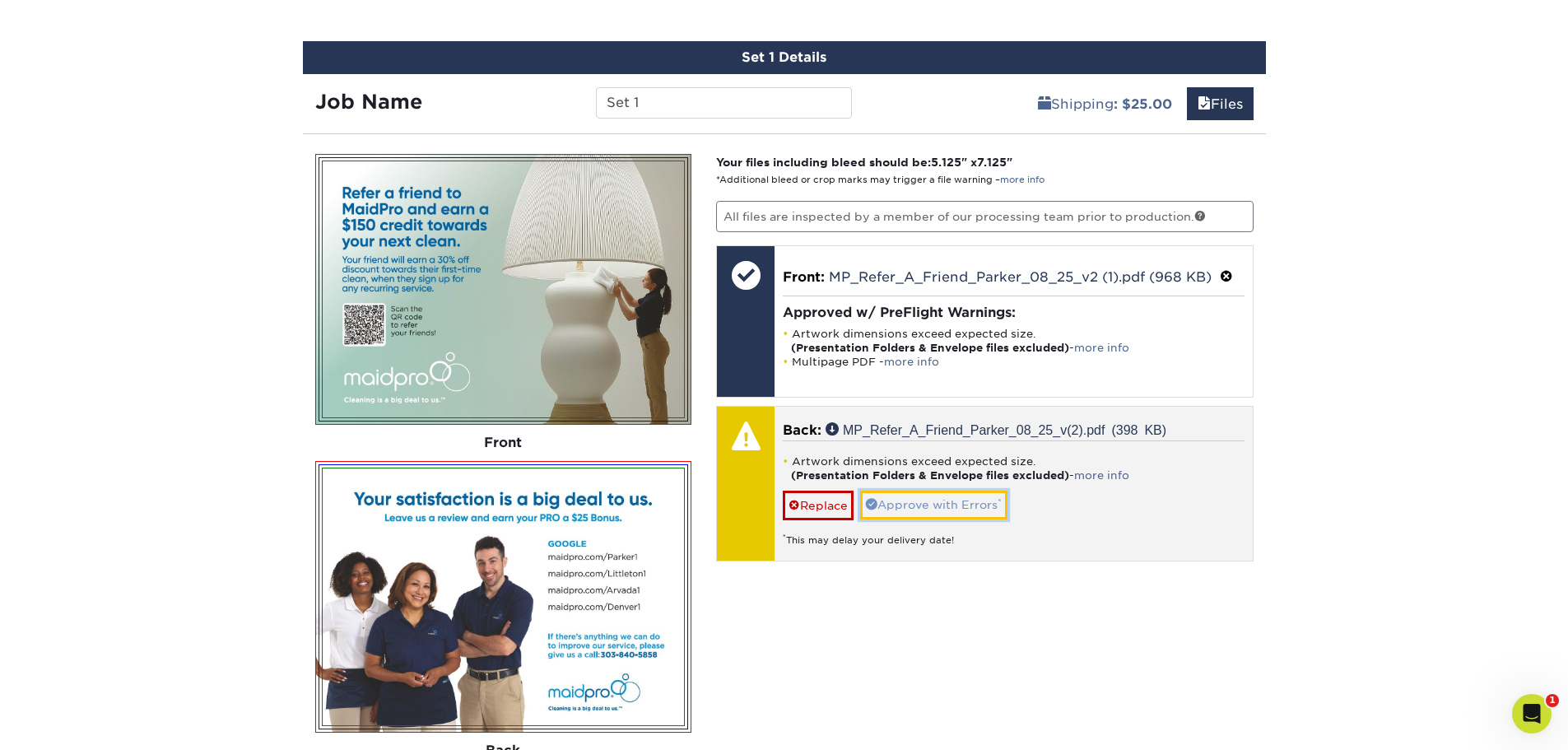
click at [902, 511] on link "Approve with Errors *" at bounding box center [933, 504] width 148 height 28
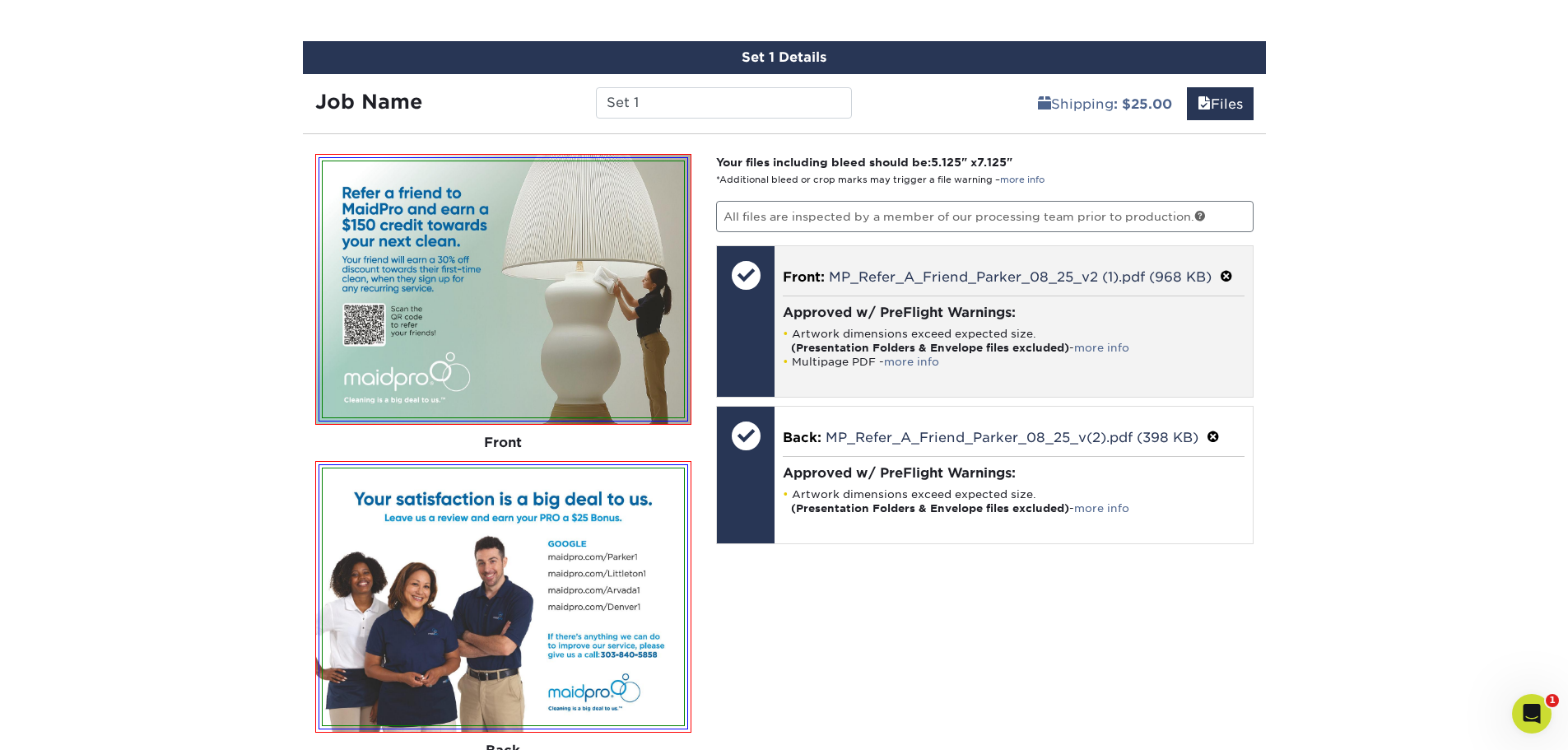
click at [911, 369] on li "Multipage PDF - more info" at bounding box center [1013, 362] width 462 height 14
click at [913, 364] on link "more info" at bounding box center [911, 362] width 55 height 12
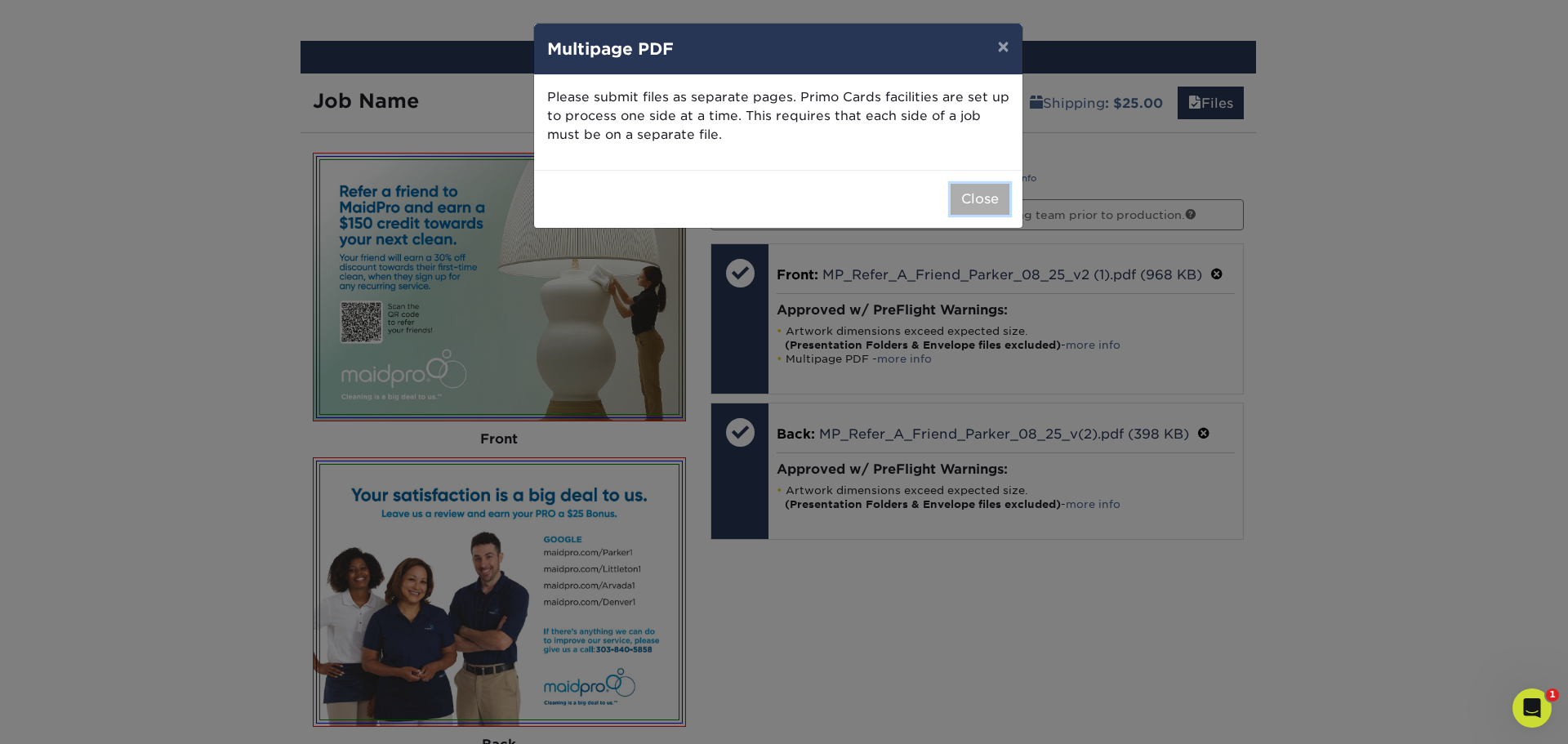
click at [966, 203] on button "Close" at bounding box center [980, 199] width 58 height 31
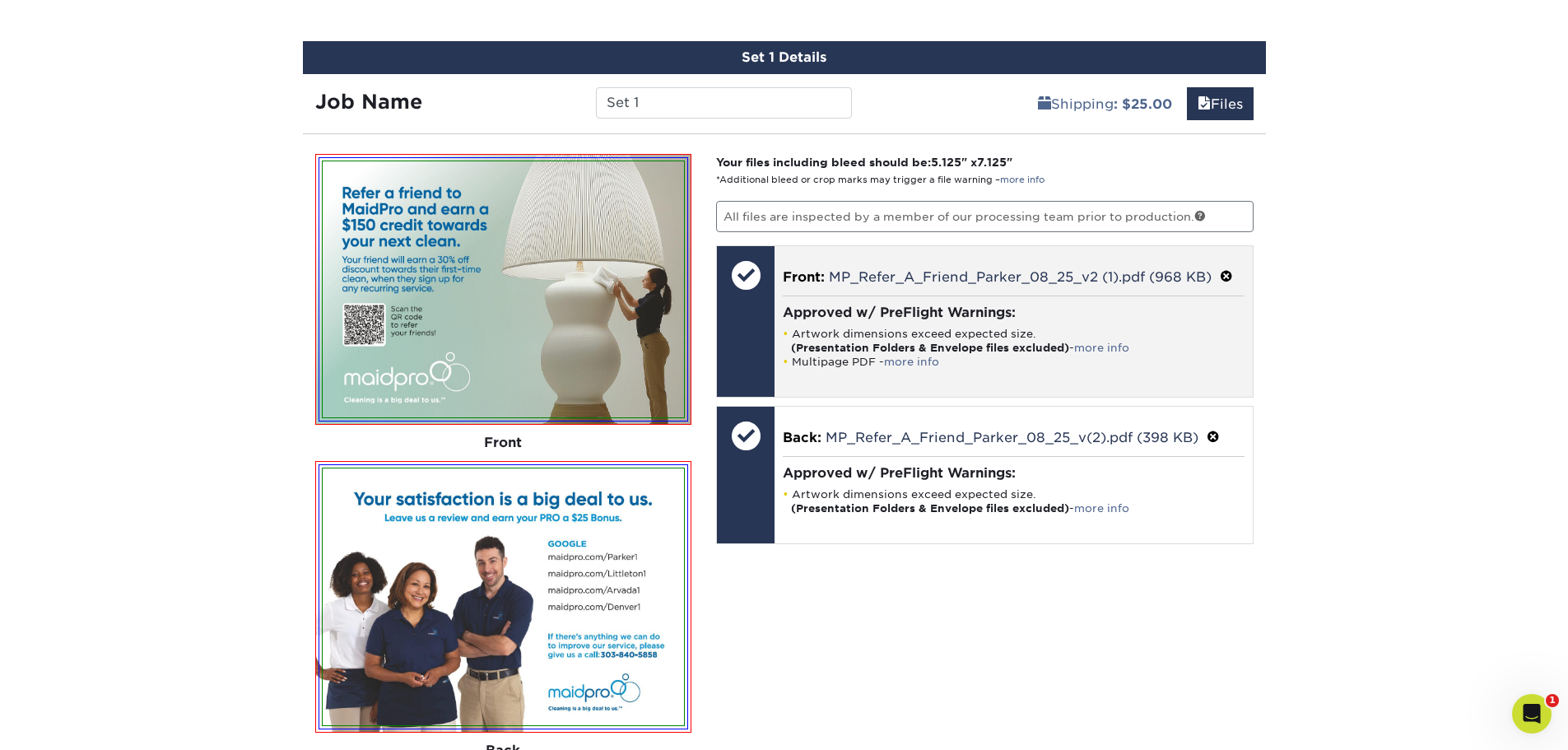
click at [1225, 270] on span at bounding box center [1226, 276] width 13 height 15
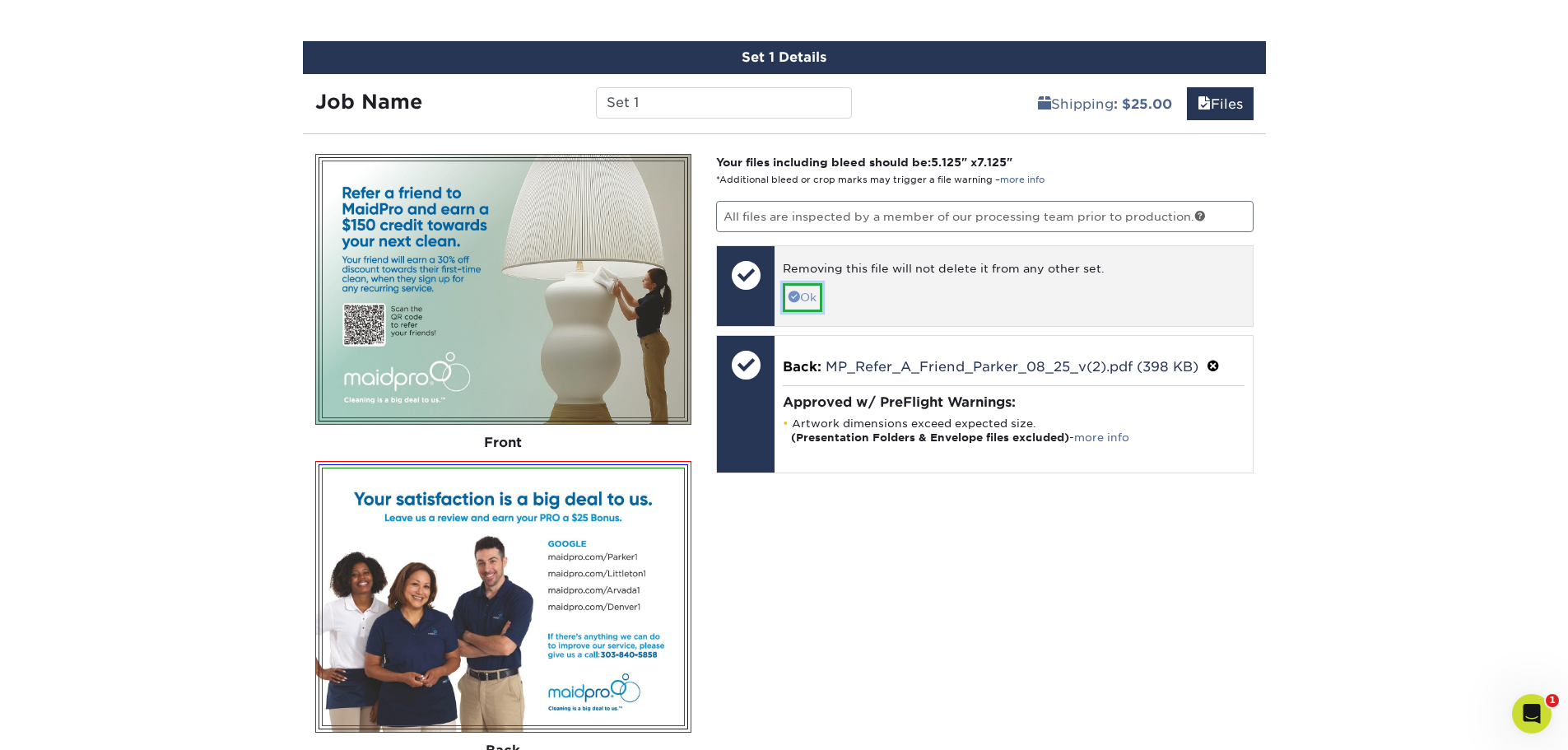
click at [793, 299] on span at bounding box center [794, 297] width 12 height 12
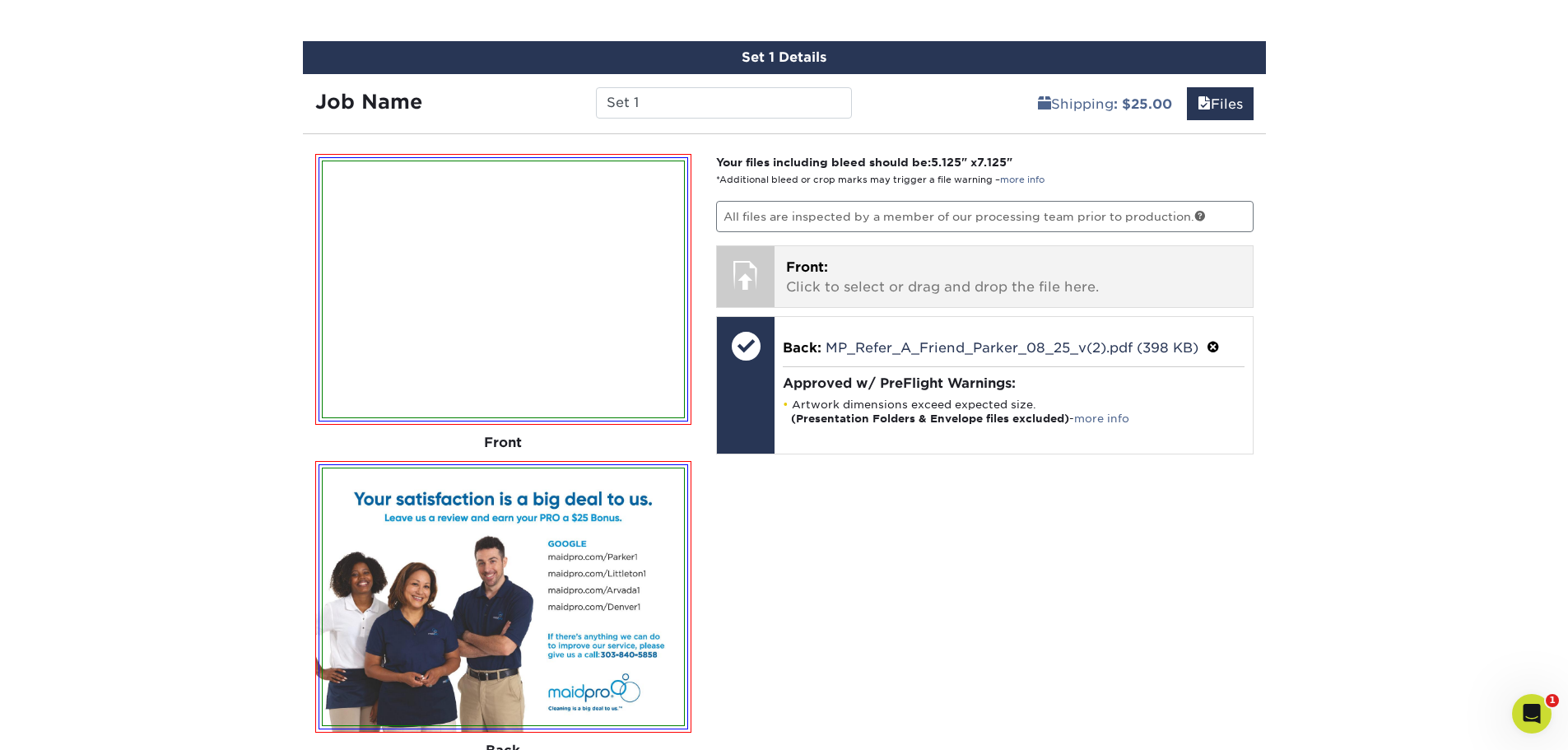
click at [833, 282] on p "Front: Click to select or drag and drop the file here." at bounding box center [1013, 277] width 456 height 39
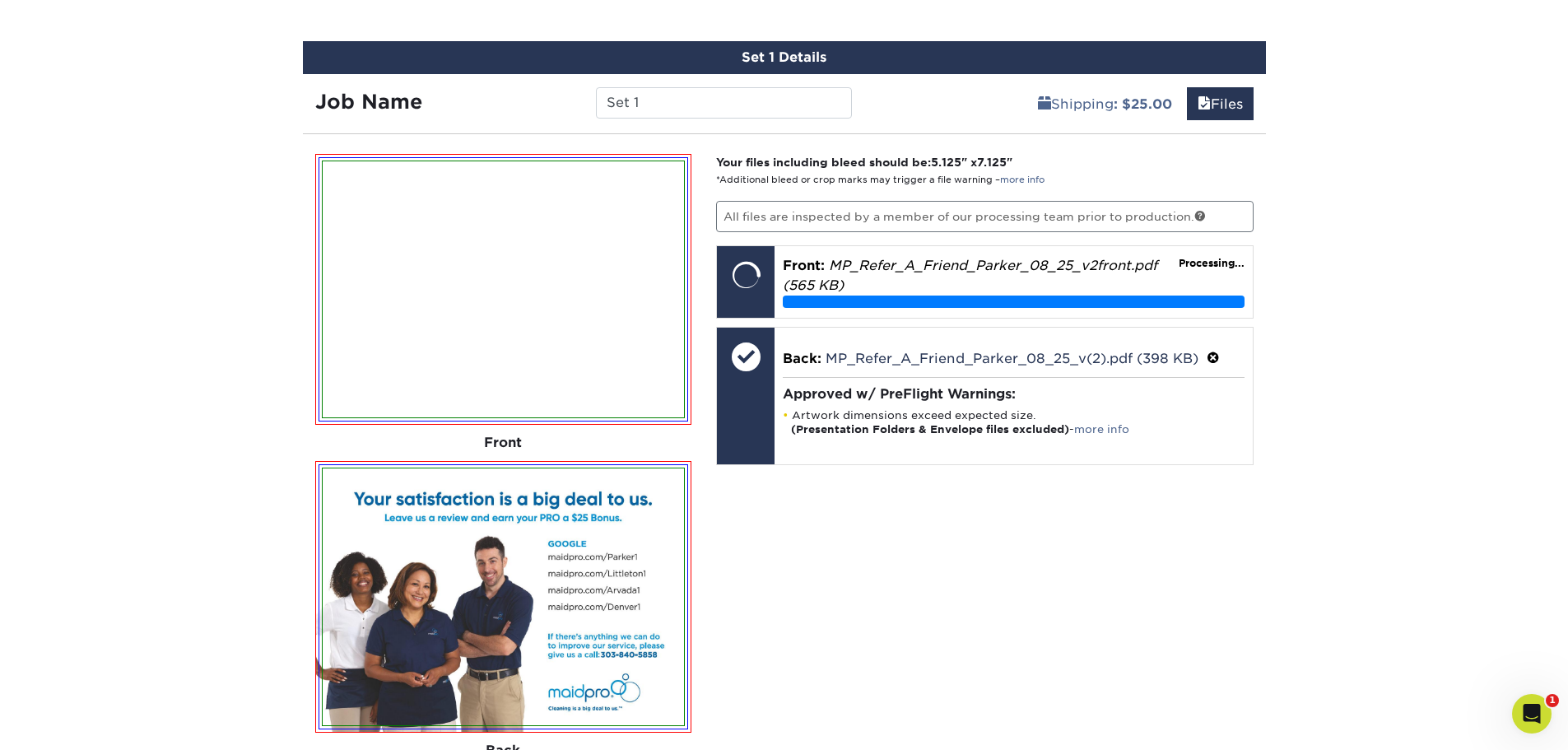
click at [1101, 432] on link "more info" at bounding box center [1101, 429] width 55 height 12
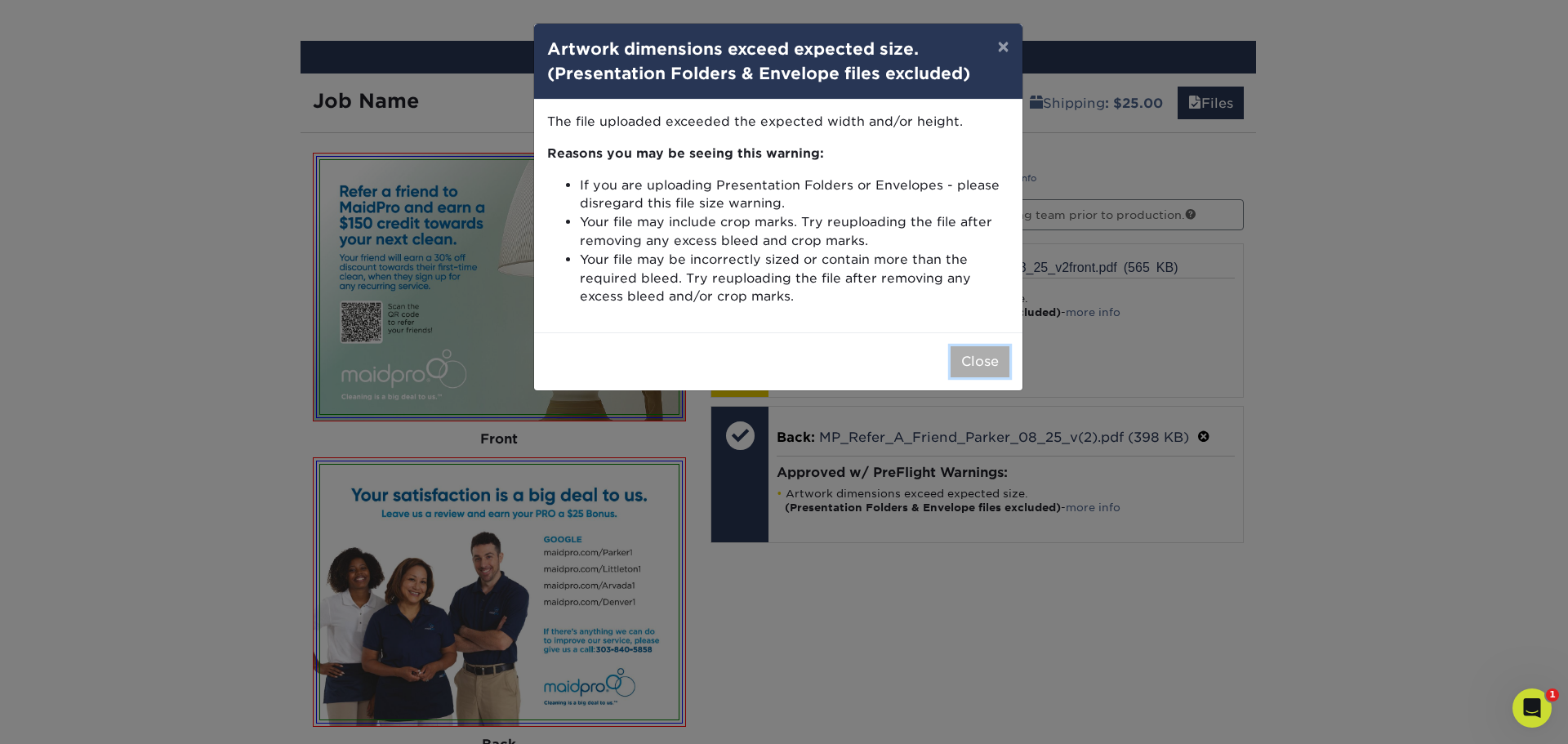
click at [971, 347] on button "Close" at bounding box center [980, 361] width 58 height 31
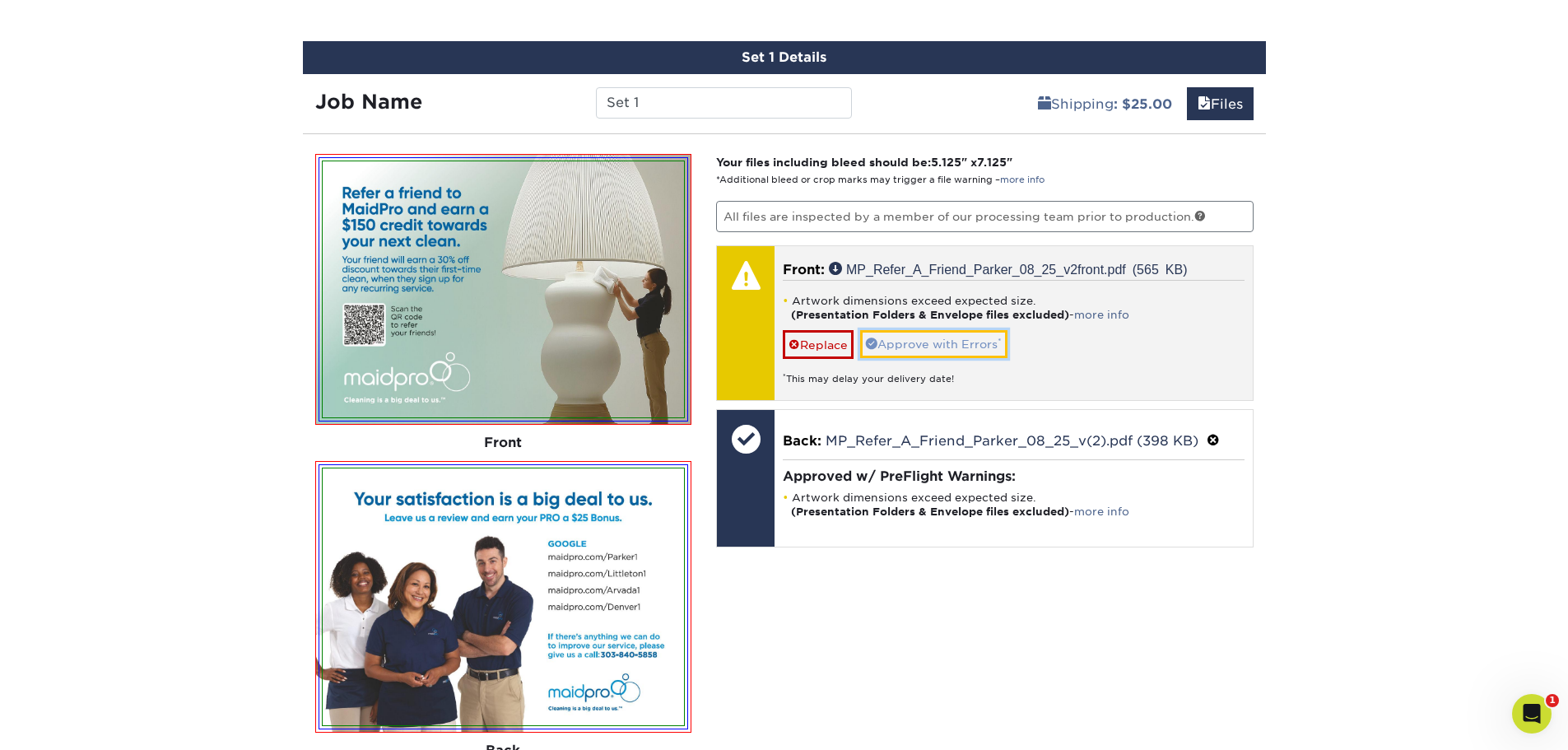
click at [936, 343] on link "Approve with Errors *" at bounding box center [933, 344] width 148 height 28
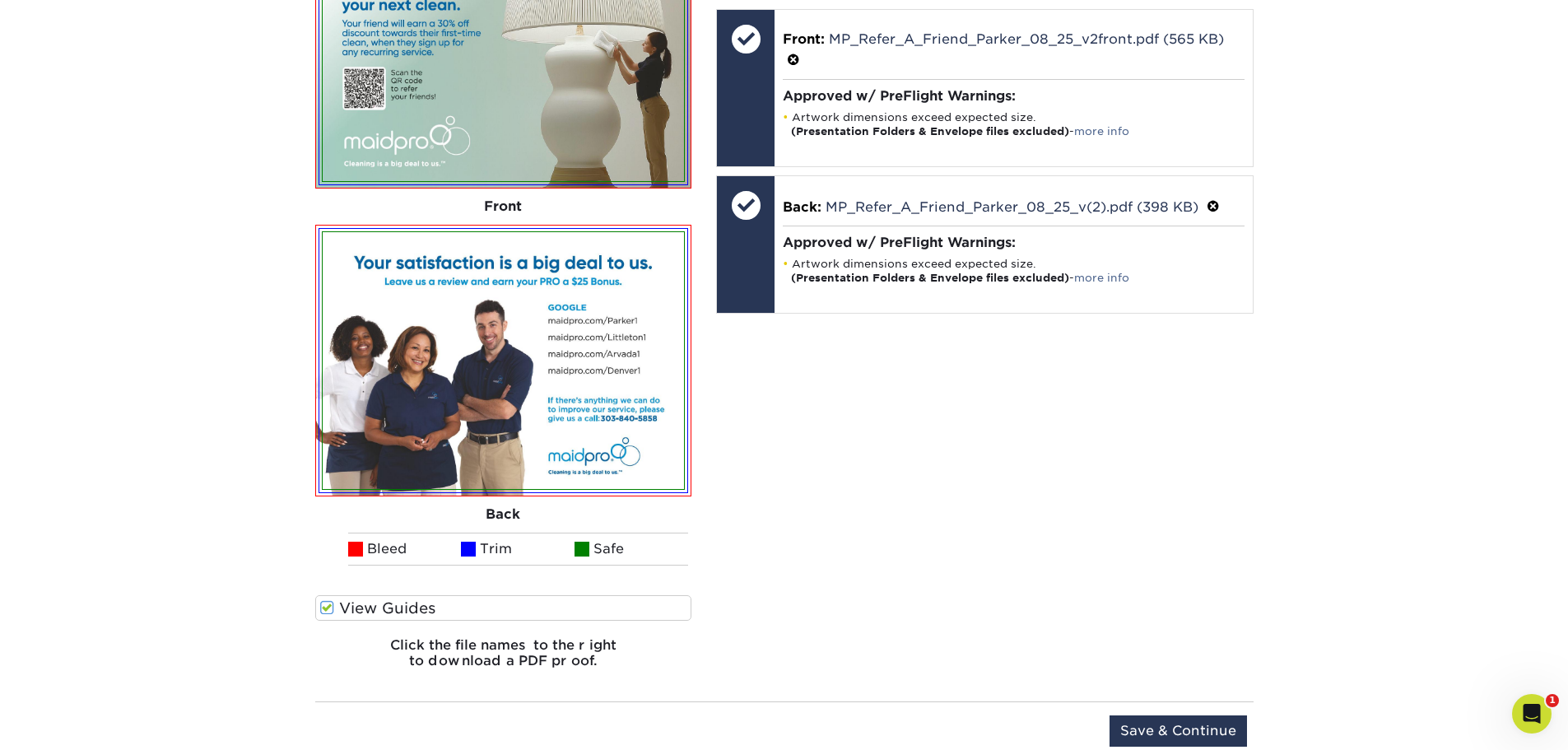
scroll to position [1200, 0]
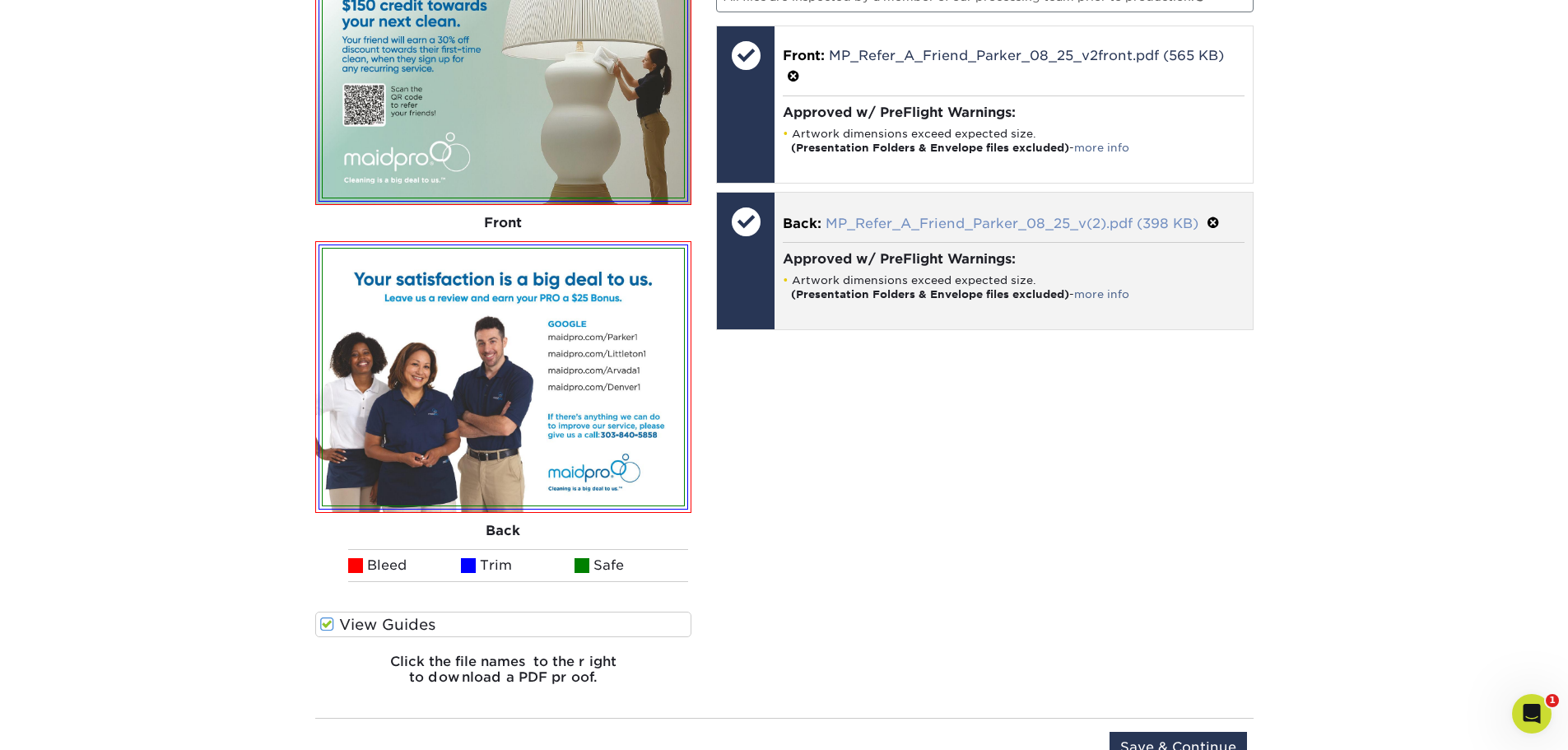
click at [922, 222] on link "MP_Refer_A_Friend_Parker_08_25_v(2).pdf (398 KB)" at bounding box center [1012, 224] width 373 height 15
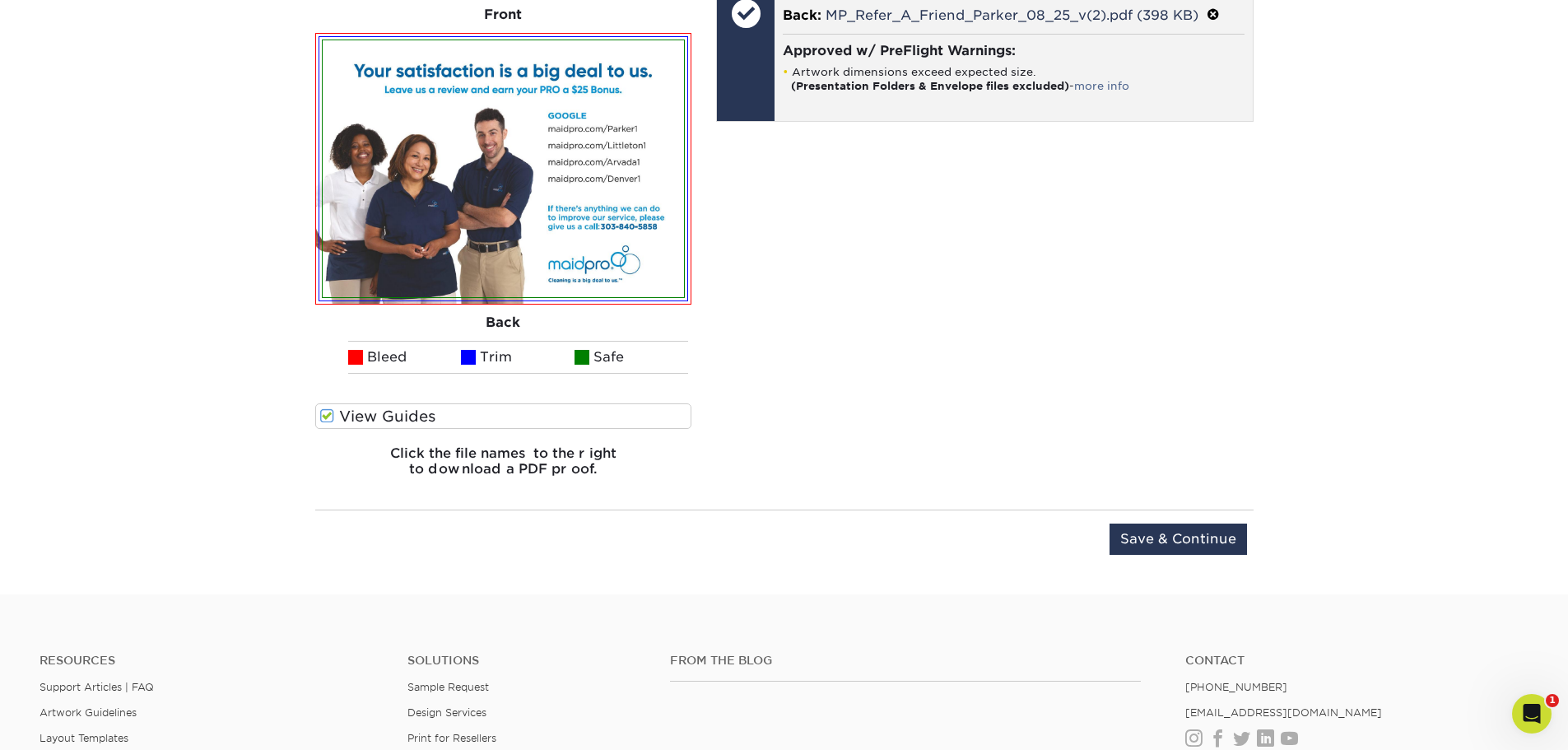
scroll to position [1427, 0]
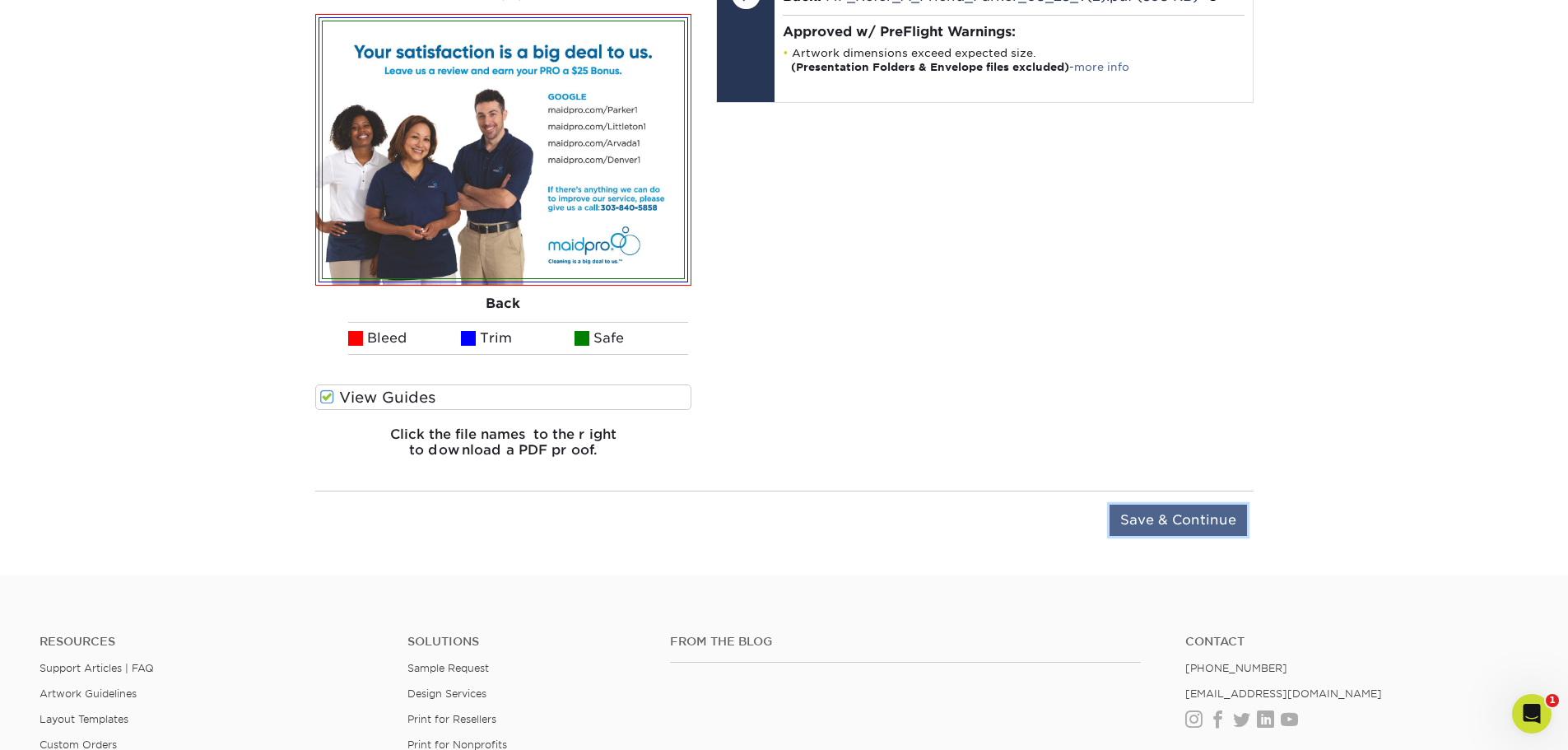
click at [1159, 512] on input "Save & Continue" at bounding box center [1178, 520] width 137 height 32
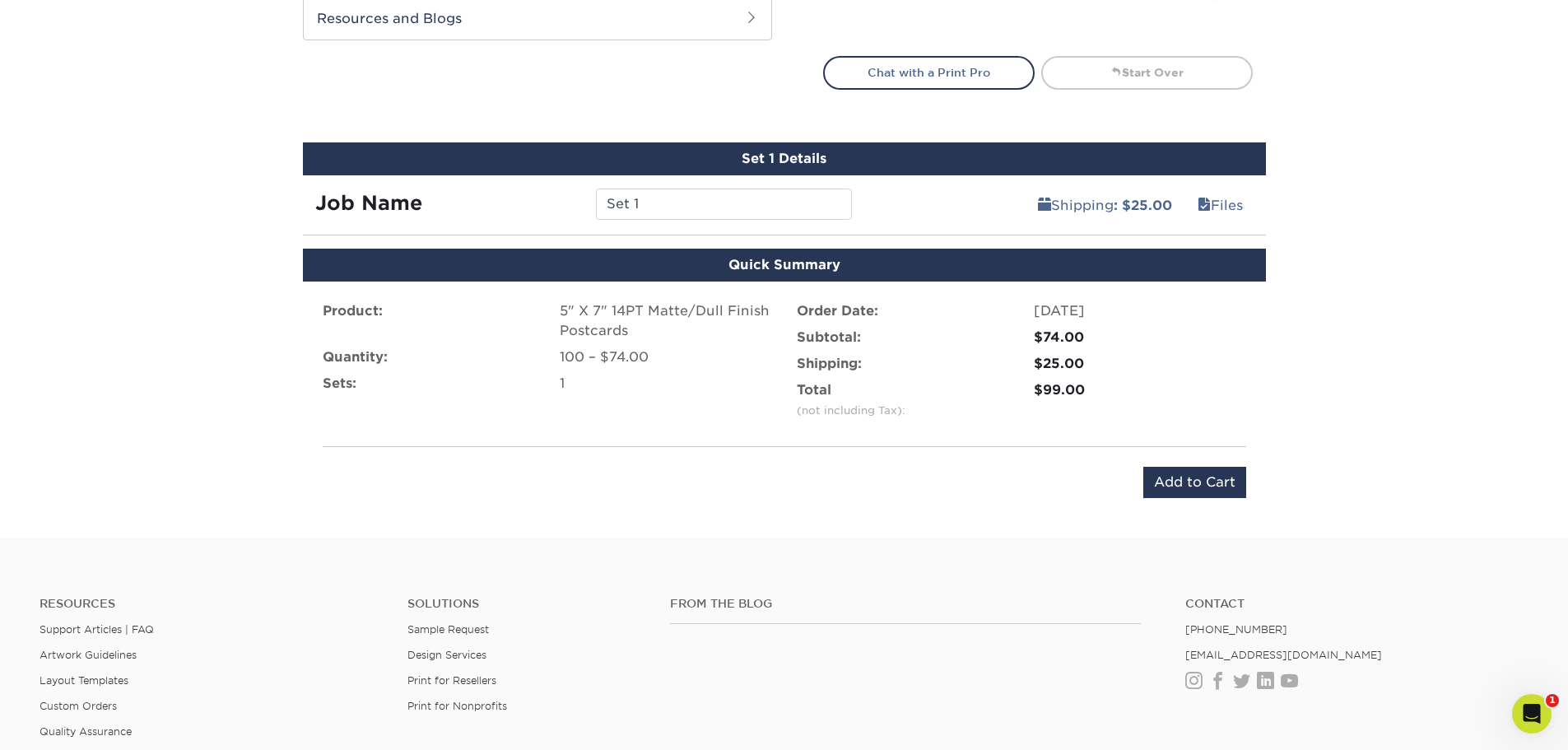
scroll to position [823, 0]
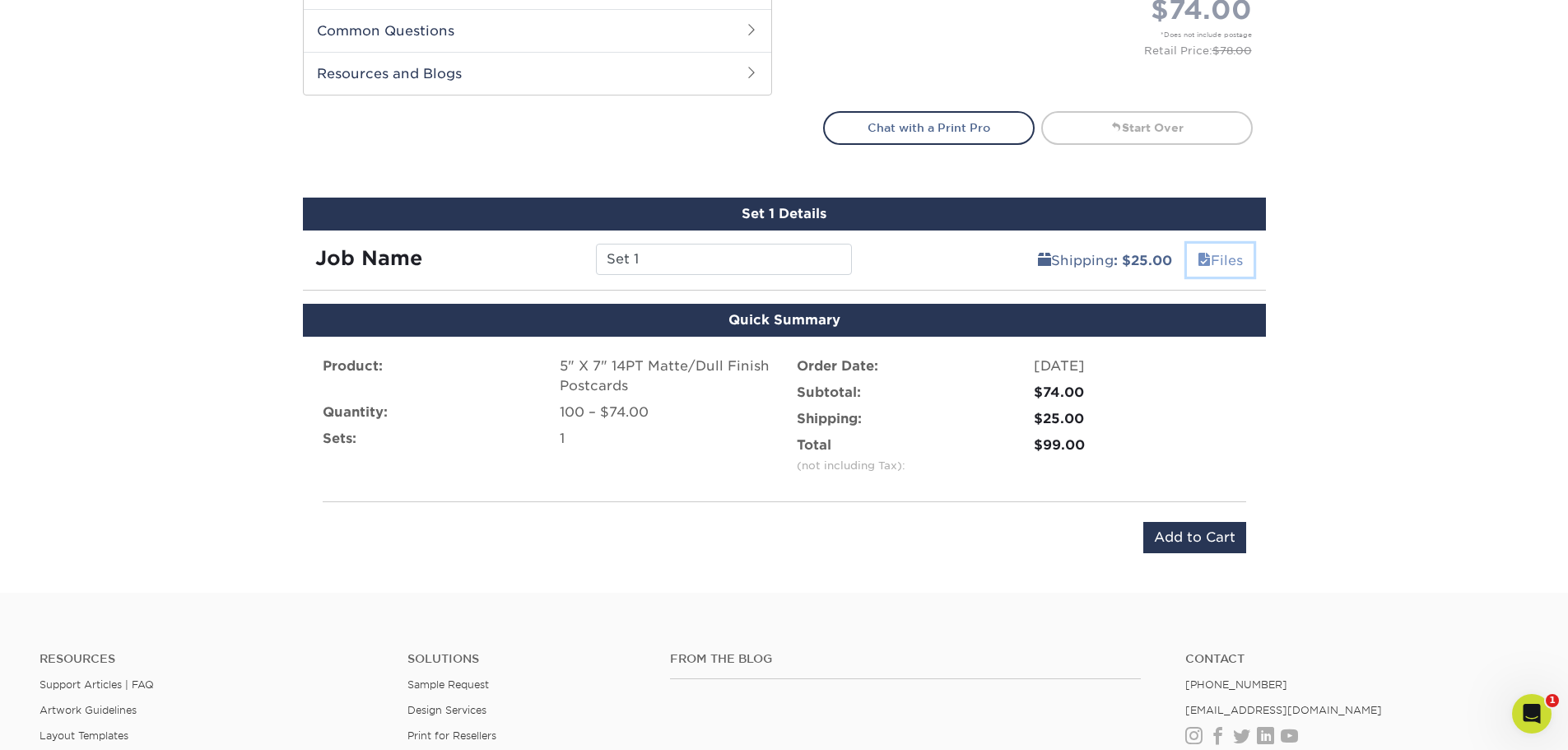
click at [1214, 260] on link "Files" at bounding box center [1220, 260] width 67 height 33
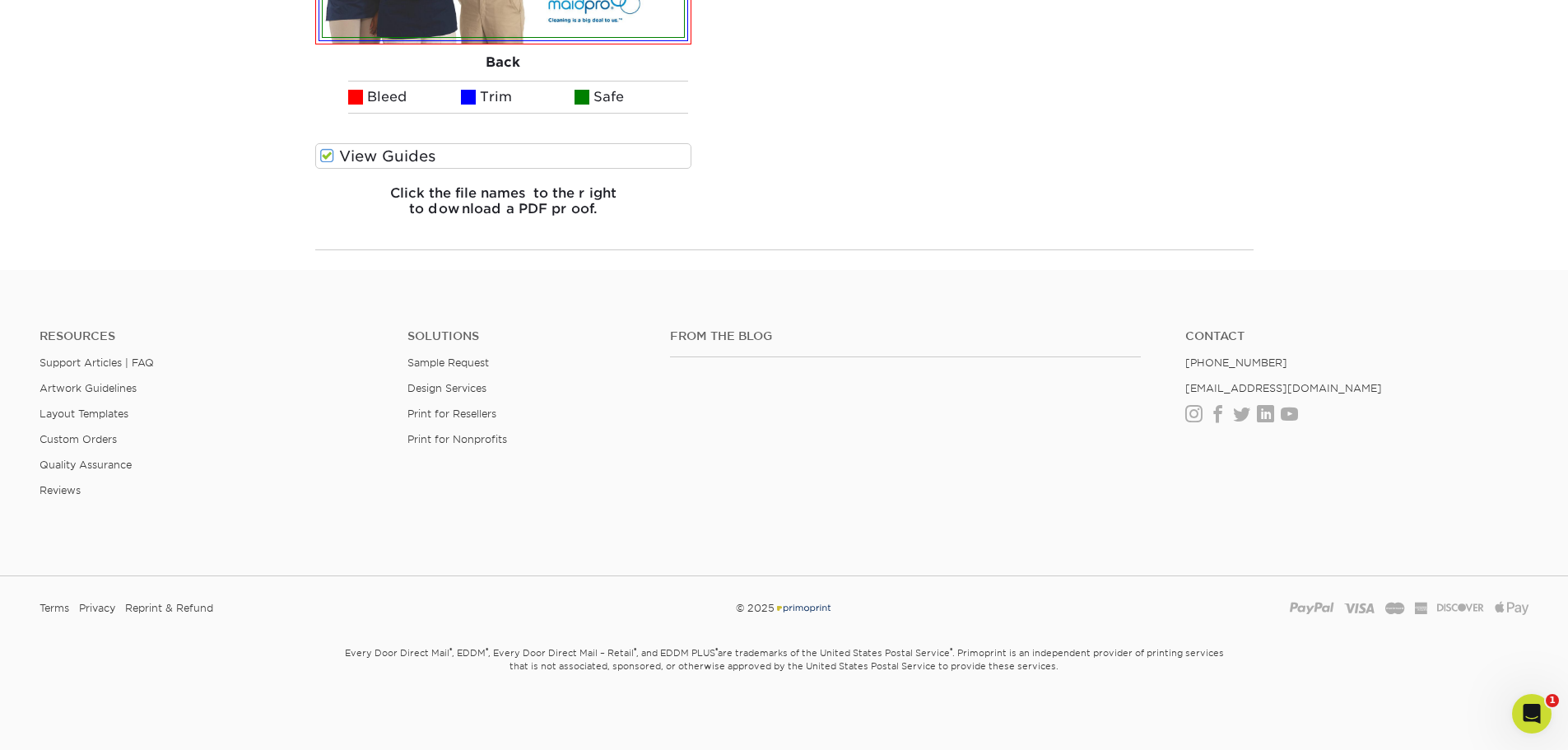
scroll to position [1671, 0]
